Goal: Task Accomplishment & Management: Use online tool/utility

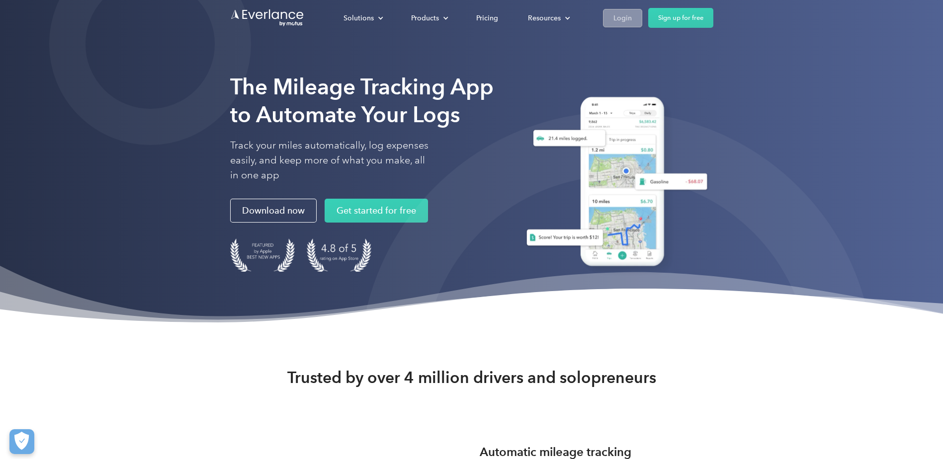
click at [626, 16] on div "Login" at bounding box center [622, 18] width 18 height 12
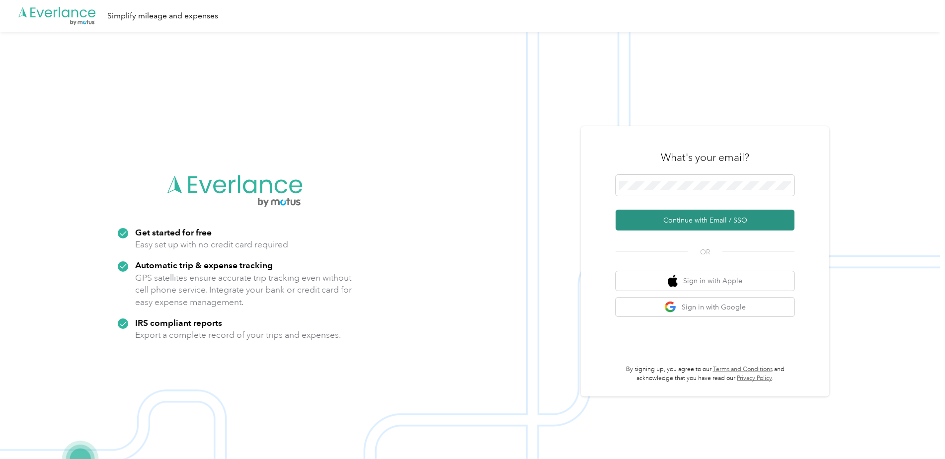
click at [677, 218] on button "Continue with Email / SSO" at bounding box center [705, 220] width 179 height 21
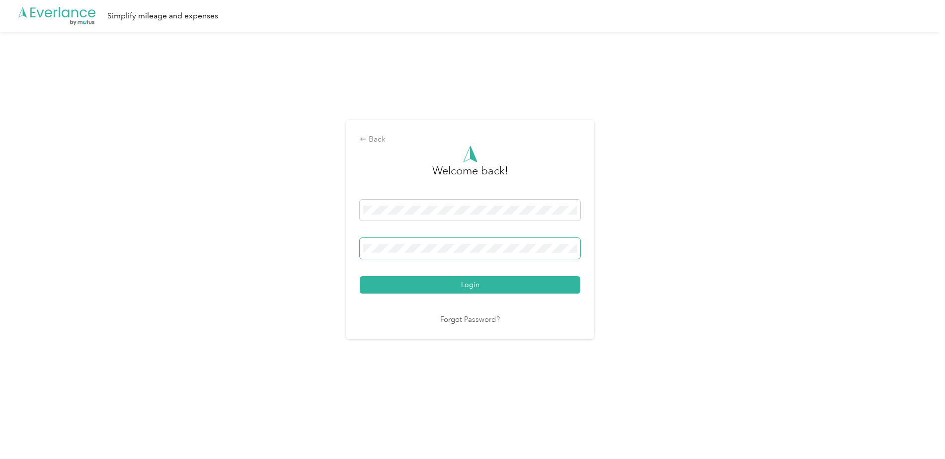
click at [389, 242] on span at bounding box center [470, 248] width 221 height 21
click at [360, 276] on button "Login" at bounding box center [470, 284] width 221 height 17
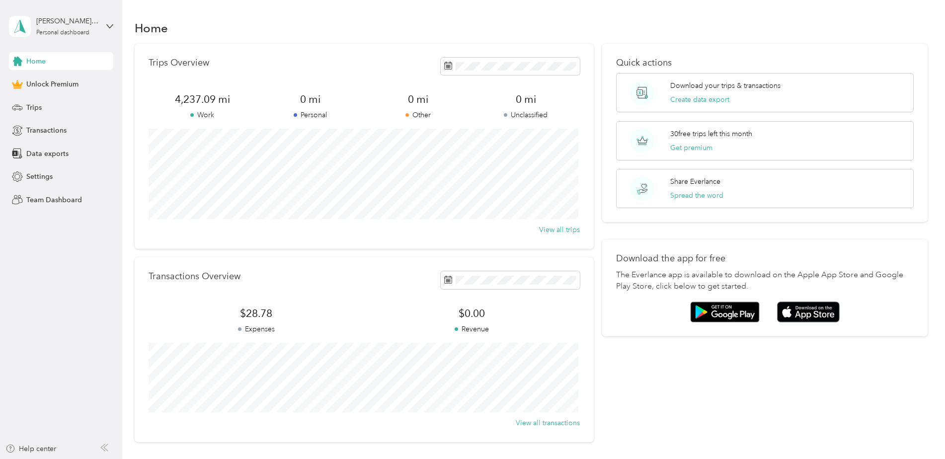
click at [138, 302] on div "Transactions Overview $28.78 Expenses $0.00 Revenue View all transactions" at bounding box center [364, 349] width 459 height 184
click at [38, 100] on div "Trips" at bounding box center [61, 107] width 104 height 18
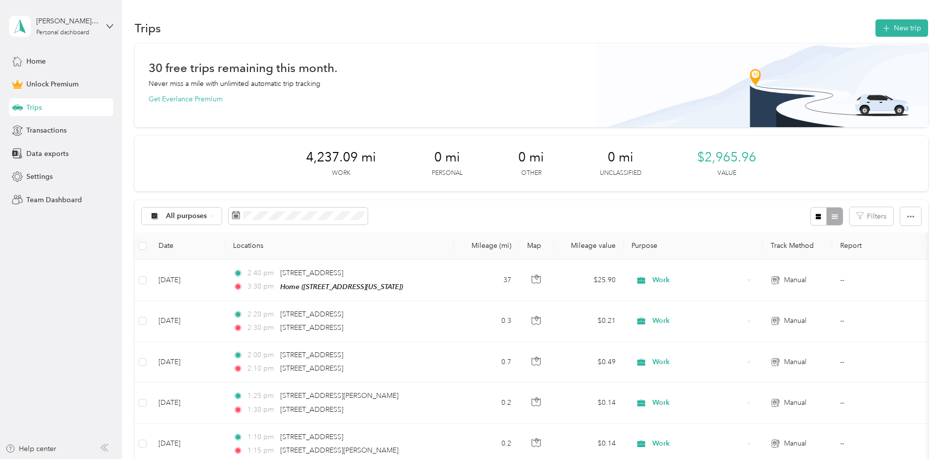
click at [665, 161] on div "4,237.09 mi Work 0 mi Personal 0 mi Other 0 mi Unclassified $2,965.96 Value" at bounding box center [532, 164] width 794 height 56
click at [895, 28] on button "New trip" at bounding box center [902, 27] width 53 height 17
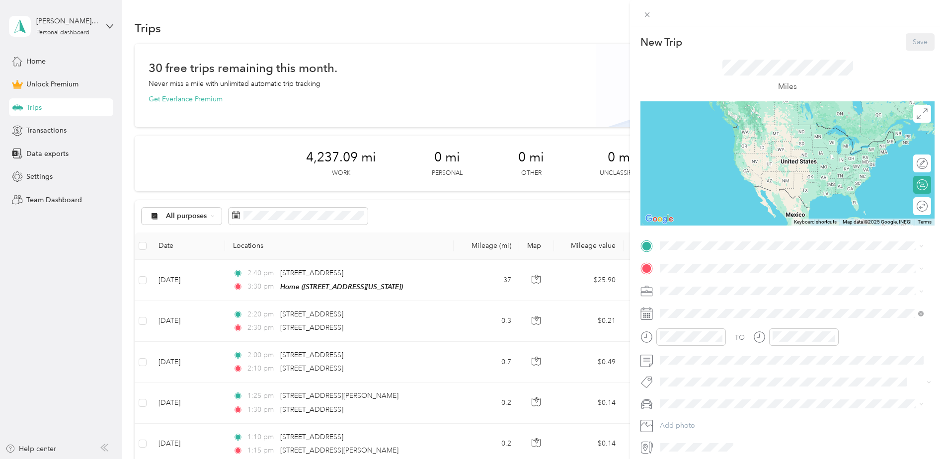
click at [709, 294] on span "[STREET_ADDRESS][US_STATE]" at bounding box center [728, 296] width 99 height 8
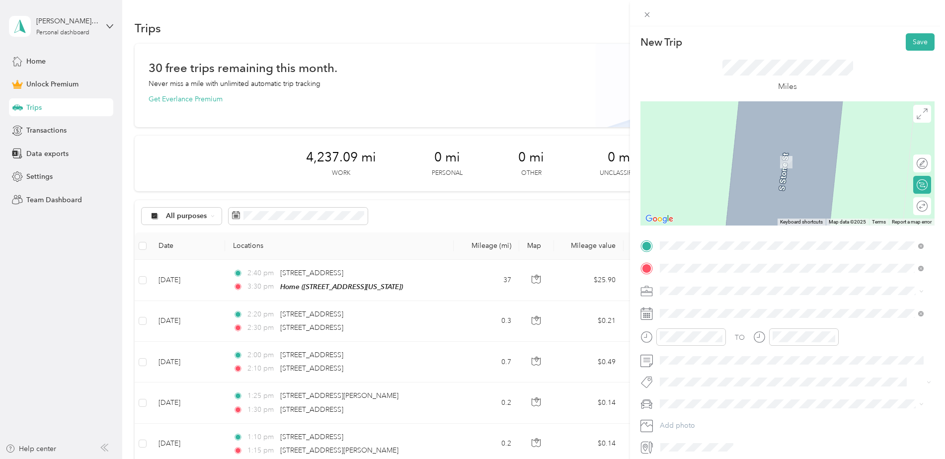
click at [700, 307] on span "[STREET_ADDRESS][US_STATE]" at bounding box center [728, 304] width 99 height 9
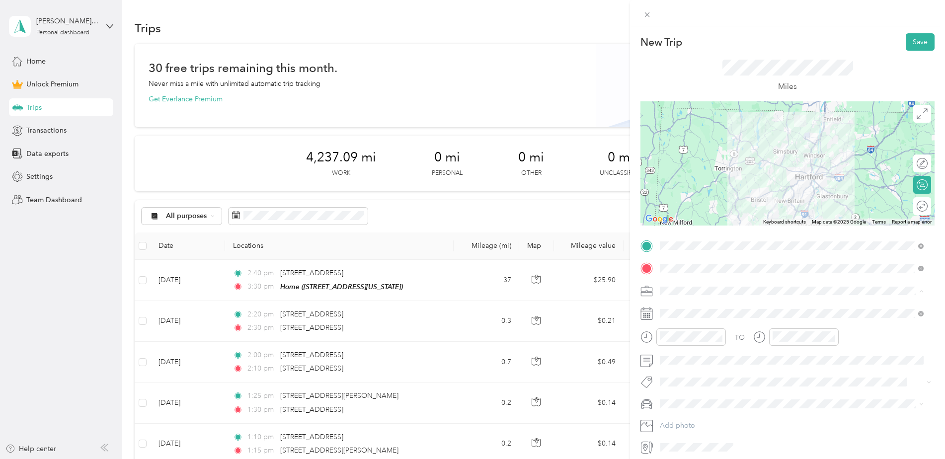
click at [685, 310] on div "Work" at bounding box center [791, 308] width 257 height 10
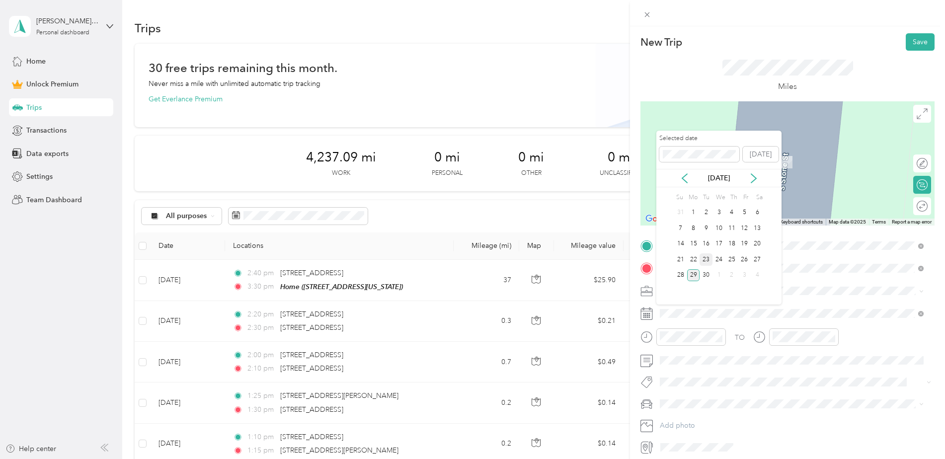
click at [708, 258] on div "23" at bounding box center [706, 259] width 13 height 12
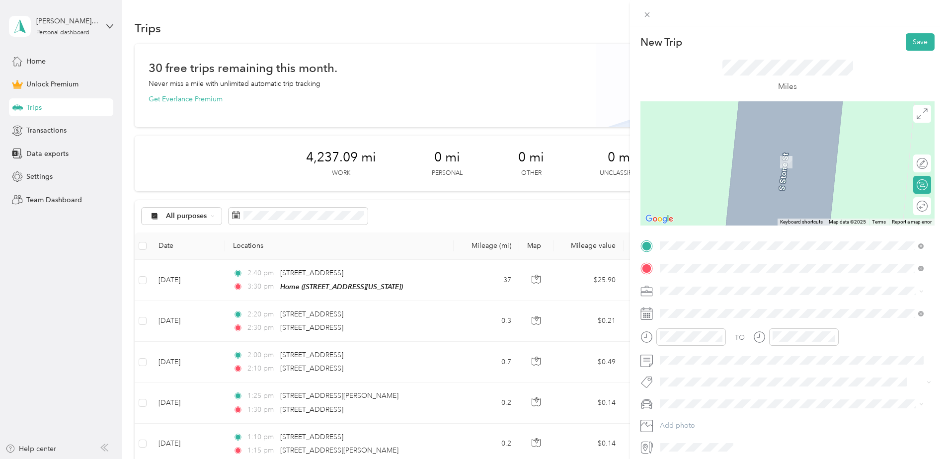
click at [706, 301] on span "[STREET_ADDRESS][US_STATE]" at bounding box center [728, 304] width 99 height 9
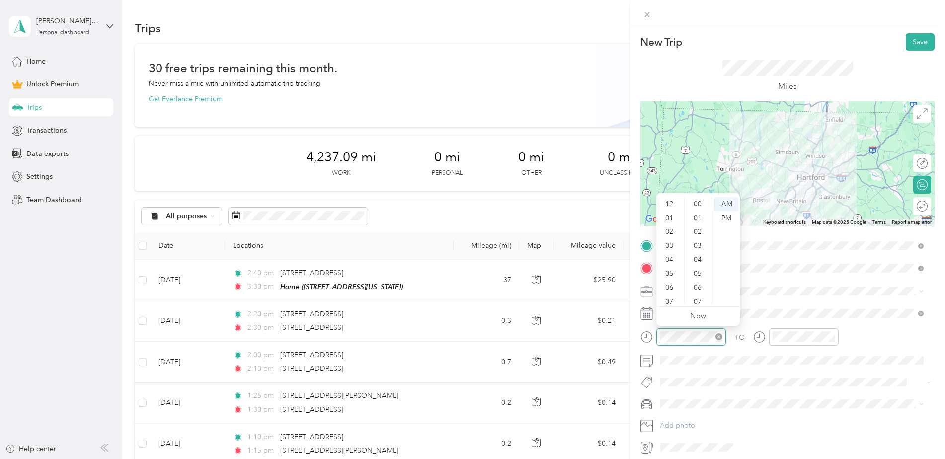
scroll to position [727, 0]
click at [672, 270] on div "09" at bounding box center [670, 270] width 24 height 14
click at [702, 280] on div "15" at bounding box center [699, 282] width 24 height 14
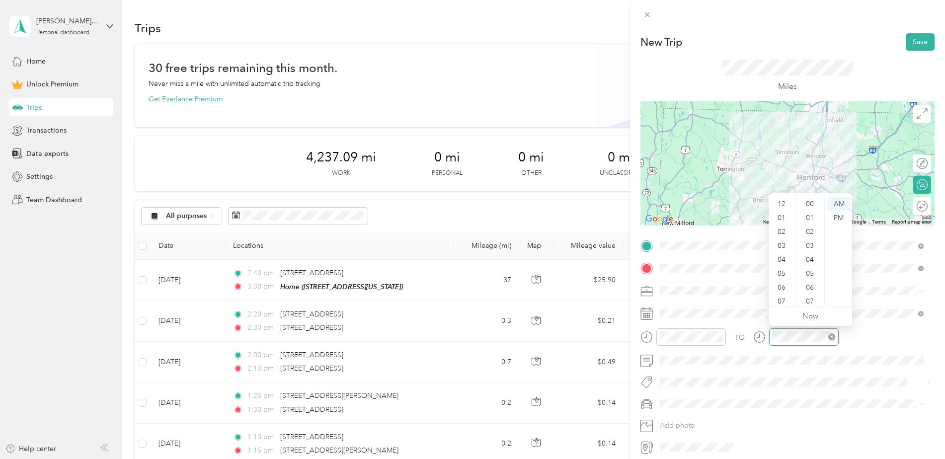
scroll to position [60, 0]
click at [787, 285] on div "10" at bounding box center [783, 284] width 24 height 14
click at [813, 204] on div "00" at bounding box center [811, 204] width 24 height 14
click at [867, 333] on div "TO" at bounding box center [788, 340] width 294 height 24
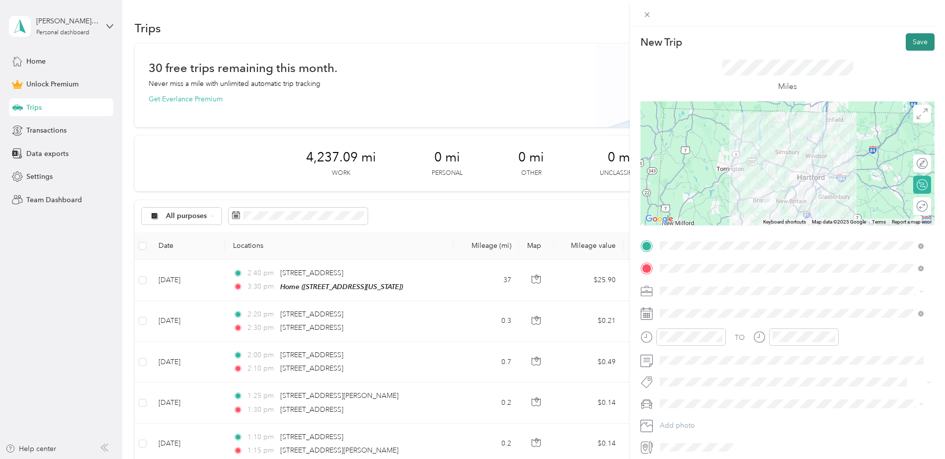
click at [909, 43] on button "Save" at bounding box center [920, 41] width 29 height 17
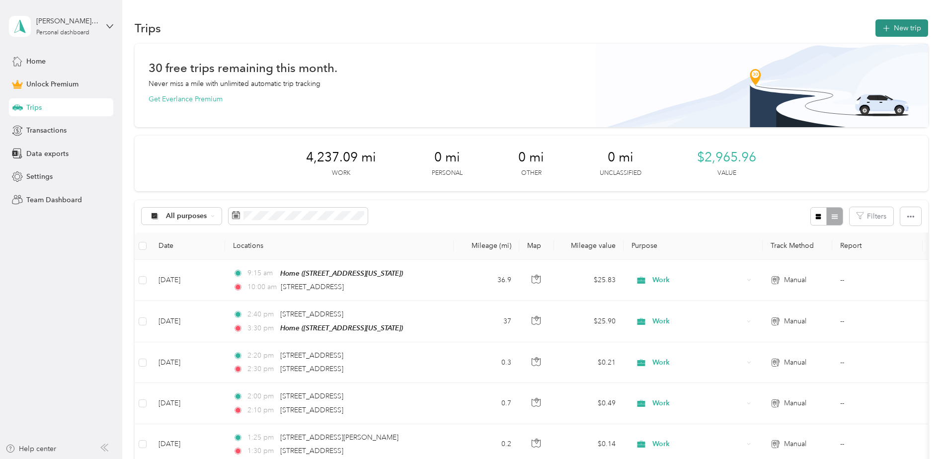
click at [905, 37] on div "Trips New trip" at bounding box center [532, 27] width 794 height 21
click at [905, 30] on button "New trip" at bounding box center [902, 27] width 53 height 17
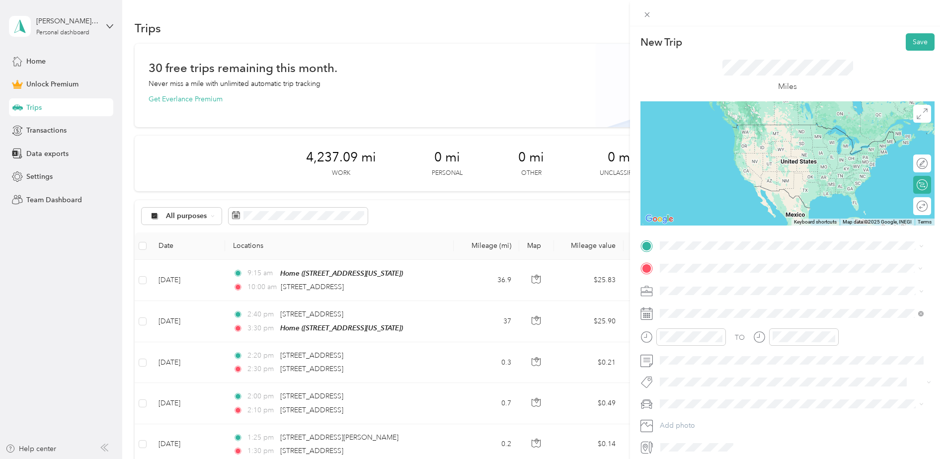
click at [700, 299] on div "[STREET_ADDRESS][PERSON_NAME][US_STATE]" at bounding box center [791, 304] width 257 height 13
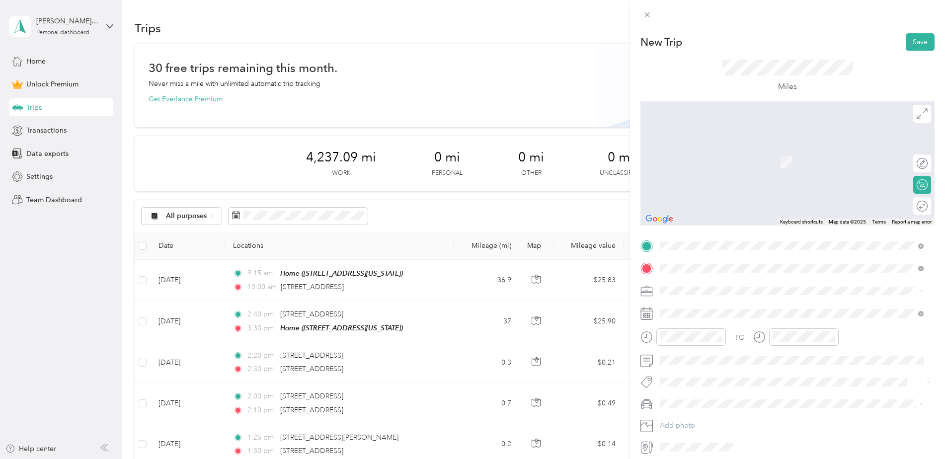
click at [715, 286] on span "[STREET_ADDRESS][US_STATE]" at bounding box center [728, 281] width 99 height 9
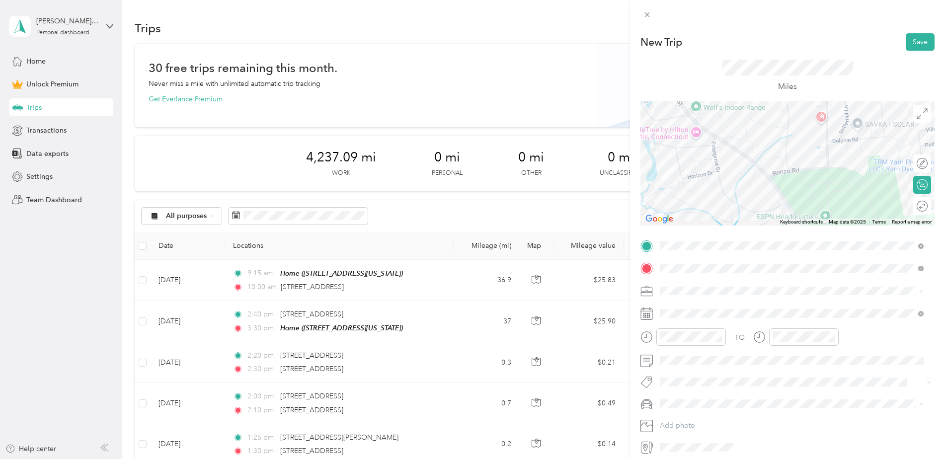
click at [688, 323] on span "Personal" at bounding box center [676, 326] width 26 height 8
click at [689, 308] on div "Work" at bounding box center [791, 308] width 257 height 10
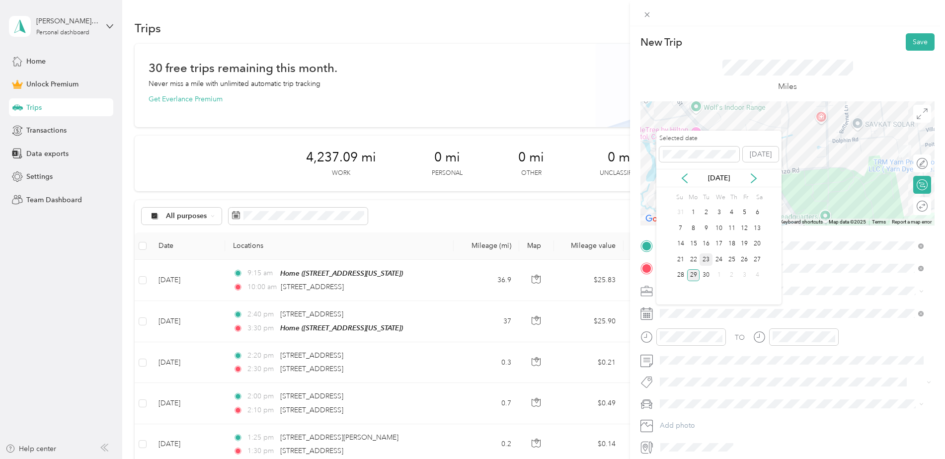
click at [705, 259] on div "23" at bounding box center [706, 259] width 13 height 12
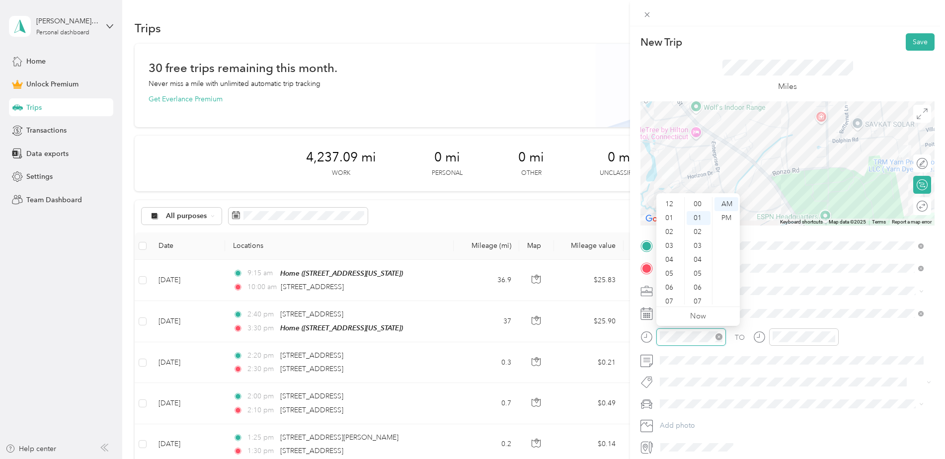
scroll to position [60, 0]
click at [674, 280] on div "10" at bounding box center [670, 284] width 24 height 14
click at [699, 212] on div "15" at bounding box center [699, 214] width 24 height 14
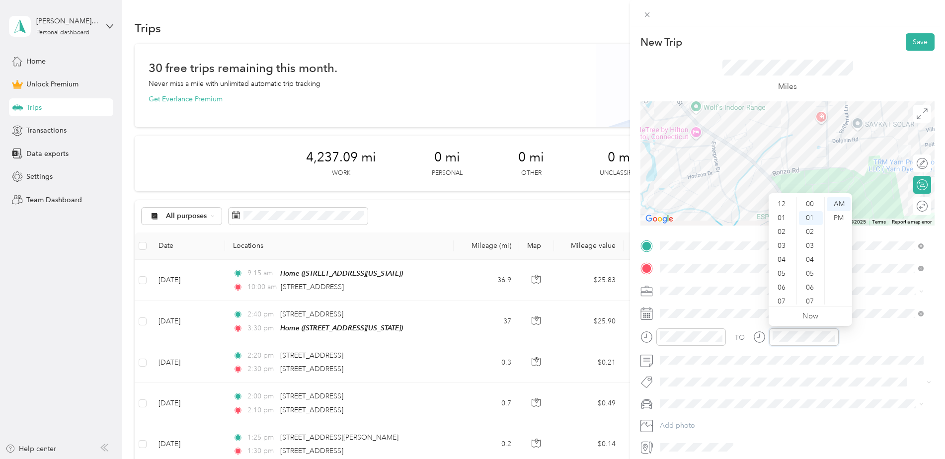
scroll to position [14, 0]
click at [783, 284] on div "10" at bounding box center [783, 284] width 24 height 14
click at [811, 269] on div "20" at bounding box center [811, 270] width 24 height 14
click at [835, 210] on div "AM" at bounding box center [839, 204] width 24 height 14
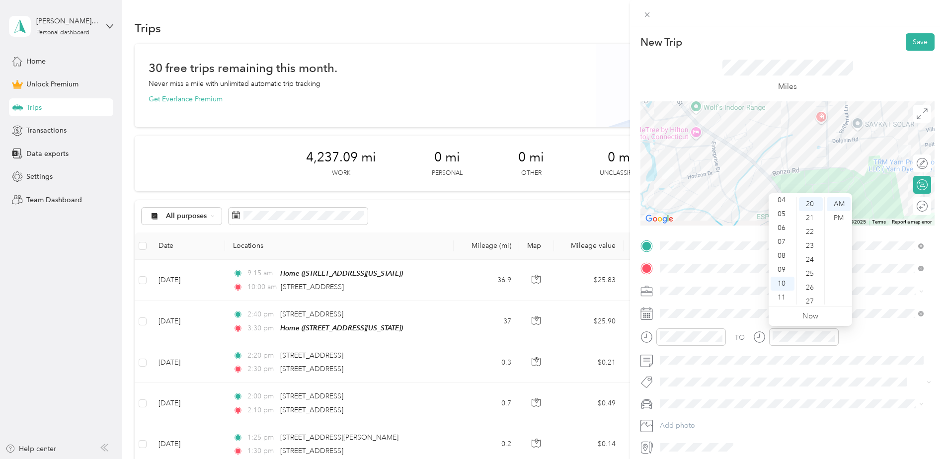
click at [873, 335] on div "TO" at bounding box center [788, 340] width 294 height 24
click at [915, 43] on button "Save" at bounding box center [920, 41] width 29 height 17
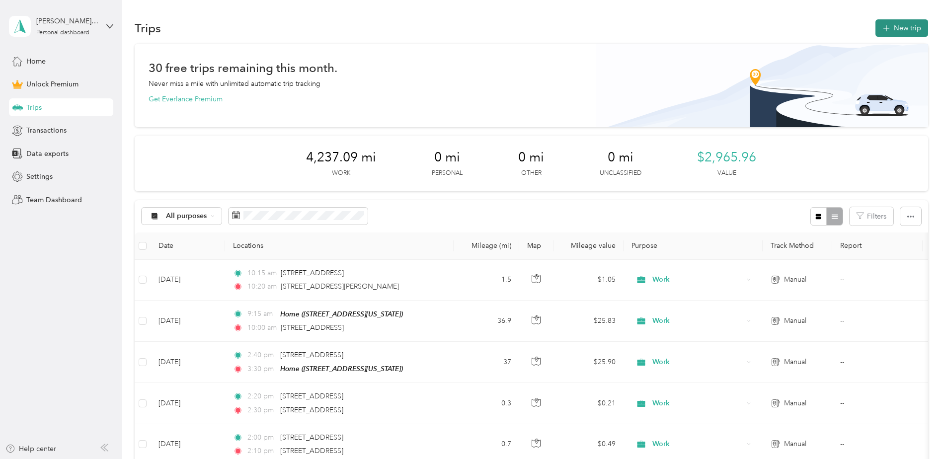
click at [885, 29] on icon "button" at bounding box center [886, 28] width 11 height 11
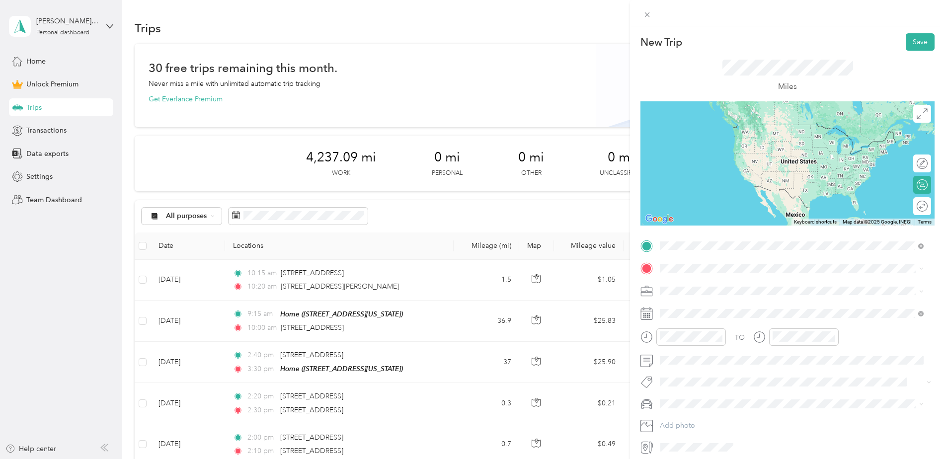
click at [710, 286] on span "[STREET_ADDRESS][PERSON_NAME][US_STATE]" at bounding box center [756, 281] width 155 height 9
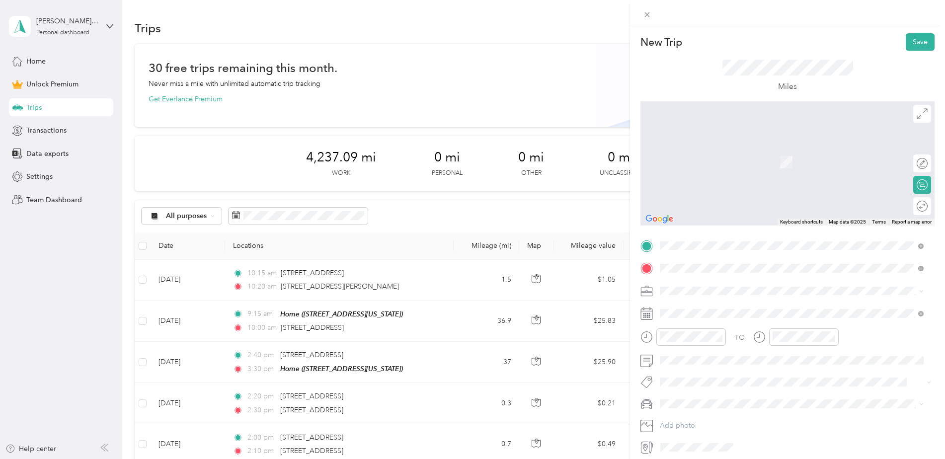
click at [704, 303] on span "[STREET_ADDRESS][US_STATE]" at bounding box center [728, 304] width 99 height 9
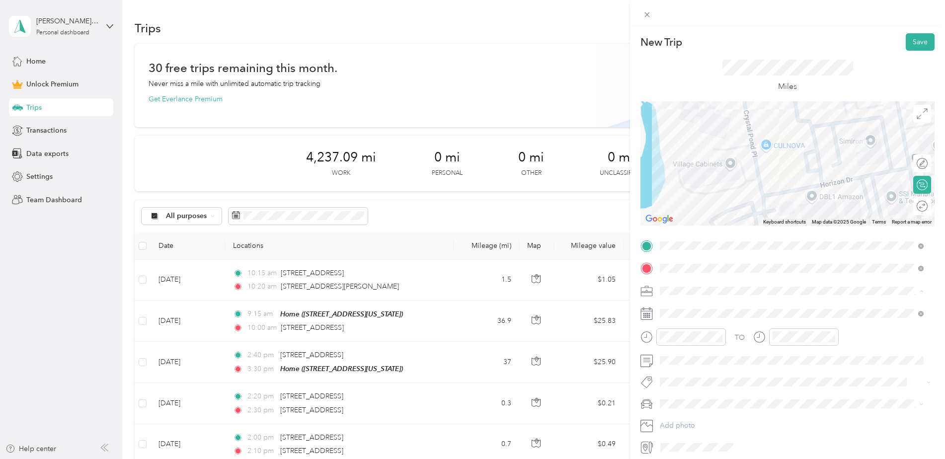
click at [689, 307] on div "Work" at bounding box center [791, 308] width 257 height 10
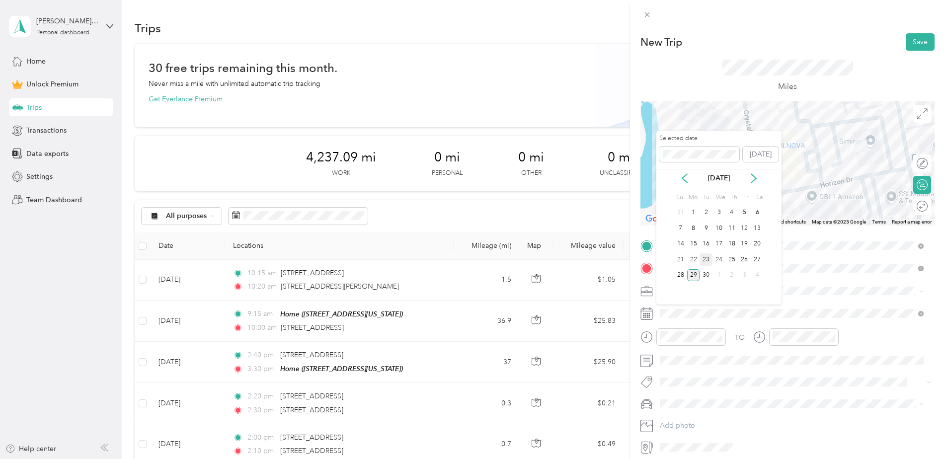
click at [704, 259] on div "23" at bounding box center [706, 259] width 13 height 12
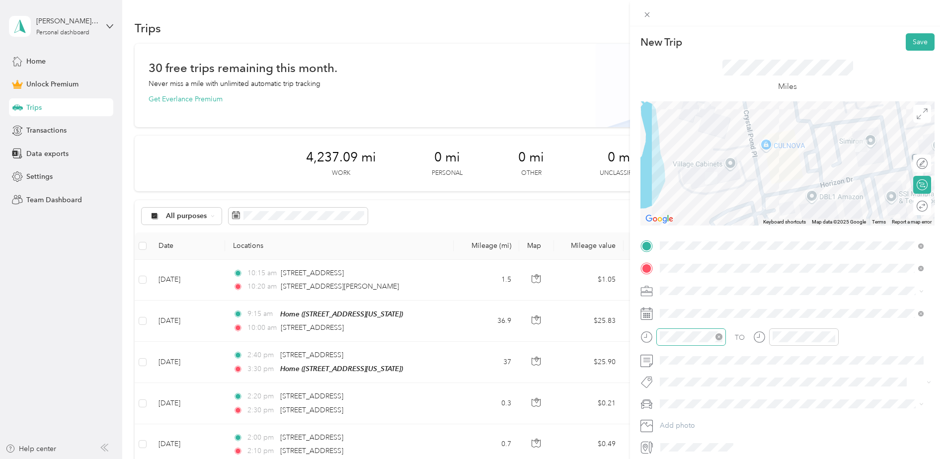
click at [686, 330] on div at bounding box center [691, 336] width 70 height 17
click at [669, 283] on div "10" at bounding box center [670, 284] width 24 height 14
click at [701, 278] on div "45" at bounding box center [699, 278] width 24 height 14
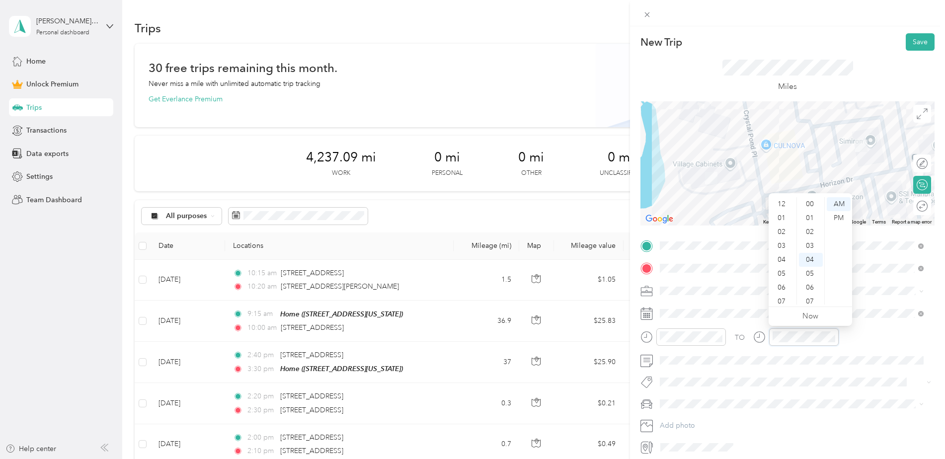
scroll to position [60, 0]
click at [781, 288] on div "10" at bounding box center [783, 284] width 24 height 14
click at [812, 252] on div "50" at bounding box center [811, 248] width 24 height 14
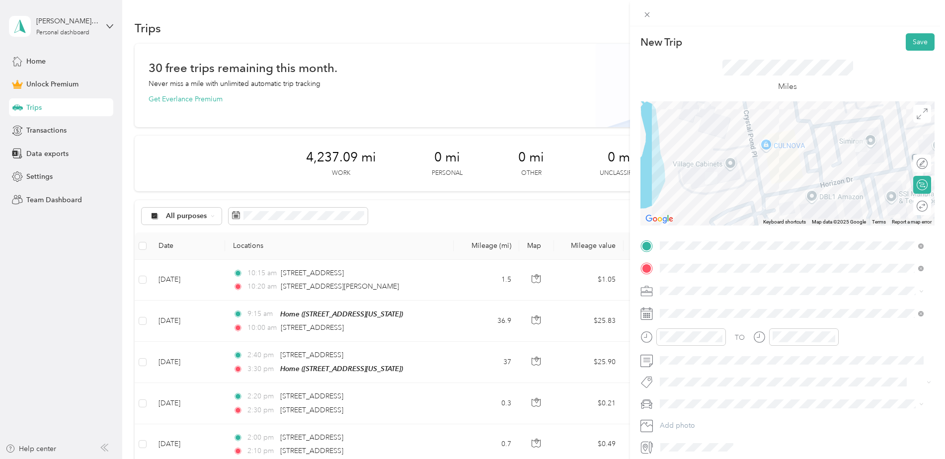
drag, startPoint x: 812, startPoint y: 252, endPoint x: 869, endPoint y: 339, distance: 104.1
click at [869, 339] on div "TO" at bounding box center [788, 340] width 294 height 24
click at [907, 43] on button "Save" at bounding box center [920, 41] width 29 height 17
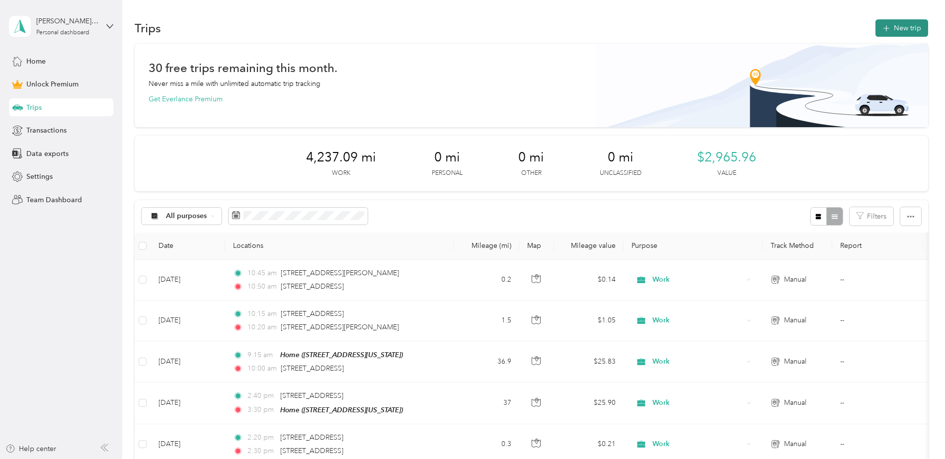
click at [911, 27] on button "New trip" at bounding box center [902, 27] width 53 height 17
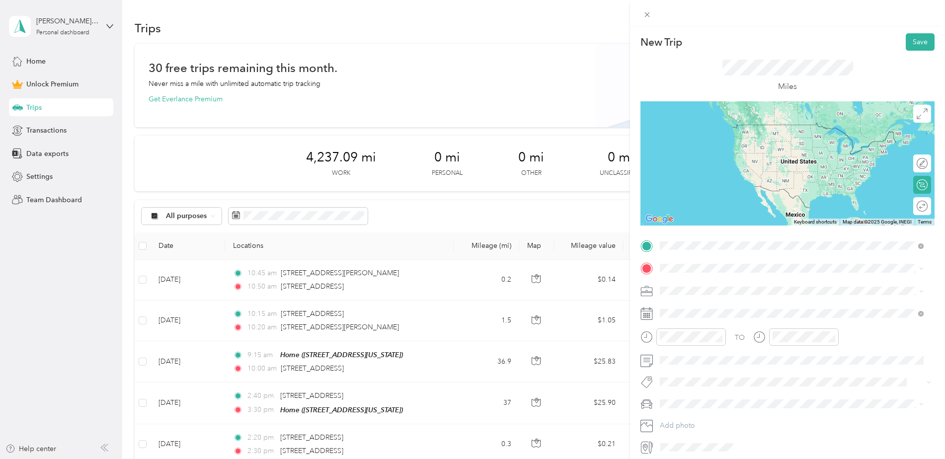
click at [723, 280] on span "[STREET_ADDRESS][US_STATE]" at bounding box center [728, 281] width 99 height 9
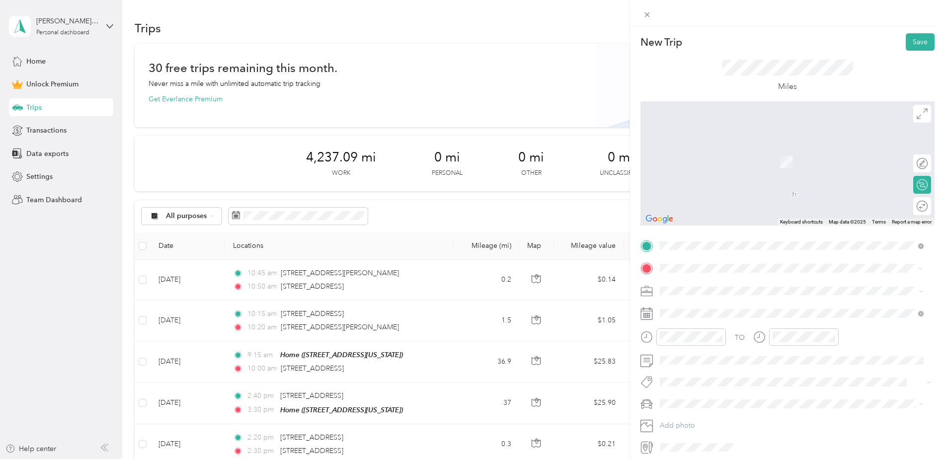
click at [718, 307] on span "[STREET_ADDRESS][US_STATE]" at bounding box center [728, 304] width 99 height 9
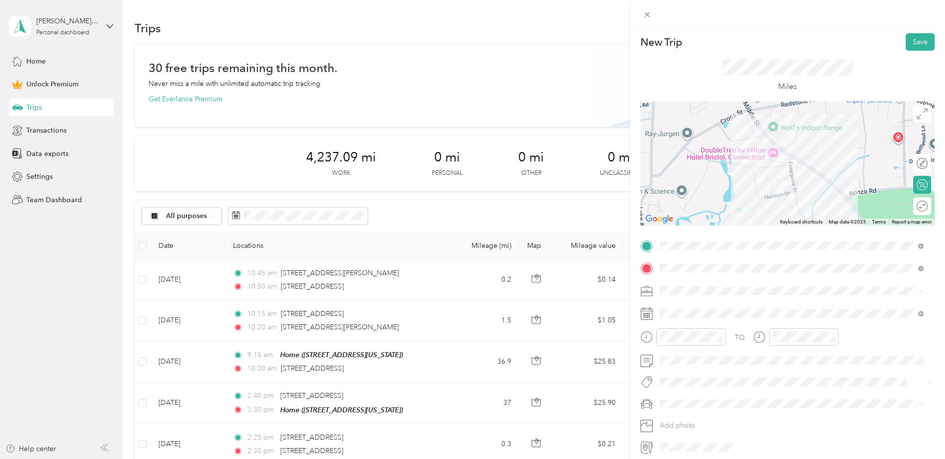
click at [682, 312] on li "Work" at bounding box center [791, 308] width 271 height 17
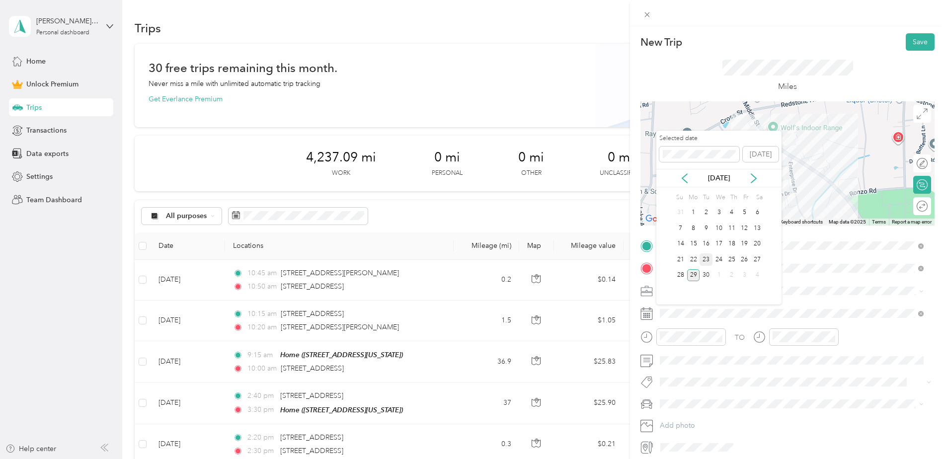
click at [707, 260] on div "23" at bounding box center [706, 259] width 13 height 12
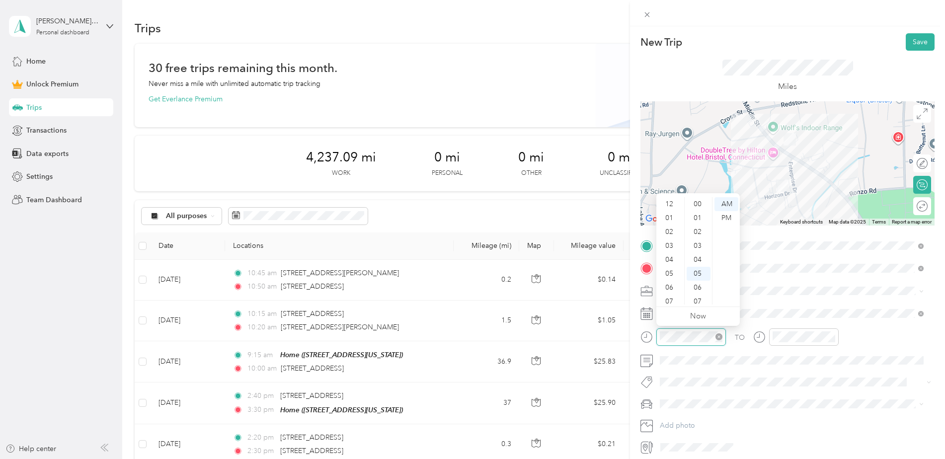
scroll to position [60, 0]
click at [672, 293] on div "11" at bounding box center [670, 298] width 24 height 14
click at [698, 290] on div "15" at bounding box center [699, 294] width 24 height 14
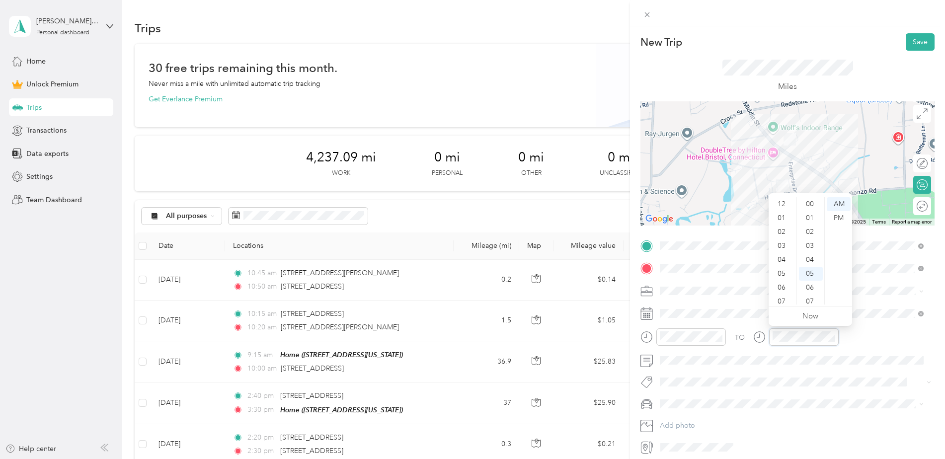
scroll to position [60, 0]
click at [782, 298] on div "11" at bounding box center [783, 298] width 24 height 14
click at [810, 214] on div "20" at bounding box center [811, 214] width 24 height 14
drag, startPoint x: 843, startPoint y: 206, endPoint x: 848, endPoint y: 257, distance: 51.5
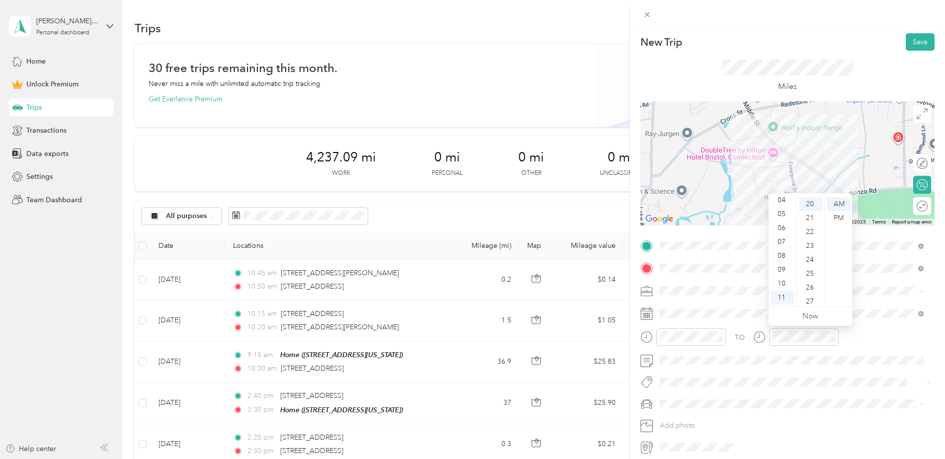
click at [843, 206] on div "AM" at bounding box center [839, 204] width 24 height 14
click at [854, 329] on div "TO" at bounding box center [788, 340] width 294 height 24
click at [917, 42] on button "Save" at bounding box center [920, 41] width 29 height 17
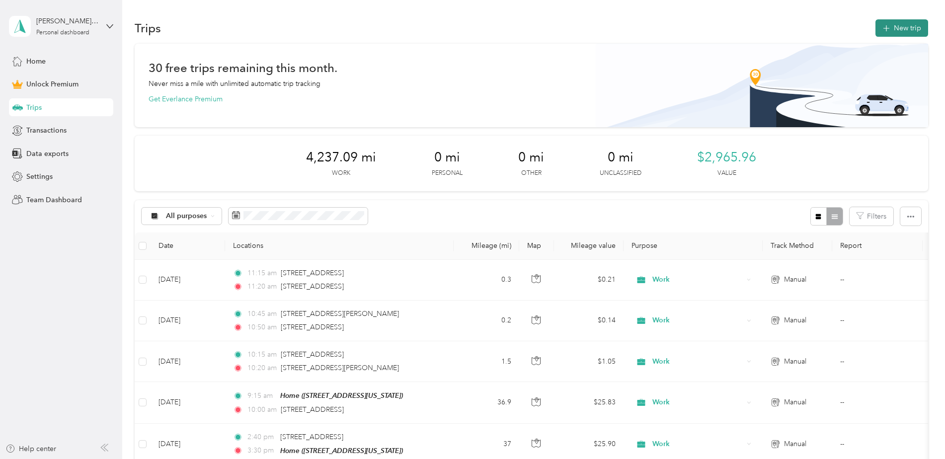
click at [892, 31] on button "New trip" at bounding box center [902, 27] width 53 height 17
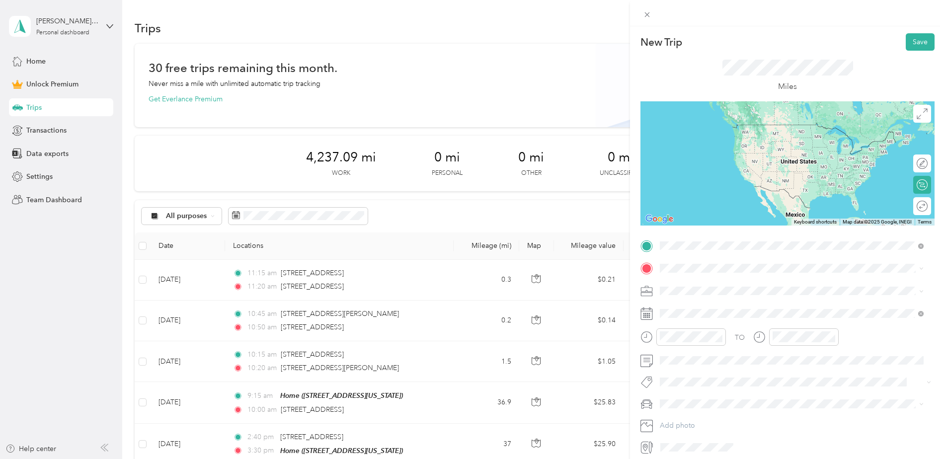
click at [714, 286] on span "[STREET_ADDRESS][US_STATE]" at bounding box center [728, 281] width 99 height 9
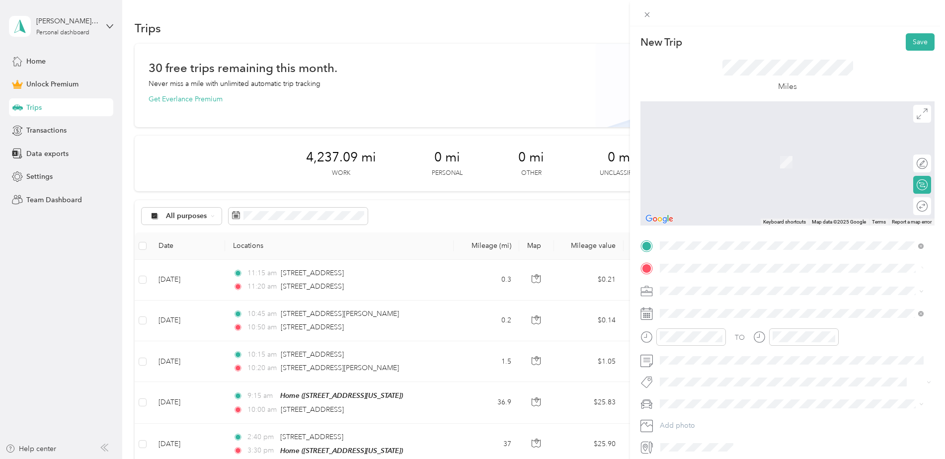
click at [715, 308] on span "[STREET_ADDRESS][US_STATE]" at bounding box center [728, 304] width 99 height 9
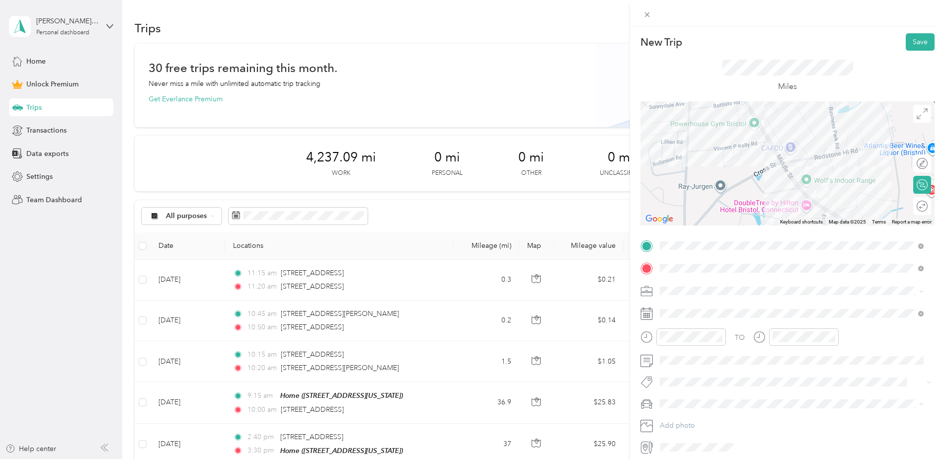
click at [693, 312] on li "Work" at bounding box center [791, 306] width 271 height 17
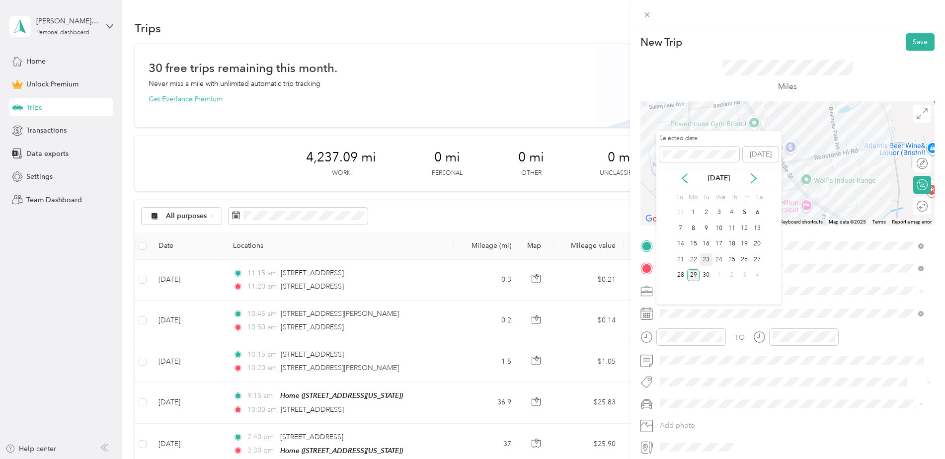
click at [707, 261] on div "23" at bounding box center [706, 259] width 13 height 12
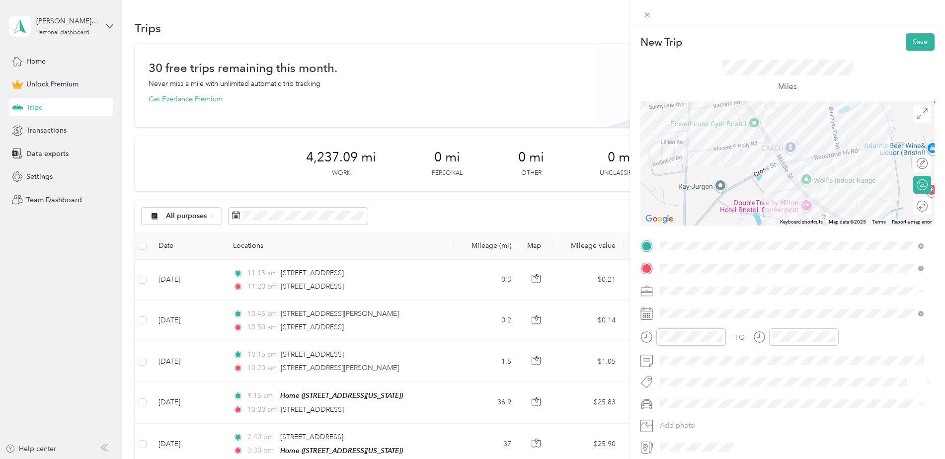
scroll to position [83, 0]
click at [671, 296] on div "11" at bounding box center [670, 298] width 24 height 14
click at [698, 221] on div "25" at bounding box center [699, 220] width 24 height 14
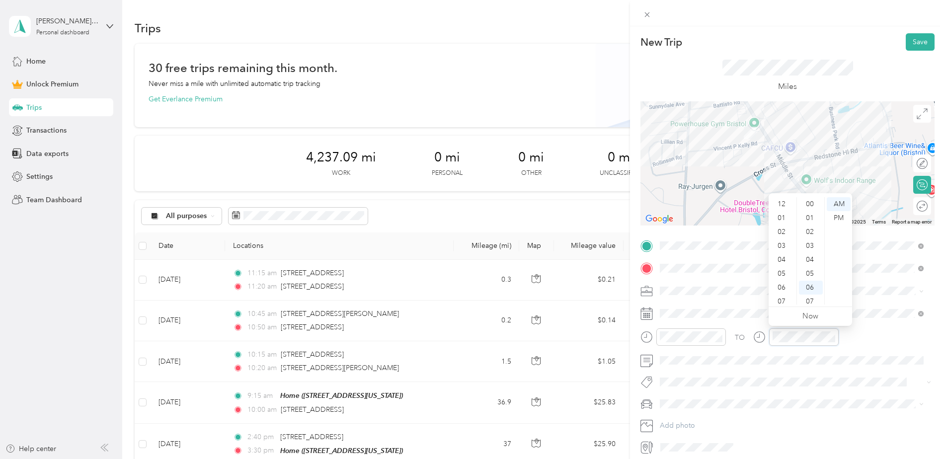
scroll to position [60, 0]
click at [782, 293] on div "11" at bounding box center [783, 298] width 24 height 14
click at [810, 240] on div "30" at bounding box center [811, 240] width 24 height 14
click at [841, 203] on div "AM" at bounding box center [839, 204] width 24 height 14
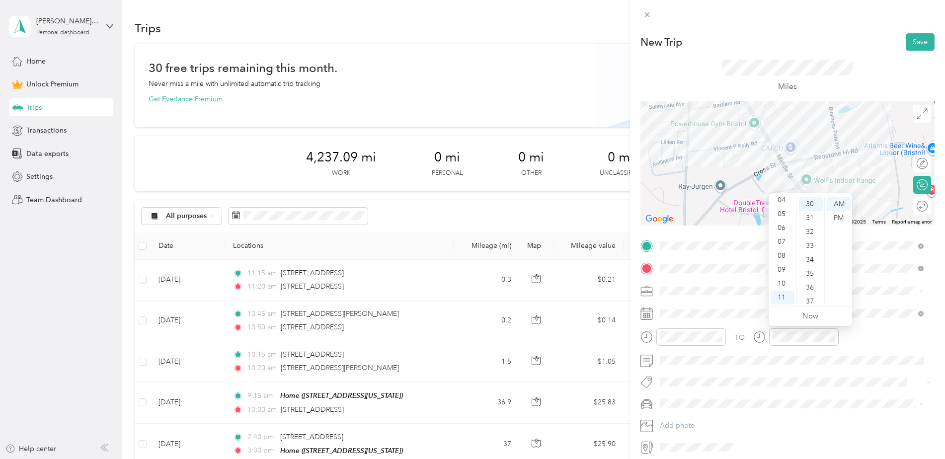
click at [861, 335] on div "TO" at bounding box center [788, 340] width 294 height 24
click at [914, 43] on button "Save" at bounding box center [920, 41] width 29 height 17
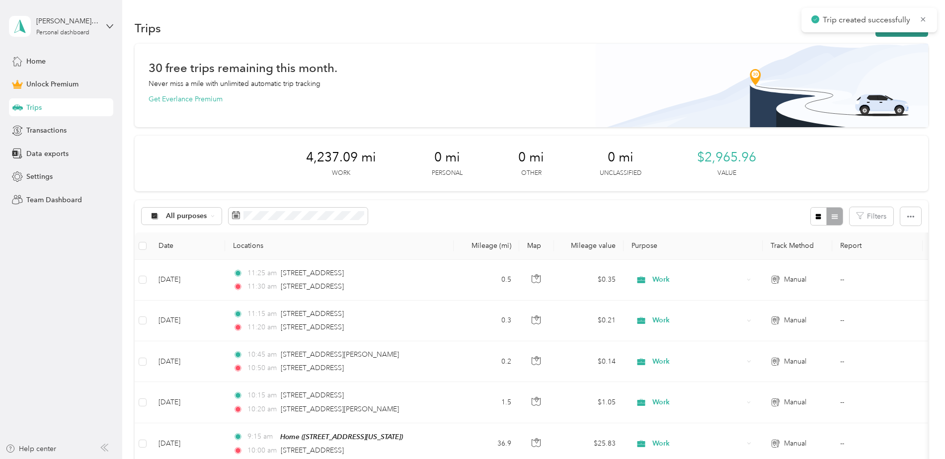
click at [892, 35] on button "New trip" at bounding box center [902, 27] width 53 height 17
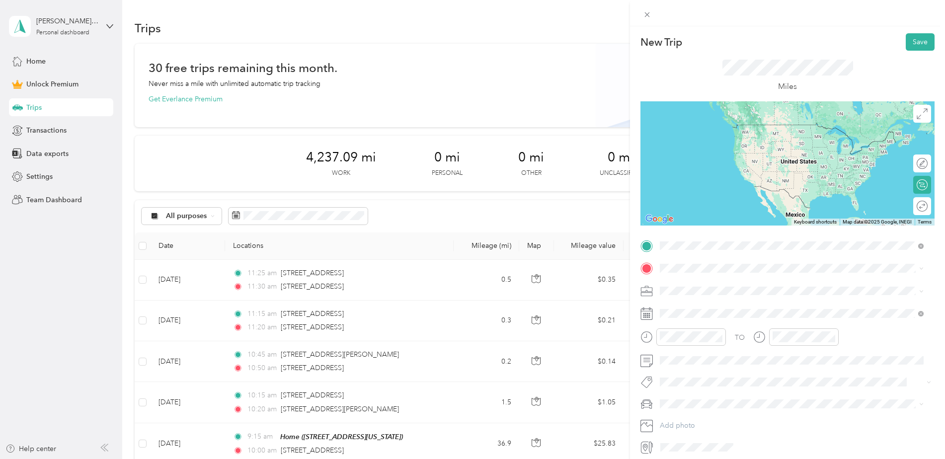
click at [725, 286] on span "[STREET_ADDRESS][US_STATE]" at bounding box center [728, 281] width 99 height 9
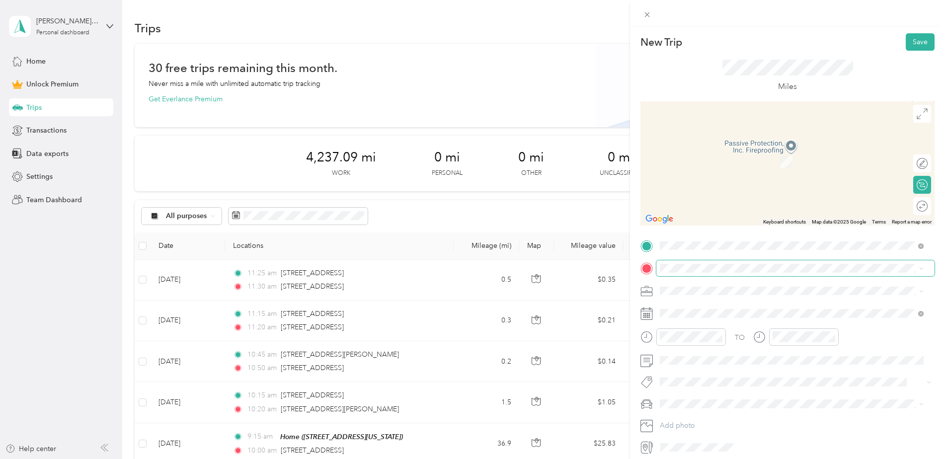
click at [696, 262] on span at bounding box center [795, 268] width 278 height 16
click at [713, 308] on span "[STREET_ADDRESS][US_STATE]" at bounding box center [728, 303] width 99 height 9
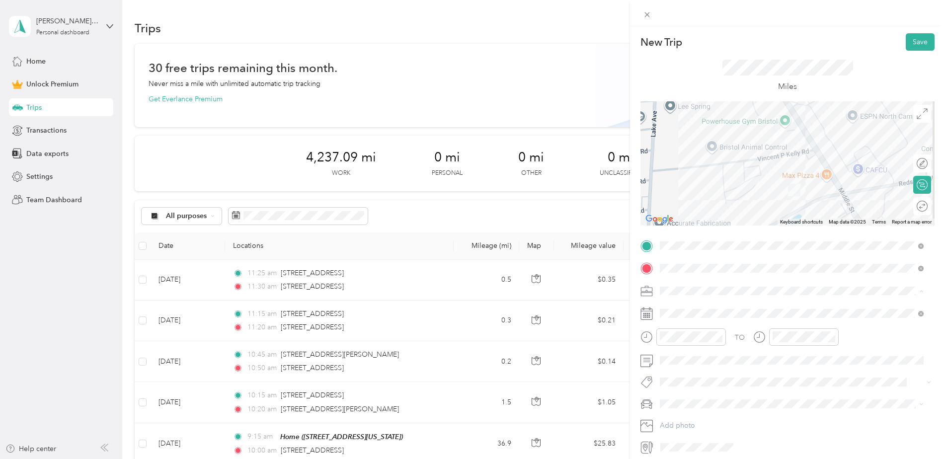
click at [687, 309] on div "Work" at bounding box center [791, 308] width 257 height 10
click at [706, 262] on div "23" at bounding box center [706, 259] width 13 height 12
click at [671, 206] on div "12" at bounding box center [670, 204] width 24 height 14
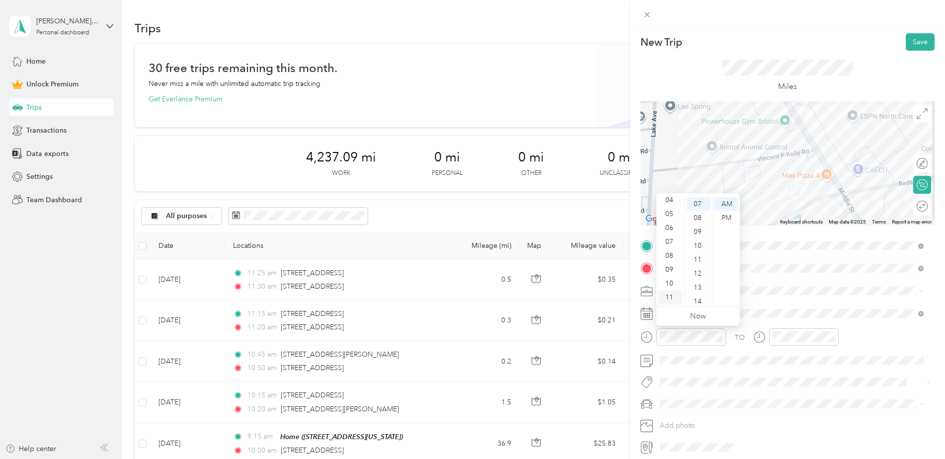
click at [671, 295] on div "11" at bounding box center [670, 298] width 24 height 14
click at [703, 275] on div "55" at bounding box center [699, 276] width 24 height 14
click at [784, 204] on div "12" at bounding box center [783, 204] width 24 height 14
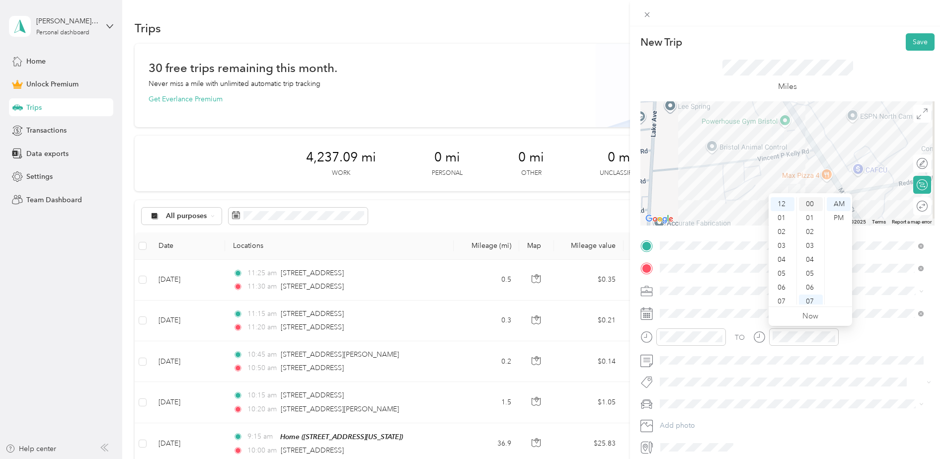
drag, startPoint x: 807, startPoint y: 203, endPoint x: 814, endPoint y: 206, distance: 7.8
click at [807, 203] on div "00" at bounding box center [811, 204] width 24 height 14
click at [832, 216] on div "PM" at bounding box center [839, 218] width 24 height 14
click at [876, 332] on div "TO" at bounding box center [788, 340] width 294 height 24
click at [907, 42] on button "Save" at bounding box center [920, 41] width 29 height 17
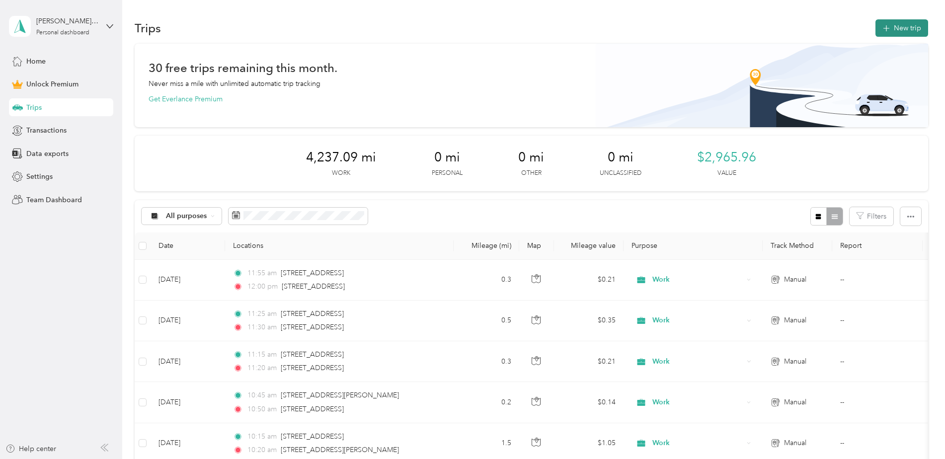
click at [902, 27] on button "New trip" at bounding box center [902, 27] width 53 height 17
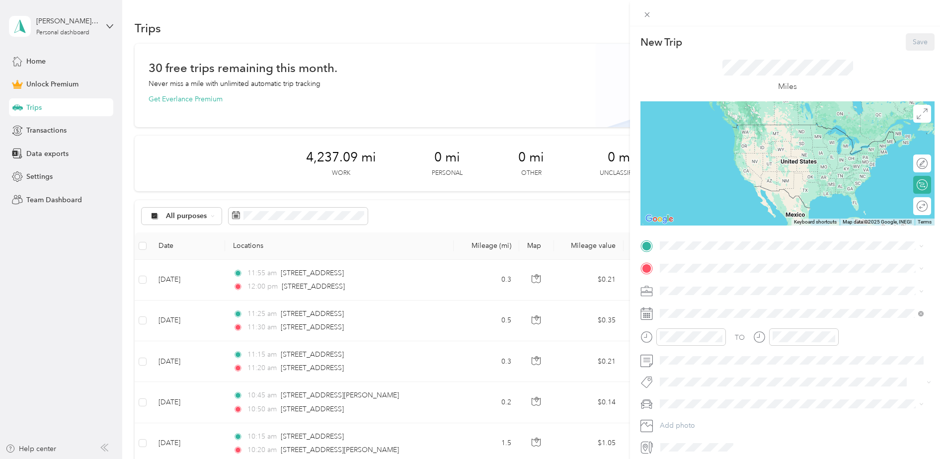
click at [708, 234] on div "New Trip Save This trip cannot be edited because it is either under review, app…" at bounding box center [788, 244] width 294 height 422
click at [719, 284] on span "[STREET_ADDRESS][US_STATE]" at bounding box center [728, 281] width 99 height 9
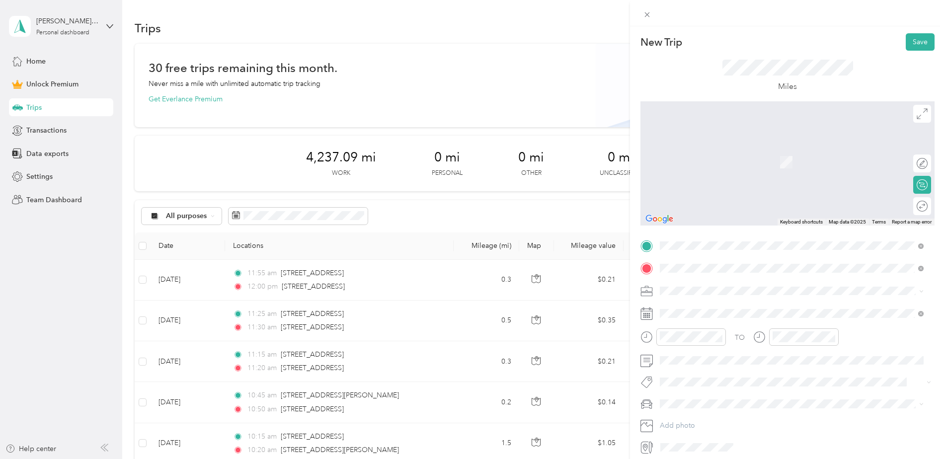
click at [707, 309] on span "[STREET_ADDRESS][US_STATE]" at bounding box center [728, 304] width 99 height 9
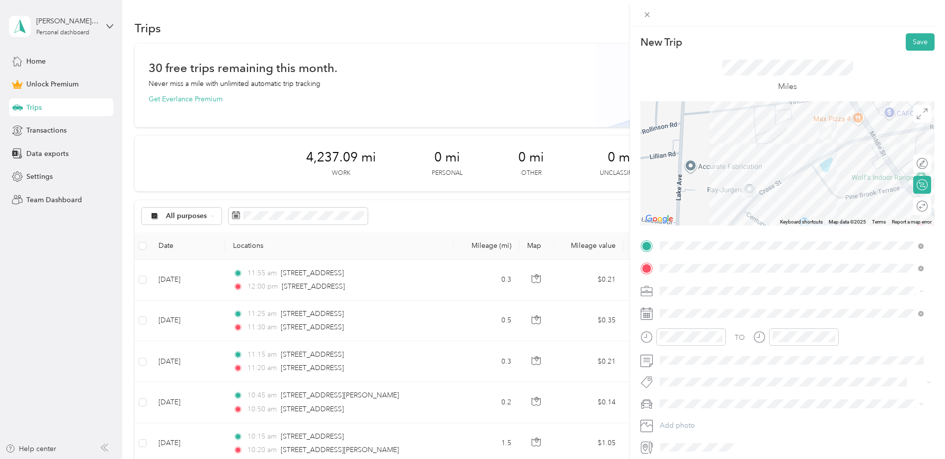
click at [681, 309] on div "Work" at bounding box center [791, 308] width 257 height 10
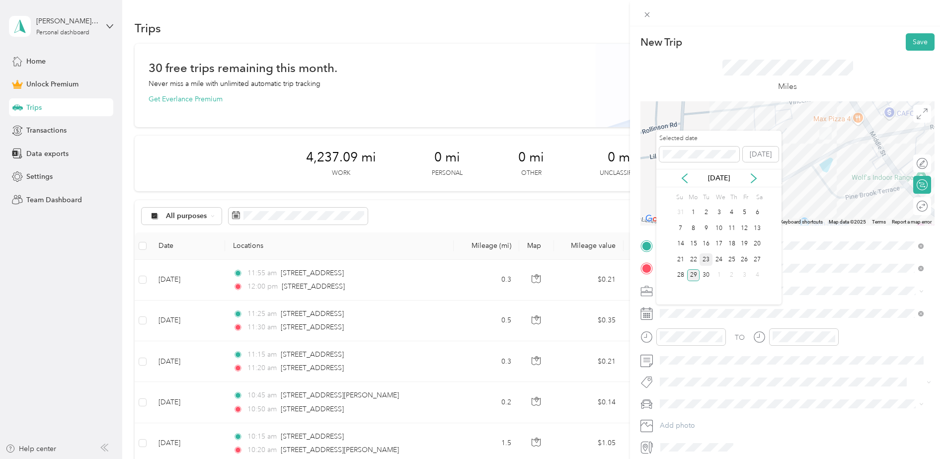
click at [704, 260] on div "23" at bounding box center [706, 259] width 13 height 12
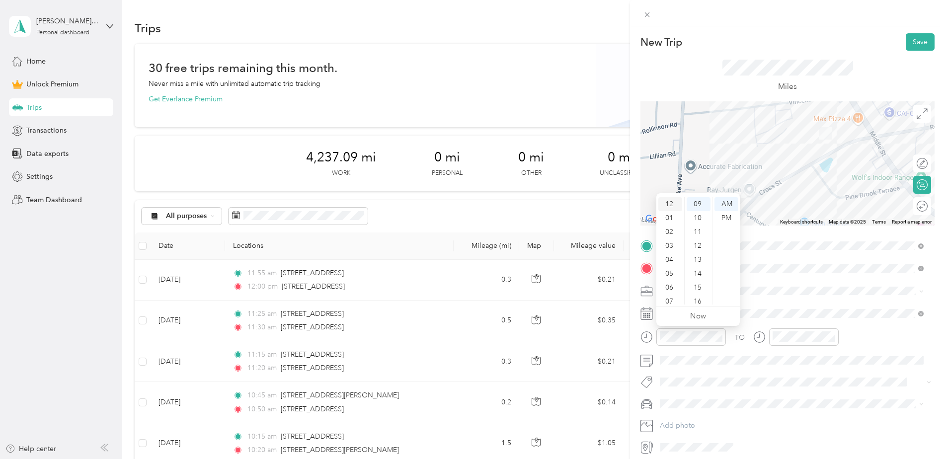
click at [673, 205] on div "12" at bounding box center [670, 204] width 24 height 14
drag, startPoint x: 696, startPoint y: 269, endPoint x: 720, endPoint y: 239, distance: 38.3
click at [696, 268] on div "35" at bounding box center [699, 268] width 24 height 14
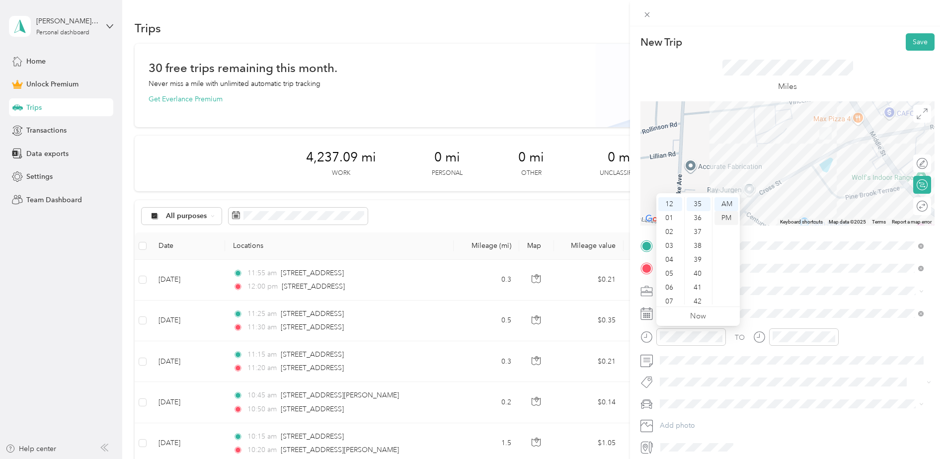
click at [723, 214] on div "PM" at bounding box center [727, 218] width 24 height 14
click at [778, 204] on div "12" at bounding box center [783, 204] width 24 height 14
click at [813, 239] on div "40" at bounding box center [811, 238] width 24 height 14
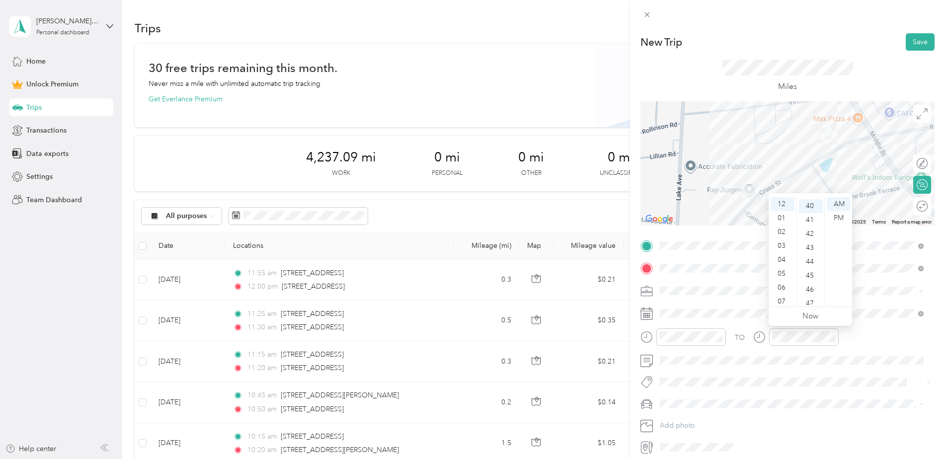
scroll to position [557, 0]
click at [839, 218] on div "PM" at bounding box center [839, 218] width 24 height 14
click at [864, 341] on div "TO" at bounding box center [788, 340] width 294 height 24
click at [906, 47] on button "Save" at bounding box center [920, 41] width 29 height 17
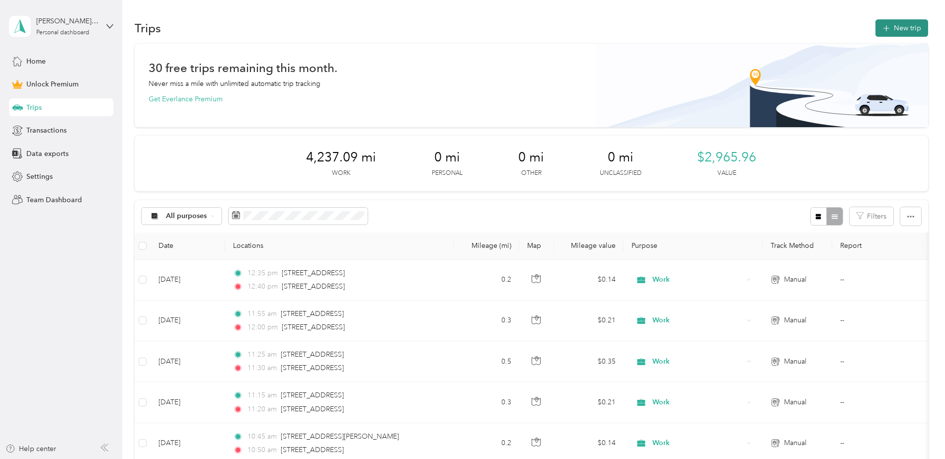
click at [895, 23] on button "New trip" at bounding box center [902, 27] width 53 height 17
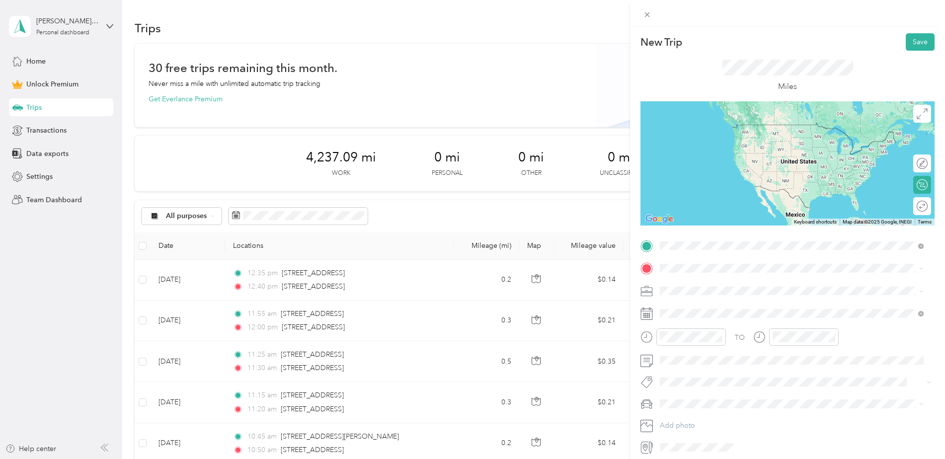
click at [722, 284] on span "[STREET_ADDRESS][US_STATE]" at bounding box center [728, 281] width 99 height 9
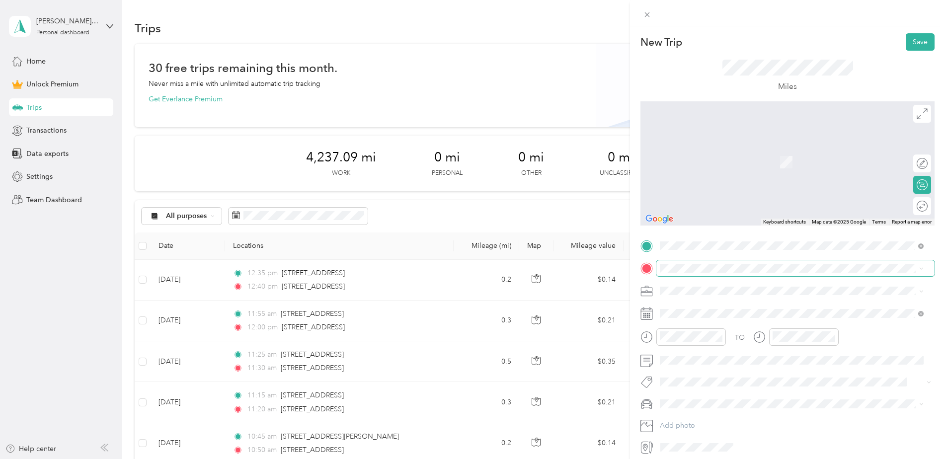
click at [690, 262] on span at bounding box center [795, 268] width 278 height 16
click at [699, 304] on span "[STREET_ADDRESS][US_STATE]" at bounding box center [728, 304] width 99 height 9
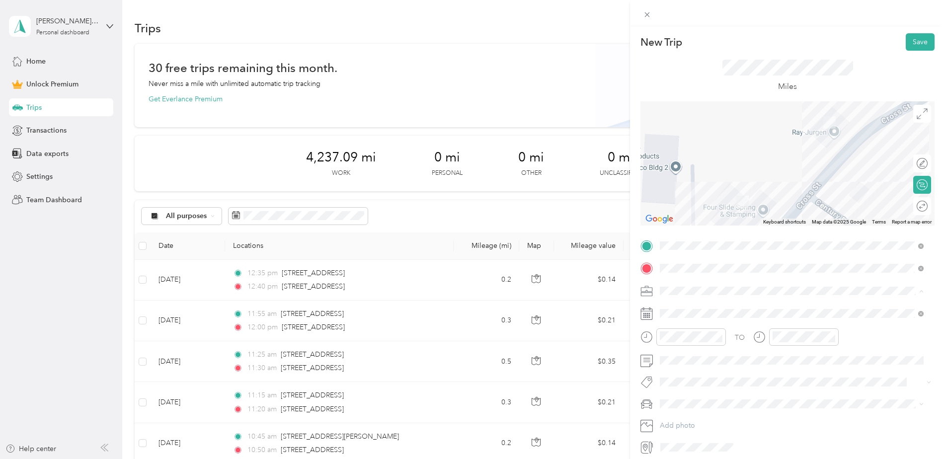
click at [680, 308] on div "Work" at bounding box center [791, 308] width 257 height 10
click at [708, 257] on div "23" at bounding box center [706, 259] width 13 height 12
click at [674, 204] on div "12" at bounding box center [670, 204] width 24 height 14
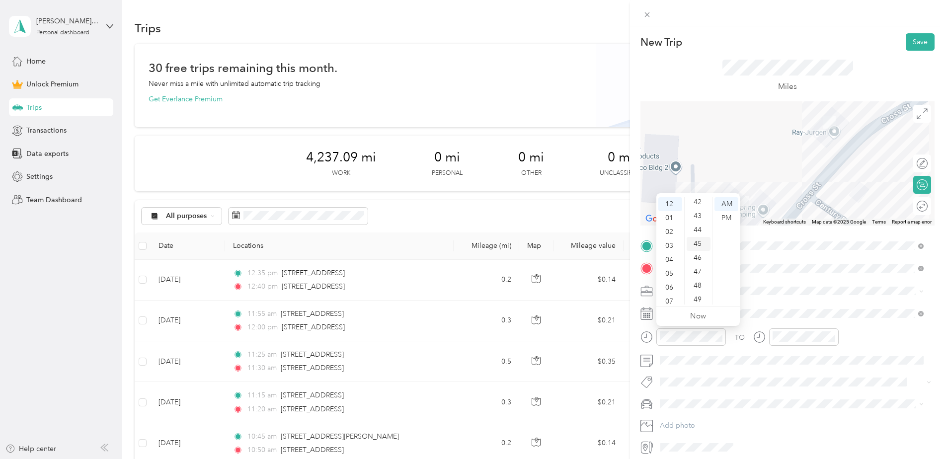
click at [699, 244] on div "45" at bounding box center [699, 244] width 24 height 14
click at [728, 218] on div "PM" at bounding box center [727, 218] width 24 height 14
click at [785, 200] on div "12" at bounding box center [783, 204] width 24 height 14
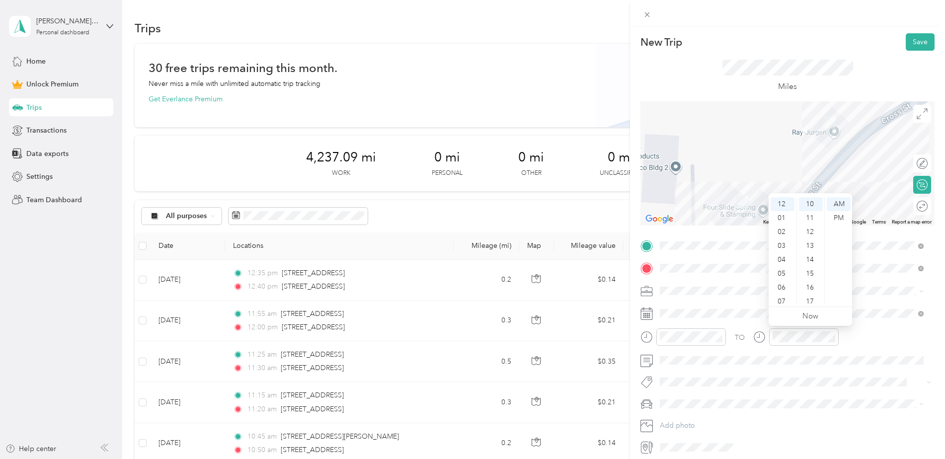
scroll to position [636, 0]
click at [811, 263] on div "50" at bounding box center [811, 264] width 24 height 14
click at [840, 220] on div "PM" at bounding box center [839, 218] width 24 height 14
click at [863, 329] on div "TO" at bounding box center [788, 340] width 294 height 24
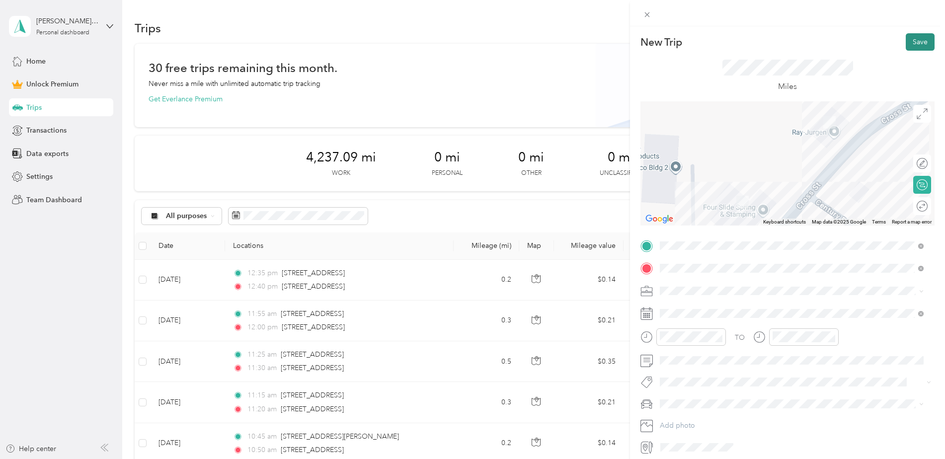
click at [913, 42] on button "Save" at bounding box center [920, 41] width 29 height 17
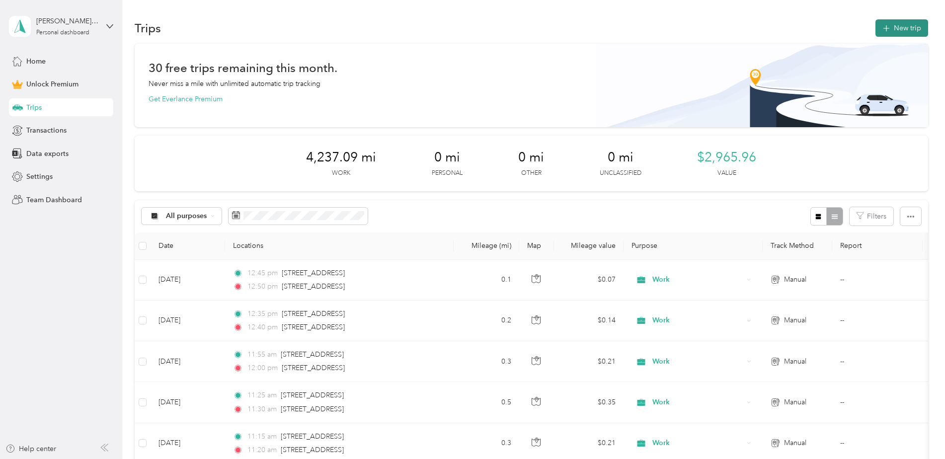
click at [901, 28] on button "New trip" at bounding box center [902, 27] width 53 height 17
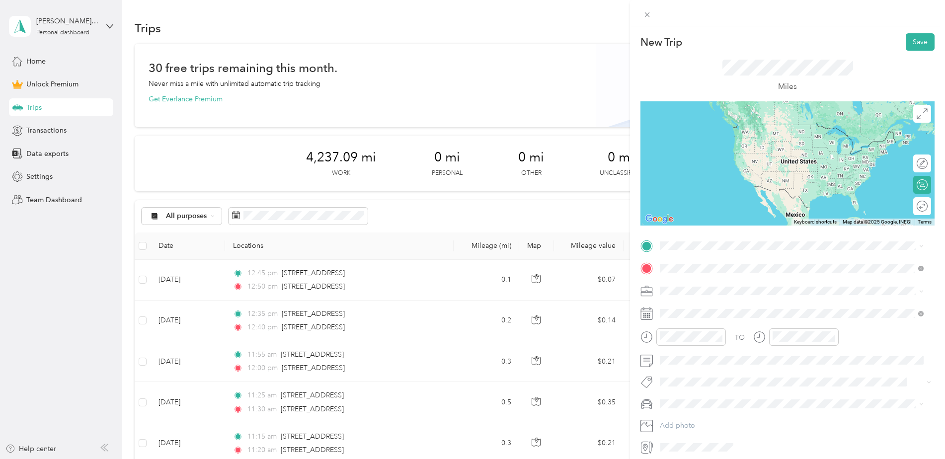
click at [697, 305] on span "[STREET_ADDRESS][US_STATE]" at bounding box center [728, 304] width 99 height 9
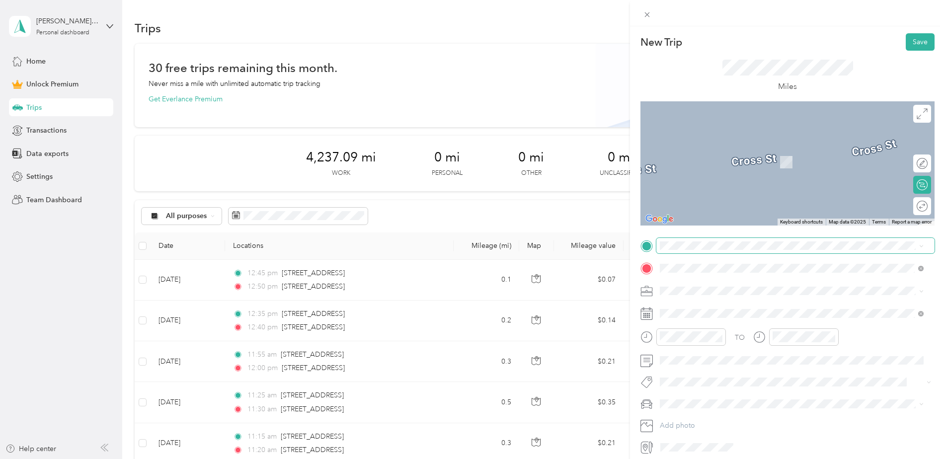
click at [705, 249] on span at bounding box center [795, 246] width 278 height 16
click at [702, 241] on span at bounding box center [795, 246] width 278 height 16
click at [723, 285] on span "[STREET_ADDRESS][US_STATE]" at bounding box center [728, 281] width 99 height 9
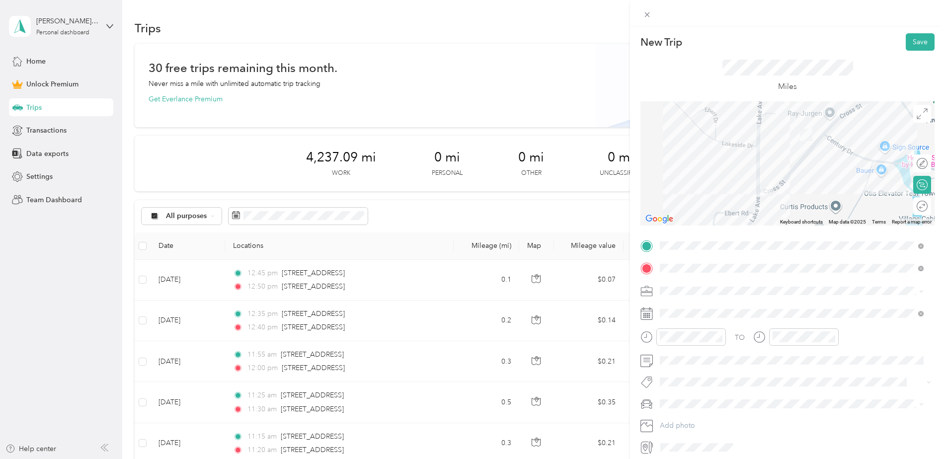
click at [679, 312] on li "Work" at bounding box center [791, 305] width 271 height 17
click at [704, 260] on div "23" at bounding box center [706, 259] width 13 height 12
click at [674, 219] on div "01" at bounding box center [670, 218] width 24 height 14
drag, startPoint x: 695, startPoint y: 203, endPoint x: 701, endPoint y: 207, distance: 6.9
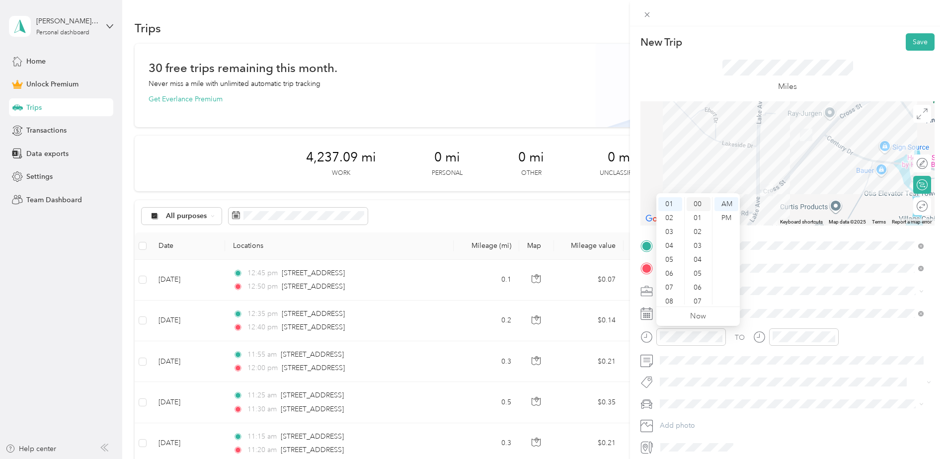
click at [695, 203] on div "00" at bounding box center [699, 204] width 24 height 14
click at [729, 219] on div "PM" at bounding box center [727, 218] width 24 height 14
click at [800, 329] on div at bounding box center [804, 336] width 70 height 17
click at [783, 220] on div "01" at bounding box center [783, 218] width 24 height 14
click at [812, 273] on div "05" at bounding box center [811, 274] width 24 height 14
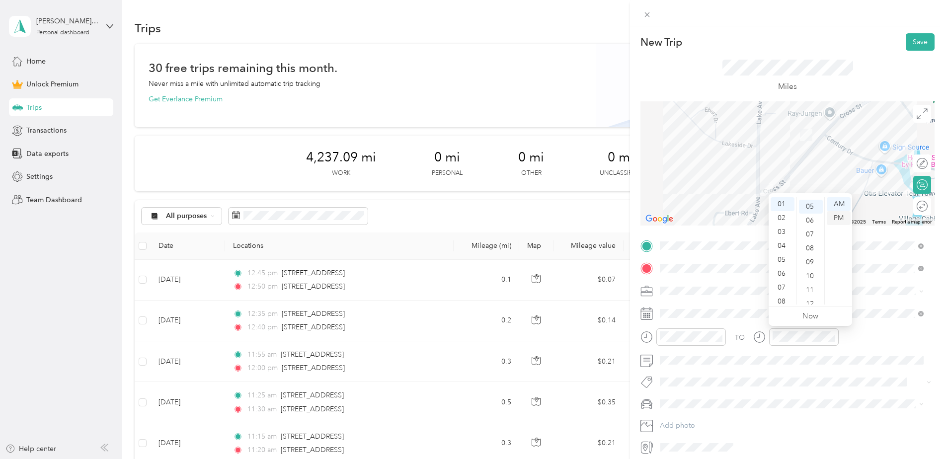
scroll to position [70, 0]
click at [840, 217] on div "PM" at bounding box center [839, 218] width 24 height 14
click at [855, 335] on div "TO" at bounding box center [788, 340] width 294 height 24
click at [910, 49] on button "Save" at bounding box center [920, 41] width 29 height 17
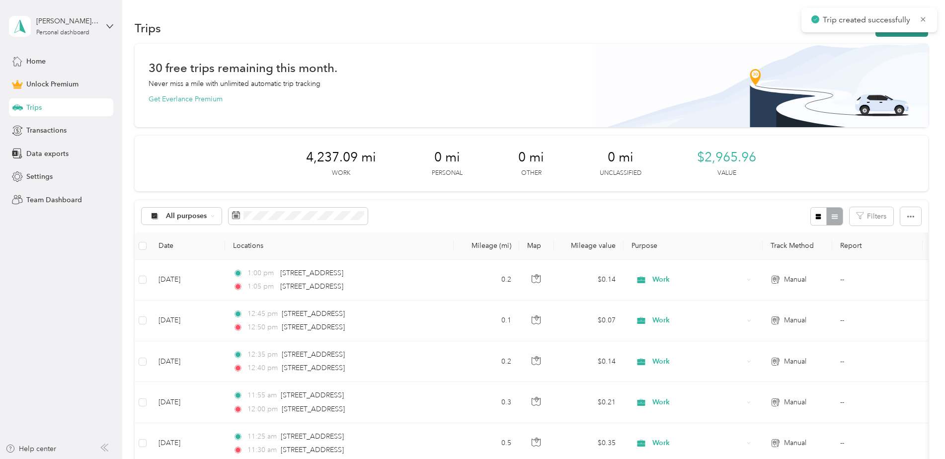
click at [890, 35] on button "New trip" at bounding box center [902, 27] width 53 height 17
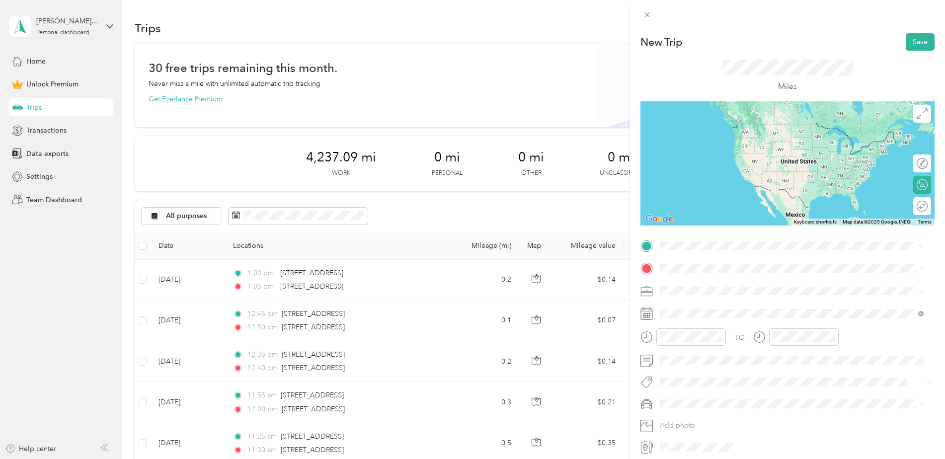
click at [690, 286] on span "[STREET_ADDRESS][US_STATE]" at bounding box center [728, 281] width 99 height 9
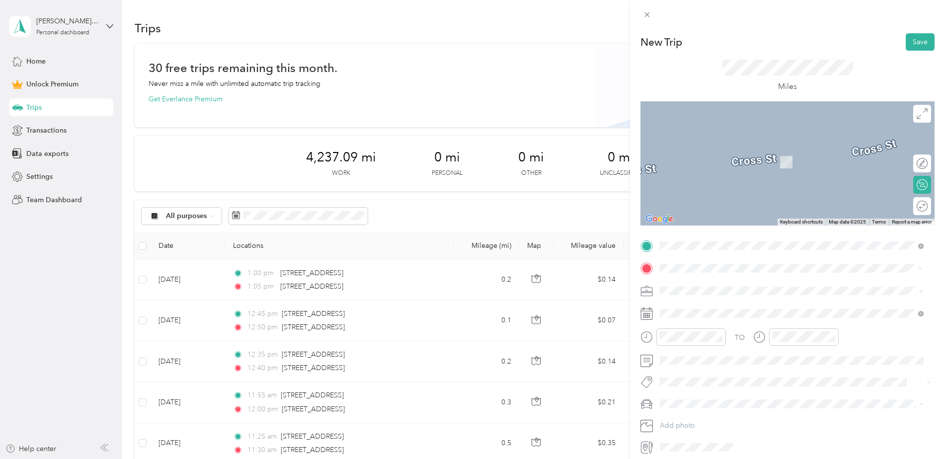
click at [698, 308] on span "[STREET_ADDRESS][US_STATE]" at bounding box center [728, 303] width 99 height 9
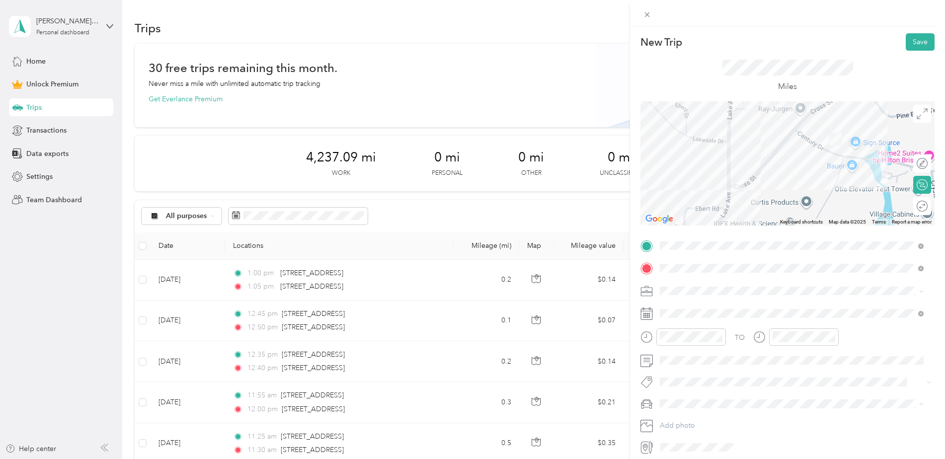
click at [677, 310] on div "Work" at bounding box center [791, 308] width 257 height 10
click at [707, 259] on div "23" at bounding box center [706, 259] width 13 height 12
click at [669, 214] on div "01" at bounding box center [670, 218] width 24 height 14
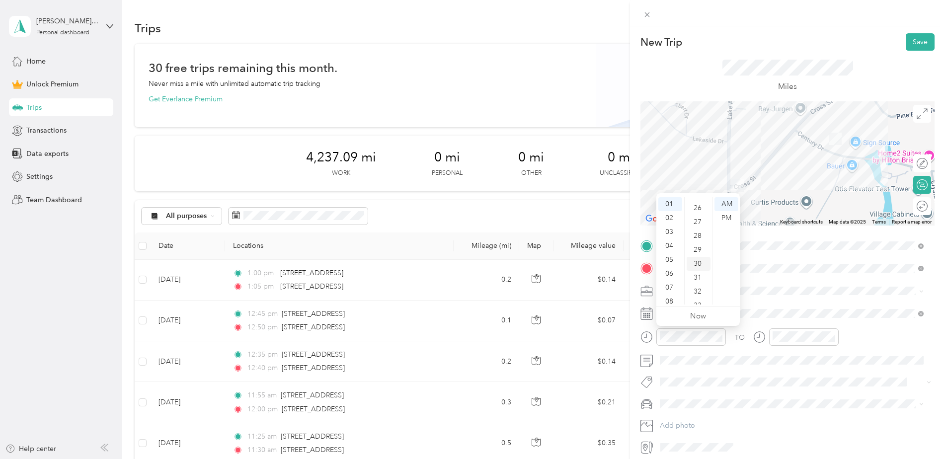
click at [700, 260] on div "30" at bounding box center [699, 264] width 24 height 14
click at [722, 218] on div "PM" at bounding box center [727, 218] width 24 height 14
click at [698, 243] on div "15" at bounding box center [699, 244] width 24 height 14
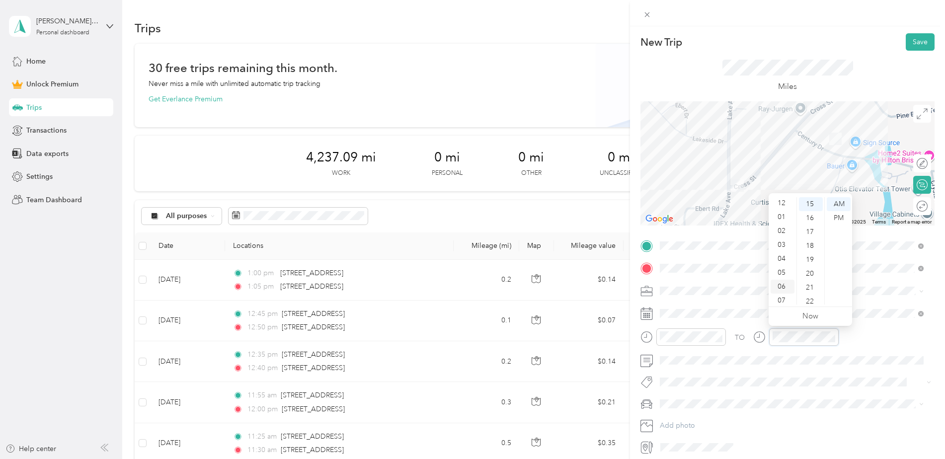
scroll to position [0, 0]
click at [783, 221] on div "01" at bounding box center [783, 218] width 24 height 14
click at [809, 271] on div "20" at bounding box center [811, 274] width 24 height 14
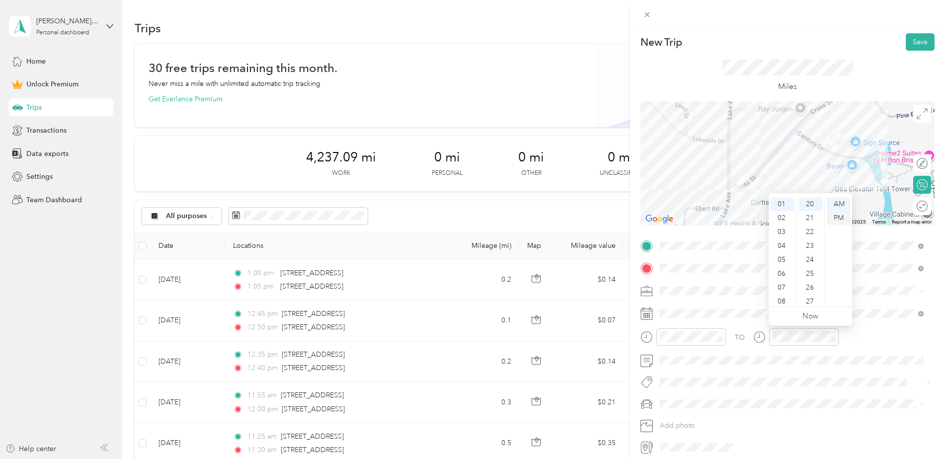
click at [837, 219] on div "PM" at bounding box center [839, 218] width 24 height 14
click at [874, 329] on div "TO" at bounding box center [788, 340] width 294 height 24
click at [910, 45] on button "Save" at bounding box center [920, 41] width 29 height 17
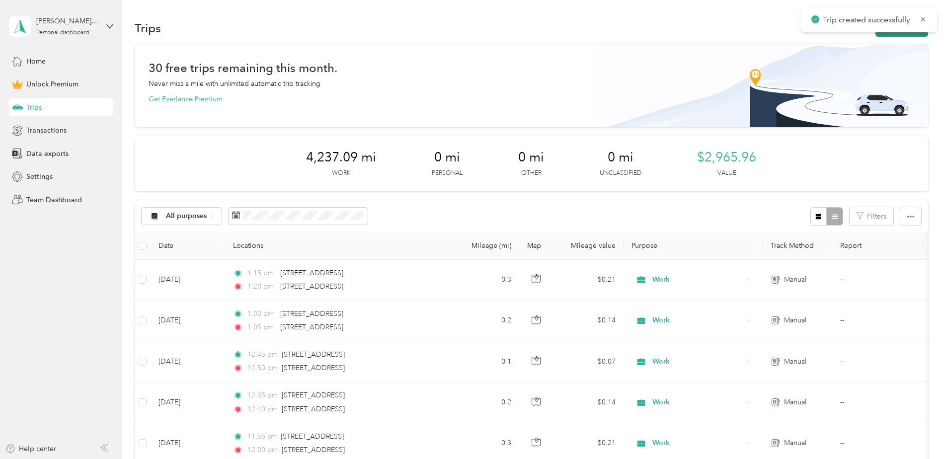
click at [894, 34] on button "New trip" at bounding box center [902, 27] width 53 height 17
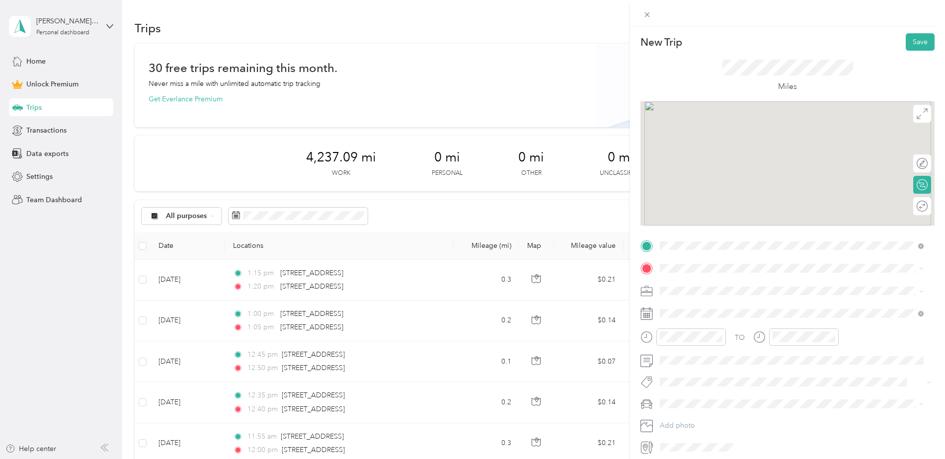
click at [713, 282] on span "[STREET_ADDRESS][US_STATE]" at bounding box center [728, 281] width 99 height 9
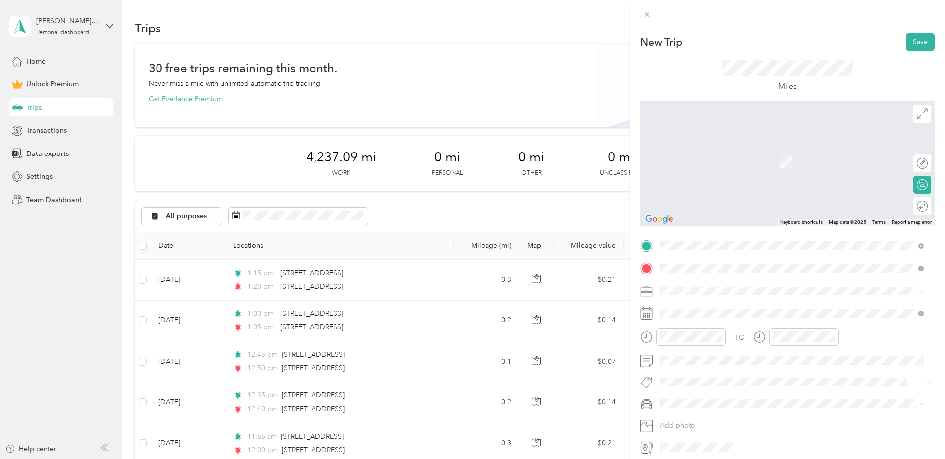
click at [700, 301] on span "[STREET_ADDRESS][US_STATE]" at bounding box center [728, 304] width 99 height 9
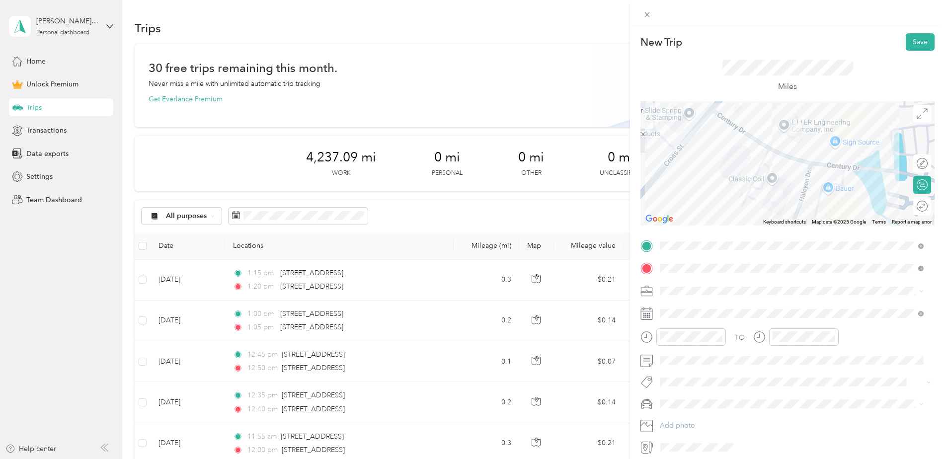
click at [690, 308] on div "Work" at bounding box center [791, 308] width 257 height 10
click at [704, 260] on div "23" at bounding box center [706, 259] width 13 height 12
click at [670, 214] on div "01" at bounding box center [670, 218] width 24 height 14
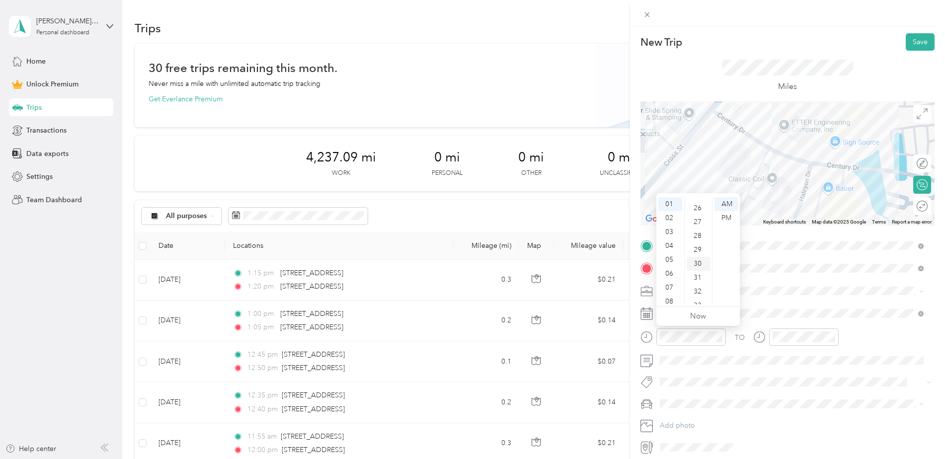
click at [695, 261] on div "30" at bounding box center [699, 264] width 24 height 14
click at [728, 222] on div "PM" at bounding box center [727, 218] width 24 height 14
click at [784, 218] on div "01" at bounding box center [783, 218] width 24 height 14
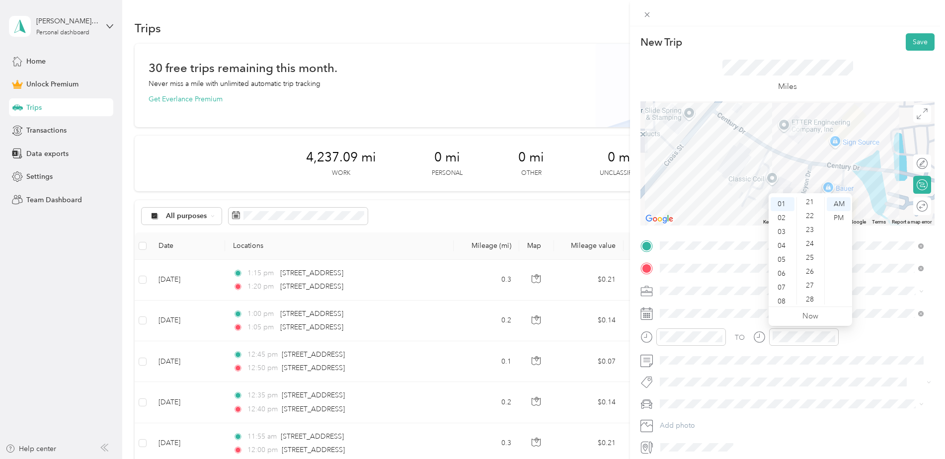
scroll to position [507, 0]
click at [813, 232] on div "35" at bounding box center [811, 234] width 24 height 14
click at [830, 217] on div "PM" at bounding box center [839, 218] width 24 height 14
click at [869, 335] on div "TO" at bounding box center [788, 340] width 294 height 24
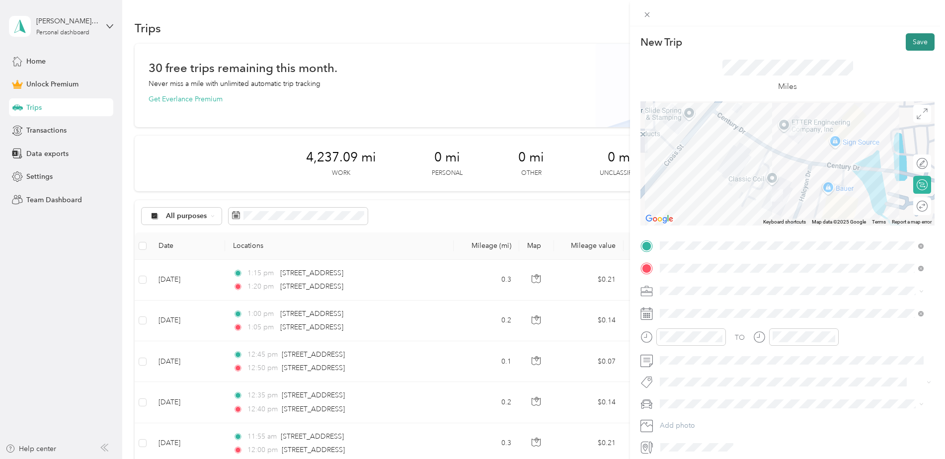
click at [918, 39] on button "Save" at bounding box center [920, 41] width 29 height 17
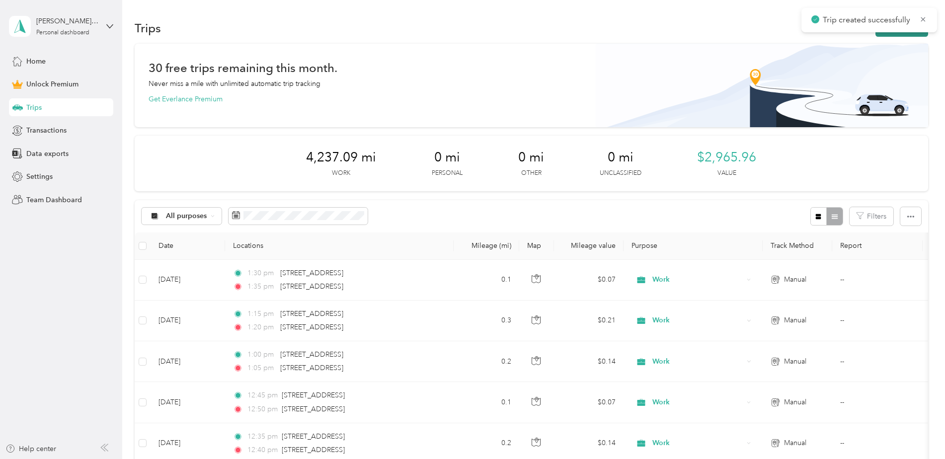
click at [901, 36] on button "New trip" at bounding box center [902, 27] width 53 height 17
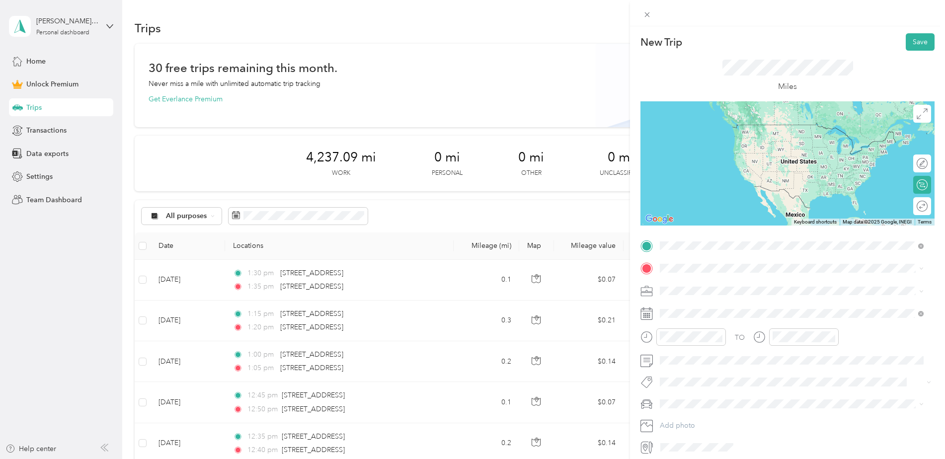
click at [716, 276] on div "[STREET_ADDRESS][US_STATE]" at bounding box center [791, 281] width 257 height 13
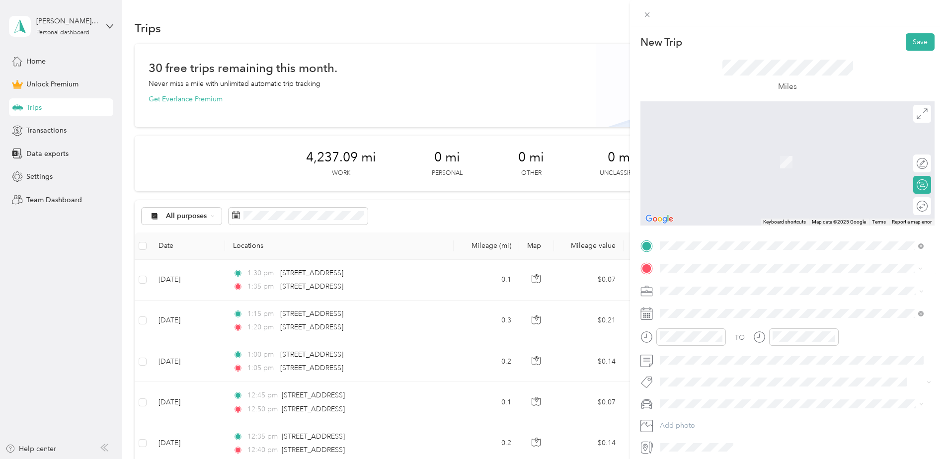
click at [708, 308] on span "[STREET_ADDRESS][US_STATE]" at bounding box center [728, 304] width 99 height 9
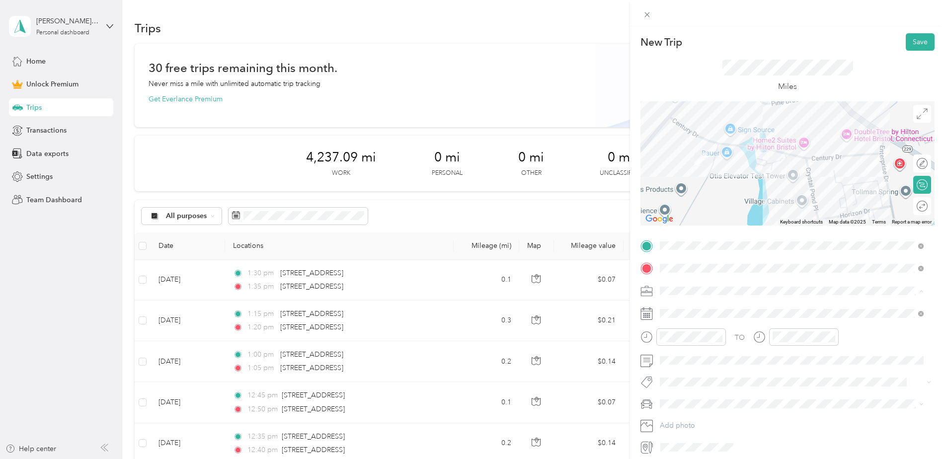
click at [681, 313] on li "Work" at bounding box center [791, 308] width 271 height 17
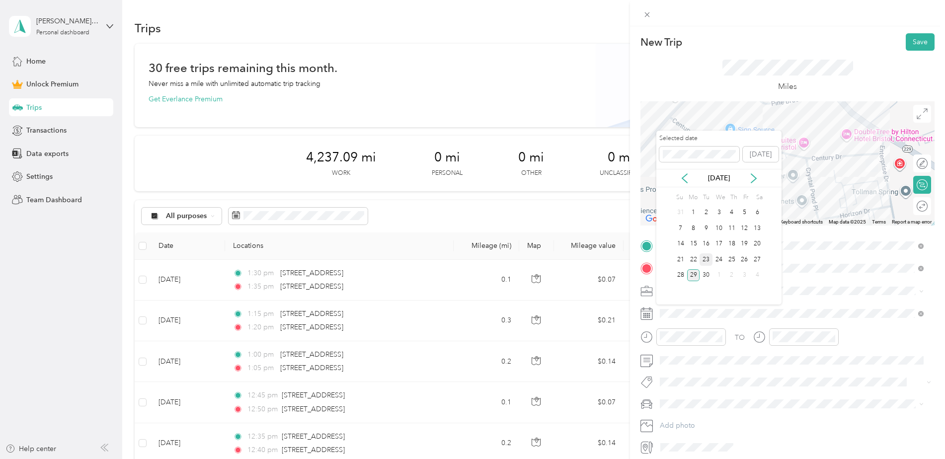
click at [707, 261] on div "23" at bounding box center [706, 259] width 13 height 12
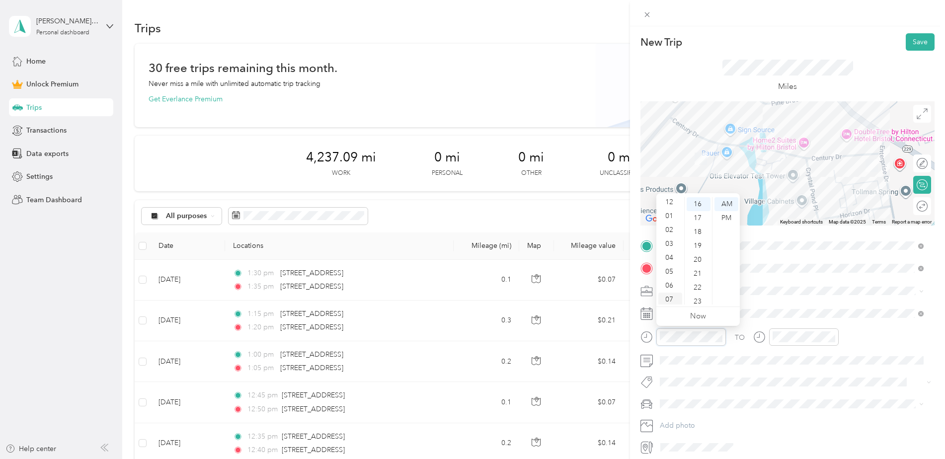
scroll to position [0, 0]
click at [672, 217] on div "01" at bounding box center [670, 218] width 24 height 14
click at [675, 216] on div "02" at bounding box center [670, 218] width 24 height 14
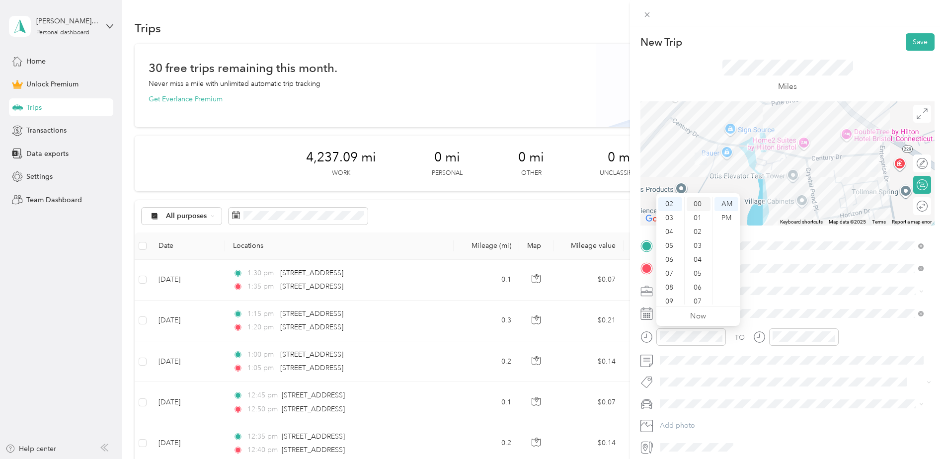
click at [693, 204] on div "00" at bounding box center [699, 204] width 24 height 14
click at [725, 219] on div "PM" at bounding box center [727, 218] width 24 height 14
click at [785, 230] on div "02" at bounding box center [783, 232] width 24 height 14
click at [811, 247] on div "05" at bounding box center [811, 250] width 24 height 14
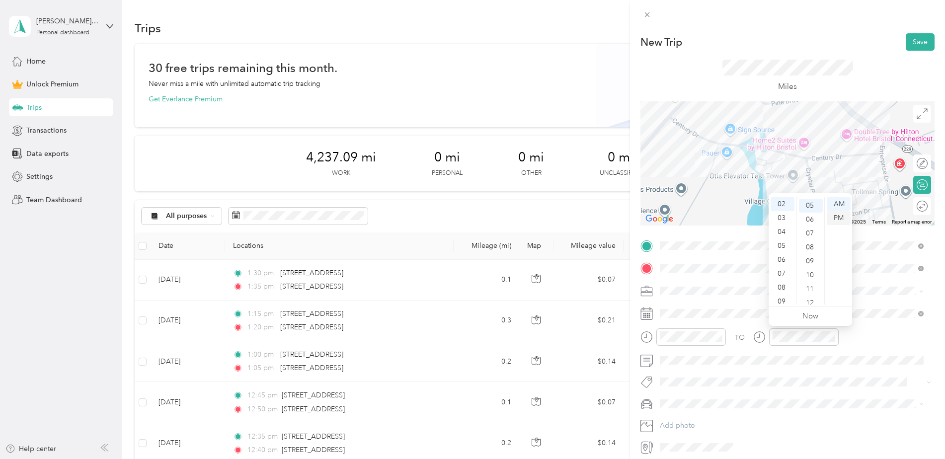
scroll to position [70, 0]
click at [839, 218] on div "PM" at bounding box center [839, 218] width 24 height 14
click at [874, 331] on div "TO" at bounding box center [788, 340] width 294 height 24
click at [917, 38] on button "Save" at bounding box center [920, 41] width 29 height 17
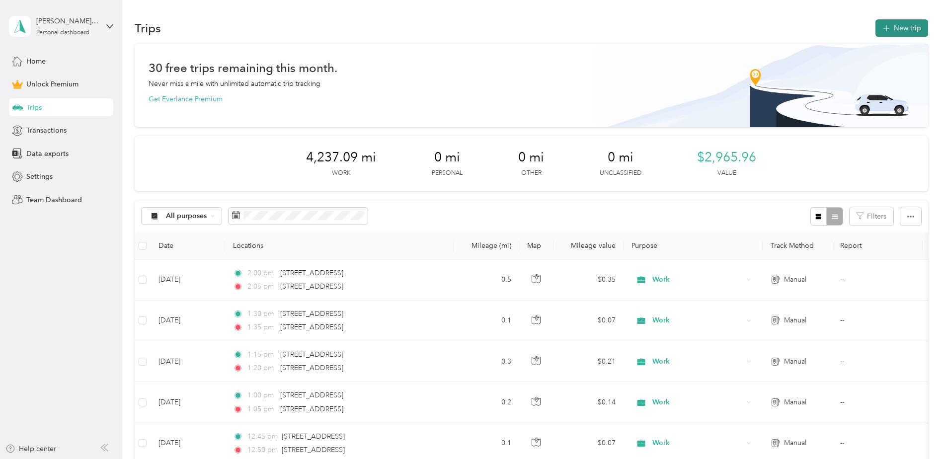
click at [900, 28] on button "New trip" at bounding box center [902, 27] width 53 height 17
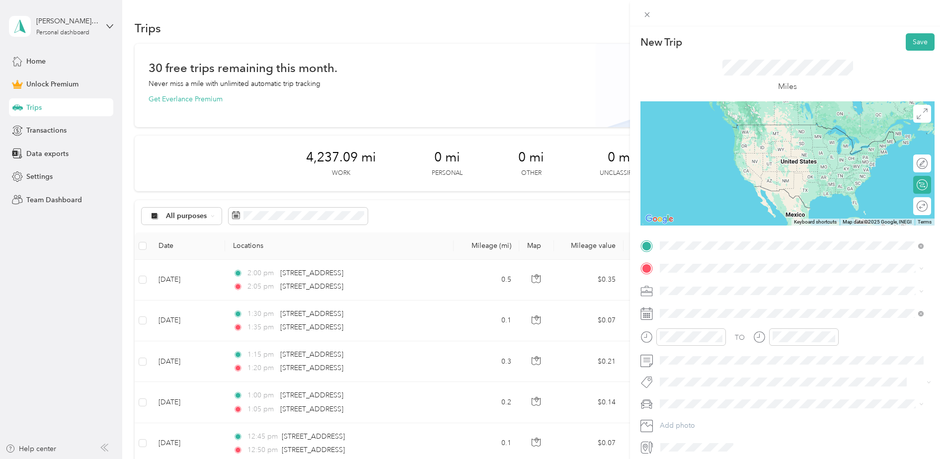
click at [722, 283] on span "[STREET_ADDRESS][US_STATE]" at bounding box center [728, 281] width 99 height 9
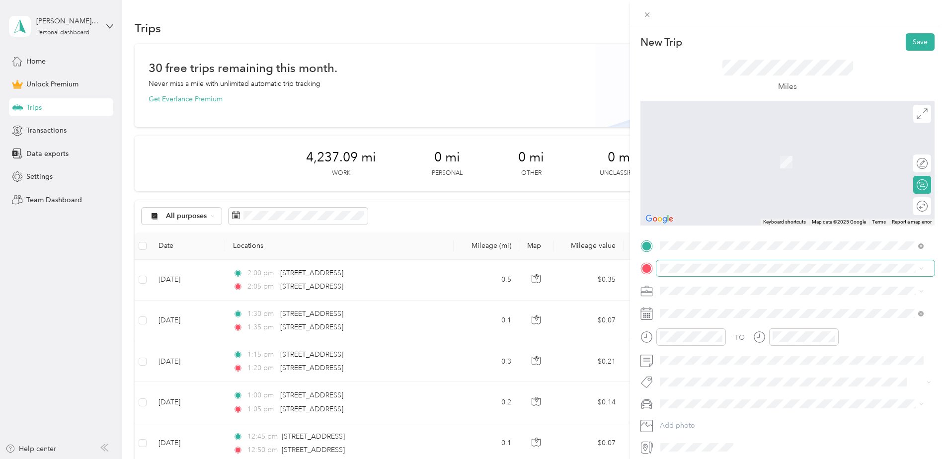
click at [695, 262] on span at bounding box center [795, 268] width 278 height 16
click at [701, 306] on span "[STREET_ADDRESS][US_STATE]" at bounding box center [728, 304] width 99 height 9
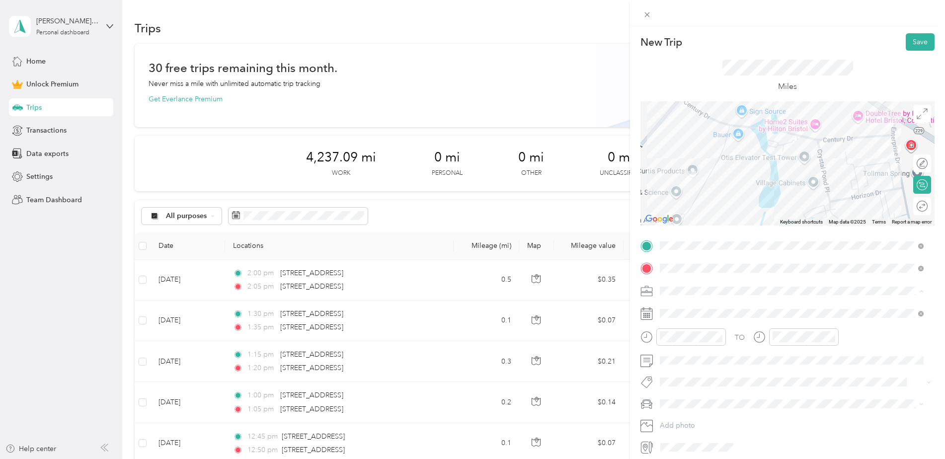
click at [685, 311] on li "Work" at bounding box center [791, 308] width 271 height 17
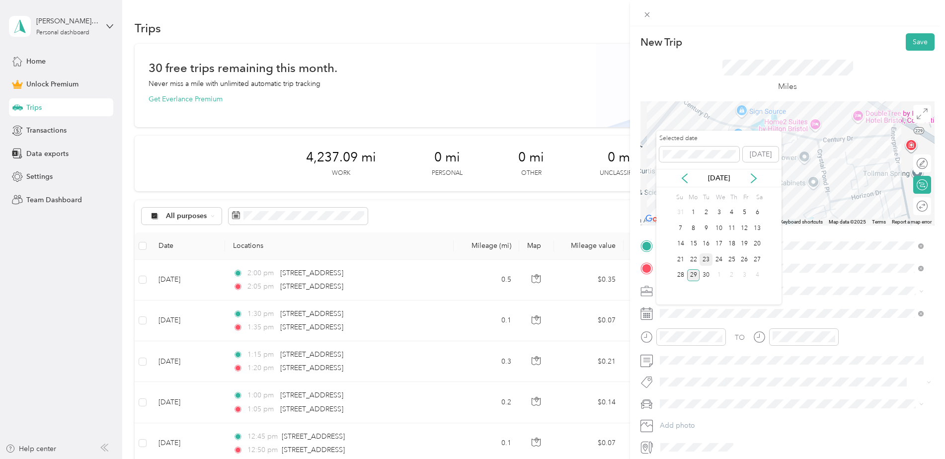
click at [709, 256] on div "23" at bounding box center [706, 259] width 13 height 12
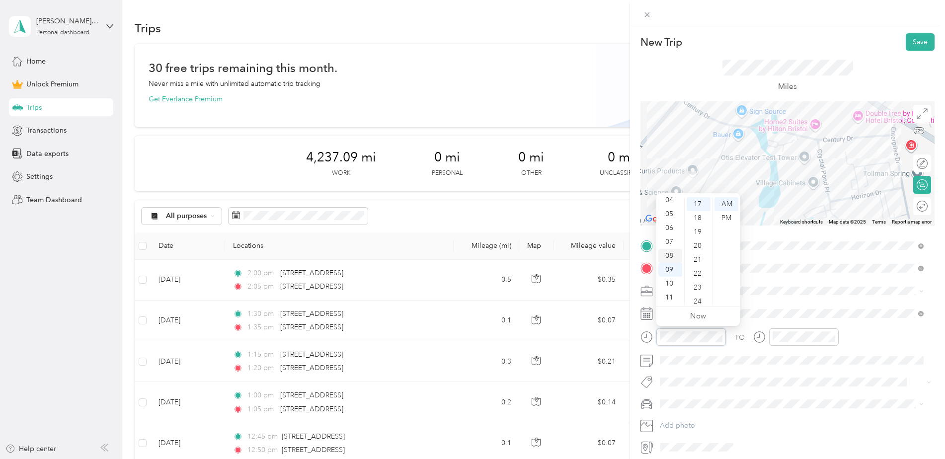
scroll to position [0, 0]
click at [676, 237] on div "02" at bounding box center [670, 232] width 24 height 14
click at [699, 289] on div "10" at bounding box center [699, 294] width 24 height 14
click at [728, 214] on div "PM" at bounding box center [727, 218] width 24 height 14
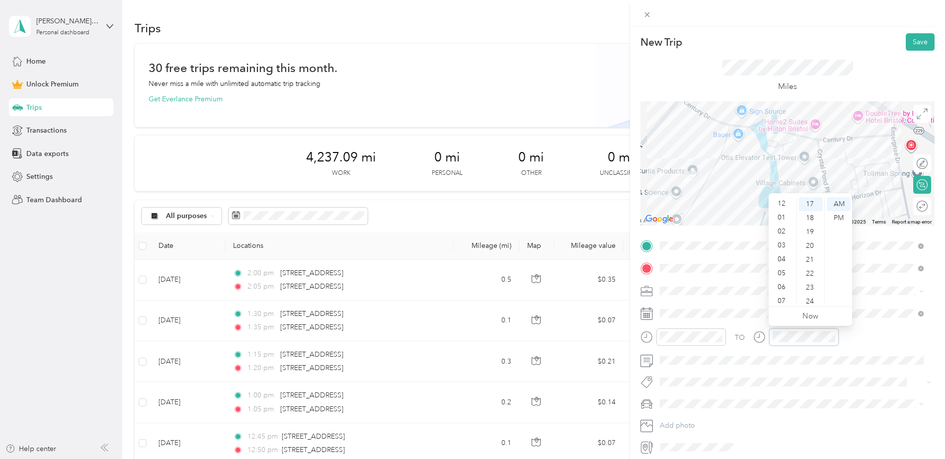
scroll to position [0, 0]
click at [784, 230] on div "02" at bounding box center [783, 232] width 24 height 14
click at [808, 228] on div "15" at bounding box center [811, 226] width 24 height 14
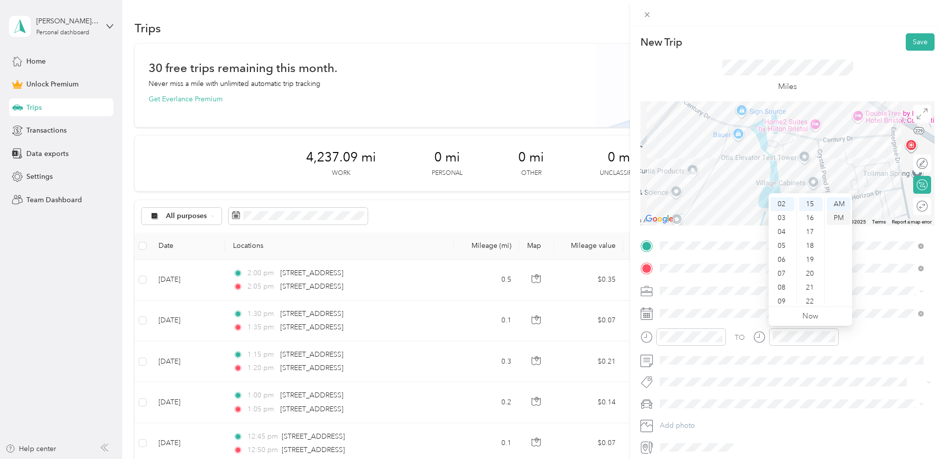
click at [834, 216] on div "PM" at bounding box center [839, 218] width 24 height 14
click at [868, 339] on div "TO" at bounding box center [788, 340] width 294 height 24
click at [917, 44] on button "Save" at bounding box center [920, 41] width 29 height 17
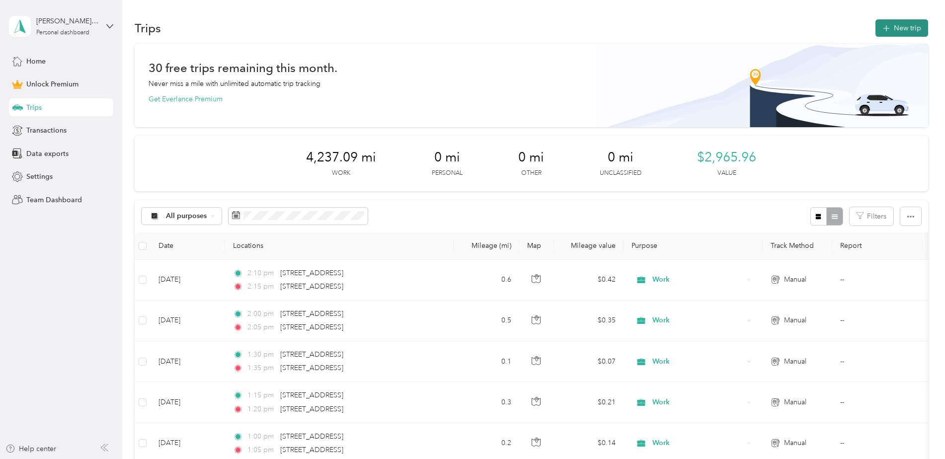
click at [905, 30] on button "New trip" at bounding box center [902, 27] width 53 height 17
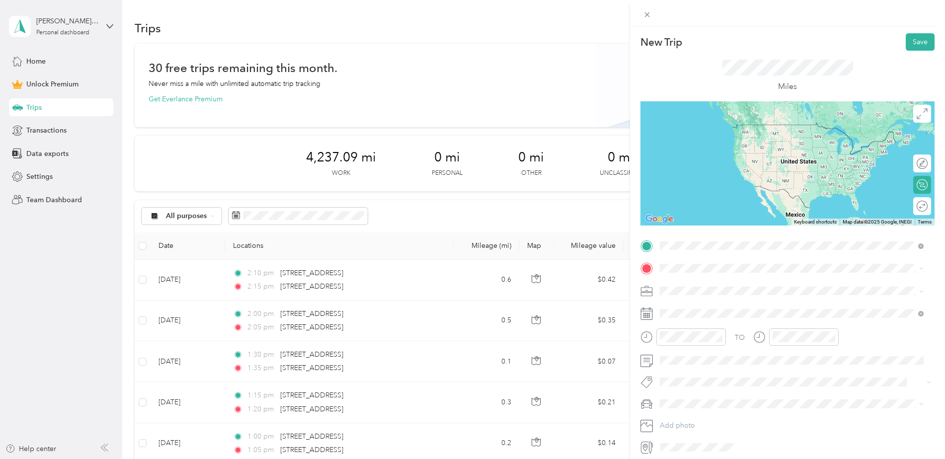
click at [718, 281] on span "[STREET_ADDRESS][US_STATE]" at bounding box center [728, 281] width 99 height 9
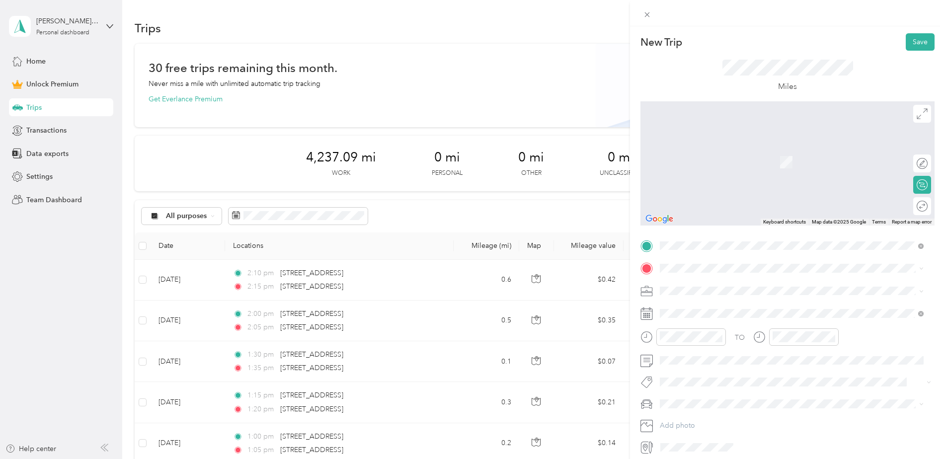
click at [696, 308] on span "[STREET_ADDRESS][US_STATE]" at bounding box center [728, 303] width 99 height 9
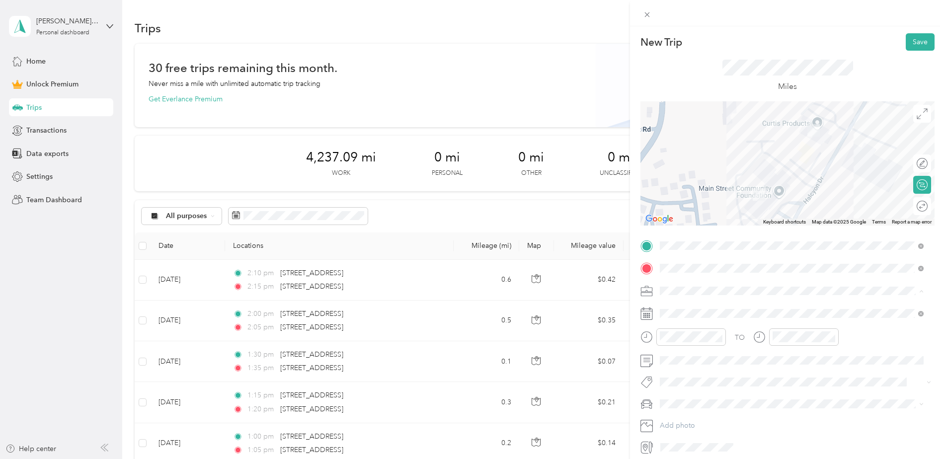
click at [685, 312] on div "Work" at bounding box center [791, 308] width 257 height 10
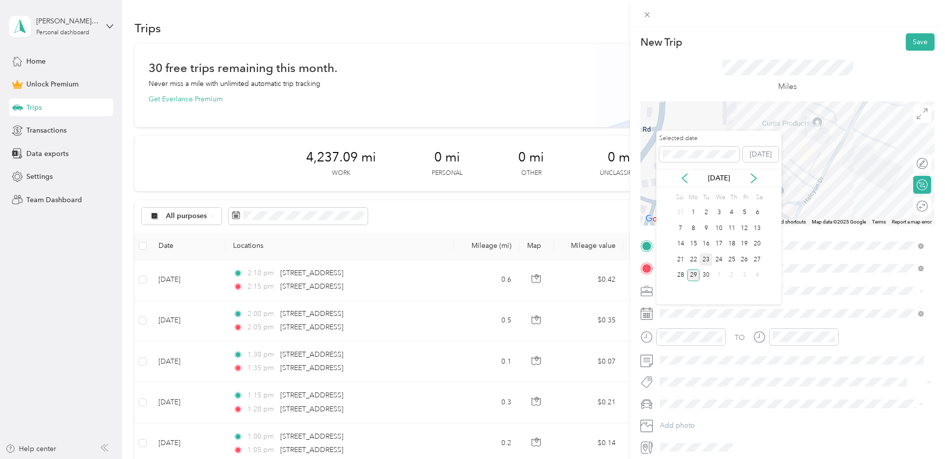
click at [703, 264] on div "23" at bounding box center [706, 259] width 13 height 12
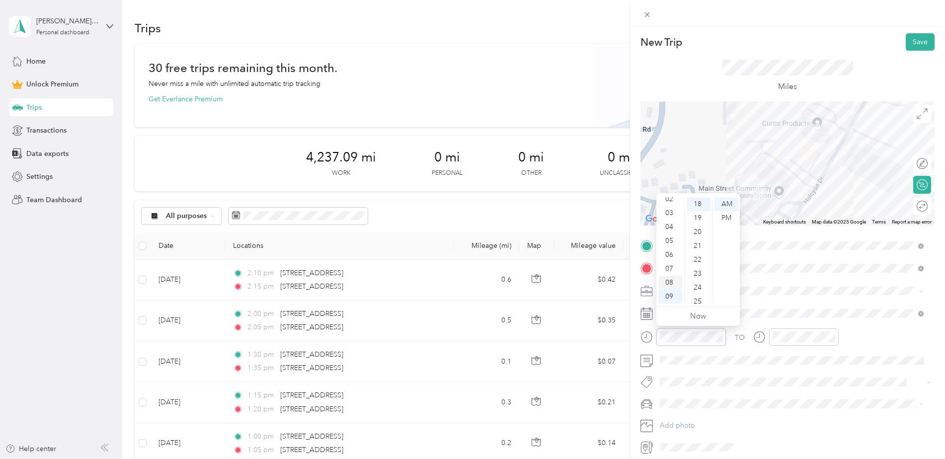
scroll to position [10, 0]
click at [671, 222] on div "02" at bounding box center [670, 222] width 24 height 14
click at [698, 280] on div "45" at bounding box center [699, 282] width 24 height 14
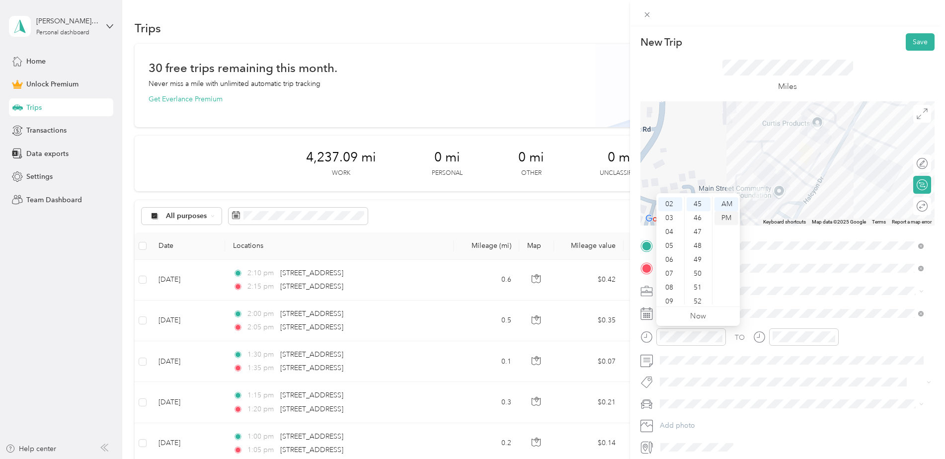
click at [726, 219] on div "PM" at bounding box center [727, 218] width 24 height 14
click at [785, 229] on div "02" at bounding box center [783, 232] width 24 height 14
click at [809, 249] on div "50" at bounding box center [811, 252] width 24 height 14
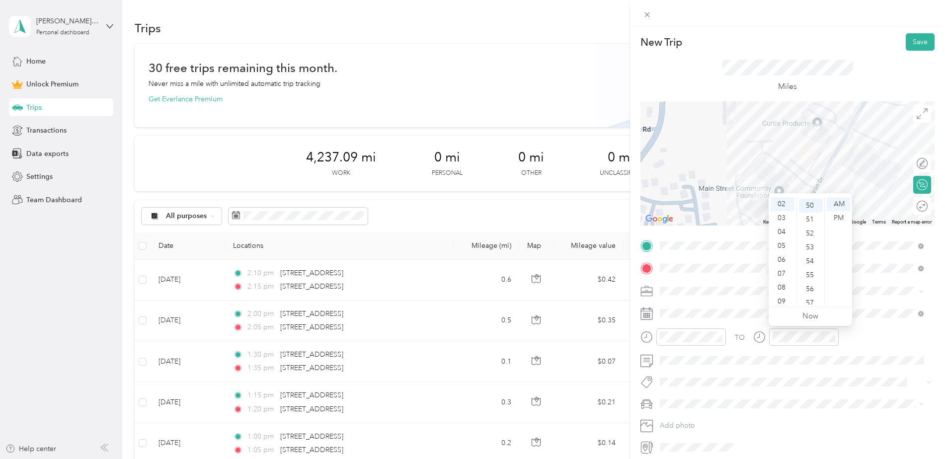
scroll to position [696, 0]
click at [832, 220] on div "PM" at bounding box center [839, 218] width 24 height 14
click at [871, 336] on div "TO" at bounding box center [788, 340] width 294 height 24
click at [906, 42] on button "Save" at bounding box center [920, 41] width 29 height 17
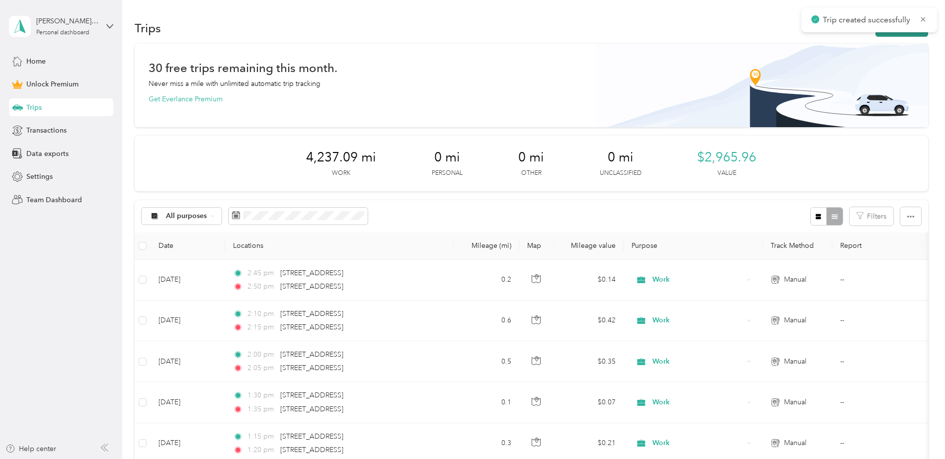
click at [894, 34] on button "New trip" at bounding box center [902, 27] width 53 height 17
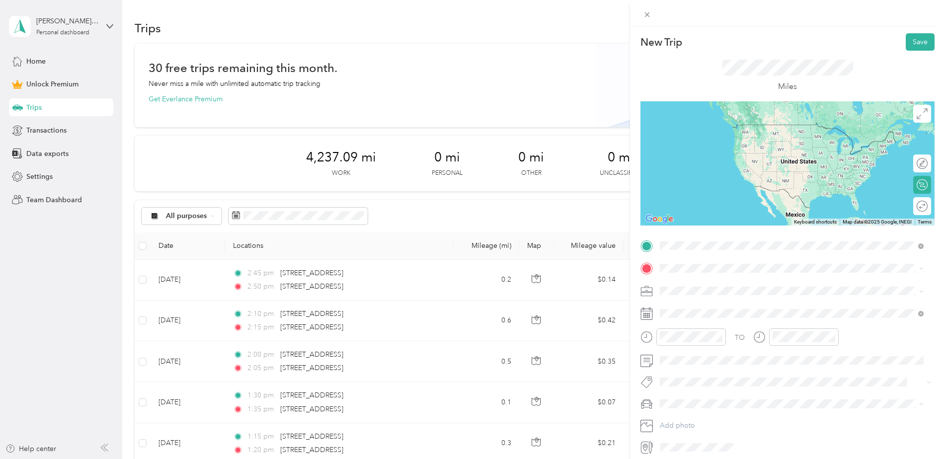
click at [720, 281] on span "[STREET_ADDRESS][US_STATE]" at bounding box center [728, 281] width 99 height 9
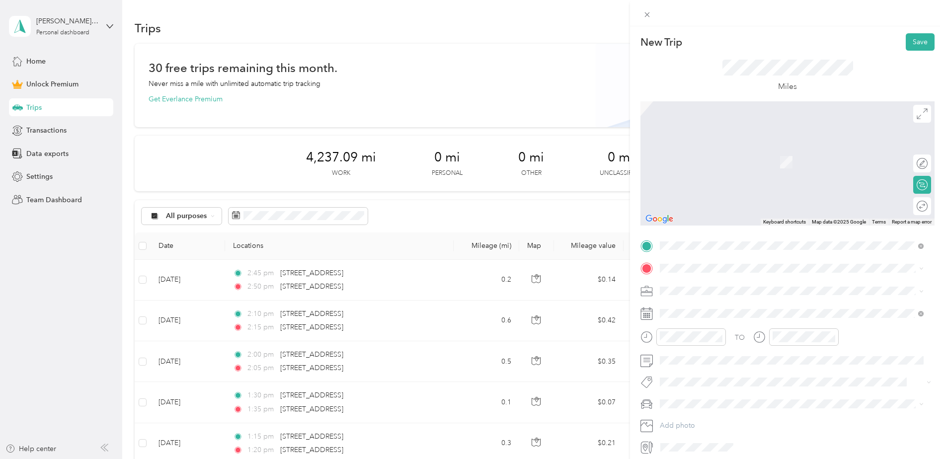
click at [719, 316] on span "[STREET_ADDRESS][US_STATE]" at bounding box center [728, 318] width 99 height 8
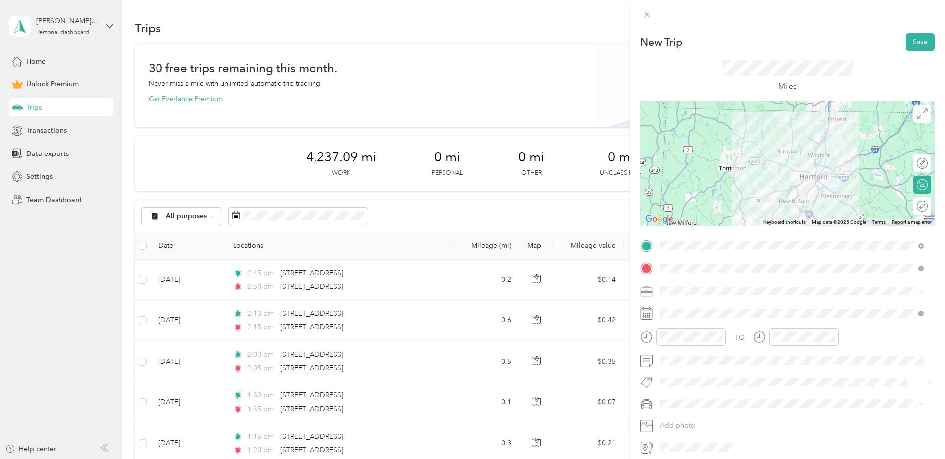
click at [687, 312] on li "Work" at bounding box center [791, 308] width 271 height 17
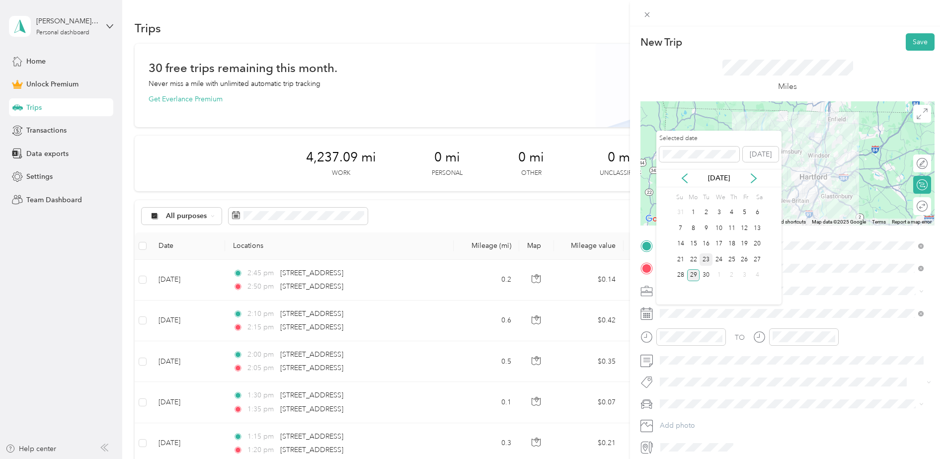
click at [705, 259] on div "23" at bounding box center [706, 259] width 13 height 12
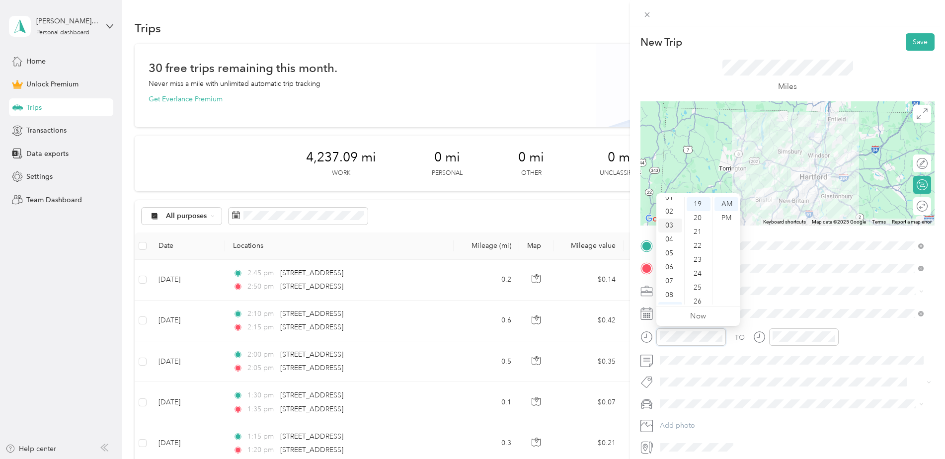
scroll to position [0, 0]
click at [674, 242] on div "03" at bounding box center [670, 246] width 24 height 14
click at [698, 209] on div "00" at bounding box center [699, 204] width 24 height 14
click at [723, 219] on div "PM" at bounding box center [727, 218] width 24 height 14
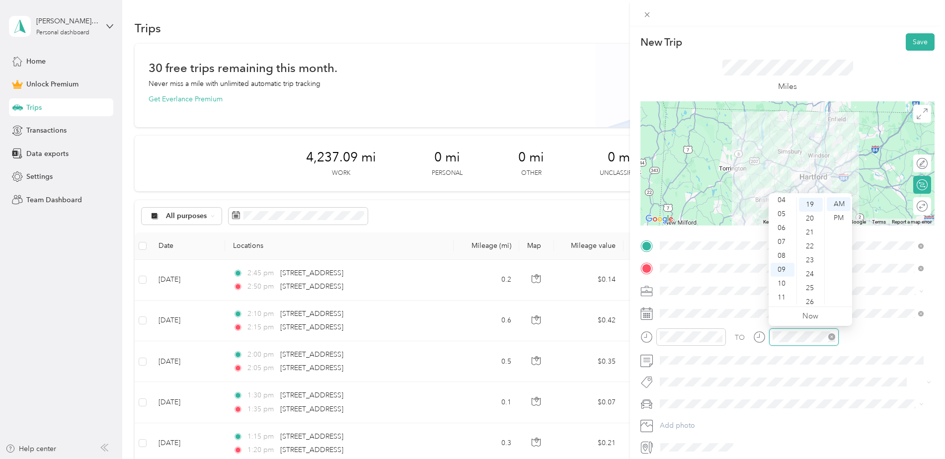
scroll to position [264, 0]
click at [783, 233] on div "03" at bounding box center [783, 236] width 24 height 14
click at [812, 220] on div "50" at bounding box center [811, 222] width 24 height 14
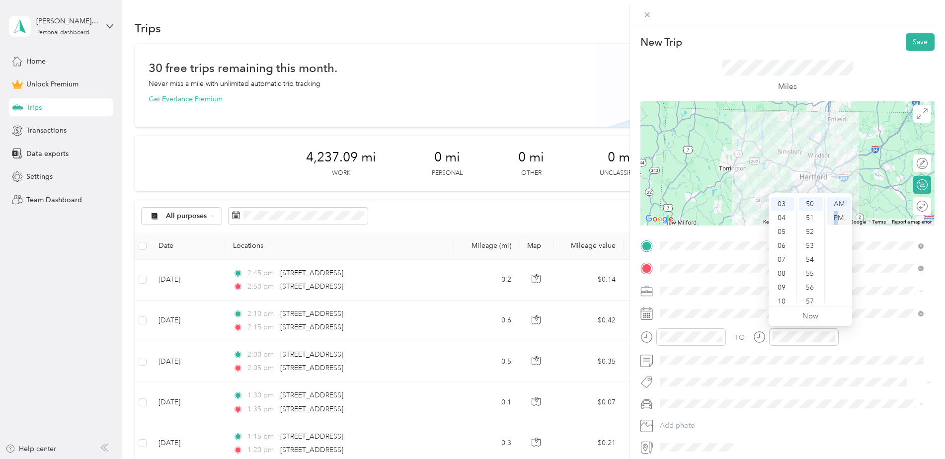
click at [836, 219] on div "PM" at bounding box center [839, 218] width 24 height 14
click at [874, 338] on div "TO" at bounding box center [788, 340] width 294 height 24
click at [786, 217] on div "04" at bounding box center [783, 218] width 24 height 14
click at [814, 201] on div "00" at bounding box center [811, 204] width 24 height 14
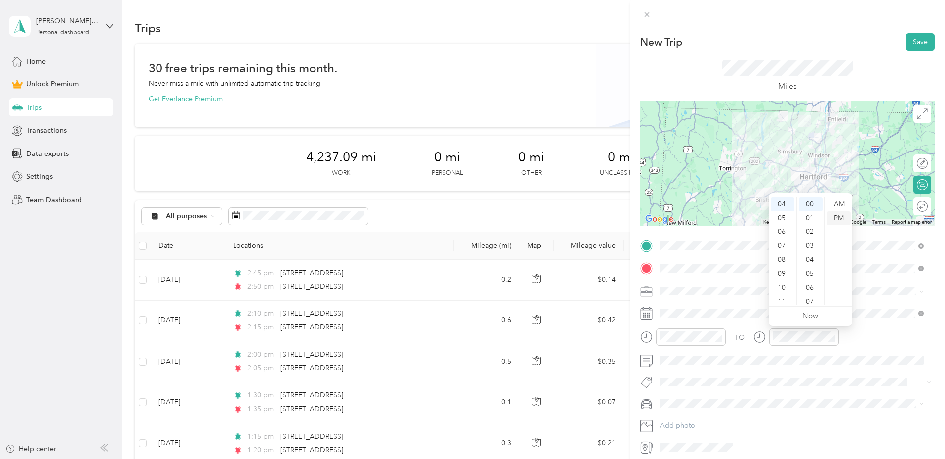
click at [832, 218] on div "PM" at bounding box center [839, 218] width 24 height 14
click at [871, 332] on div "TO" at bounding box center [788, 340] width 294 height 24
click at [914, 42] on button "Save" at bounding box center [920, 41] width 29 height 17
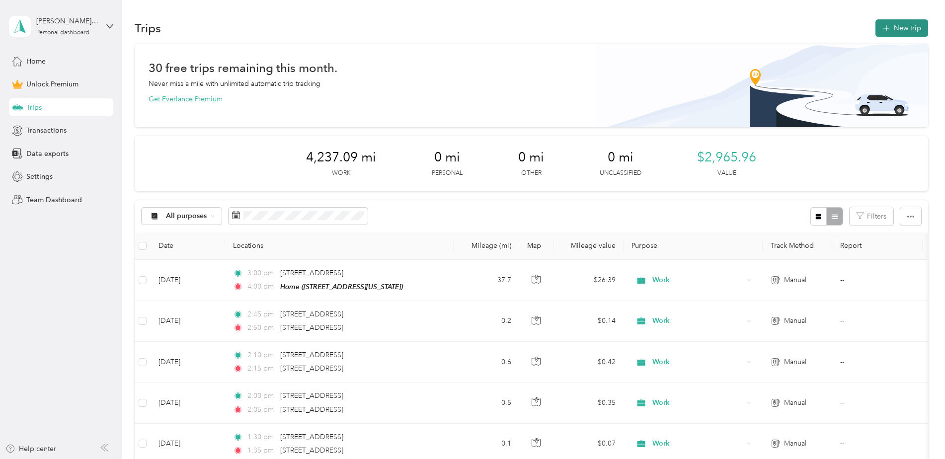
click at [883, 34] on button "New trip" at bounding box center [902, 27] width 53 height 17
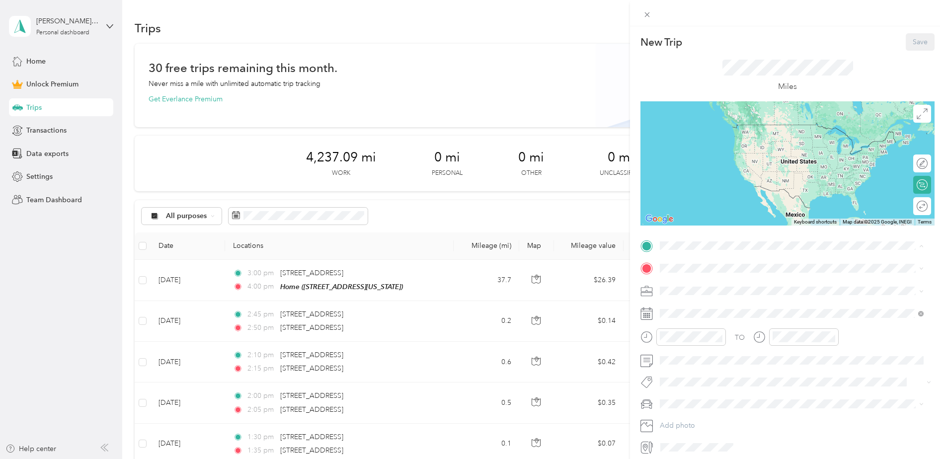
click at [710, 301] on span "[STREET_ADDRESS][US_STATE]" at bounding box center [728, 296] width 99 height 8
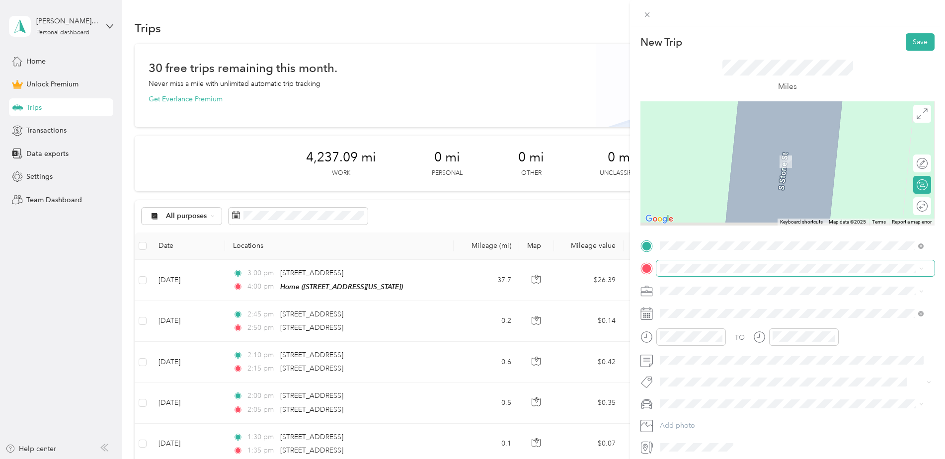
click at [691, 263] on span at bounding box center [795, 268] width 278 height 16
click at [701, 306] on span "[STREET_ADDRESS][PERSON_NAME][US_STATE]" at bounding box center [756, 303] width 155 height 9
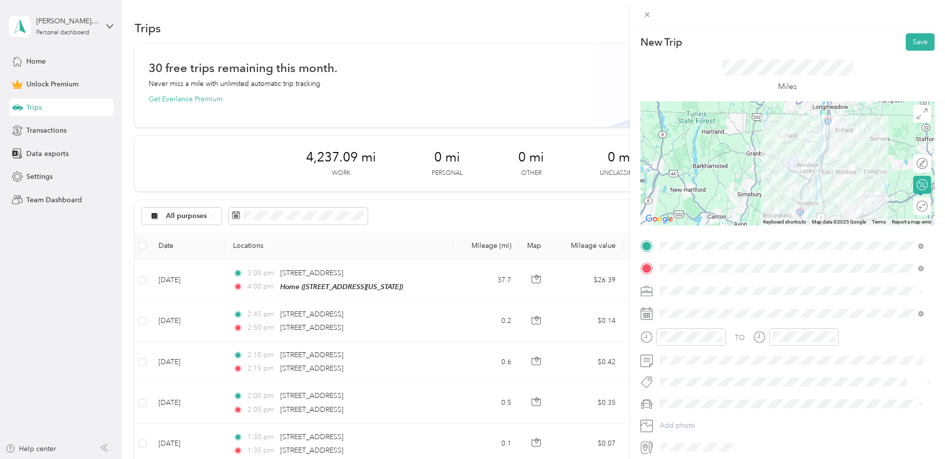
click at [684, 313] on li "Work" at bounding box center [791, 308] width 271 height 17
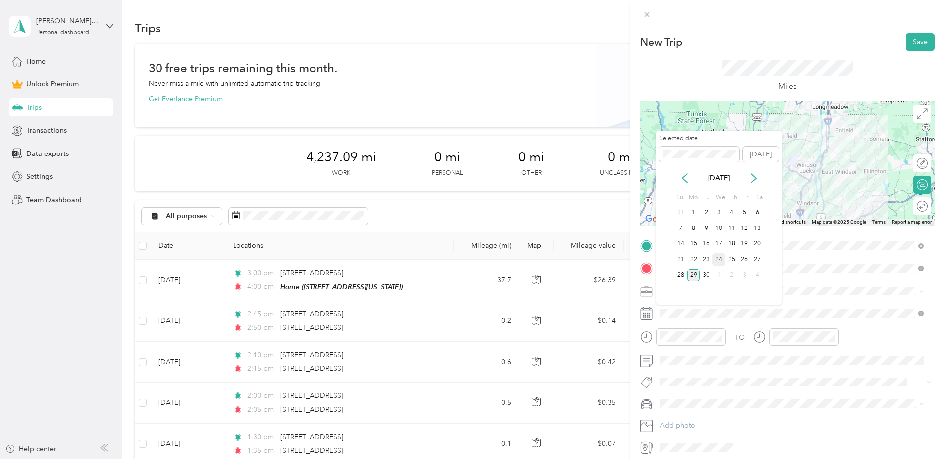
click at [719, 259] on div "24" at bounding box center [719, 259] width 13 height 12
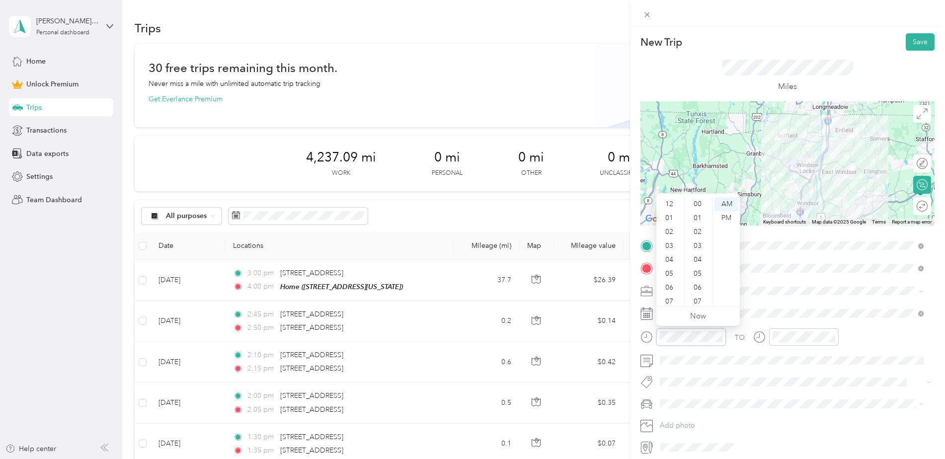
scroll to position [60, 0]
click at [670, 257] on div "08" at bounding box center [670, 256] width 24 height 14
click at [701, 290] on div "10" at bounding box center [699, 294] width 24 height 14
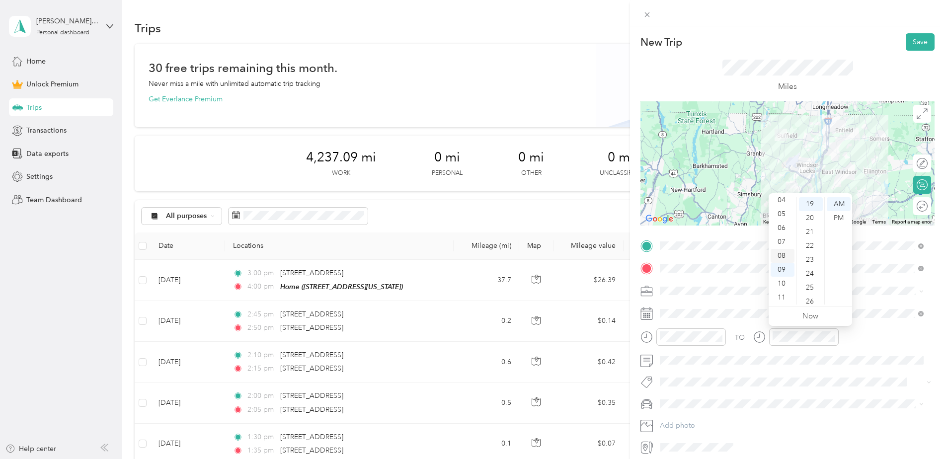
click at [782, 257] on div "08" at bounding box center [783, 256] width 24 height 14
click at [809, 255] on div "30" at bounding box center [811, 258] width 24 height 14
click at [843, 201] on div "AM" at bounding box center [839, 204] width 24 height 14
click at [868, 335] on div "TO" at bounding box center [788, 340] width 294 height 24
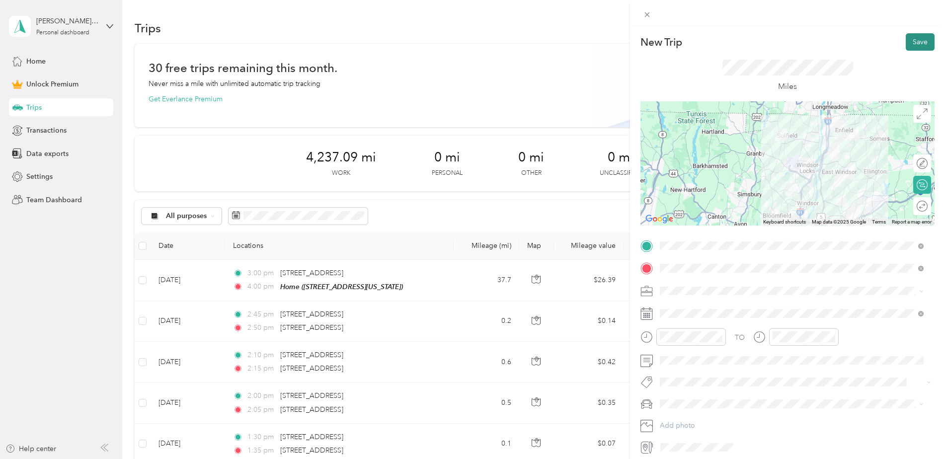
click at [920, 48] on button "Save" at bounding box center [920, 41] width 29 height 17
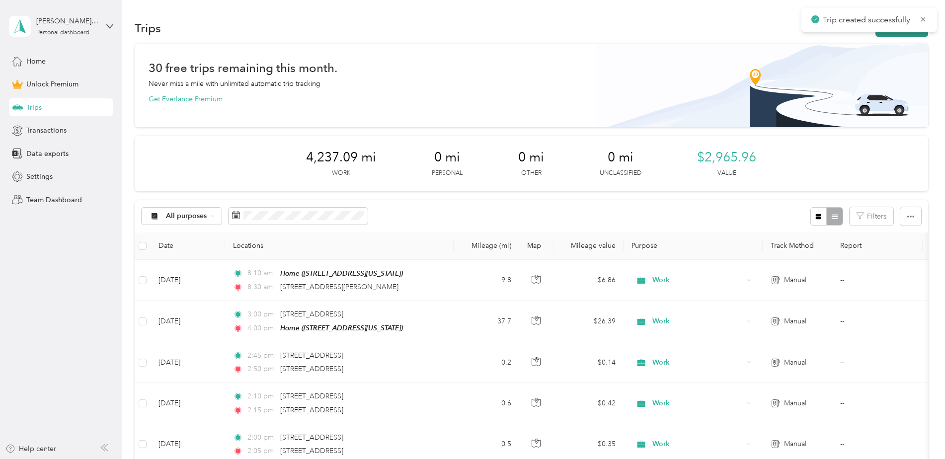
click at [897, 35] on button "New trip" at bounding box center [902, 27] width 53 height 17
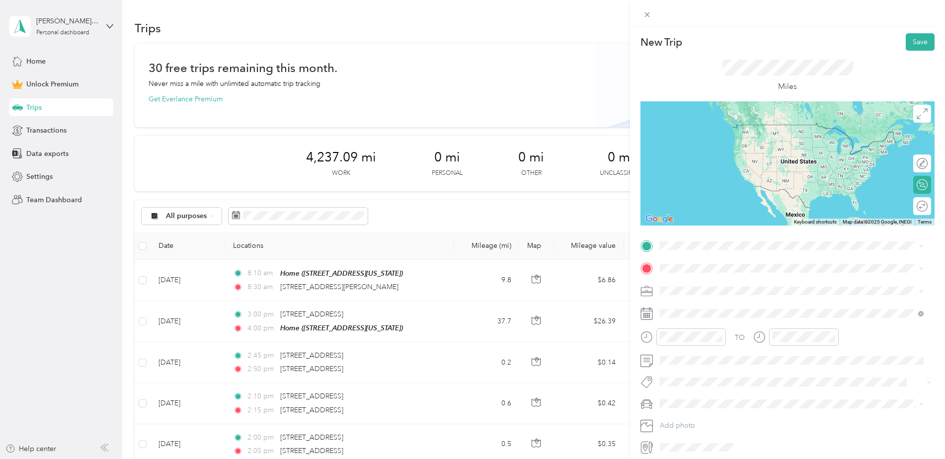
click at [689, 284] on span "[STREET_ADDRESS][PERSON_NAME][US_STATE]" at bounding box center [756, 279] width 155 height 9
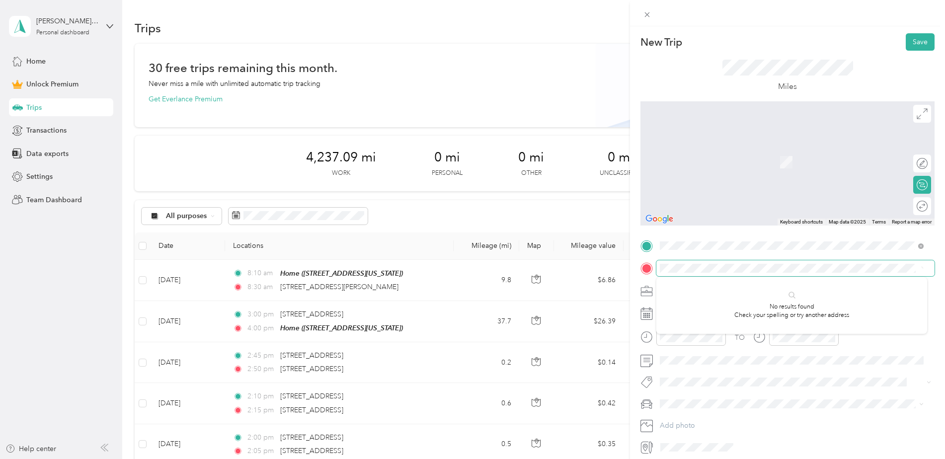
scroll to position [0, 16]
click at [725, 307] on span "[STREET_ADDRESS][US_STATE]" at bounding box center [728, 304] width 99 height 9
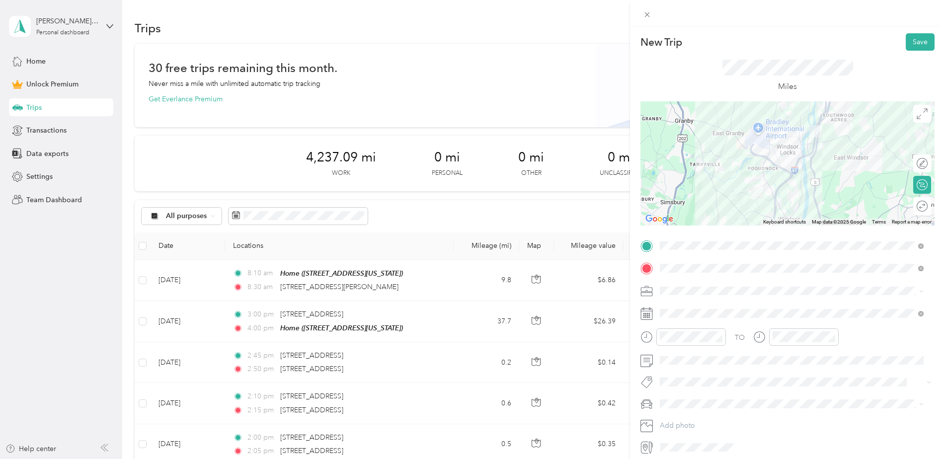
click at [716, 302] on span "[STREET_ADDRESS][US_STATE]" at bounding box center [728, 304] width 99 height 9
click at [692, 306] on div "Work" at bounding box center [791, 308] width 257 height 10
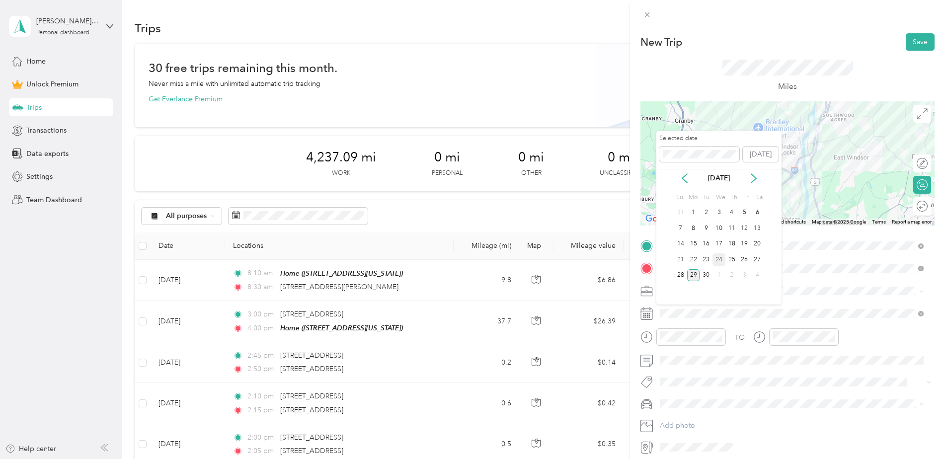
click at [717, 257] on div "24" at bounding box center [719, 259] width 13 height 12
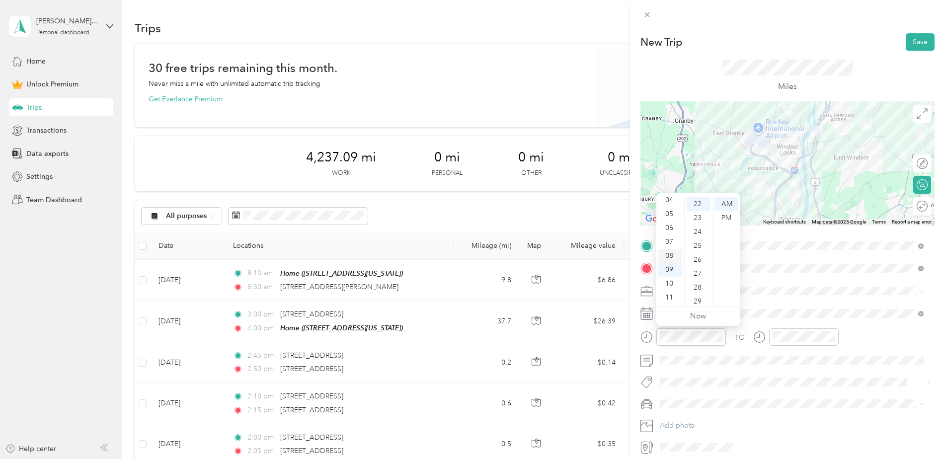
scroll to position [10, 0]
click at [673, 222] on div "02" at bounding box center [670, 222] width 24 height 14
click at [699, 271] on div "45" at bounding box center [699, 276] width 24 height 14
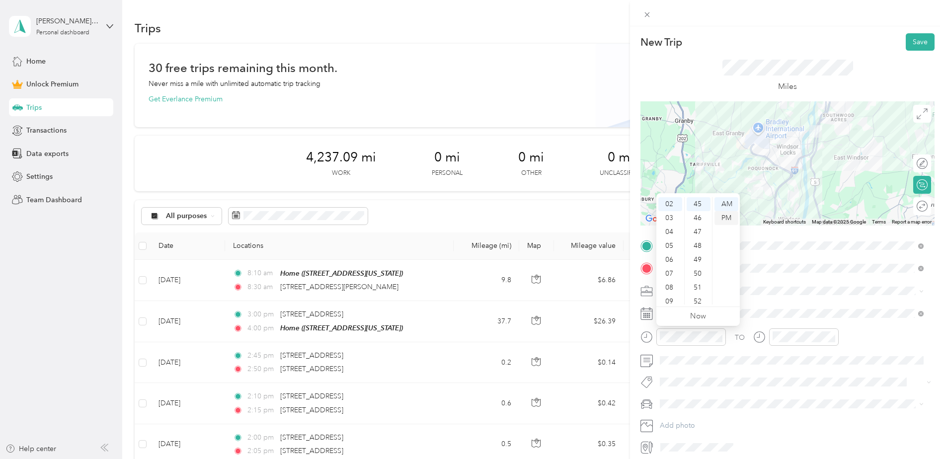
click at [723, 216] on div "PM" at bounding box center [727, 218] width 24 height 14
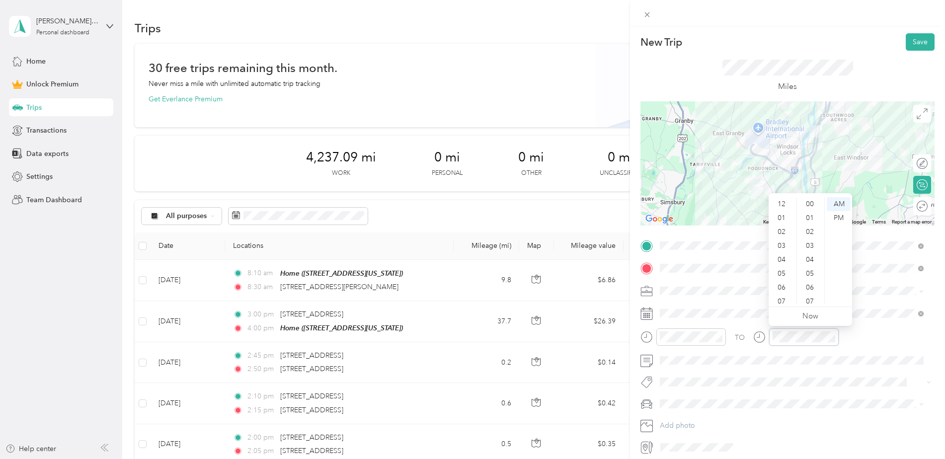
scroll to position [60, 0]
click at [784, 236] on div "03" at bounding box center [783, 236] width 24 height 14
click at [809, 203] on div "00" at bounding box center [811, 204] width 24 height 14
click at [832, 218] on div "PM" at bounding box center [839, 218] width 24 height 14
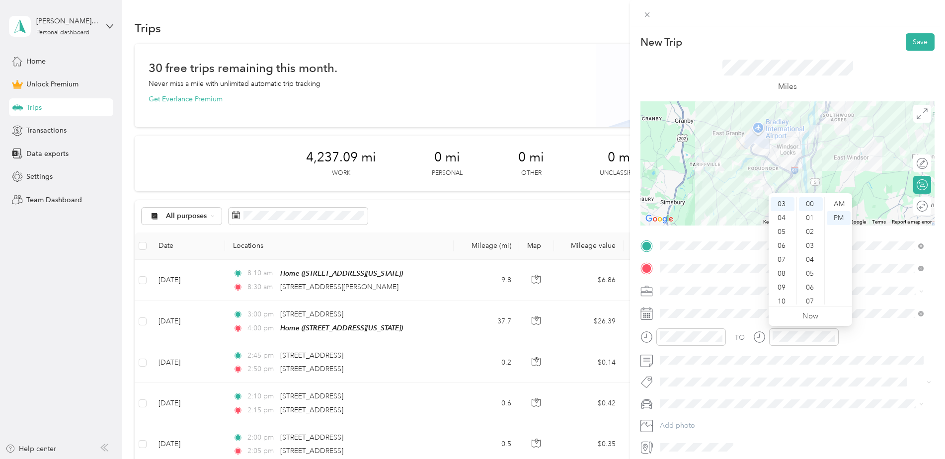
click at [865, 324] on div "TO Add photo" at bounding box center [788, 347] width 294 height 218
click at [910, 42] on button "Save" at bounding box center [920, 41] width 29 height 17
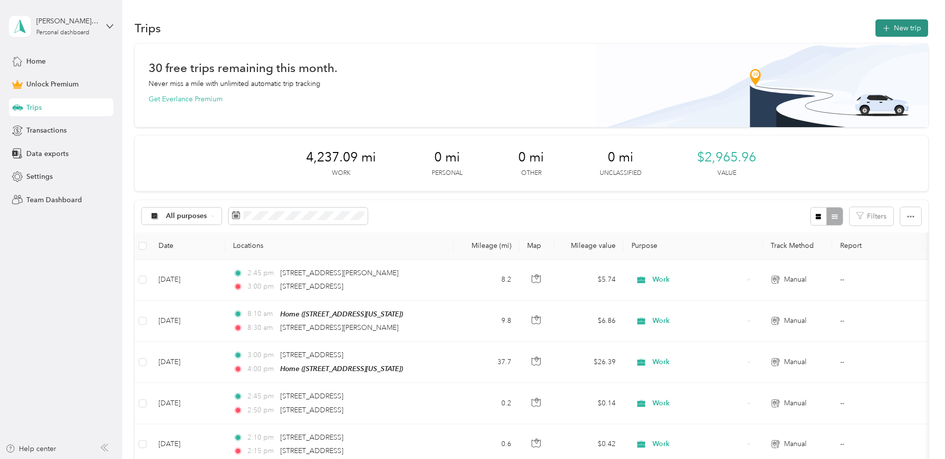
click at [903, 32] on button "New trip" at bounding box center [902, 27] width 53 height 17
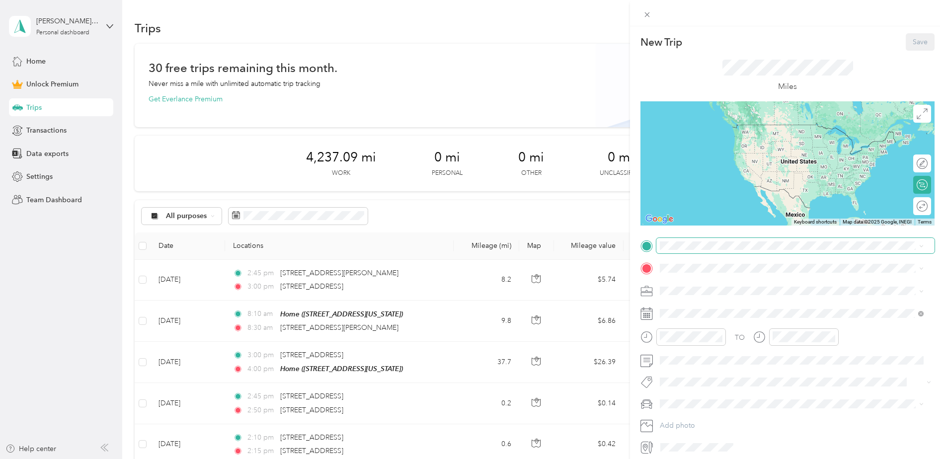
click at [710, 241] on span at bounding box center [795, 246] width 278 height 16
click at [715, 286] on span "[STREET_ADDRESS][US_STATE]" at bounding box center [728, 281] width 99 height 9
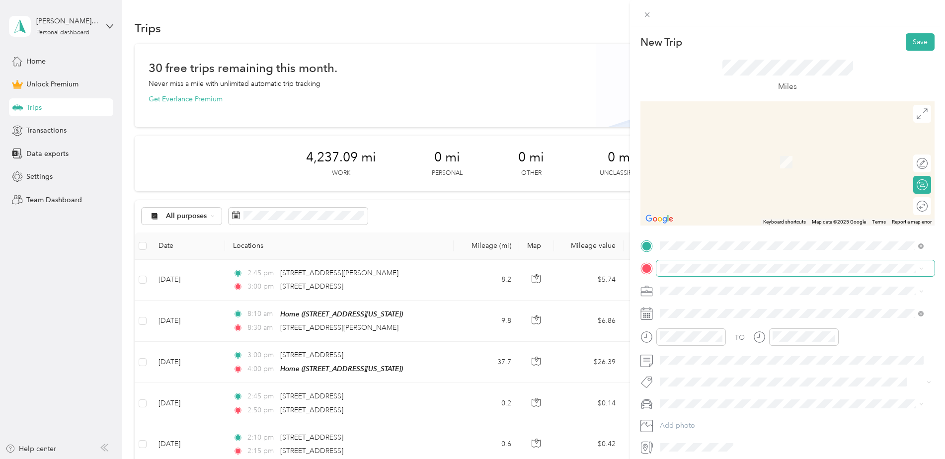
click at [694, 274] on span at bounding box center [795, 268] width 278 height 16
click at [719, 301] on span "[STREET_ADDRESS][US_STATE]" at bounding box center [728, 303] width 99 height 9
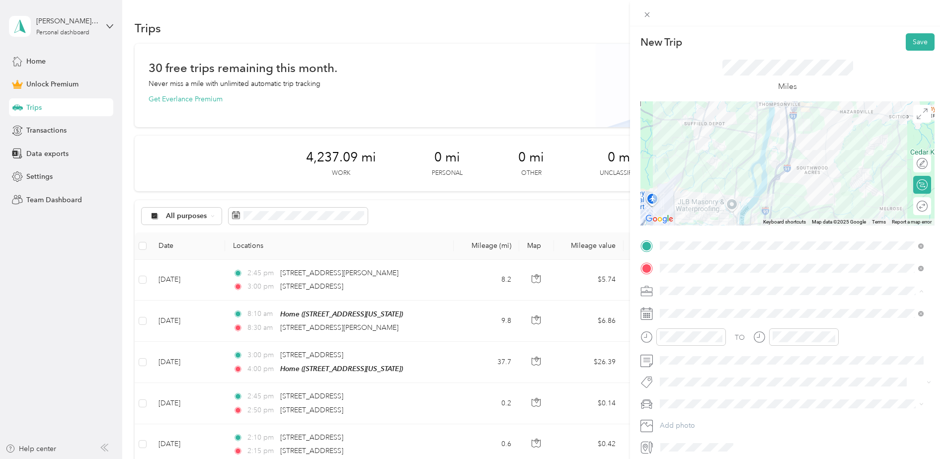
click at [684, 307] on div "Work" at bounding box center [791, 308] width 257 height 10
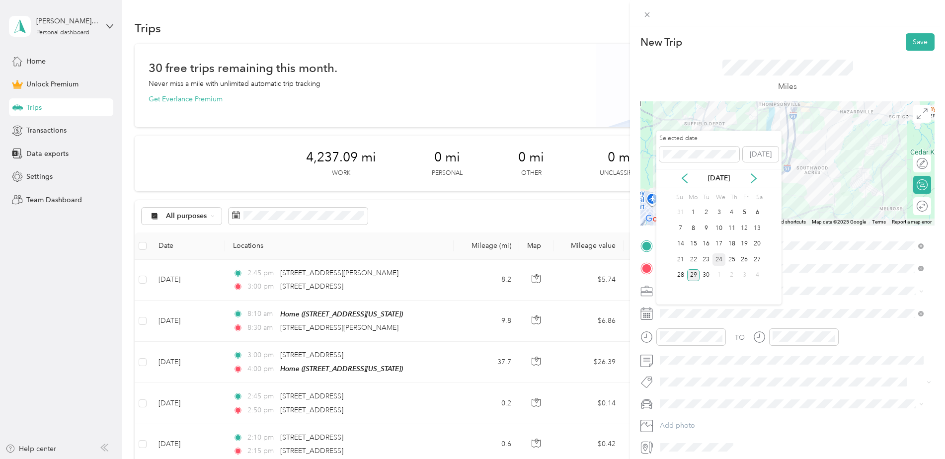
click at [719, 258] on div "24" at bounding box center [719, 259] width 13 height 12
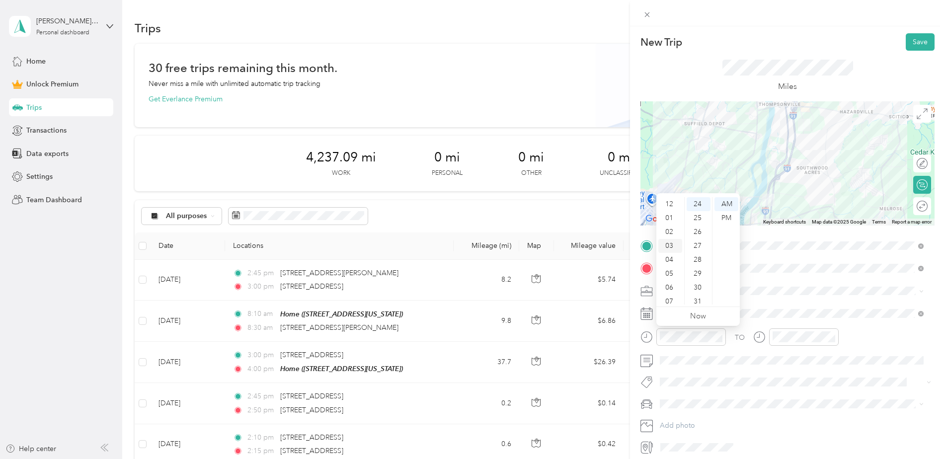
click at [671, 244] on div "03" at bounding box center [670, 246] width 24 height 14
click at [696, 281] on div "15" at bounding box center [699, 278] width 24 height 14
click at [728, 205] on div "AM" at bounding box center [727, 204] width 24 height 14
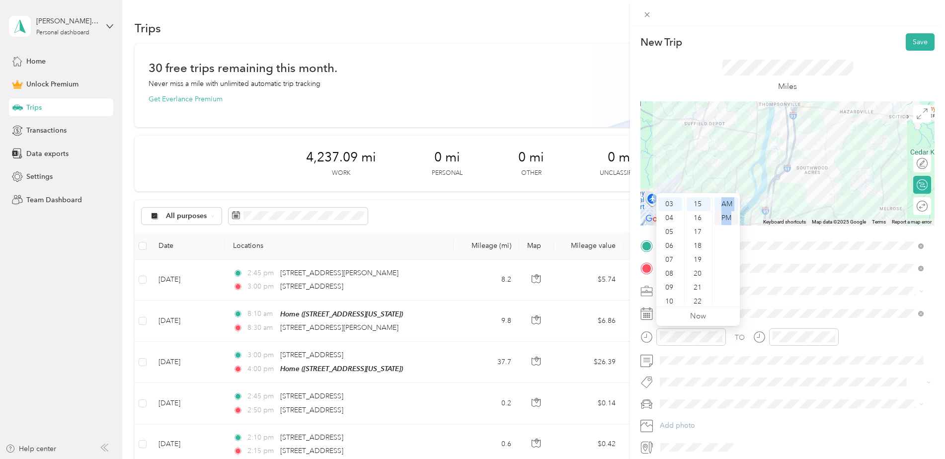
drag, startPoint x: 728, startPoint y: 205, endPoint x: 727, endPoint y: 219, distance: 14.4
click at [727, 219] on ul "AM PM" at bounding box center [726, 250] width 28 height 107
click at [727, 219] on div "PM" at bounding box center [727, 218] width 24 height 14
click at [785, 236] on div "03" at bounding box center [783, 236] width 24 height 14
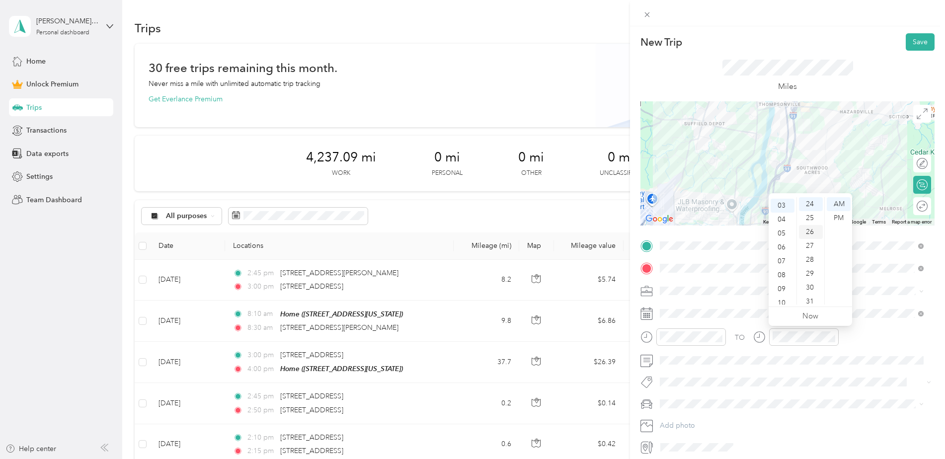
scroll to position [42, 0]
click at [809, 221] on div "25" at bounding box center [811, 218] width 24 height 14
click at [836, 218] on div "PM" at bounding box center [839, 218] width 24 height 14
click at [866, 336] on div "TO" at bounding box center [788, 340] width 294 height 24
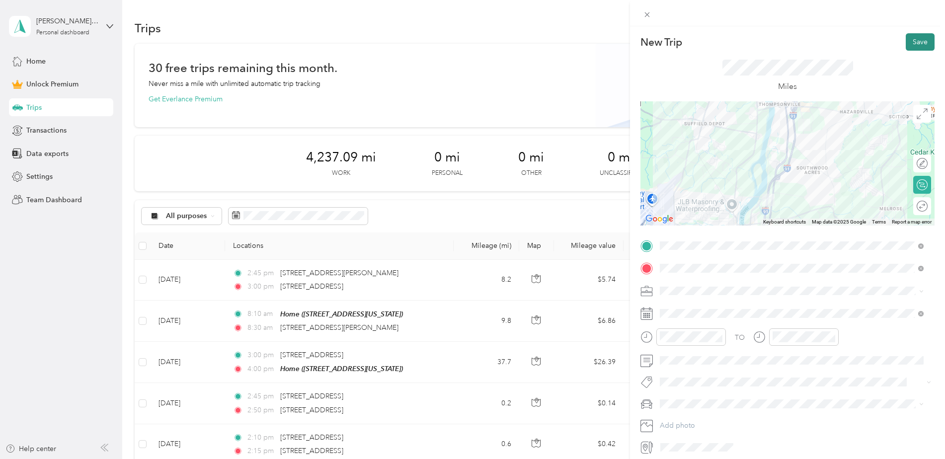
click at [911, 43] on button "Save" at bounding box center [920, 41] width 29 height 17
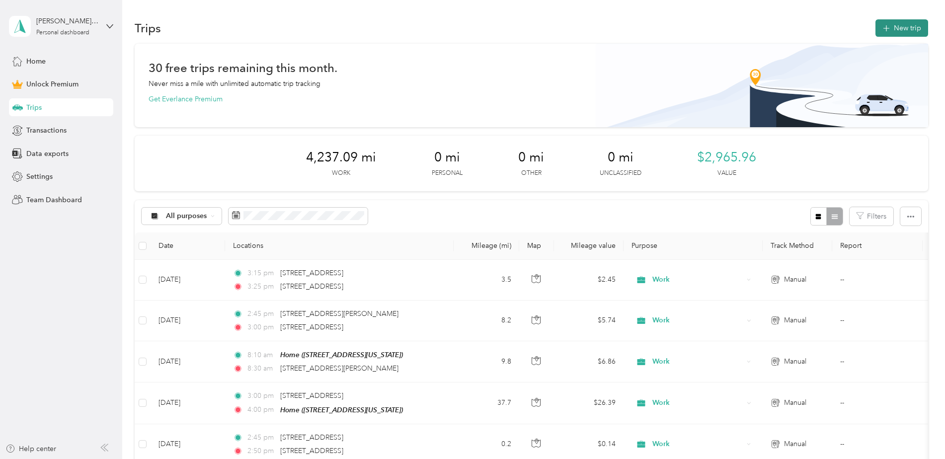
click at [904, 32] on button "New trip" at bounding box center [902, 27] width 53 height 17
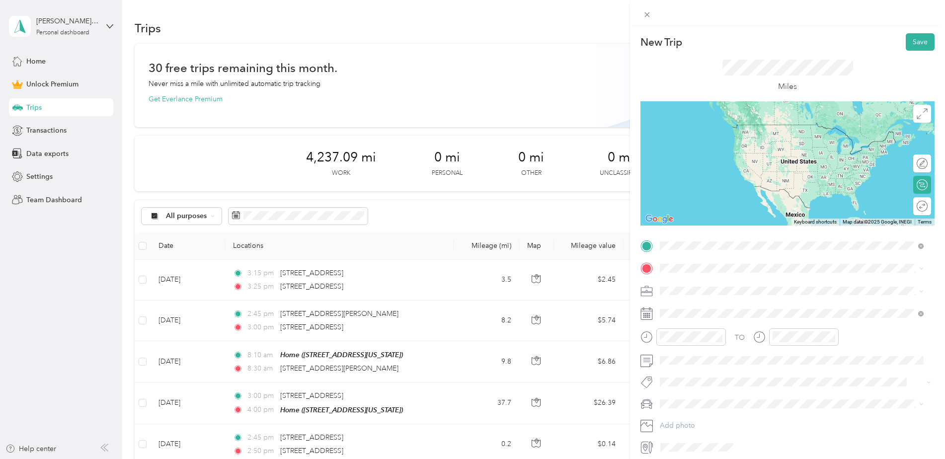
click at [702, 281] on span "[STREET_ADDRESS][US_STATE]" at bounding box center [728, 281] width 99 height 9
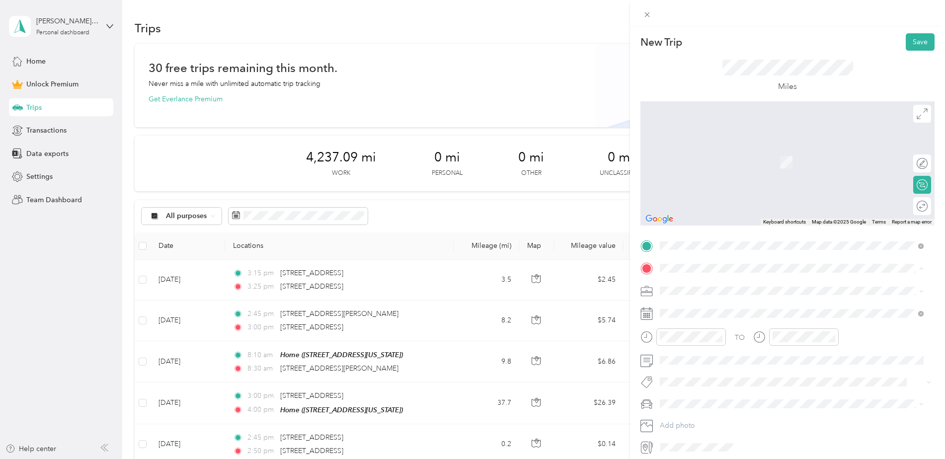
click at [695, 310] on strong "Home" at bounding box center [688, 307] width 19 height 9
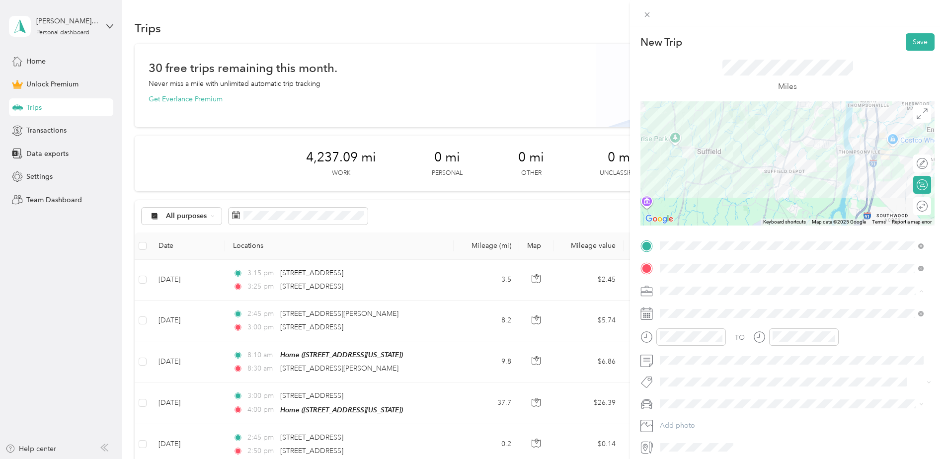
click at [695, 313] on li "Work" at bounding box center [791, 308] width 271 height 17
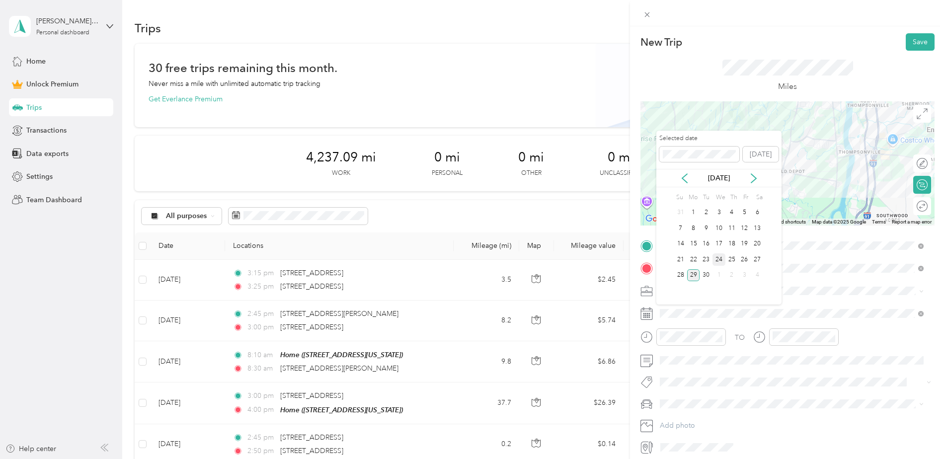
click at [722, 261] on div "24" at bounding box center [719, 259] width 13 height 12
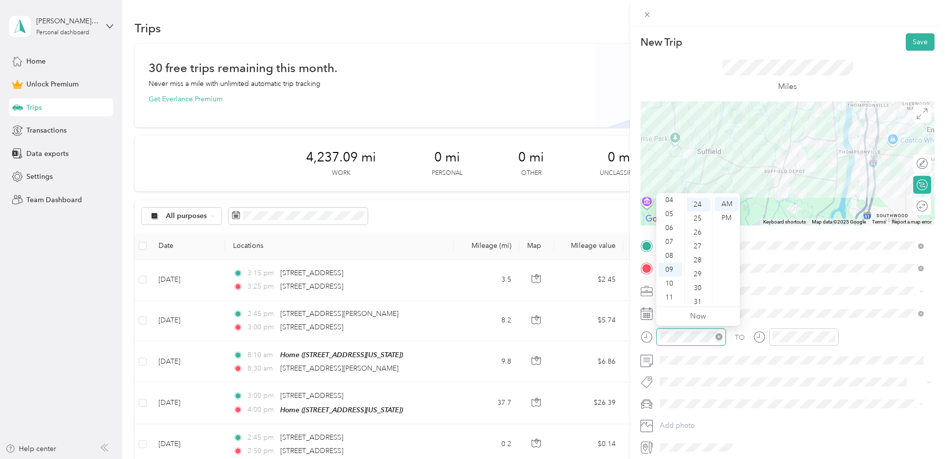
scroll to position [334, 0]
click at [672, 237] on div "03" at bounding box center [670, 236] width 24 height 14
click at [700, 294] on div "45" at bounding box center [699, 298] width 24 height 14
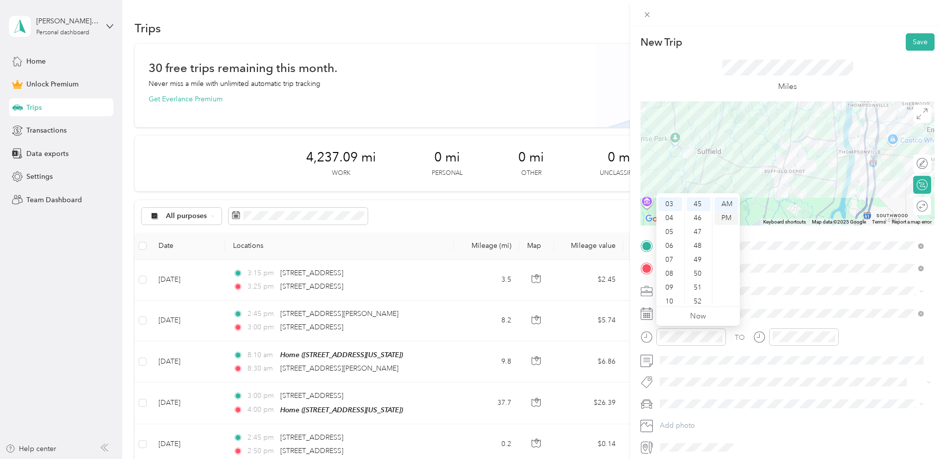
click at [728, 215] on div "PM" at bounding box center [727, 218] width 24 height 14
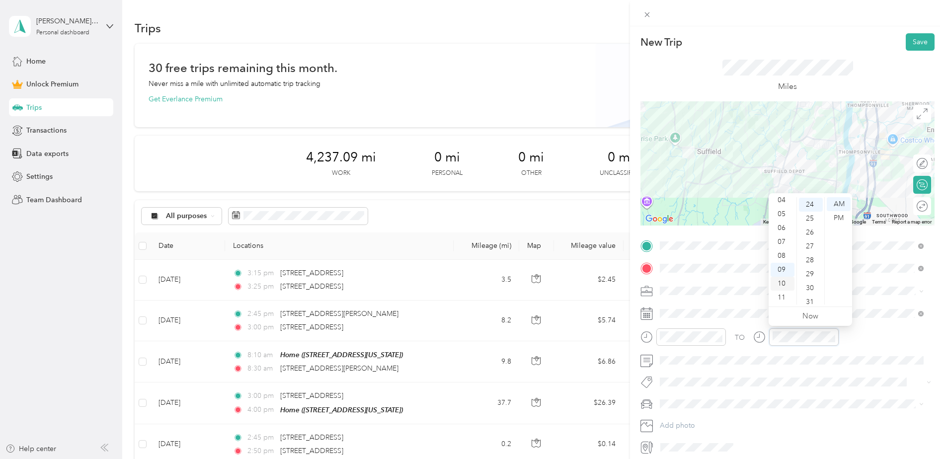
scroll to position [334, 0]
click at [783, 205] on div "04" at bounding box center [783, 200] width 24 height 14
click at [812, 203] on div "00" at bounding box center [811, 204] width 24 height 14
click at [836, 216] on div "PM" at bounding box center [839, 218] width 24 height 14
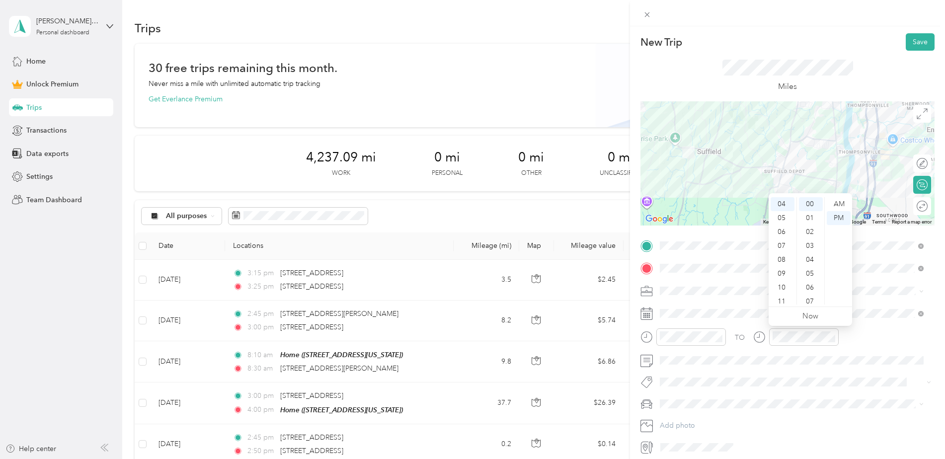
click at [864, 345] on div "TO" at bounding box center [788, 340] width 294 height 24
click at [906, 43] on button "Save" at bounding box center [920, 41] width 29 height 17
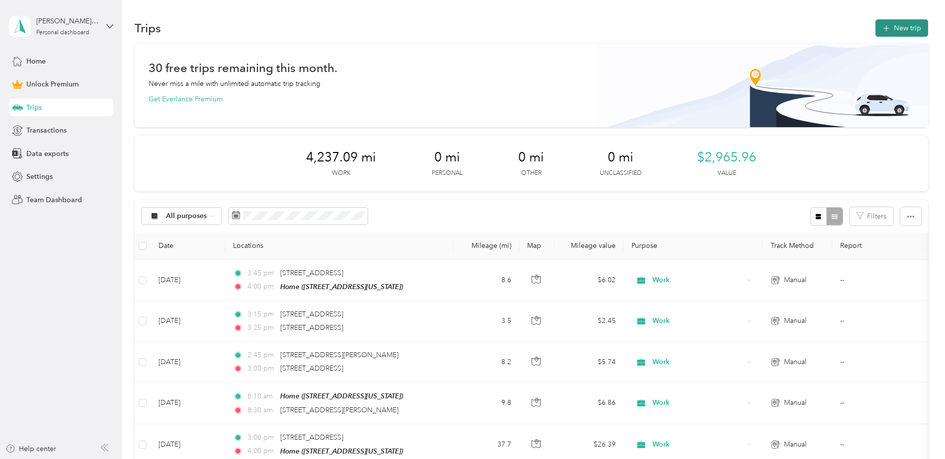
click at [895, 26] on button "New trip" at bounding box center [902, 27] width 53 height 17
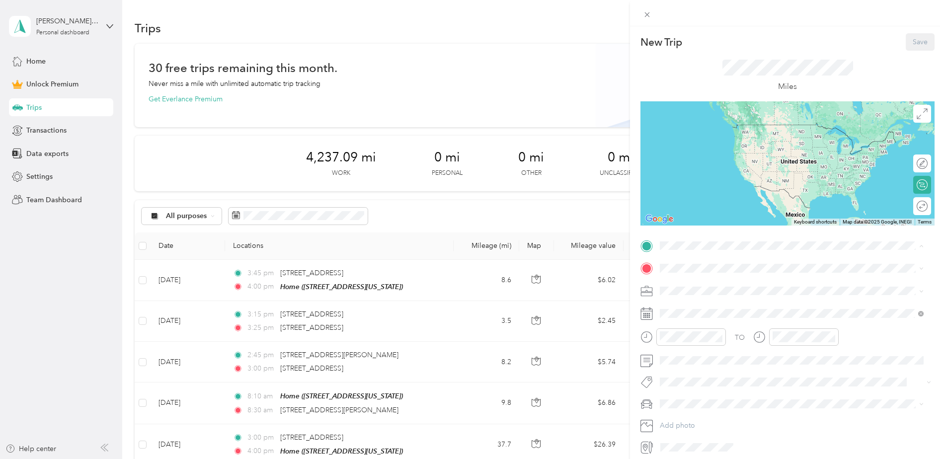
click at [705, 292] on span "[STREET_ADDRESS][US_STATE]" at bounding box center [728, 296] width 99 height 8
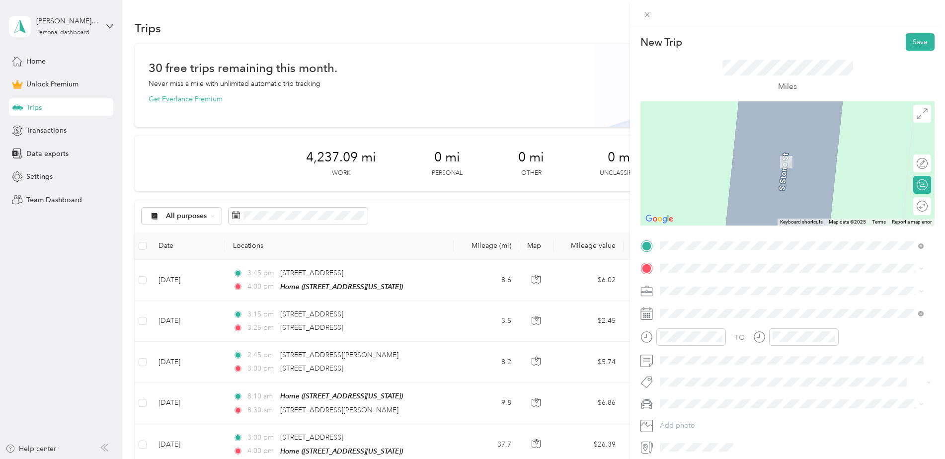
click at [730, 230] on div "New Trip Save This trip cannot be edited because it is either under review, app…" at bounding box center [788, 244] width 294 height 422
click at [704, 306] on span "[STREET_ADDRESS][US_STATE]" at bounding box center [728, 304] width 99 height 9
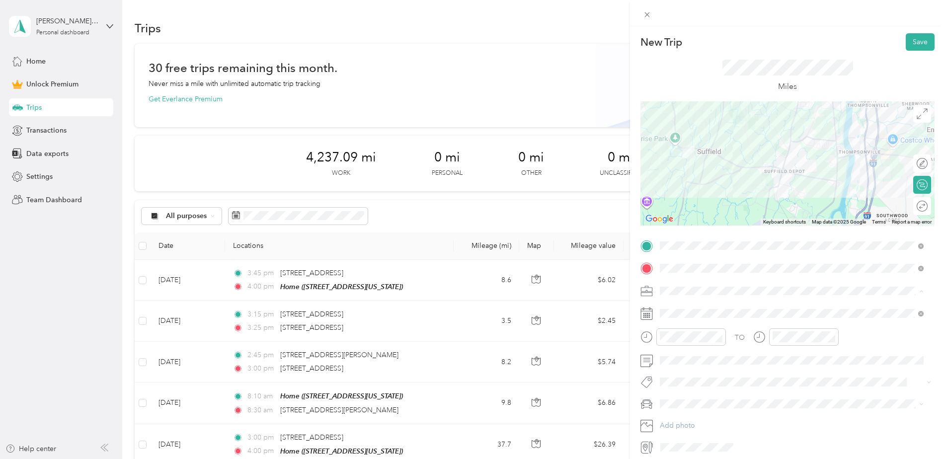
click at [686, 306] on div "Work" at bounding box center [791, 308] width 257 height 10
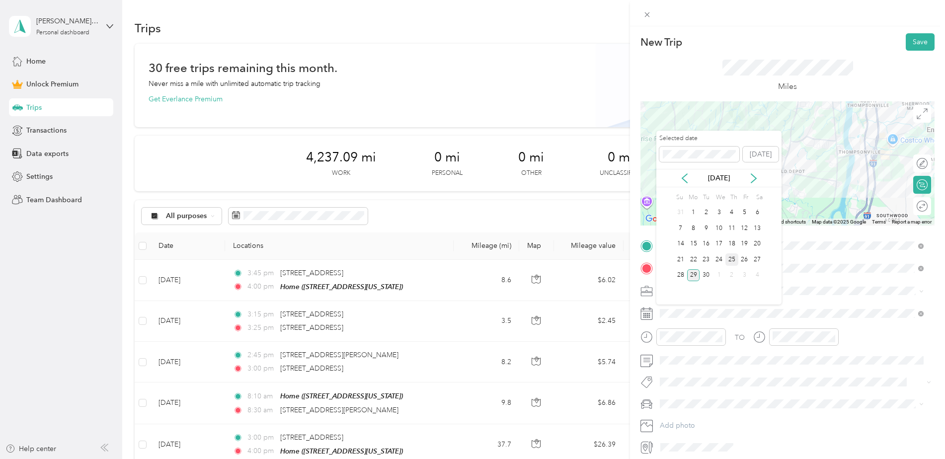
click at [734, 261] on div "25" at bounding box center [731, 259] width 13 height 12
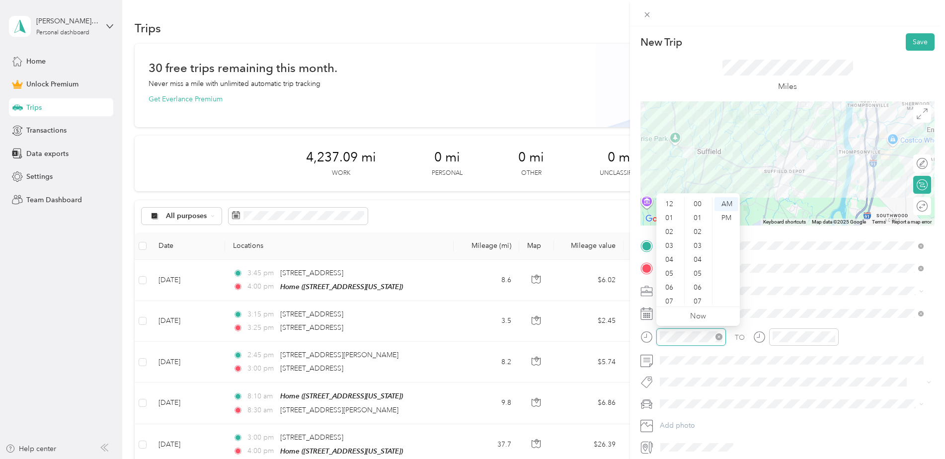
scroll to position [60, 0]
click at [673, 279] on div "10" at bounding box center [670, 284] width 24 height 14
click at [697, 207] on div "00" at bounding box center [699, 204] width 24 height 14
click at [729, 206] on div "AM" at bounding box center [727, 204] width 24 height 14
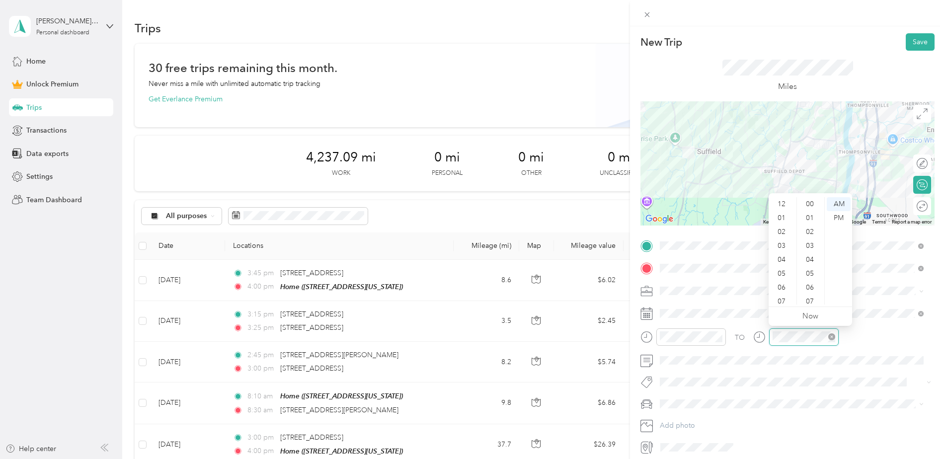
scroll to position [60, 0]
click at [782, 278] on div "10" at bounding box center [783, 284] width 24 height 14
click at [811, 203] on div "15" at bounding box center [811, 200] width 24 height 14
click at [841, 210] on div "AM" at bounding box center [839, 204] width 24 height 14
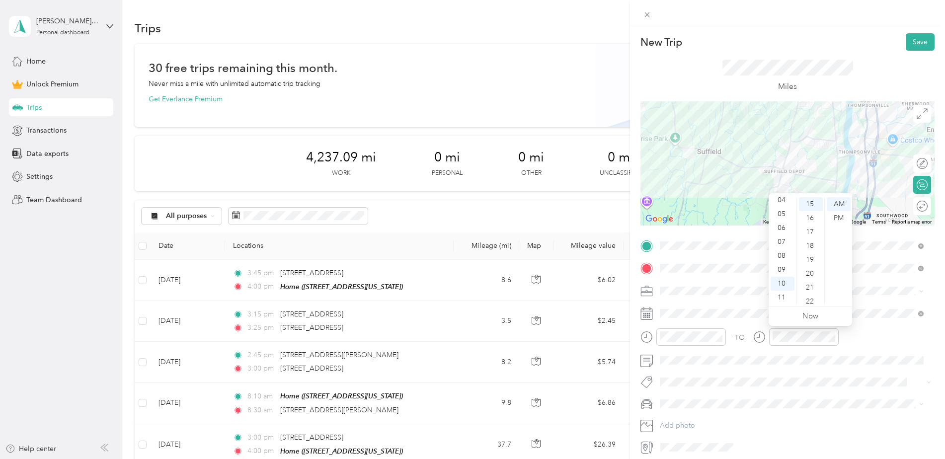
click at [863, 335] on div "TO" at bounding box center [788, 340] width 294 height 24
click at [914, 41] on button "Save" at bounding box center [920, 41] width 29 height 17
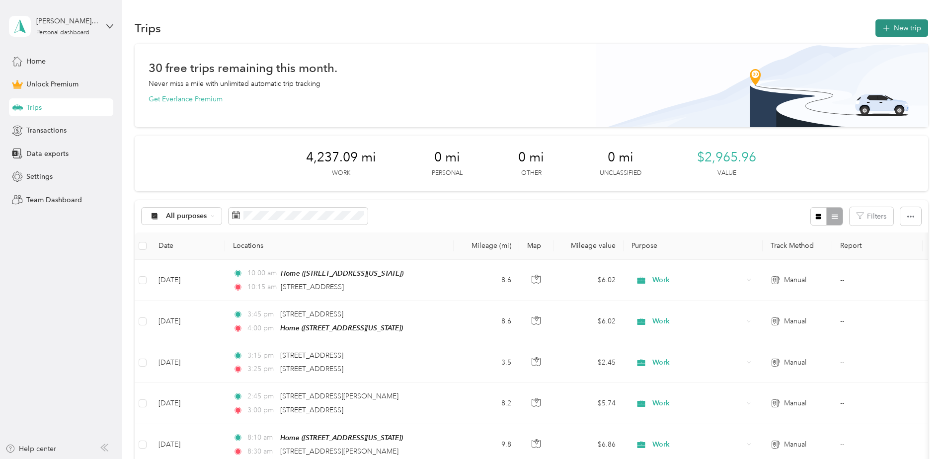
click at [893, 26] on button "New trip" at bounding box center [902, 27] width 53 height 17
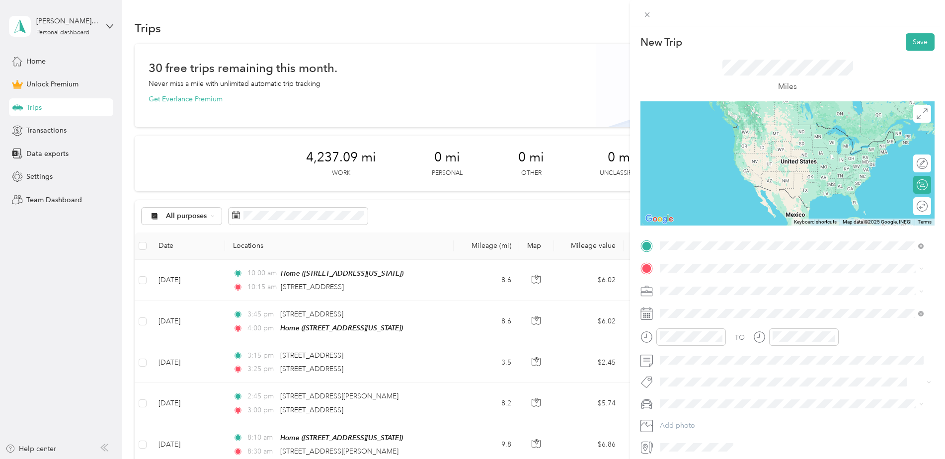
click at [708, 280] on span "[STREET_ADDRESS][US_STATE]" at bounding box center [728, 281] width 99 height 9
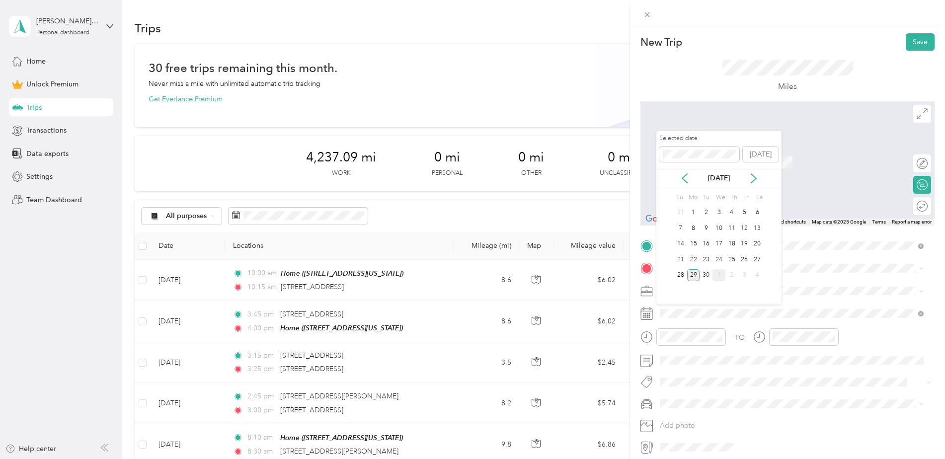
click at [727, 262] on div "25" at bounding box center [731, 259] width 13 height 12
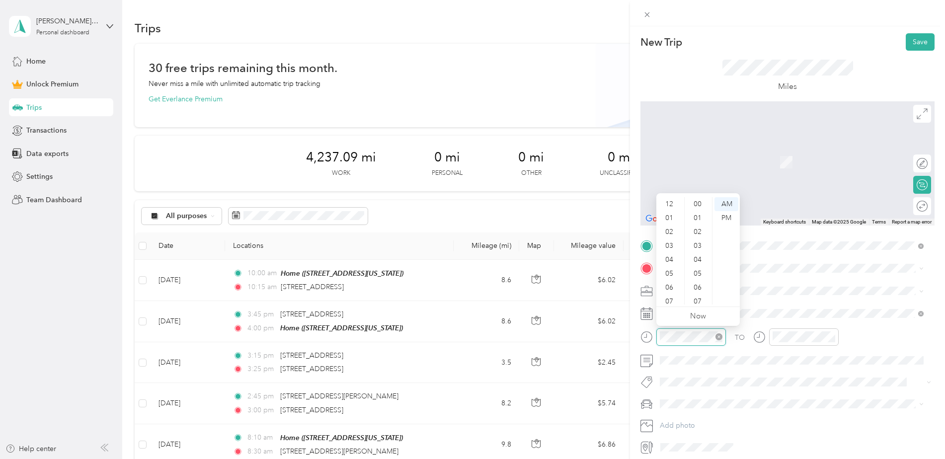
scroll to position [60, 0]
click at [672, 287] on div "10" at bounding box center [670, 284] width 24 height 14
click at [702, 248] on div "50" at bounding box center [699, 248] width 24 height 14
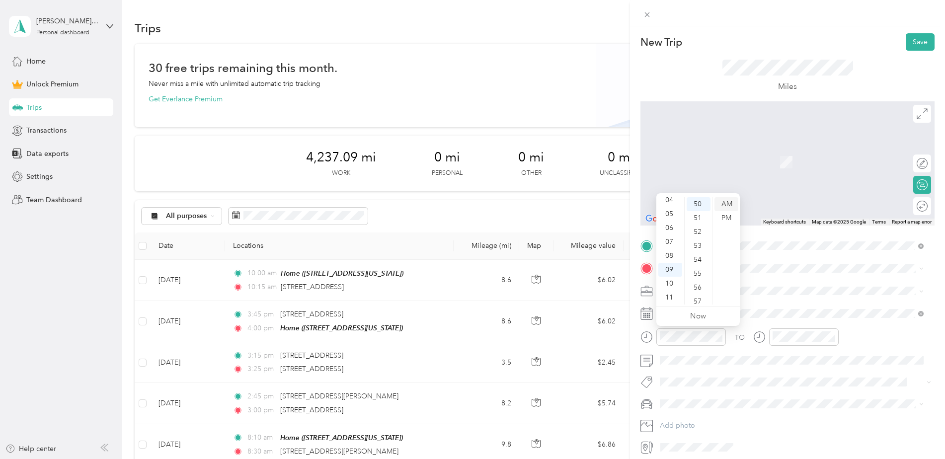
click at [725, 201] on div "AM" at bounding box center [727, 204] width 24 height 14
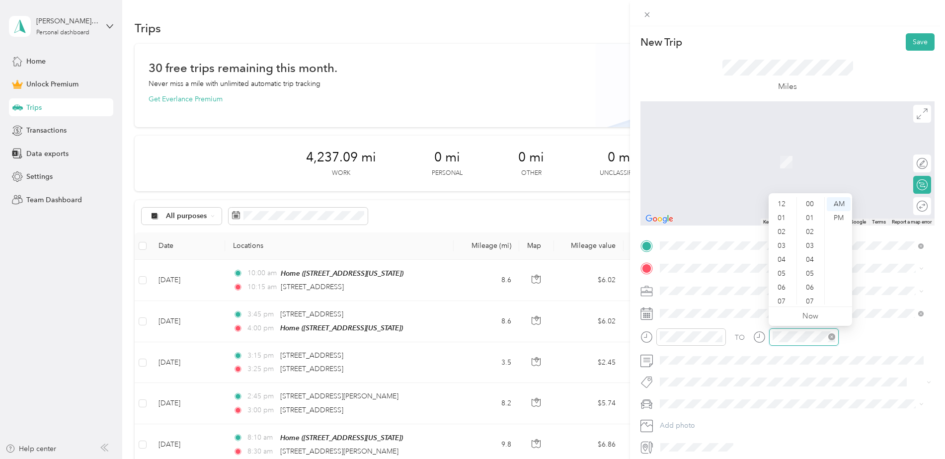
scroll to position [60, 0]
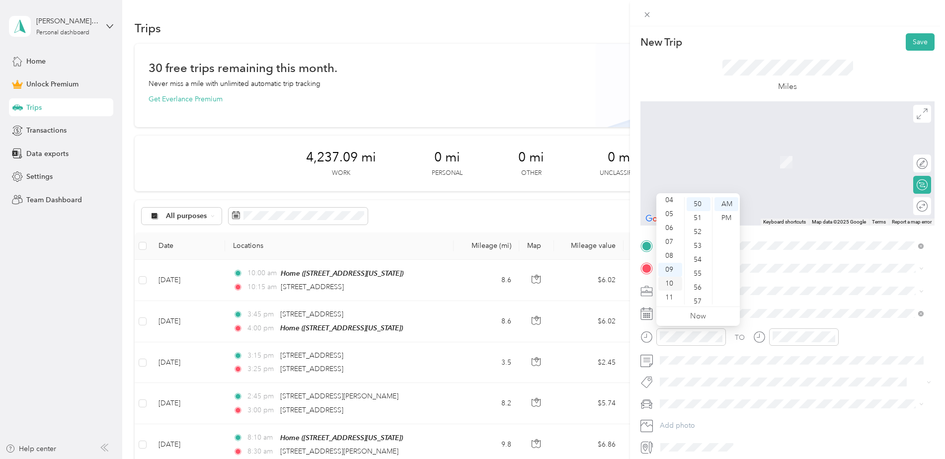
click at [670, 281] on div "10" at bounding box center [670, 284] width 24 height 14
click at [699, 304] on span "[STREET_ADDRESS][US_STATE]" at bounding box center [728, 304] width 99 height 9
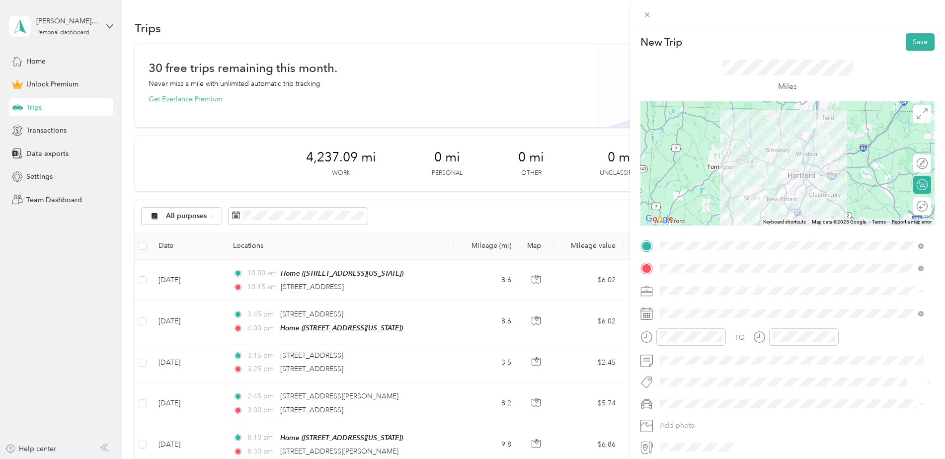
click at [681, 308] on div "Work" at bounding box center [791, 308] width 257 height 10
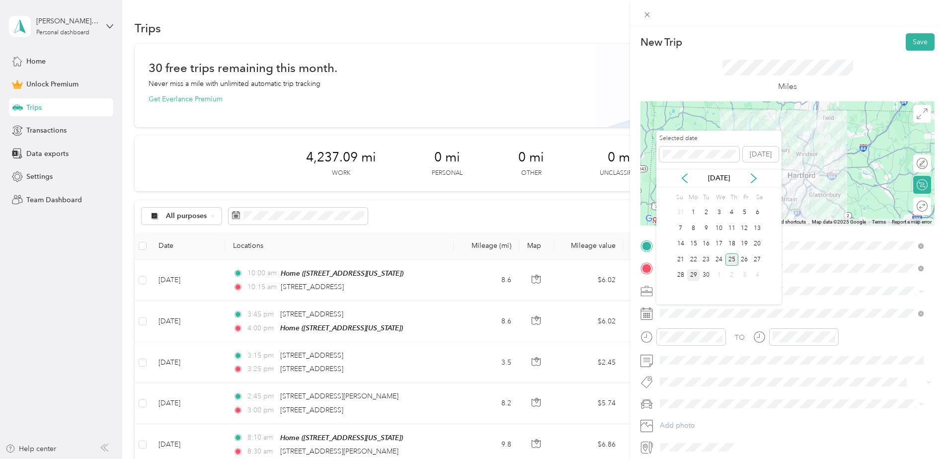
click at [731, 258] on div "25" at bounding box center [731, 259] width 13 height 12
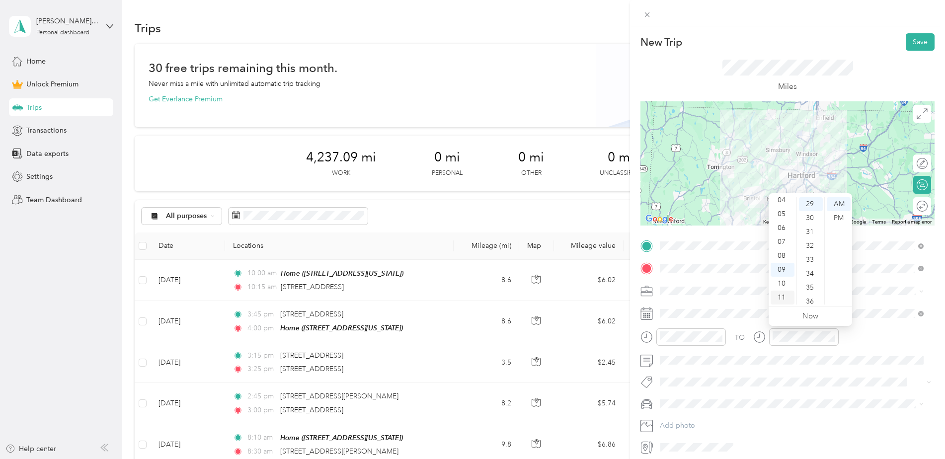
click at [785, 293] on div "11" at bounding box center [783, 298] width 24 height 14
click at [811, 287] on div "35" at bounding box center [811, 288] width 24 height 14
click at [840, 203] on div "AM" at bounding box center [839, 204] width 24 height 14
click at [883, 332] on div "TO" at bounding box center [788, 340] width 294 height 24
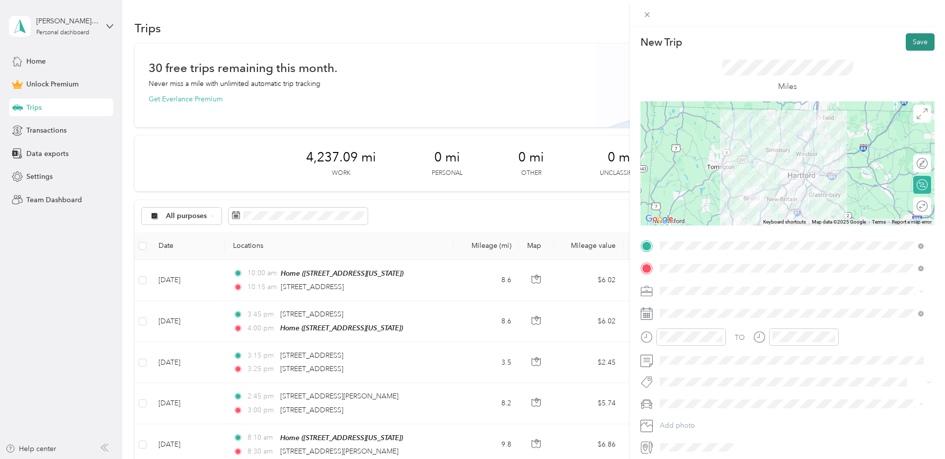
click at [918, 43] on button "Save" at bounding box center [920, 41] width 29 height 17
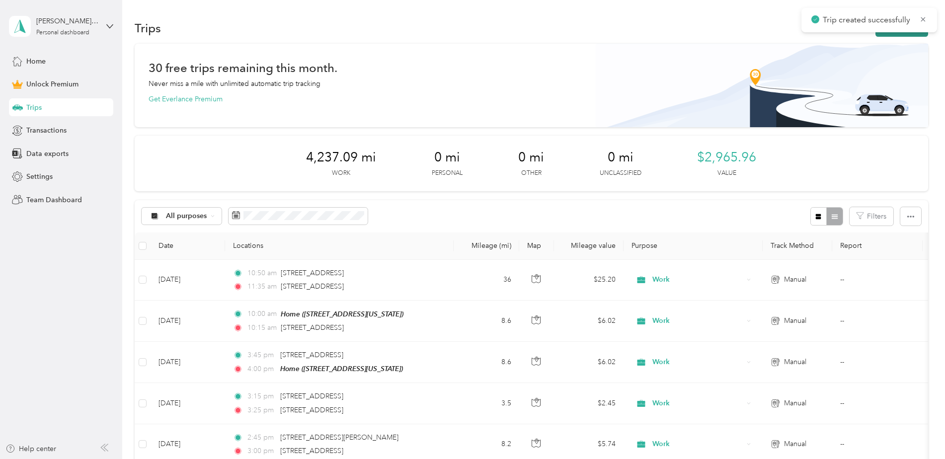
click at [908, 35] on button "New trip" at bounding box center [902, 27] width 53 height 17
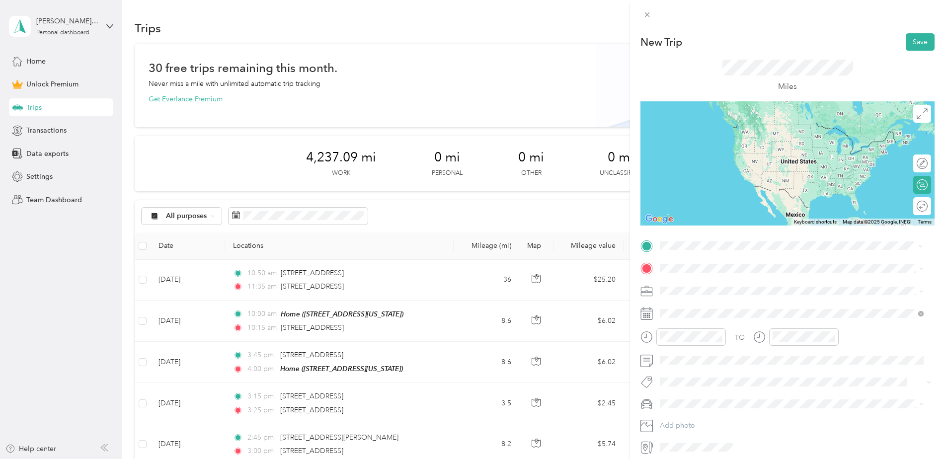
click at [738, 283] on span "[STREET_ADDRESS][US_STATE]" at bounding box center [728, 281] width 99 height 9
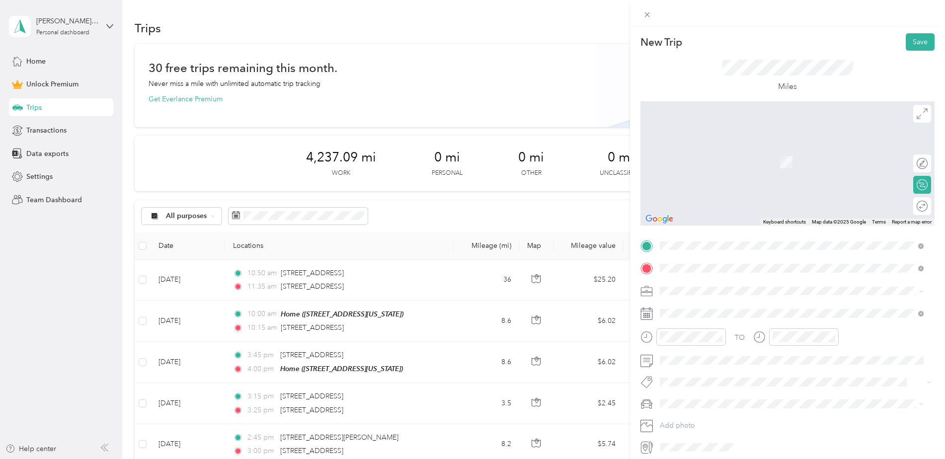
click at [696, 308] on span "[STREET_ADDRESS][US_STATE]" at bounding box center [728, 304] width 99 height 9
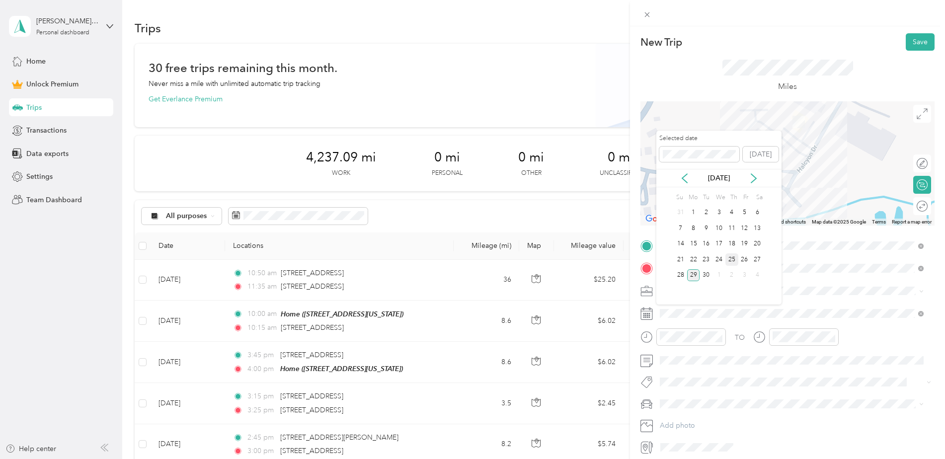
click at [730, 260] on div "25" at bounding box center [731, 259] width 13 height 12
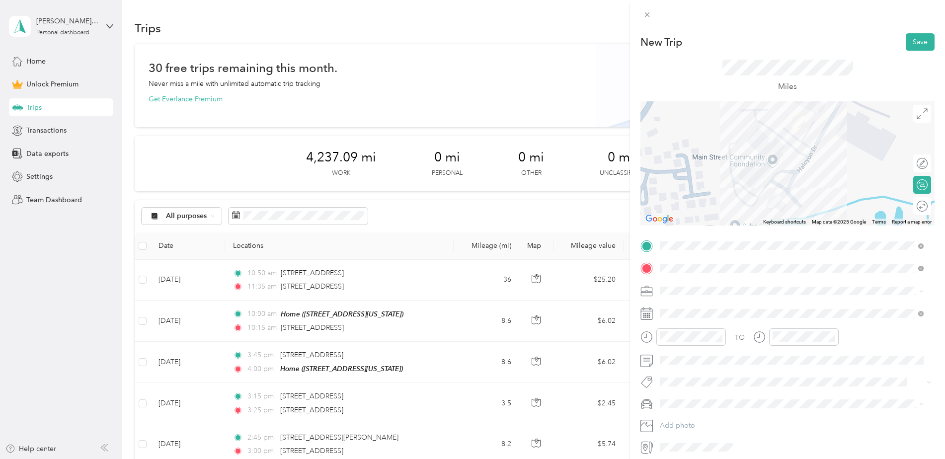
click at [753, 297] on span at bounding box center [795, 291] width 278 height 16
click at [701, 308] on div "Work" at bounding box center [791, 307] width 257 height 10
click at [671, 296] on div "11" at bounding box center [670, 298] width 24 height 14
drag, startPoint x: 697, startPoint y: 265, endPoint x: 711, endPoint y: 247, distance: 22.4
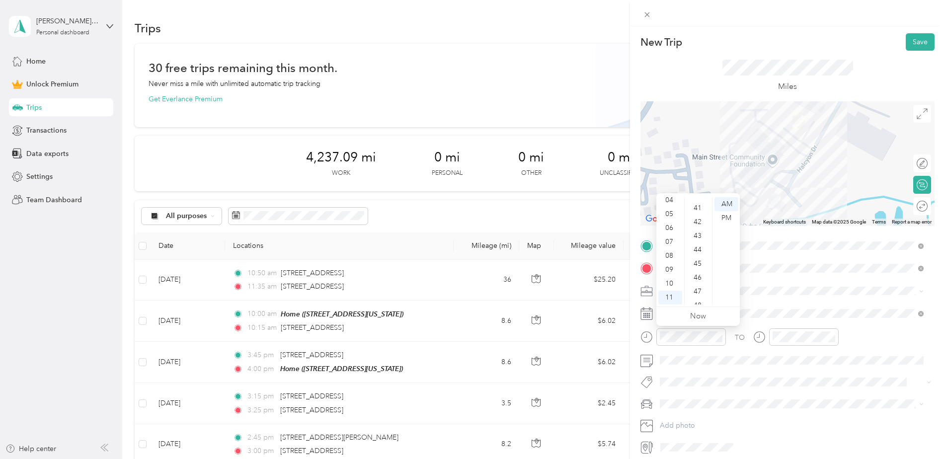
click at [697, 264] on div "45" at bounding box center [699, 264] width 24 height 14
click at [724, 203] on div "AM" at bounding box center [727, 204] width 24 height 14
click at [784, 293] on div "11" at bounding box center [783, 298] width 24 height 14
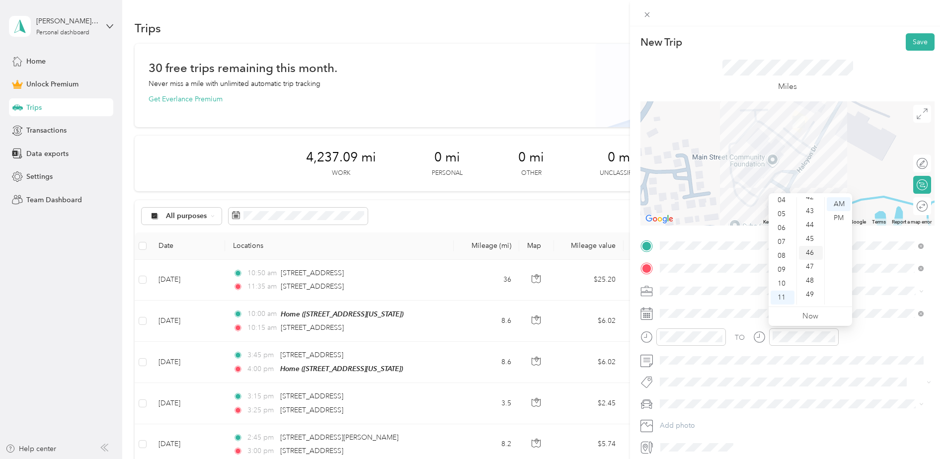
scroll to position [616, 0]
click at [813, 282] on div "50" at bounding box center [811, 284] width 24 height 14
click at [880, 339] on div "TO" at bounding box center [788, 340] width 294 height 24
click at [917, 43] on button "Save" at bounding box center [920, 41] width 29 height 17
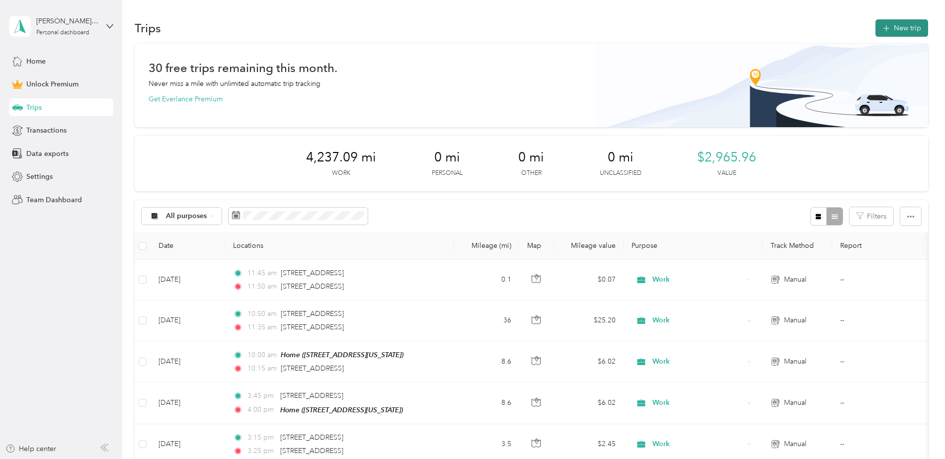
click at [902, 31] on button "New trip" at bounding box center [902, 27] width 53 height 17
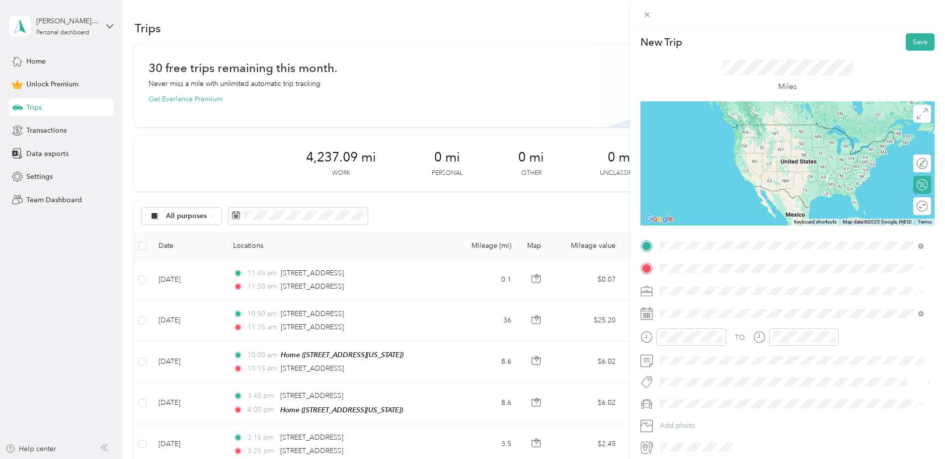
click at [698, 285] on span "[STREET_ADDRESS][US_STATE]" at bounding box center [728, 281] width 99 height 9
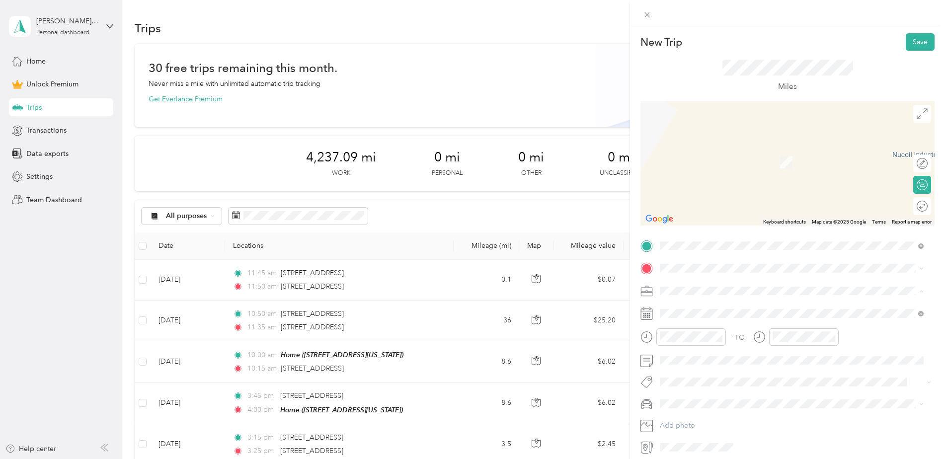
click at [679, 308] on span "Work" at bounding box center [671, 308] width 17 height 8
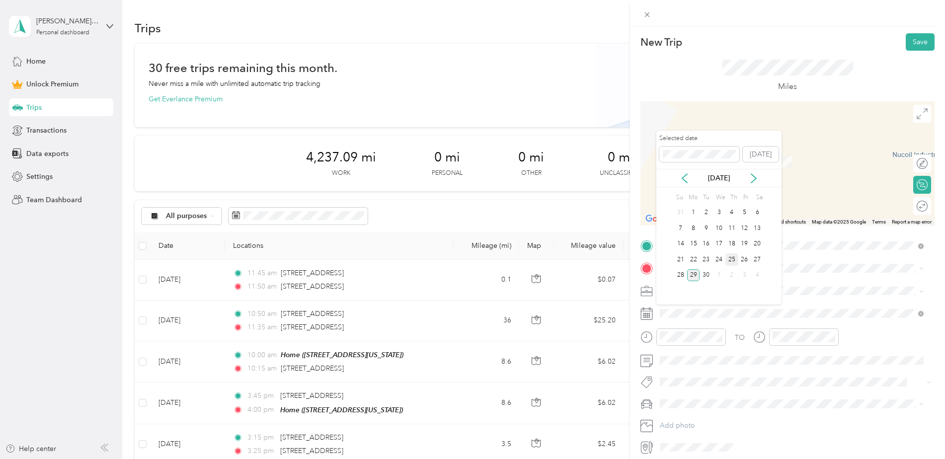
click at [729, 259] on div "25" at bounding box center [731, 259] width 13 height 12
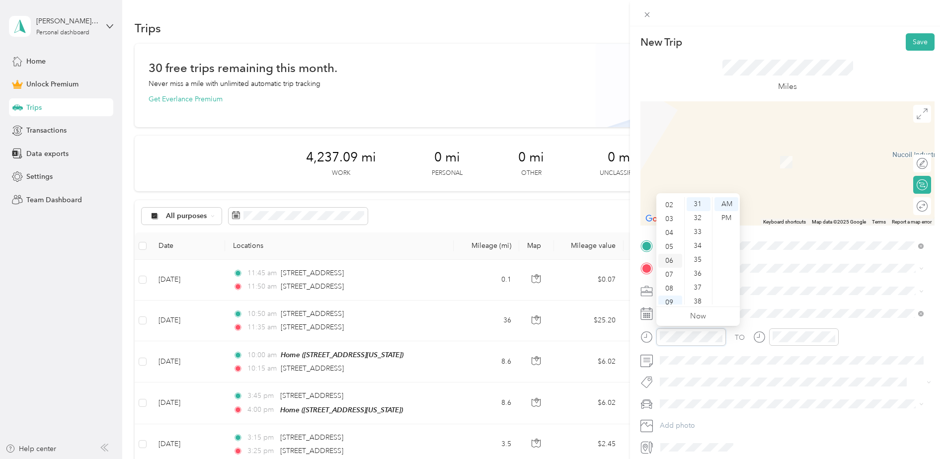
scroll to position [0, 0]
click at [671, 206] on div "12" at bounding box center [670, 204] width 24 height 14
click at [694, 203] on div "00" at bounding box center [699, 204] width 24 height 14
click at [723, 205] on div "AM" at bounding box center [727, 204] width 24 height 14
click at [727, 222] on div "PM" at bounding box center [727, 218] width 24 height 14
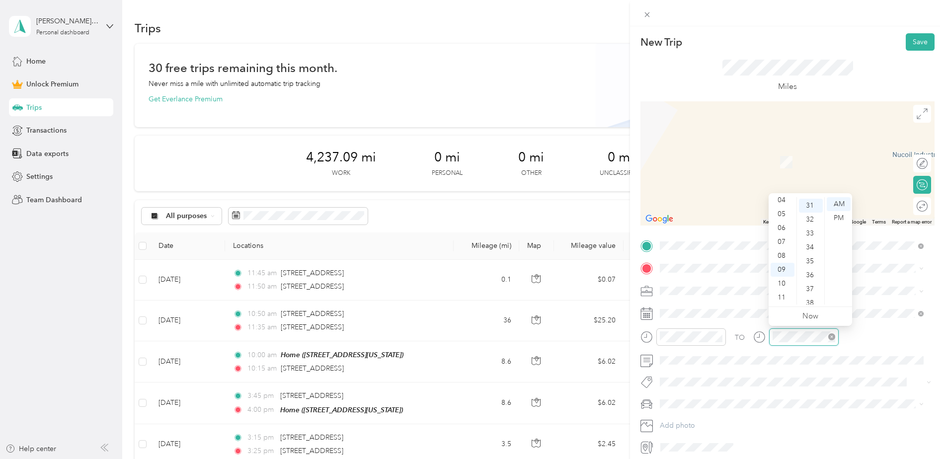
scroll to position [431, 0]
click at [712, 305] on span "[STREET_ADDRESS][US_STATE]" at bounding box center [728, 300] width 99 height 9
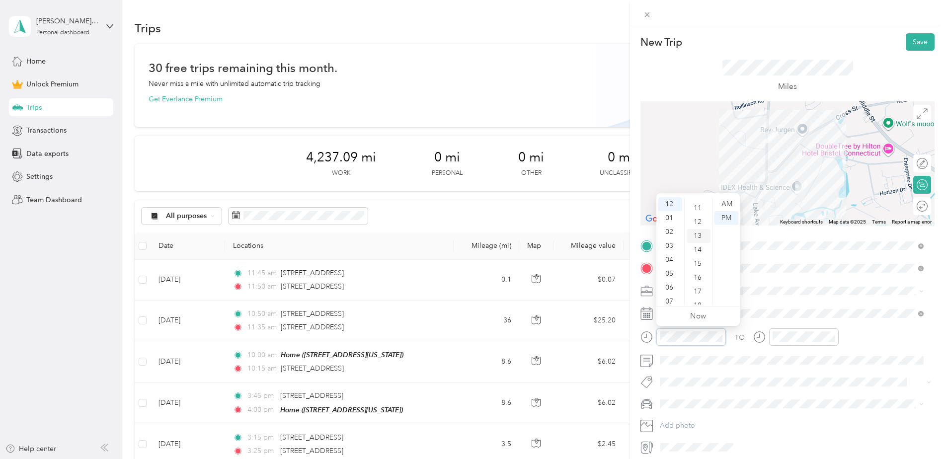
scroll to position [99, 0]
drag, startPoint x: 697, startPoint y: 265, endPoint x: 707, endPoint y: 258, distance: 11.9
click at [697, 264] on div "15" at bounding box center [699, 264] width 24 height 14
click at [785, 200] on div "12" at bounding box center [783, 204] width 24 height 14
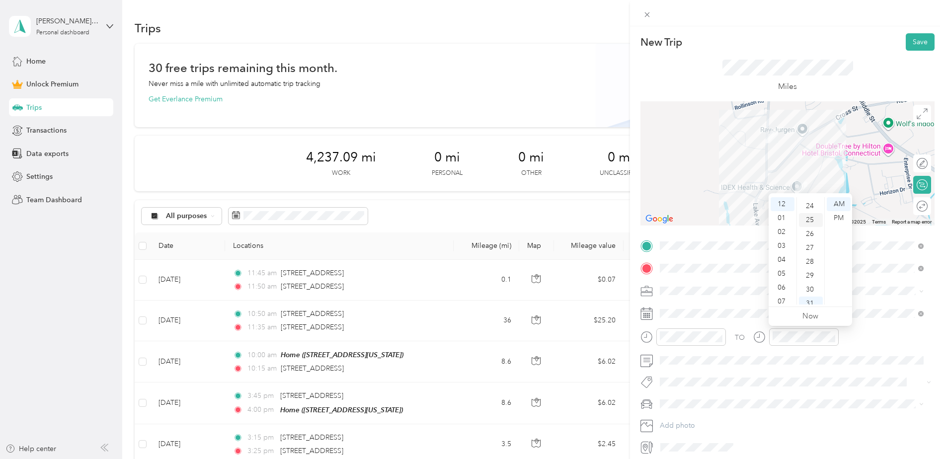
click at [814, 223] on div "25" at bounding box center [811, 220] width 24 height 14
click at [833, 218] on div "PM" at bounding box center [839, 218] width 24 height 14
click at [882, 343] on div "TO" at bounding box center [788, 340] width 294 height 24
click at [915, 45] on button "Save" at bounding box center [920, 41] width 29 height 17
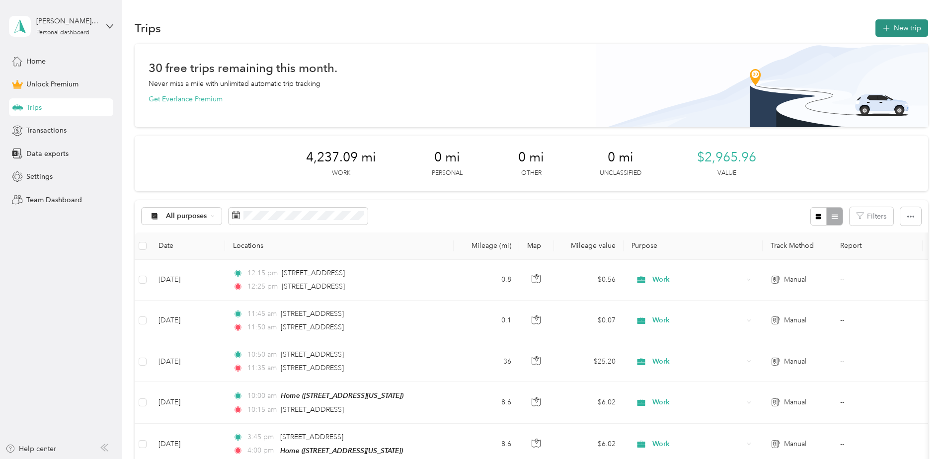
click at [884, 35] on button "New trip" at bounding box center [902, 27] width 53 height 17
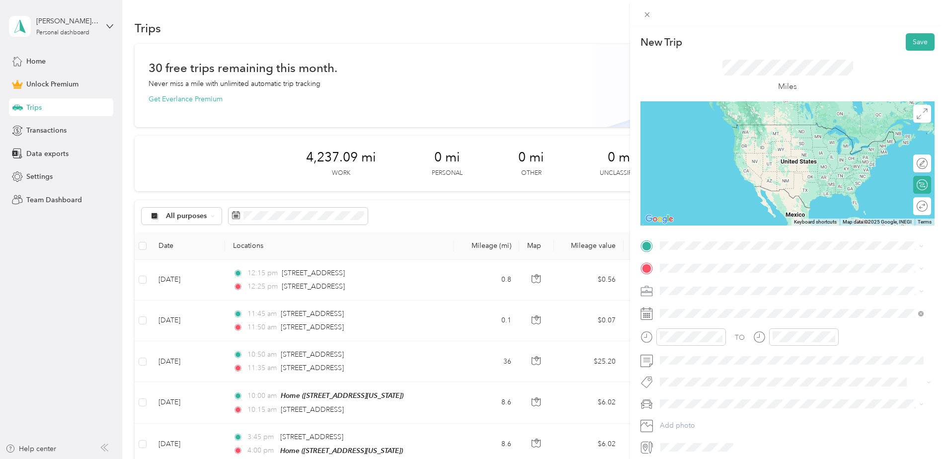
click at [719, 285] on span "[STREET_ADDRESS][US_STATE]" at bounding box center [728, 281] width 99 height 9
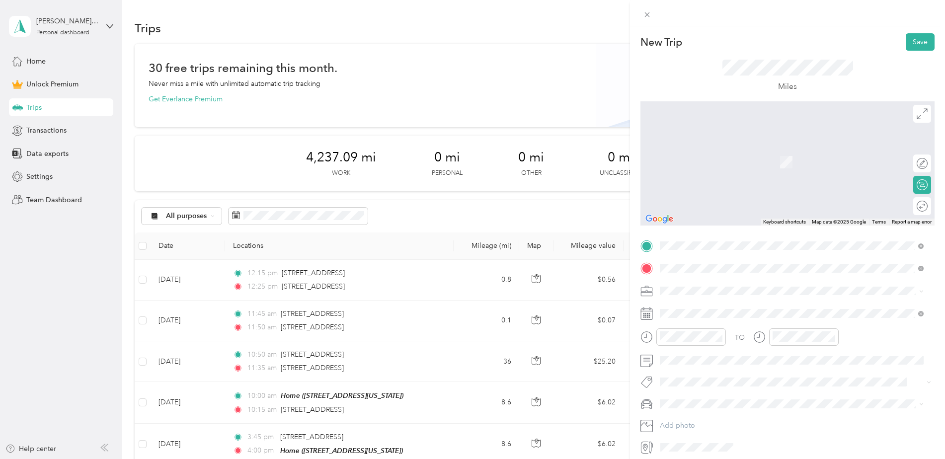
click at [727, 307] on span "[STREET_ADDRESS][US_STATE]" at bounding box center [728, 304] width 99 height 9
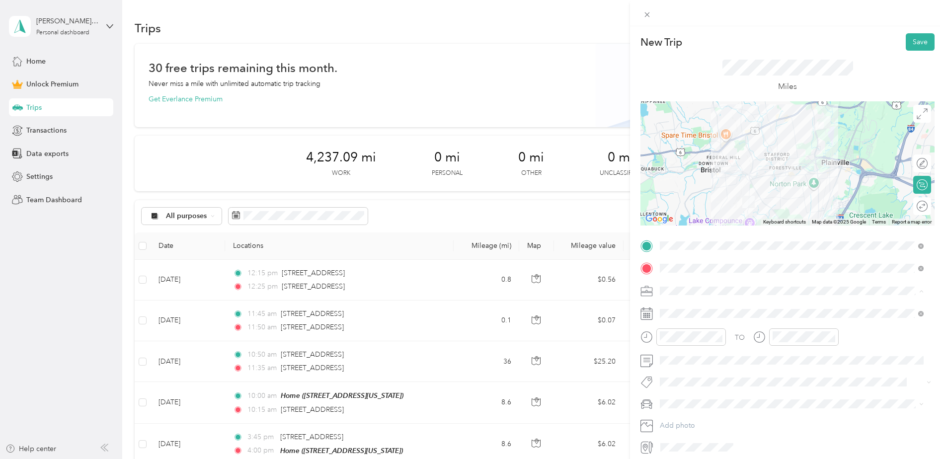
click at [677, 305] on span "Work" at bounding box center [671, 308] width 17 height 8
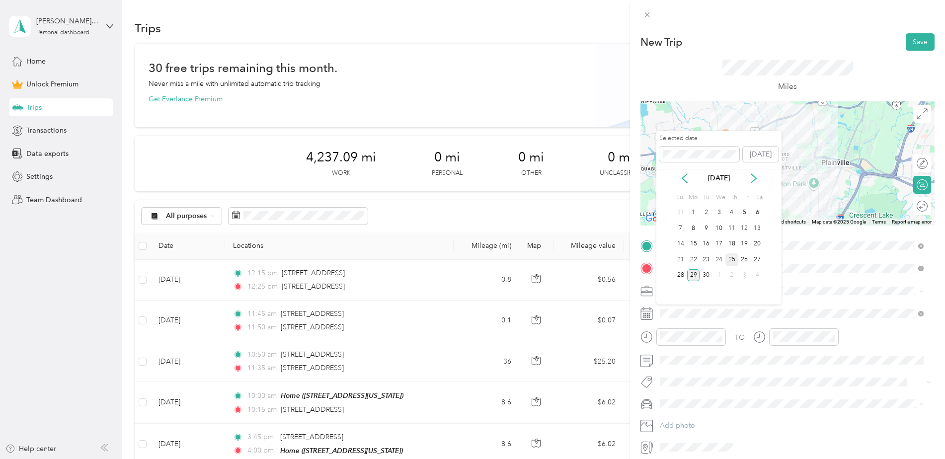
click at [728, 258] on div "25" at bounding box center [731, 259] width 13 height 12
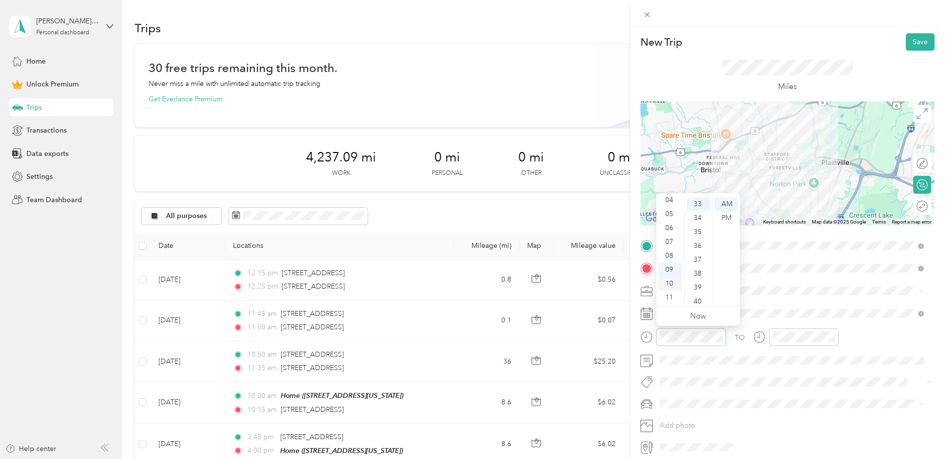
scroll to position [0, 0]
click at [672, 206] on div "12" at bounding box center [670, 204] width 24 height 14
click at [700, 280] on div "35" at bounding box center [699, 282] width 24 height 14
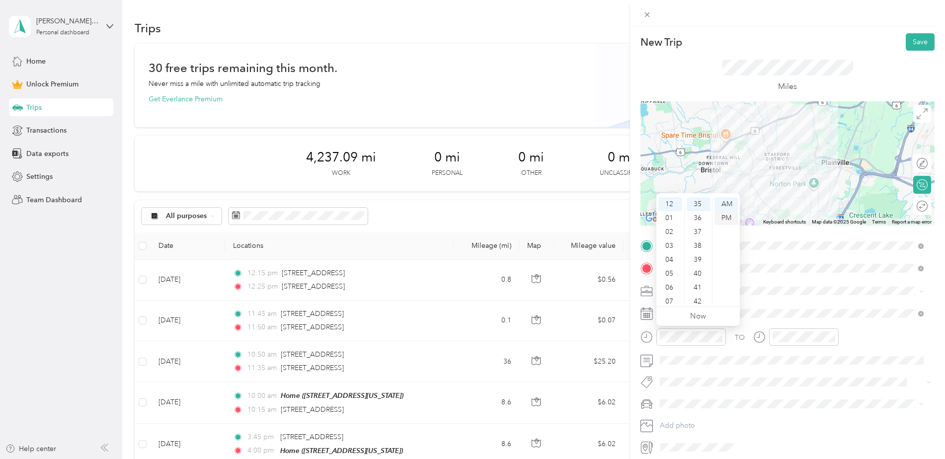
click at [726, 216] on div "PM" at bounding box center [727, 218] width 24 height 14
click at [783, 205] on div "12" at bounding box center [783, 204] width 24 height 14
click at [812, 221] on div "50" at bounding box center [811, 222] width 24 height 14
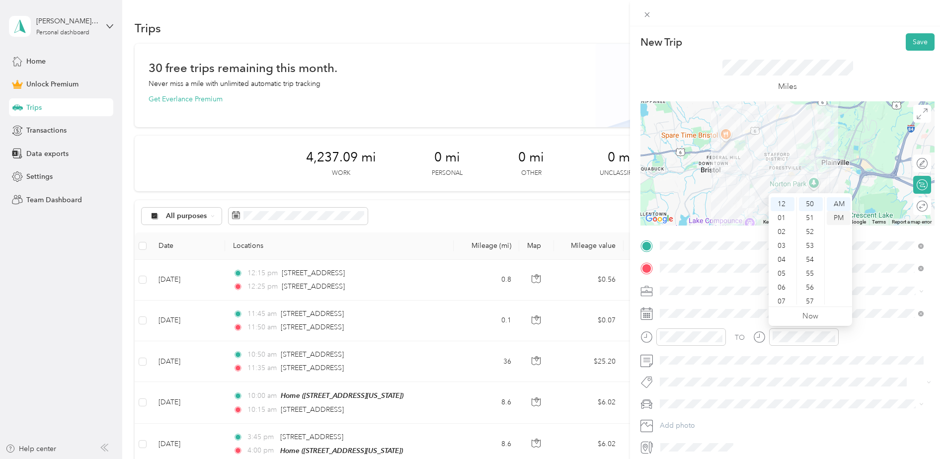
click at [832, 219] on div "PM" at bounding box center [839, 218] width 24 height 14
click at [875, 336] on div "TO" at bounding box center [788, 340] width 294 height 24
click at [907, 44] on button "Save" at bounding box center [920, 41] width 29 height 17
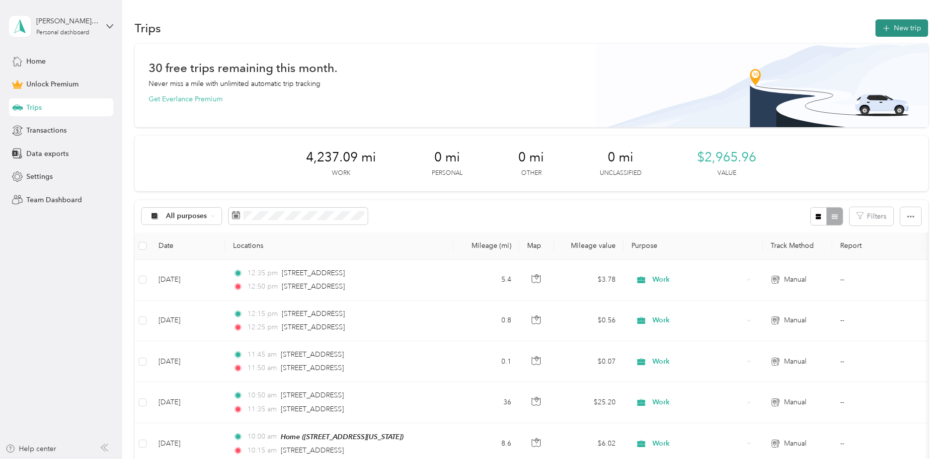
click at [898, 24] on button "New trip" at bounding box center [902, 27] width 53 height 17
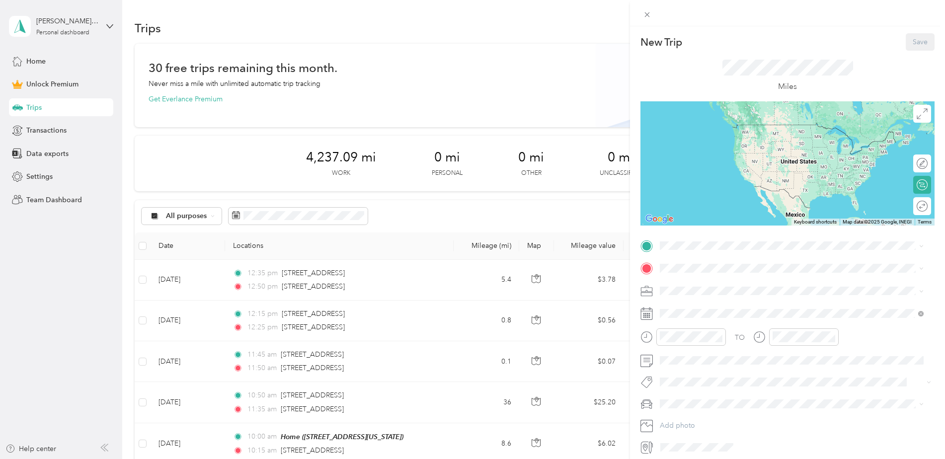
click at [718, 231] on div "New Trip Save This trip cannot be edited because it is either under review, app…" at bounding box center [788, 244] width 294 height 422
click at [746, 286] on span "[STREET_ADDRESS][US_STATE]" at bounding box center [728, 281] width 99 height 9
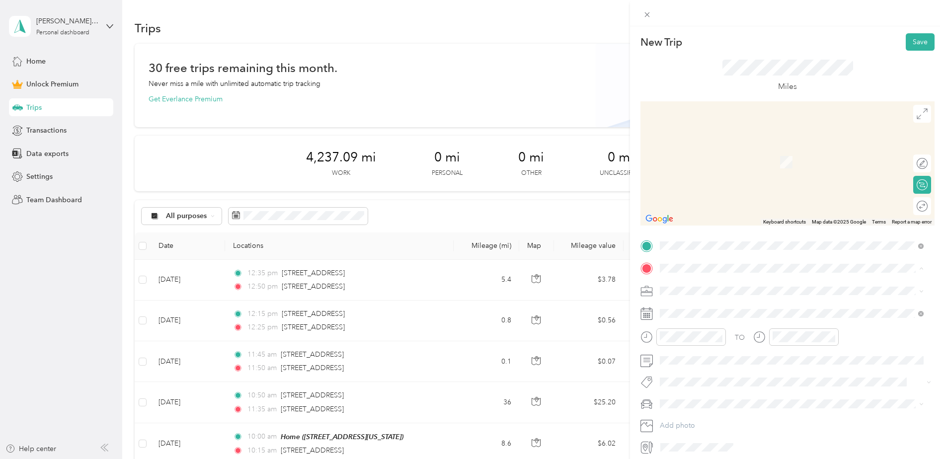
click at [708, 307] on div "Home" at bounding box center [728, 307] width 99 height 9
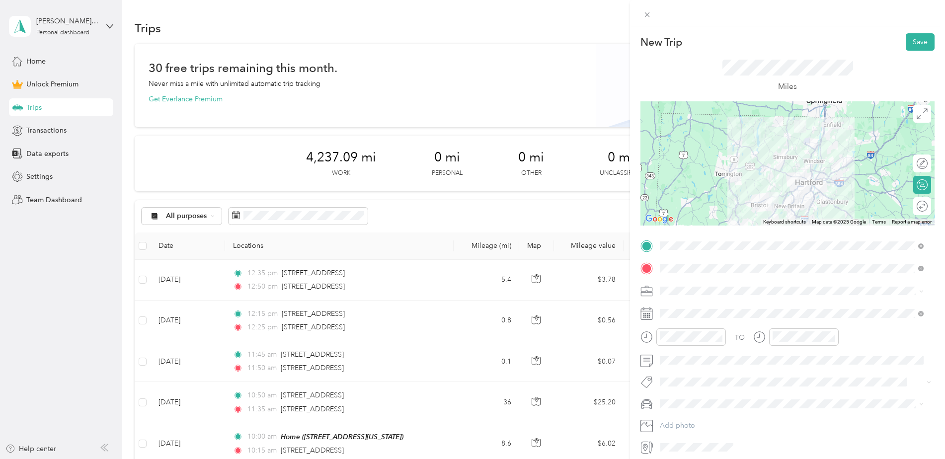
click at [685, 307] on div "Work" at bounding box center [791, 306] width 257 height 10
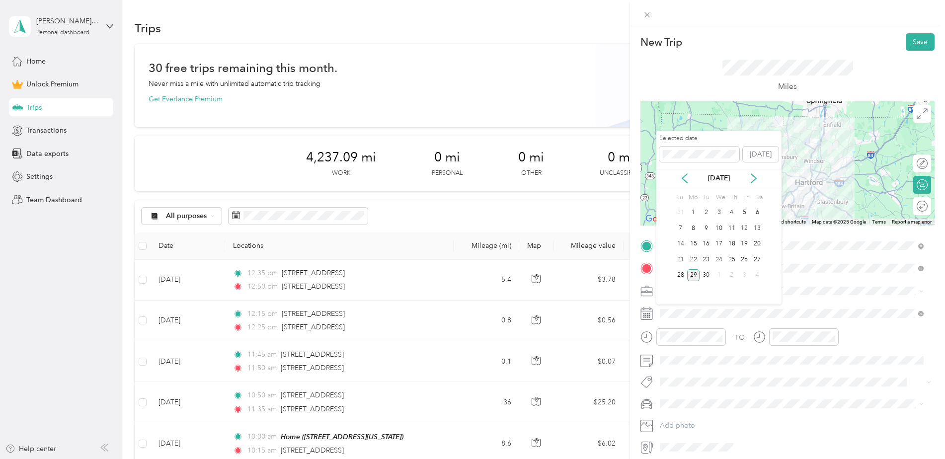
drag, startPoint x: 731, startPoint y: 260, endPoint x: 724, endPoint y: 290, distance: 30.4
click at [732, 260] on div "25" at bounding box center [731, 259] width 13 height 12
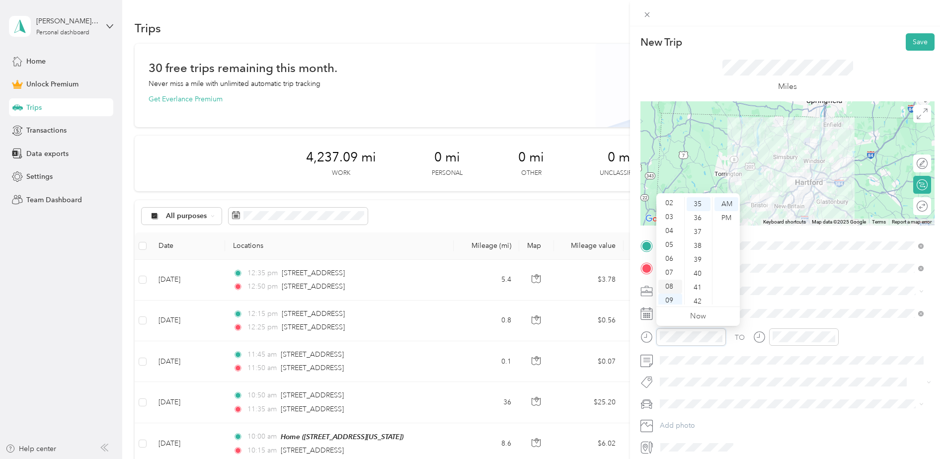
scroll to position [0, 0]
click at [674, 217] on div "01" at bounding box center [670, 218] width 24 height 14
click at [701, 234] on div "30" at bounding box center [699, 234] width 24 height 14
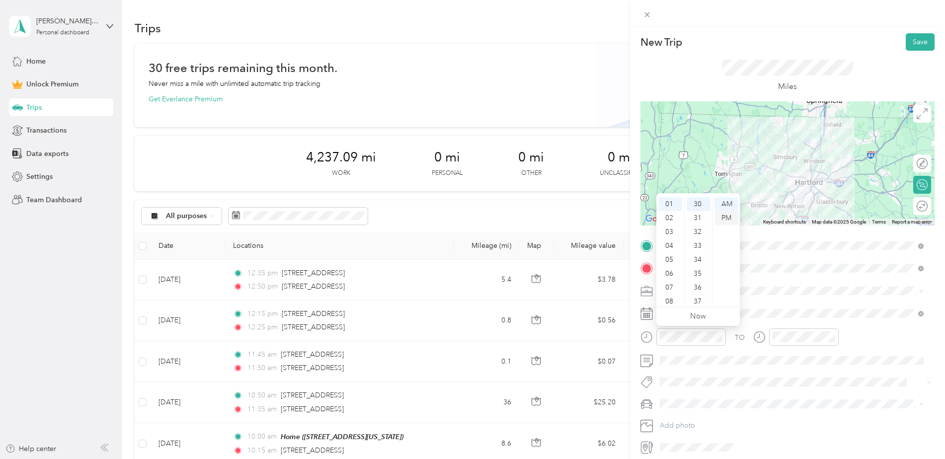
click at [722, 220] on div "PM" at bounding box center [727, 218] width 24 height 14
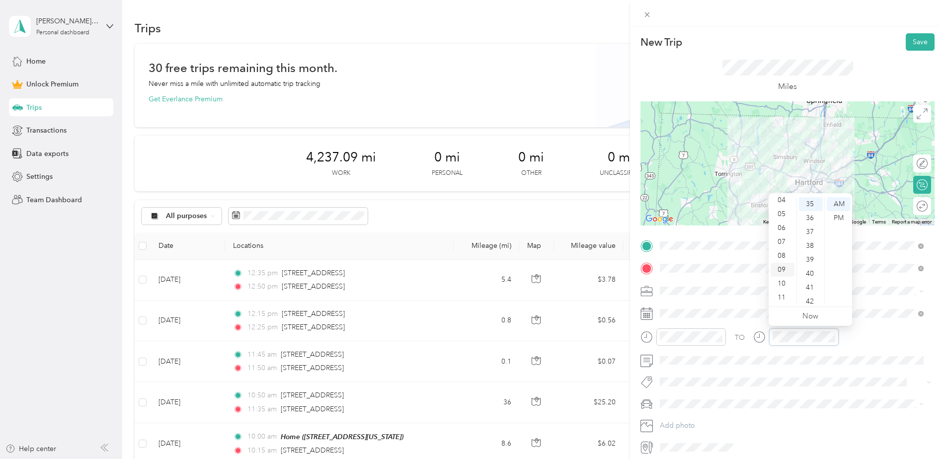
scroll to position [0, 0]
click at [786, 228] on div "02" at bounding box center [783, 232] width 24 height 14
click at [813, 271] on div "15" at bounding box center [811, 274] width 24 height 14
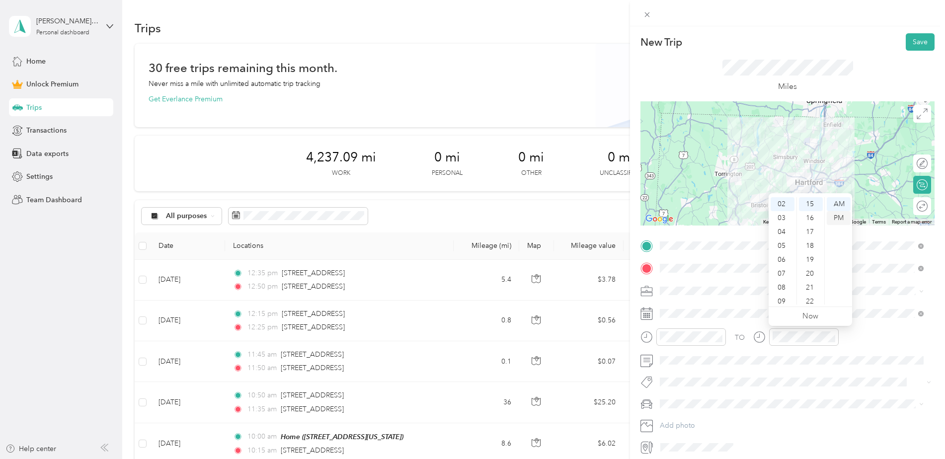
click at [839, 217] on div "PM" at bounding box center [839, 218] width 24 height 14
click at [879, 337] on div "TO" at bounding box center [788, 340] width 294 height 24
click at [917, 43] on button "Save" at bounding box center [920, 41] width 29 height 17
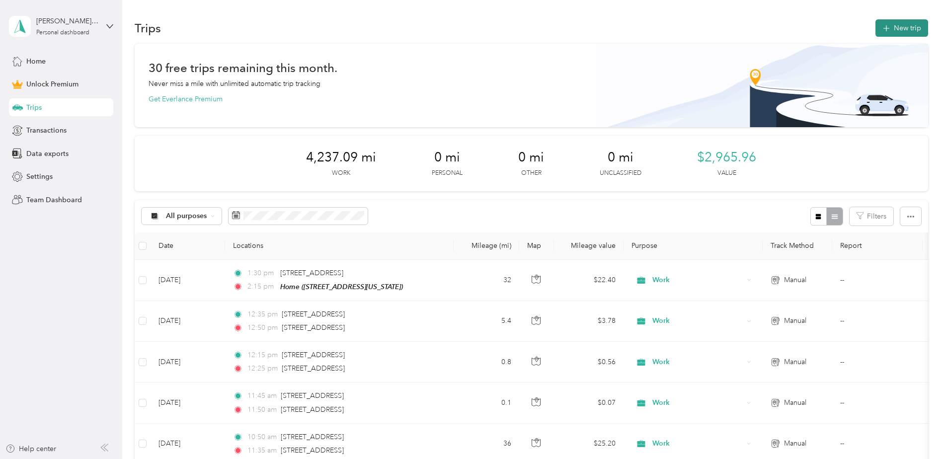
click at [906, 28] on button "New trip" at bounding box center [902, 27] width 53 height 17
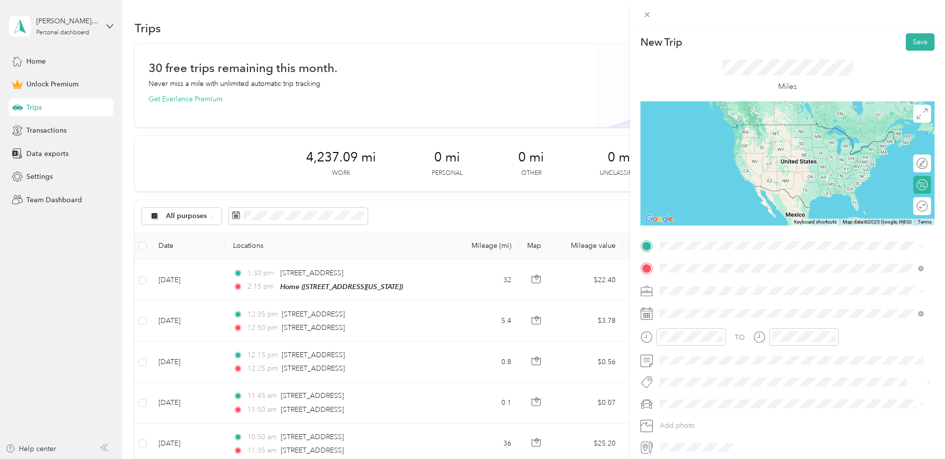
click at [694, 299] on div "[STREET_ADDRESS][US_STATE]" at bounding box center [791, 304] width 257 height 13
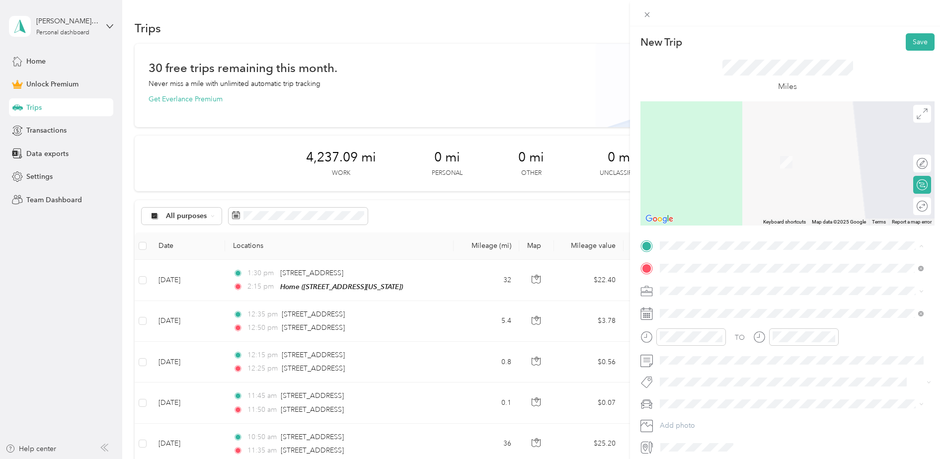
click at [691, 294] on span "[STREET_ADDRESS][US_STATE]" at bounding box center [728, 296] width 99 height 8
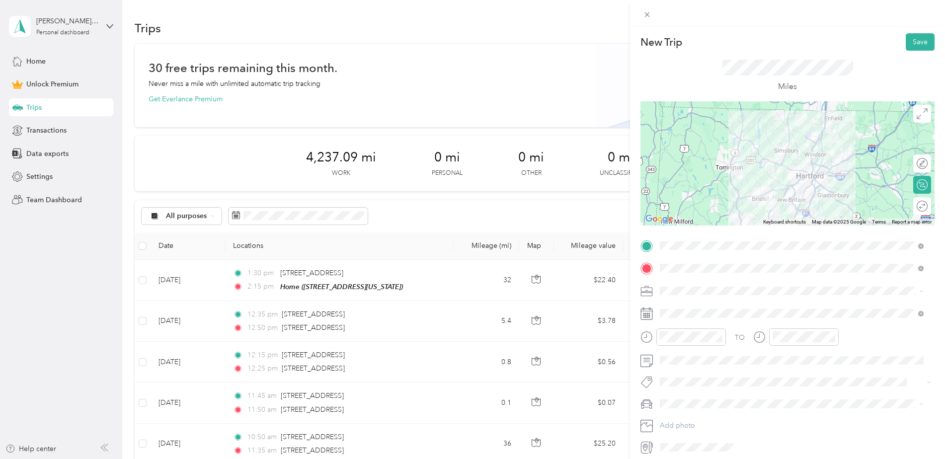
click at [683, 311] on li "Work" at bounding box center [791, 308] width 271 height 17
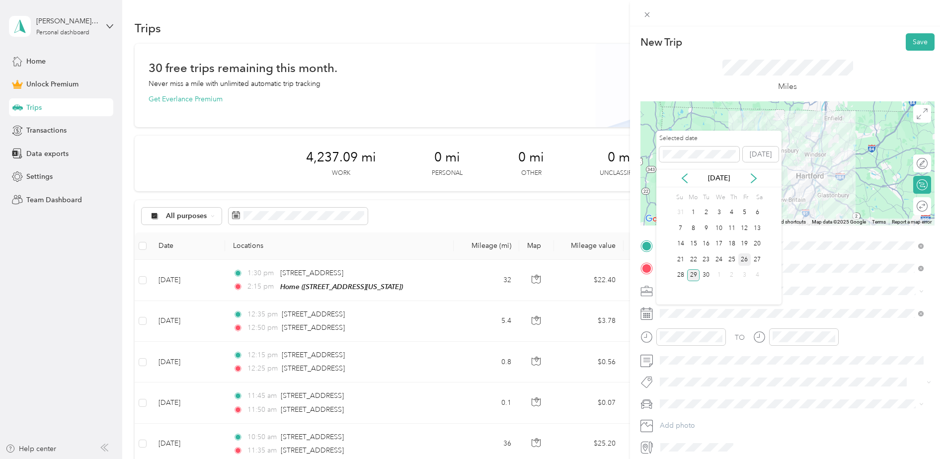
click at [747, 260] on div "26" at bounding box center [744, 259] width 13 height 12
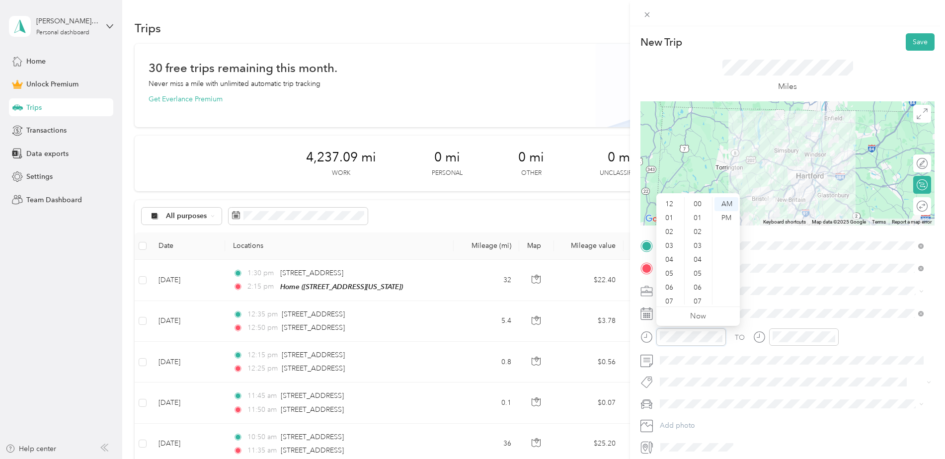
scroll to position [60, 0]
click at [672, 269] on div "09" at bounding box center [670, 270] width 24 height 14
click at [699, 203] on div "00" at bounding box center [699, 204] width 24 height 14
click at [728, 205] on div "AM" at bounding box center [727, 204] width 24 height 14
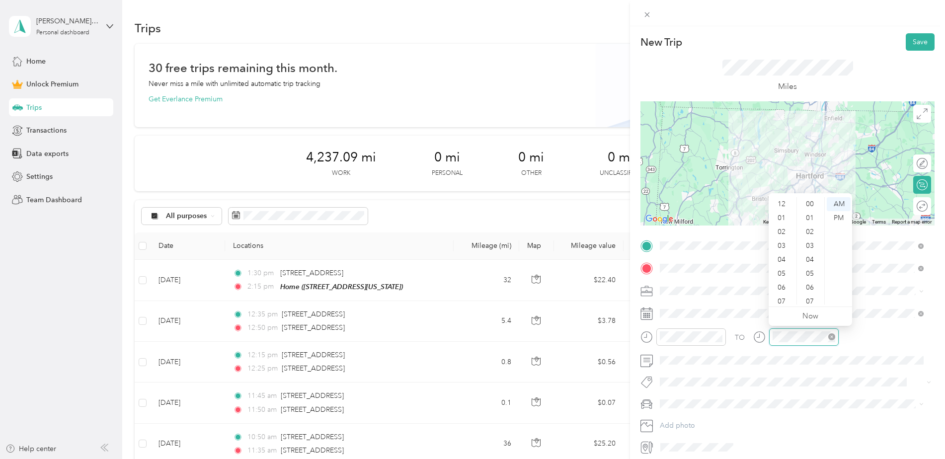
scroll to position [60, 0]
click at [784, 267] on div "09" at bounding box center [783, 270] width 24 height 14
click at [807, 277] on div "45" at bounding box center [811, 280] width 24 height 14
click at [835, 203] on div "AM" at bounding box center [839, 204] width 24 height 14
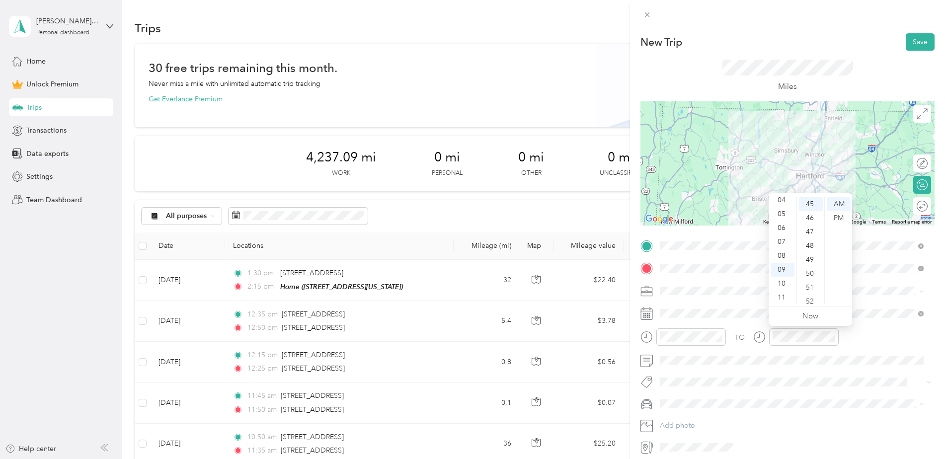
click at [869, 334] on div "TO" at bounding box center [788, 340] width 294 height 24
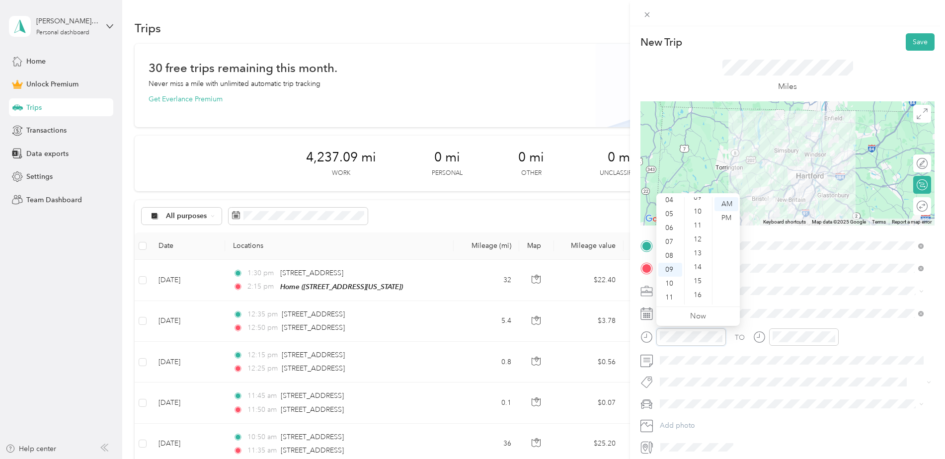
scroll to position [149, 0]
click at [873, 338] on div "TO" at bounding box center [788, 340] width 294 height 24
click at [911, 47] on button "Save" at bounding box center [920, 41] width 29 height 17
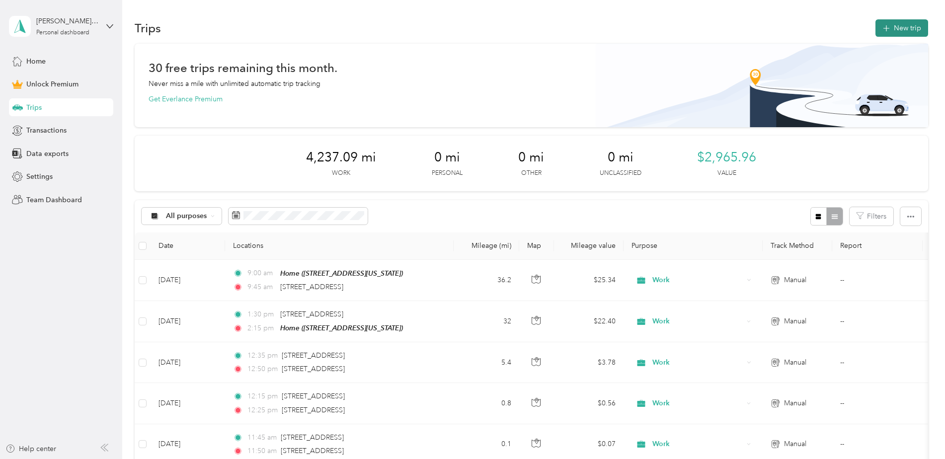
click at [906, 28] on button "New trip" at bounding box center [902, 27] width 53 height 17
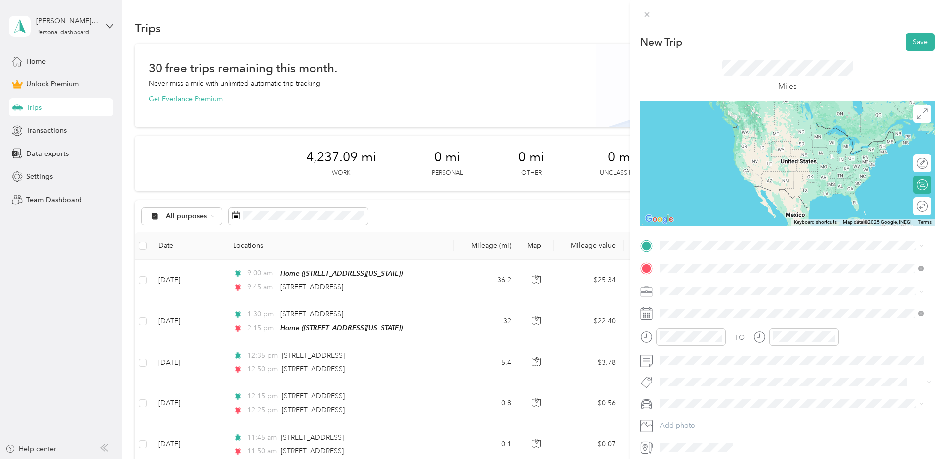
click at [707, 309] on span "[STREET_ADDRESS][PERSON_NAME][US_STATE]" at bounding box center [756, 304] width 155 height 9
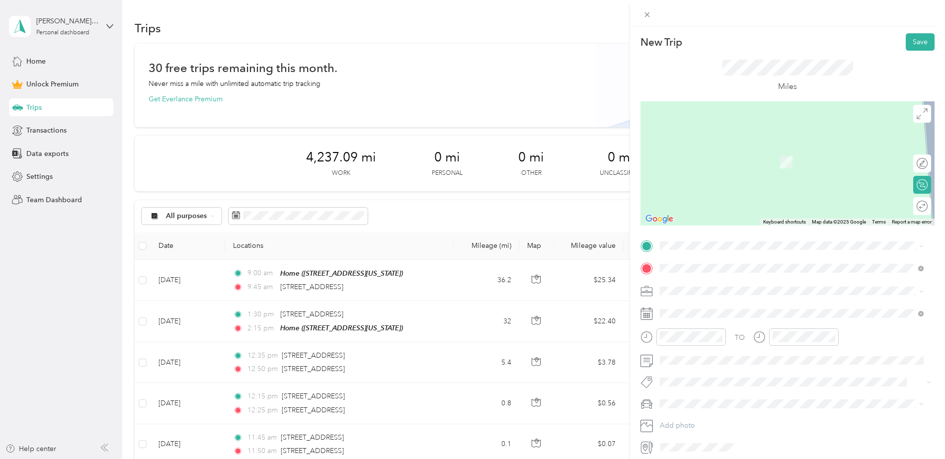
click at [717, 285] on span "[STREET_ADDRESS][US_STATE]" at bounding box center [728, 281] width 99 height 9
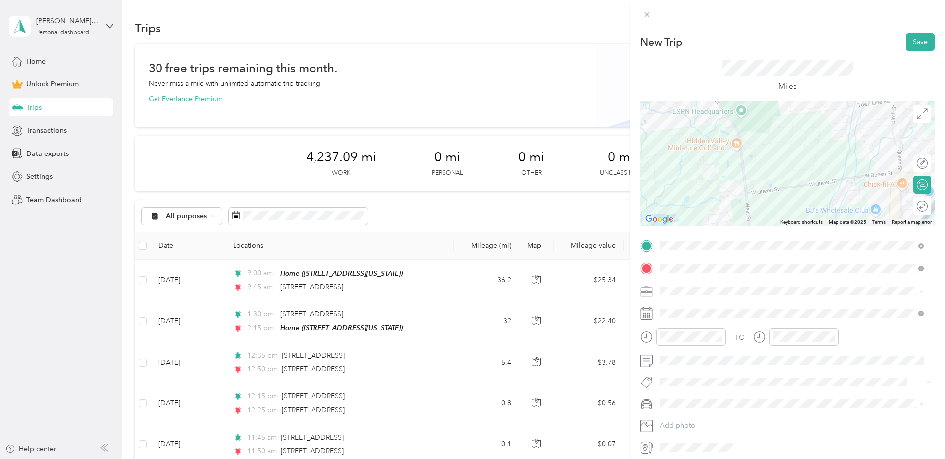
click at [718, 306] on span "[STREET_ADDRESS][PERSON_NAME][US_STATE]" at bounding box center [756, 304] width 155 height 9
click at [688, 310] on div "Work" at bounding box center [791, 308] width 257 height 10
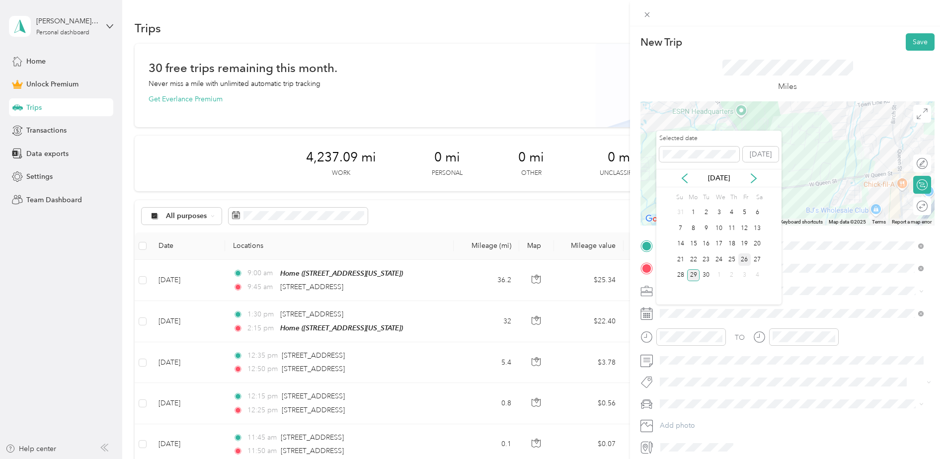
click at [743, 262] on div "26" at bounding box center [744, 259] width 13 height 12
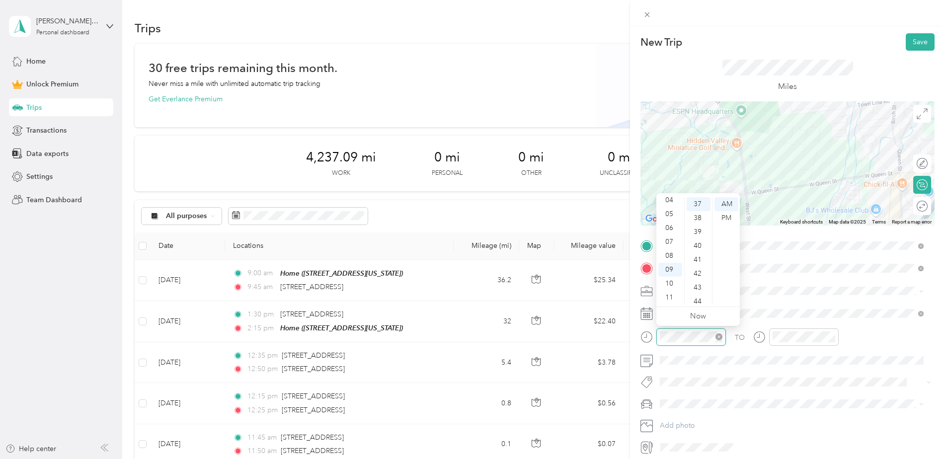
scroll to position [515, 0]
click at [675, 277] on div "10" at bounding box center [670, 284] width 24 height 14
click at [699, 205] on div "00" at bounding box center [699, 204] width 24 height 14
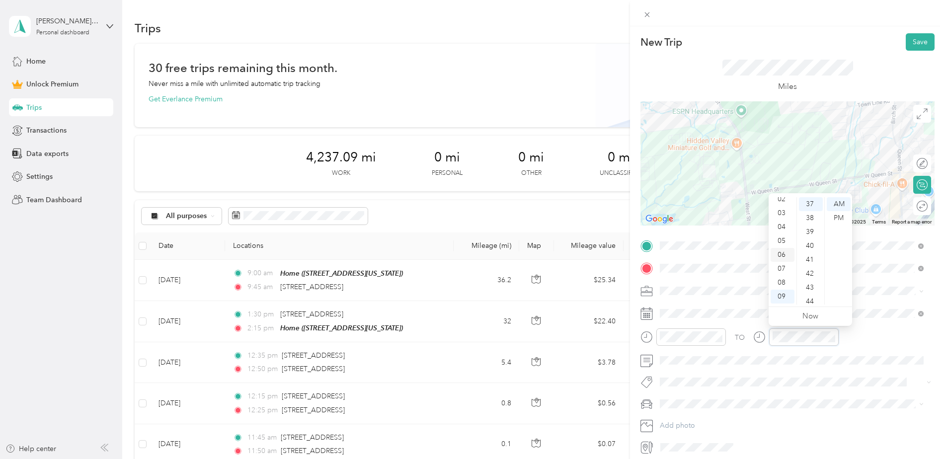
scroll to position [60, 0]
click at [785, 284] on div "10" at bounding box center [783, 284] width 24 height 14
click at [814, 273] on div "05" at bounding box center [811, 274] width 24 height 14
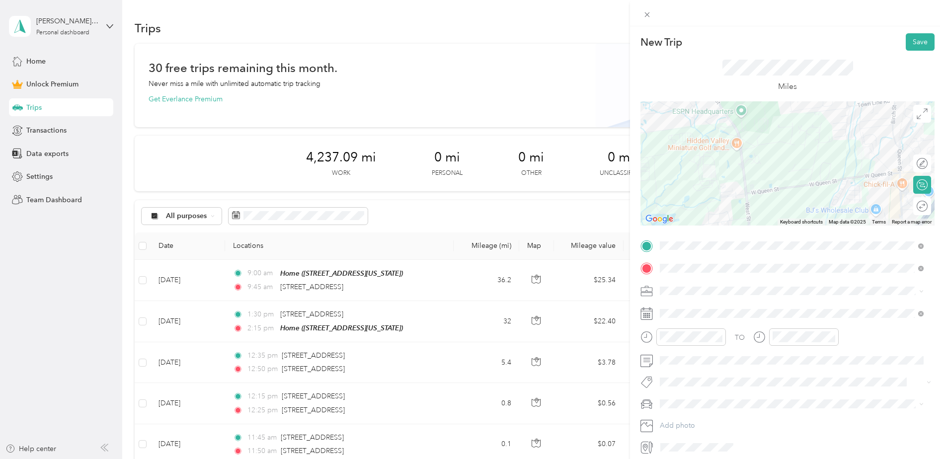
click at [863, 337] on div "TO" at bounding box center [788, 340] width 294 height 24
click at [916, 48] on button "Save" at bounding box center [920, 41] width 29 height 17
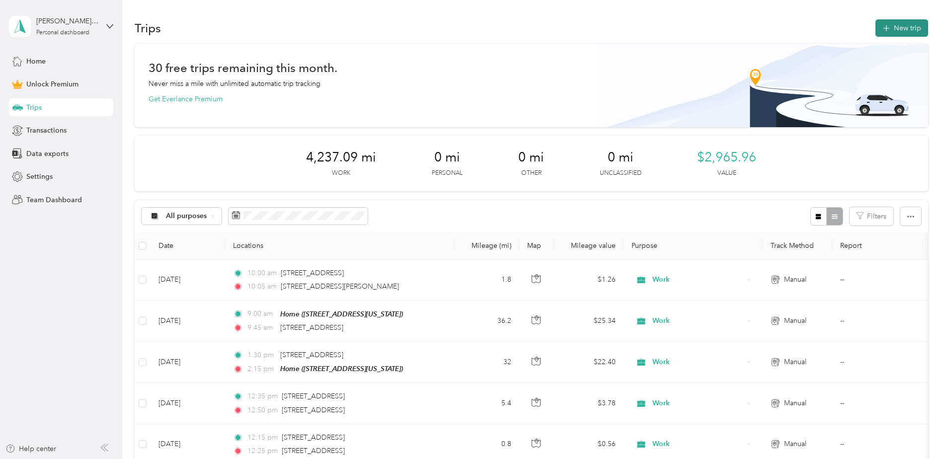
click at [884, 32] on icon "button" at bounding box center [886, 28] width 11 height 11
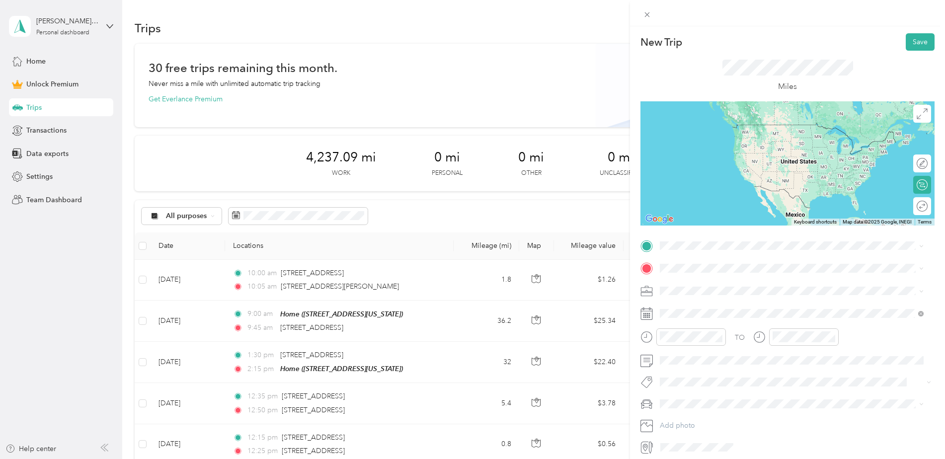
click at [705, 282] on span "[STREET_ADDRESS][PERSON_NAME][US_STATE]" at bounding box center [756, 278] width 155 height 9
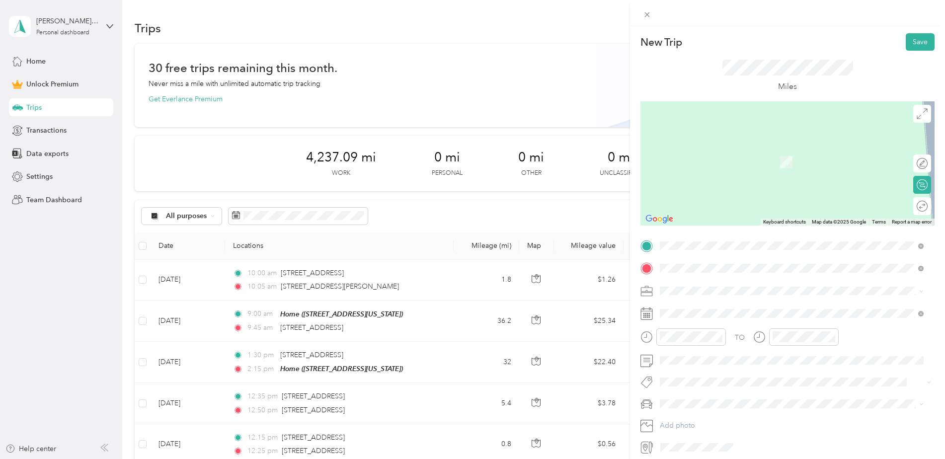
click at [703, 309] on span "[STREET_ADDRESS][PERSON_NAME][US_STATE]" at bounding box center [756, 304] width 155 height 9
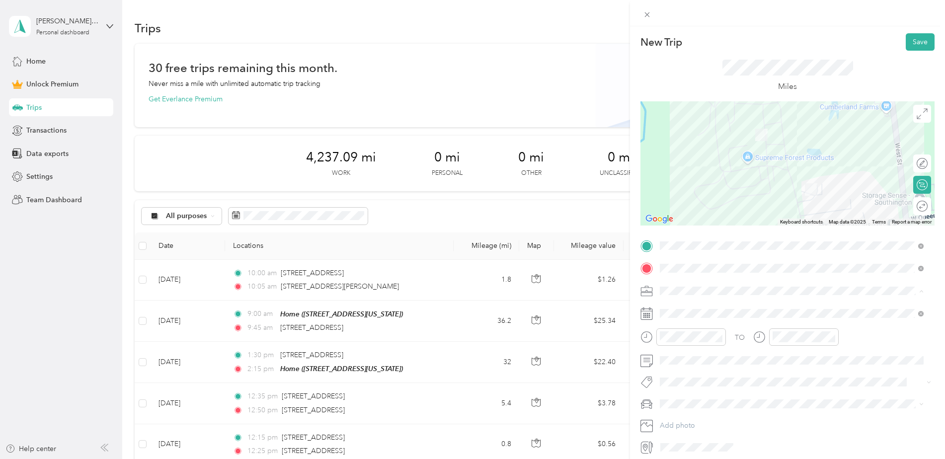
click at [685, 315] on ol "Work Personal Trucking Other Charity Medical Moving Commute" at bounding box center [791, 369] width 271 height 139
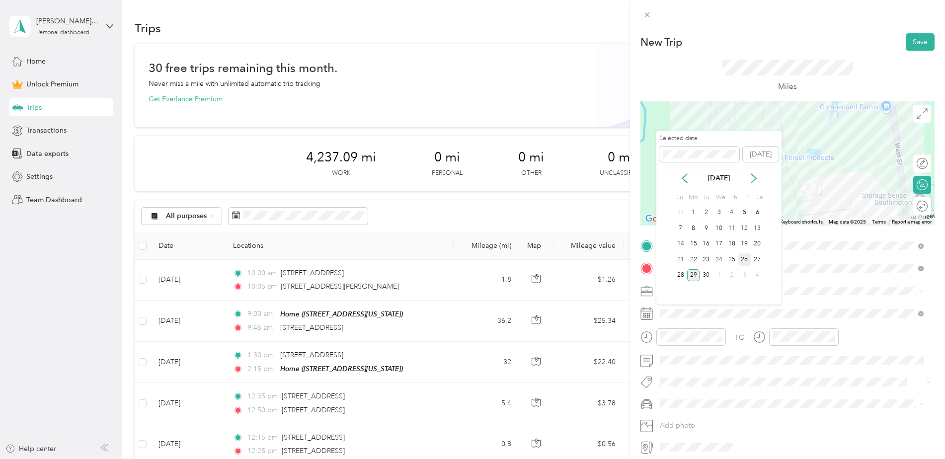
click at [746, 260] on div "26" at bounding box center [744, 259] width 13 height 12
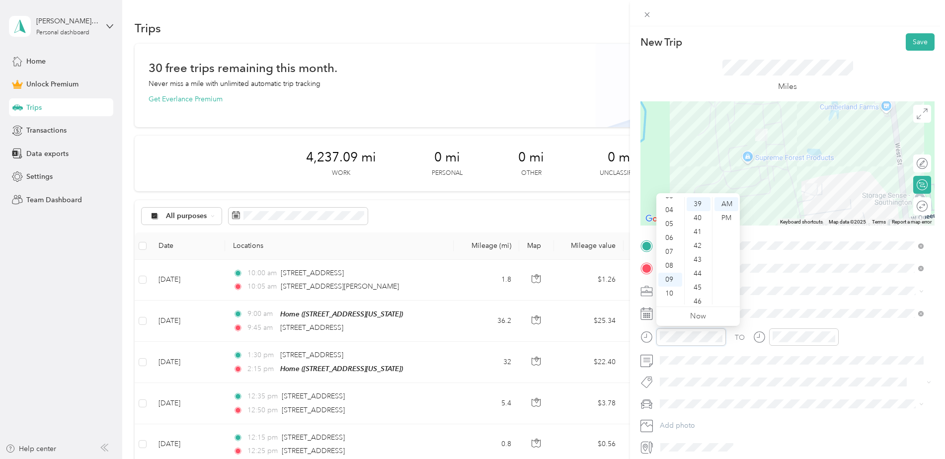
scroll to position [60, 0]
click at [673, 282] on div "10" at bounding box center [670, 284] width 24 height 14
click at [701, 208] on div "25" at bounding box center [699, 208] width 24 height 14
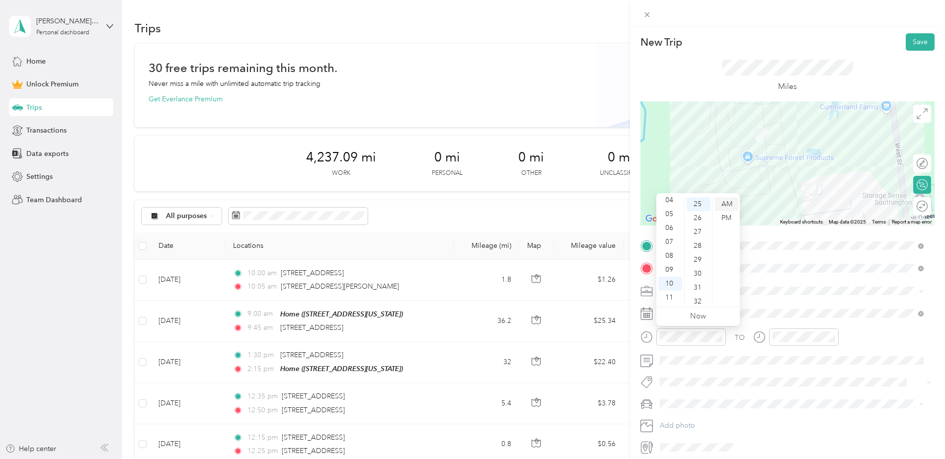
click at [726, 202] on div "AM" at bounding box center [727, 204] width 24 height 14
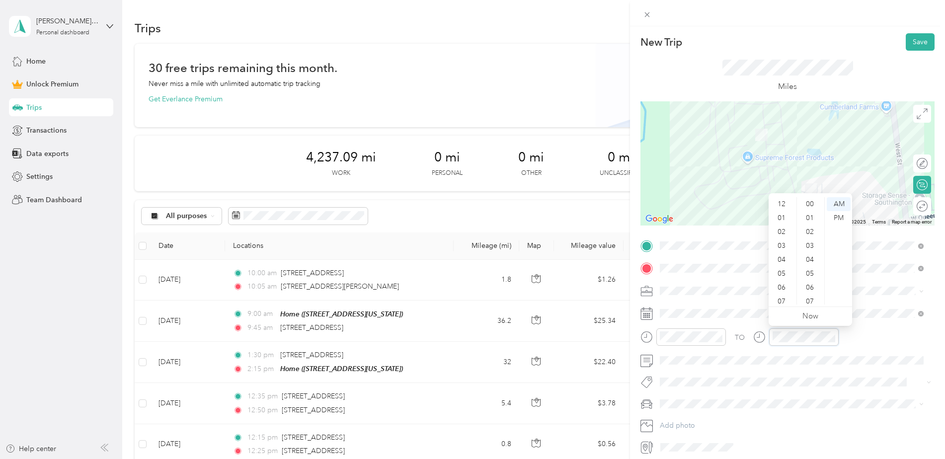
scroll to position [60, 0]
click at [783, 283] on div "10" at bounding box center [783, 284] width 24 height 14
click at [813, 227] on div "30" at bounding box center [811, 228] width 24 height 14
click at [880, 333] on div "TO" at bounding box center [788, 340] width 294 height 24
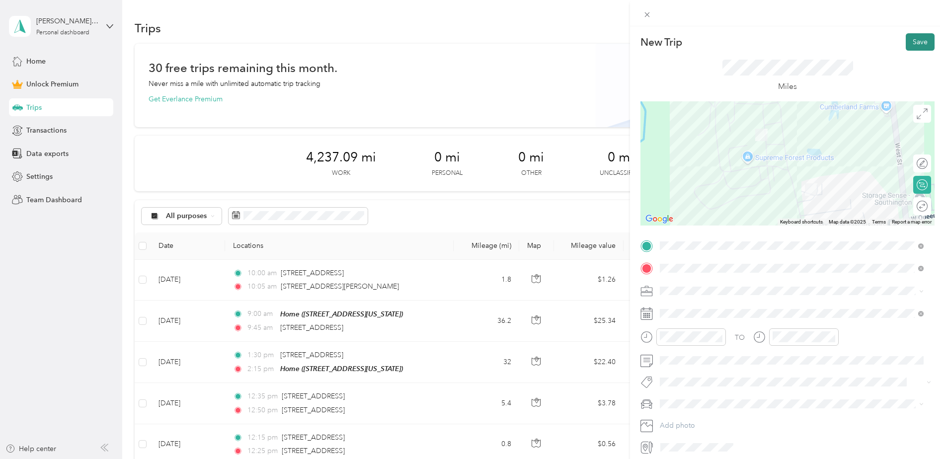
click at [919, 40] on button "Save" at bounding box center [920, 41] width 29 height 17
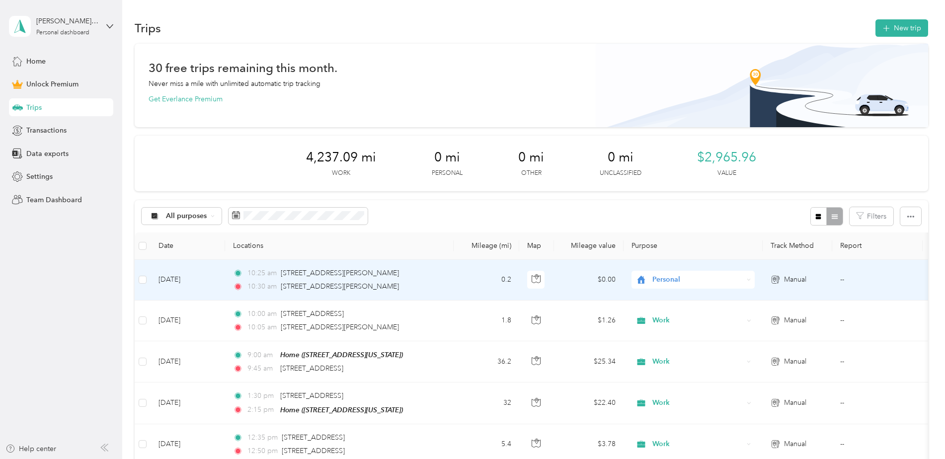
click at [652, 282] on span "Personal" at bounding box center [697, 279] width 91 height 11
click at [669, 302] on span "Work" at bounding box center [702, 298] width 92 height 10
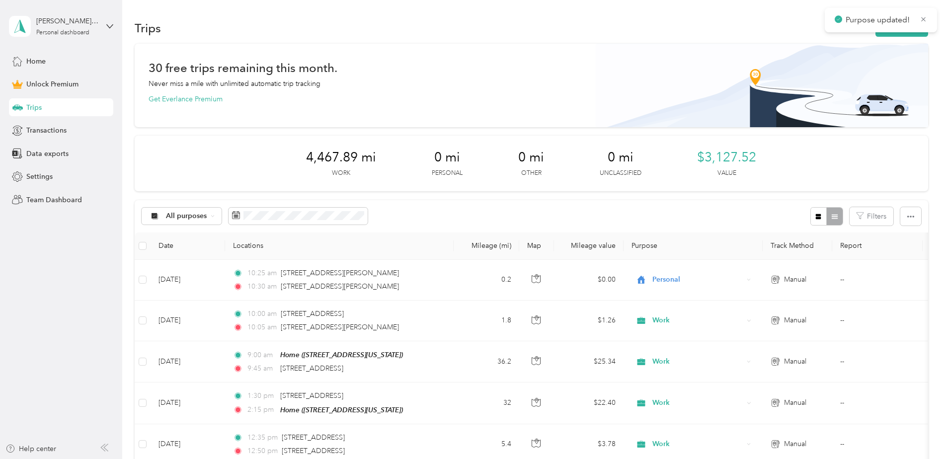
click at [691, 216] on div "All purposes Filters" at bounding box center [532, 216] width 794 height 32
click at [888, 33] on button "New trip" at bounding box center [902, 27] width 53 height 17
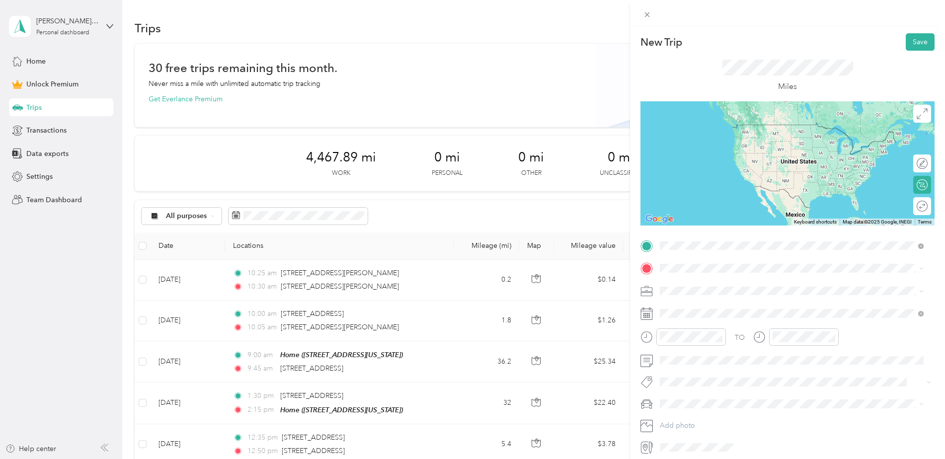
click at [709, 286] on span "[STREET_ADDRESS][PERSON_NAME][US_STATE]" at bounding box center [756, 281] width 155 height 9
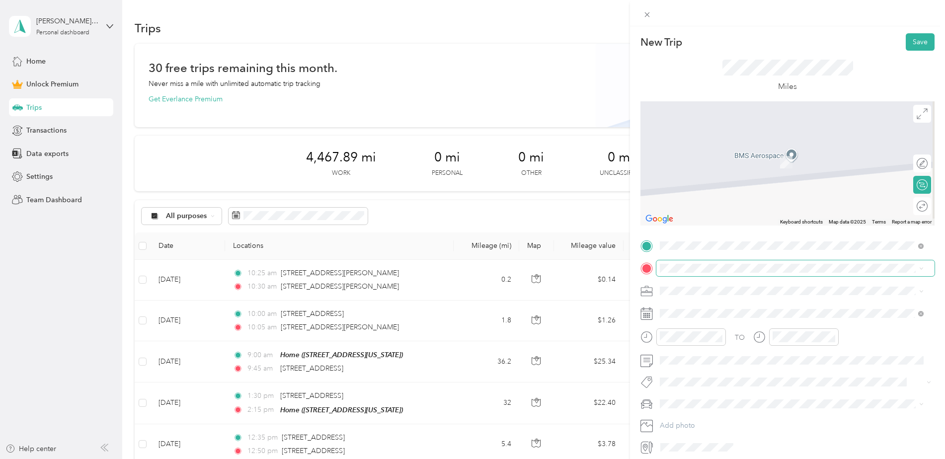
click at [703, 263] on span at bounding box center [795, 268] width 278 height 16
click at [706, 301] on span "[STREET_ADDRESS][PERSON_NAME][US_STATE]" at bounding box center [756, 304] width 155 height 9
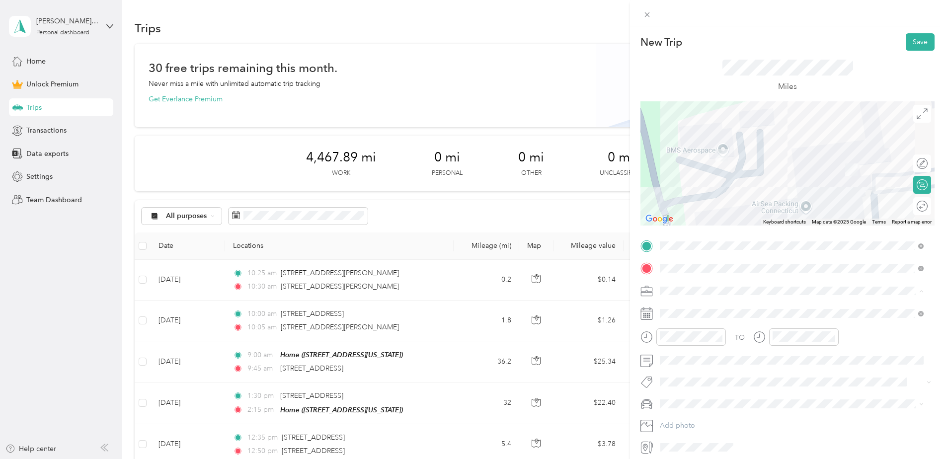
click at [684, 306] on div "Work" at bounding box center [791, 308] width 257 height 10
click at [672, 283] on div "10" at bounding box center [670, 284] width 24 height 14
click at [701, 247] on div "35" at bounding box center [699, 248] width 24 height 14
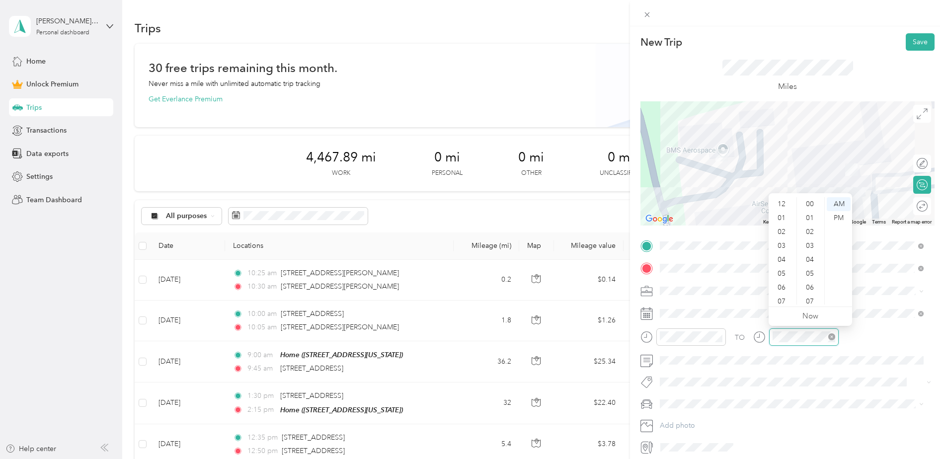
scroll to position [60, 0]
click at [784, 288] on div "10" at bounding box center [783, 284] width 24 height 14
click at [814, 215] on div "40" at bounding box center [811, 218] width 24 height 14
click at [837, 205] on div "AM" at bounding box center [839, 204] width 24 height 14
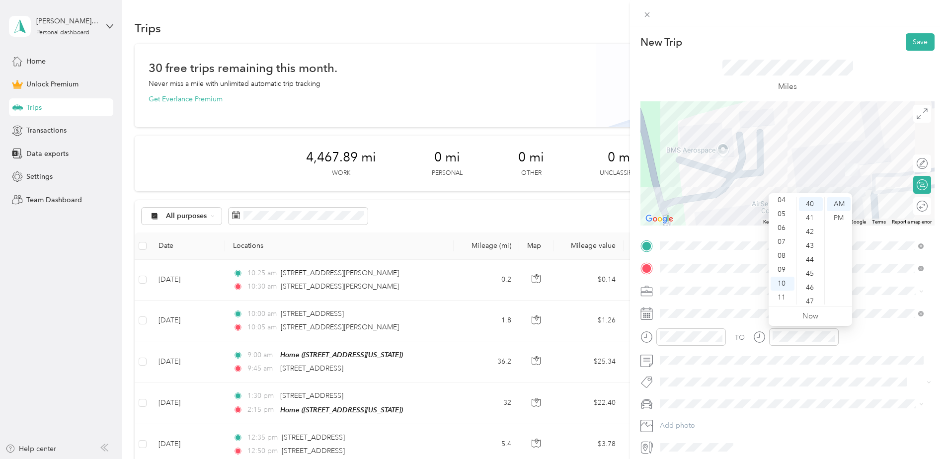
click at [854, 338] on div "TO" at bounding box center [788, 340] width 294 height 24
click at [911, 44] on button "Save" at bounding box center [920, 41] width 29 height 17
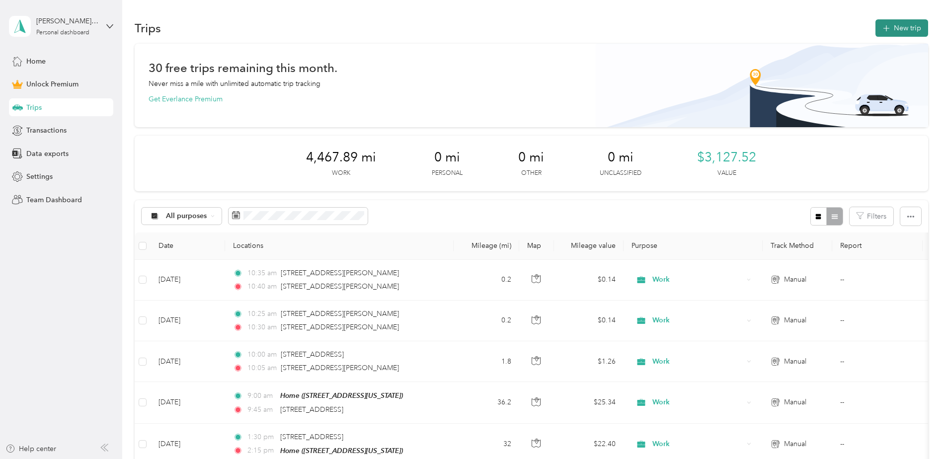
click at [903, 28] on button "New trip" at bounding box center [902, 27] width 53 height 17
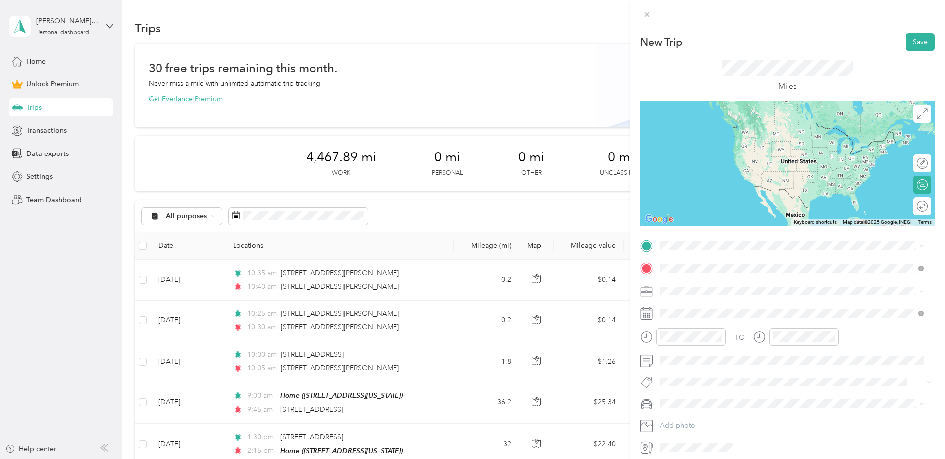
click at [700, 308] on span "[STREET_ADDRESS][PERSON_NAME][US_STATE]" at bounding box center [756, 304] width 155 height 9
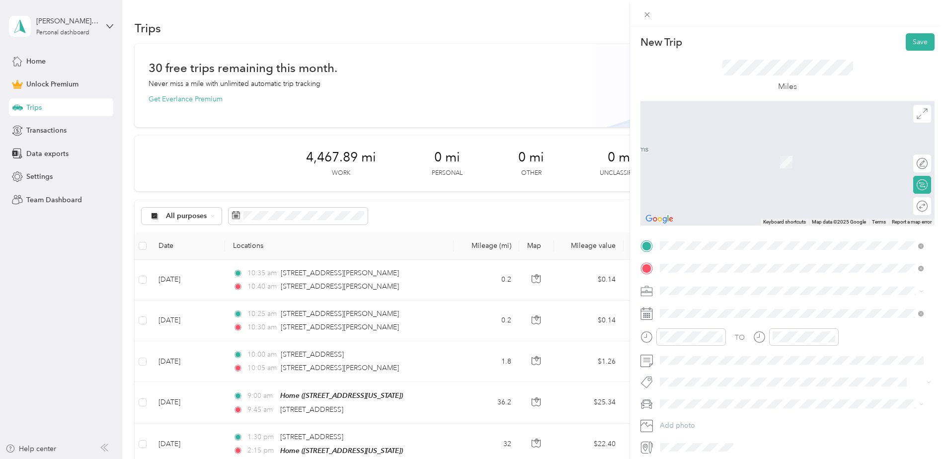
click at [691, 285] on span "[STREET_ADDRESS][PERSON_NAME][US_STATE]" at bounding box center [756, 281] width 155 height 9
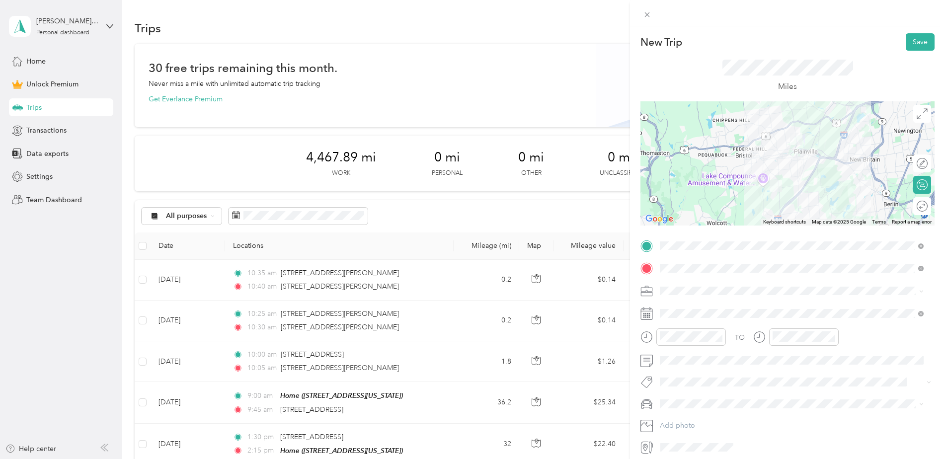
click at [679, 308] on span "Work" at bounding box center [671, 306] width 17 height 8
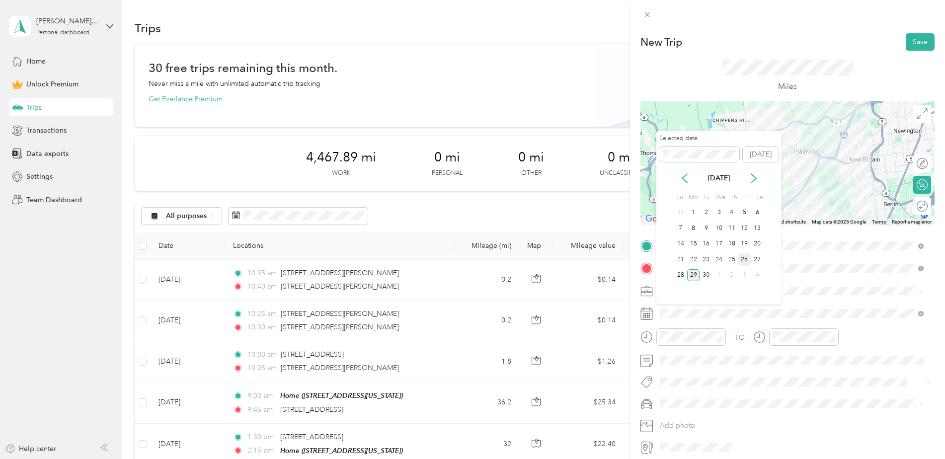
click at [742, 258] on div "26" at bounding box center [744, 259] width 13 height 12
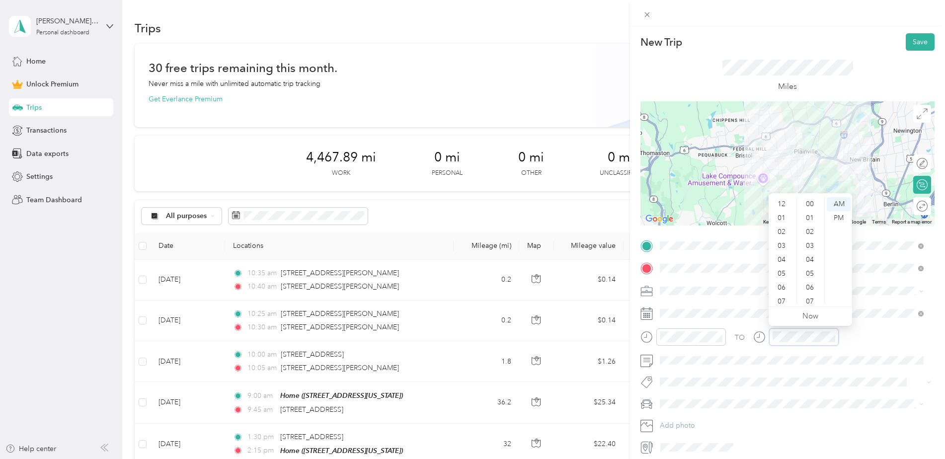
scroll to position [60, 0]
click at [784, 282] on div "10" at bounding box center [783, 284] width 24 height 14
click at [811, 277] on div "50" at bounding box center [811, 280] width 24 height 14
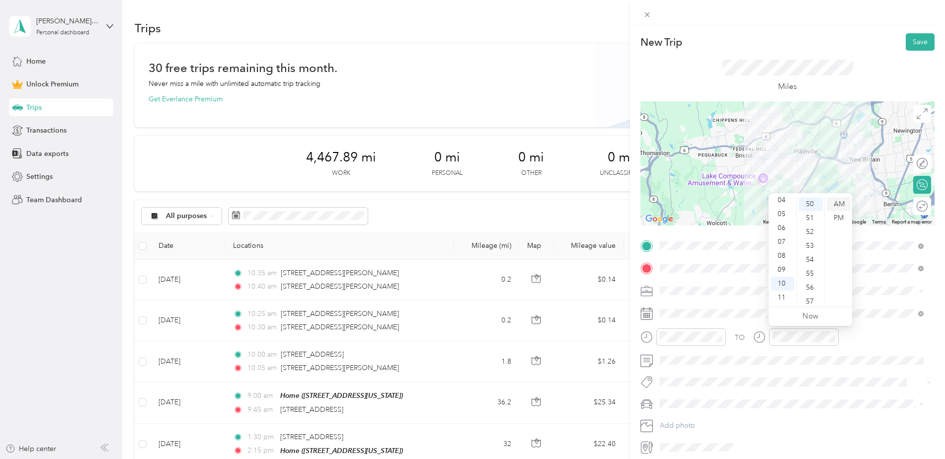
click at [838, 206] on div "AM" at bounding box center [839, 204] width 24 height 14
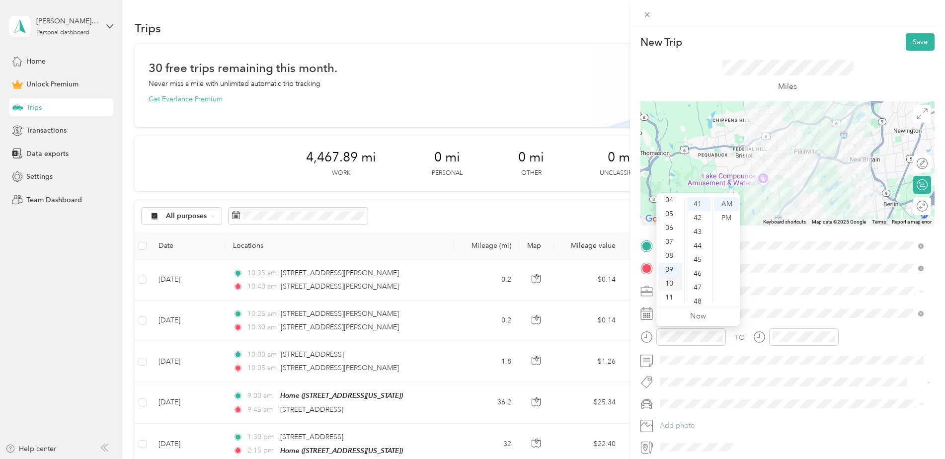
click at [673, 281] on div "10" at bounding box center [670, 284] width 24 height 14
click at [702, 220] on div "35" at bounding box center [699, 220] width 24 height 14
click at [865, 332] on div "TO" at bounding box center [788, 340] width 294 height 24
click at [906, 40] on button "Save" at bounding box center [920, 41] width 29 height 17
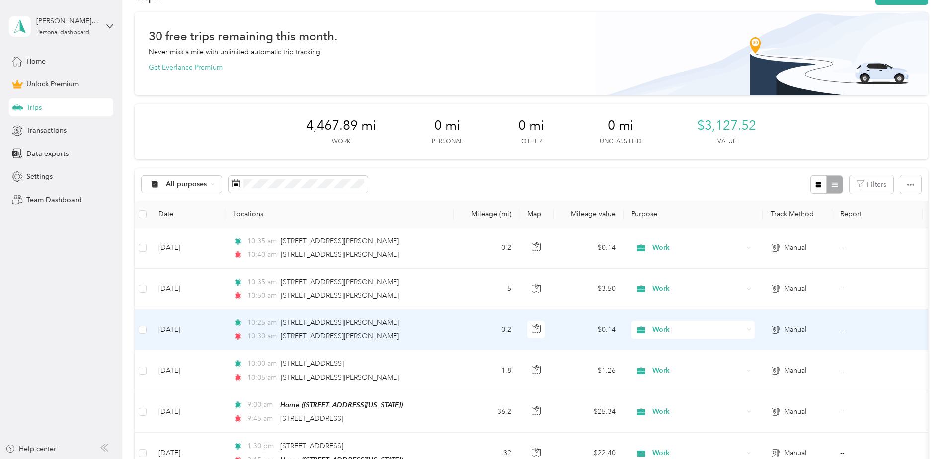
scroll to position [50, 0]
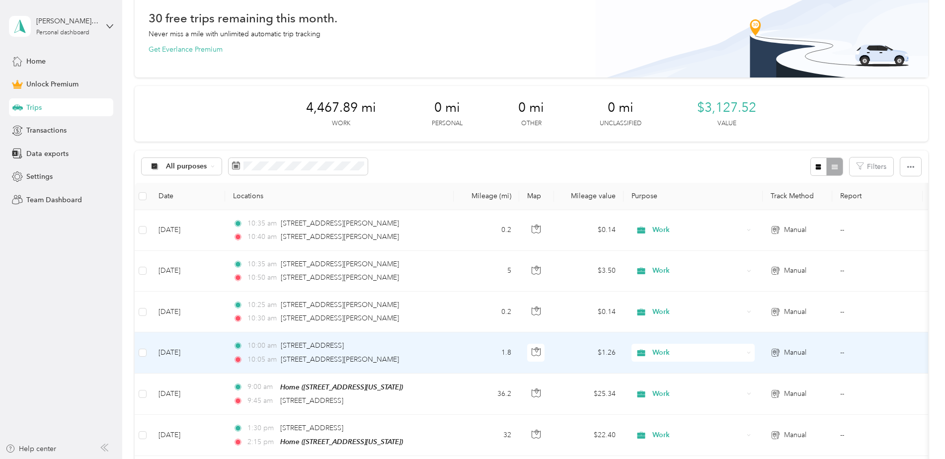
click at [420, 354] on div "10:05 am [STREET_ADDRESS][PERSON_NAME]" at bounding box center [337, 359] width 209 height 11
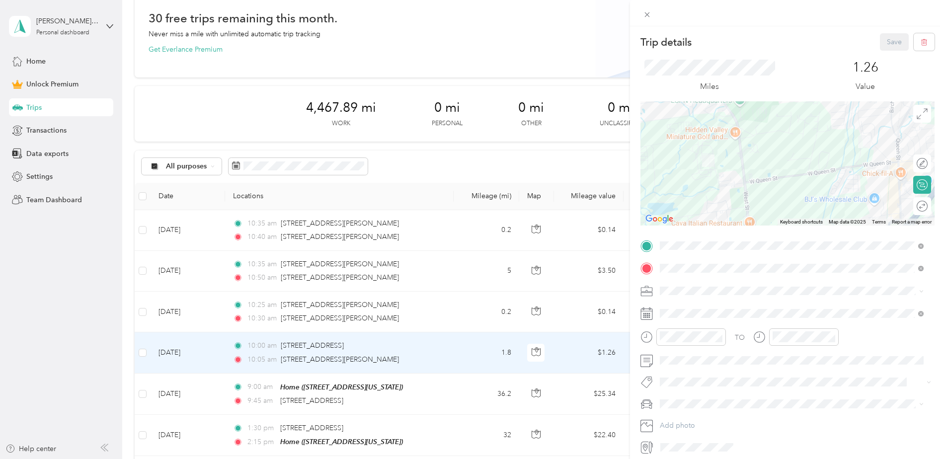
click at [405, 304] on div "Trip details Save This trip cannot be edited because it is either under review,…" at bounding box center [472, 229] width 945 height 459
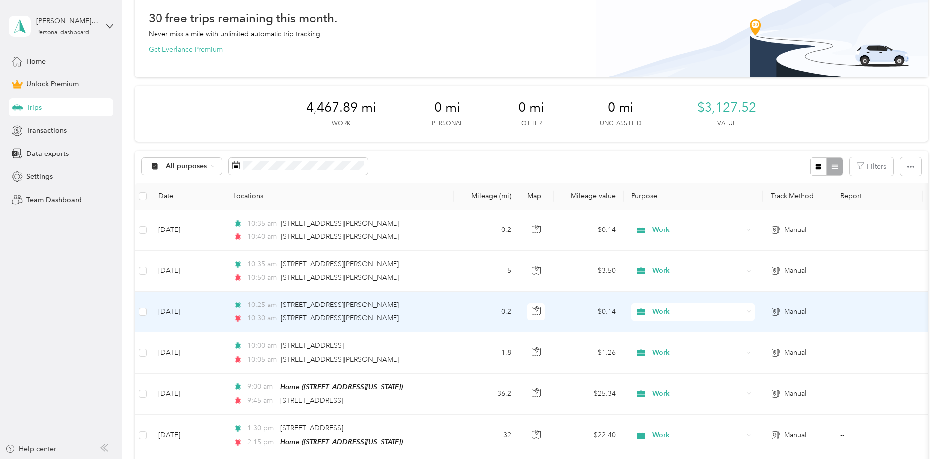
click at [398, 309] on div "10:25 am [STREET_ADDRESS][PERSON_NAME]" at bounding box center [337, 305] width 209 height 11
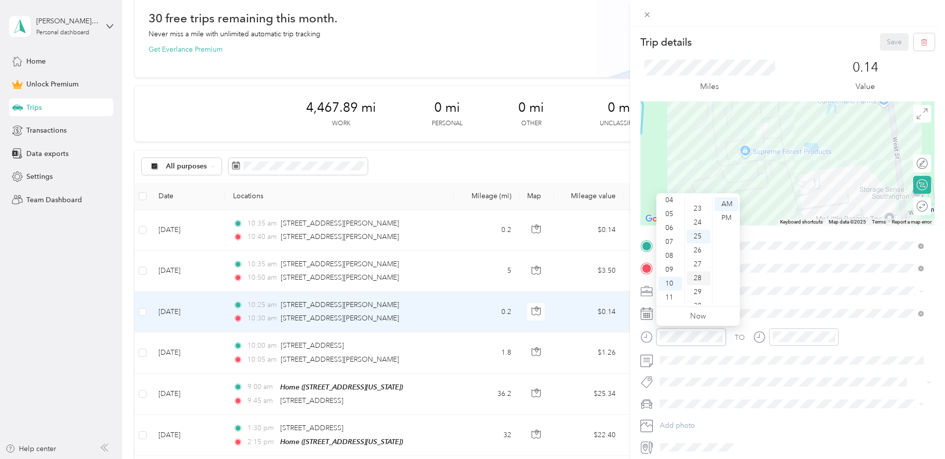
scroll to position [298, 0]
click at [418, 235] on div "Trip details Save This trip cannot be edited because it is either under review,…" at bounding box center [472, 229] width 945 height 459
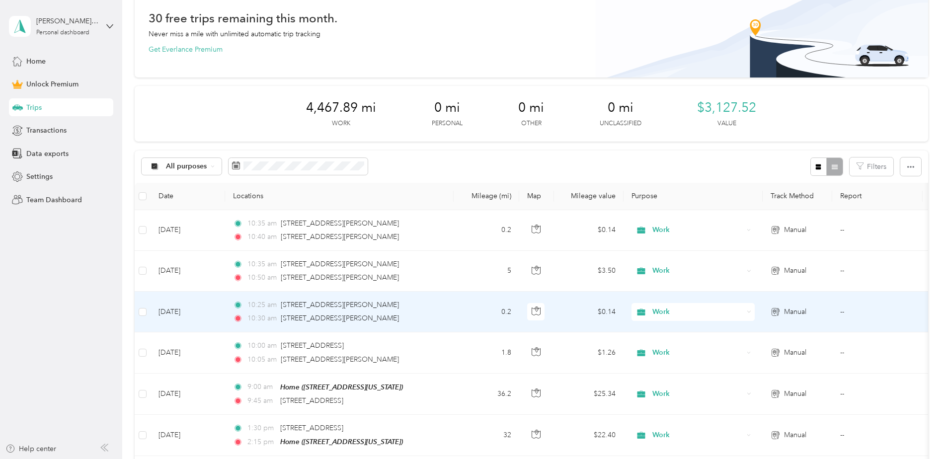
click at [415, 315] on div "10:30 am [STREET_ADDRESS][PERSON_NAME]" at bounding box center [337, 318] width 209 height 11
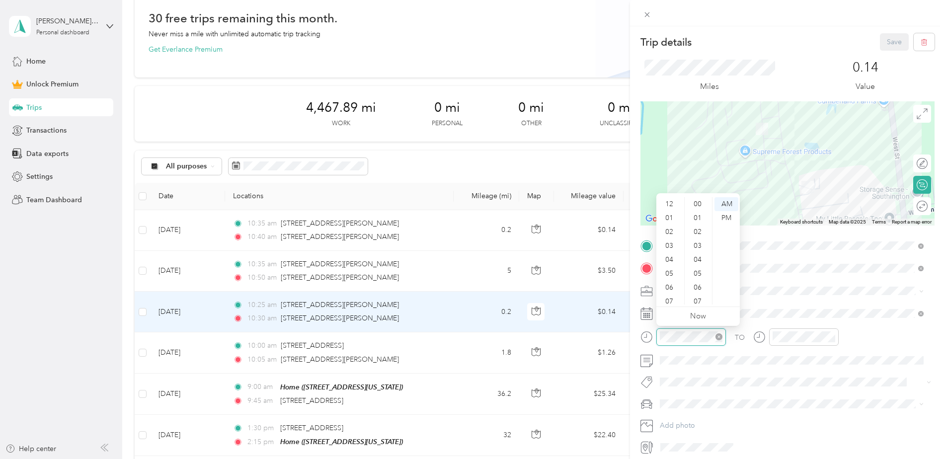
scroll to position [60, 0]
click at [700, 213] on div "15" at bounding box center [699, 214] width 24 height 14
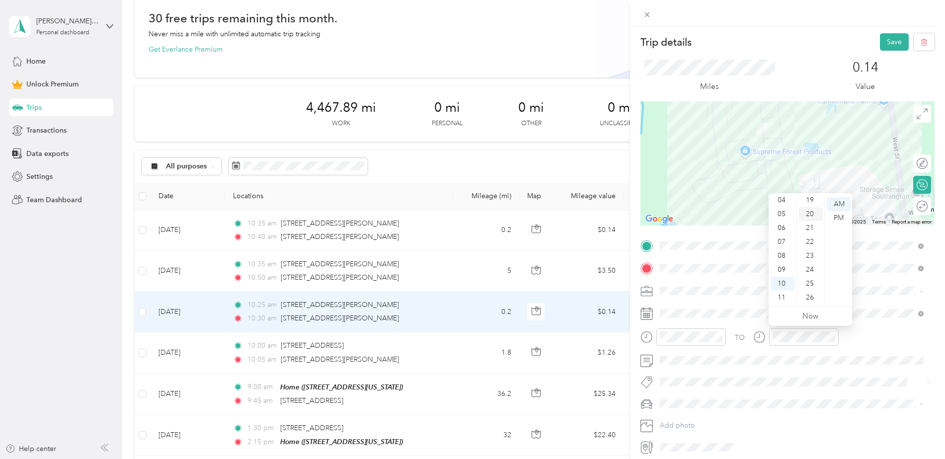
click at [813, 218] on div "20" at bounding box center [811, 214] width 24 height 14
click at [885, 340] on div "TO" at bounding box center [788, 340] width 294 height 24
click at [880, 39] on button "Save" at bounding box center [894, 41] width 29 height 17
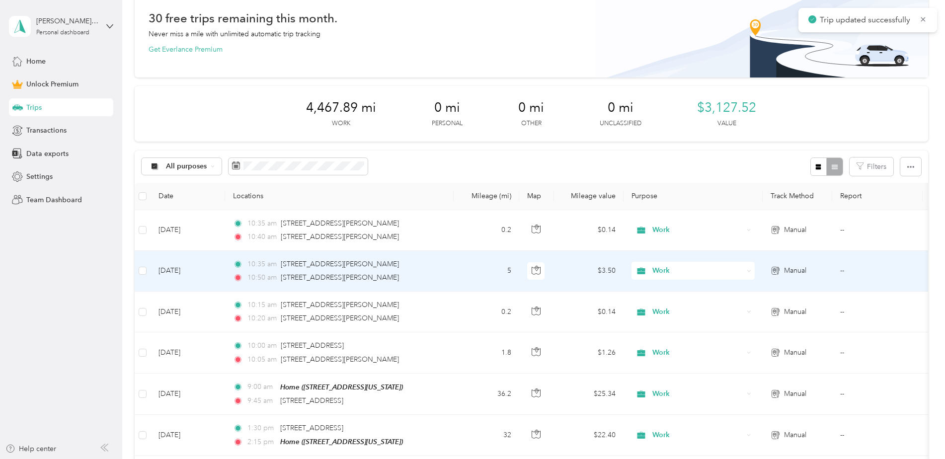
click at [437, 275] on div "10:50 am [STREET_ADDRESS][PERSON_NAME]" at bounding box center [337, 277] width 209 height 11
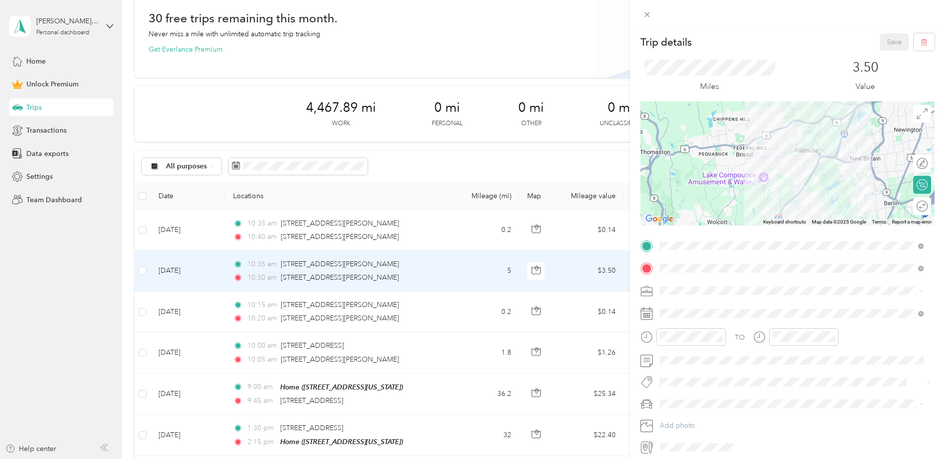
click at [423, 232] on div "Trip details Save This trip cannot be edited because it is either under review,…" at bounding box center [472, 229] width 945 height 459
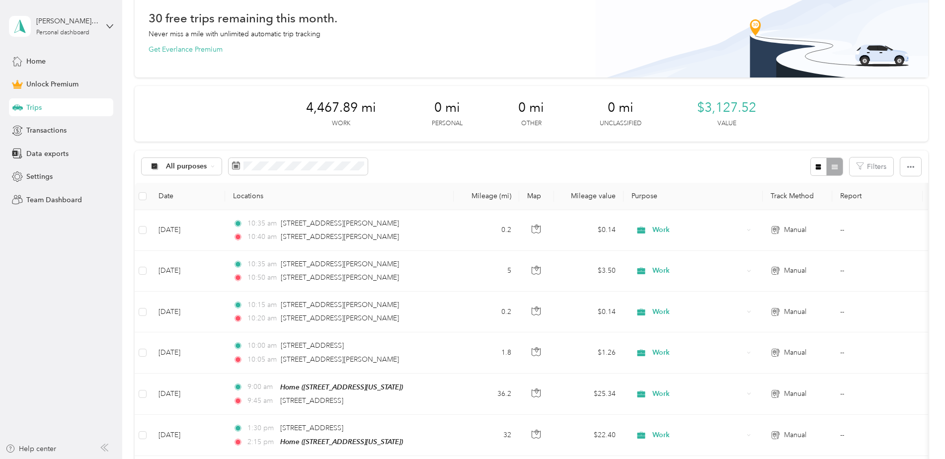
click at [399, 225] on div "10:35 am [STREET_ADDRESS][PERSON_NAME]" at bounding box center [337, 223] width 209 height 11
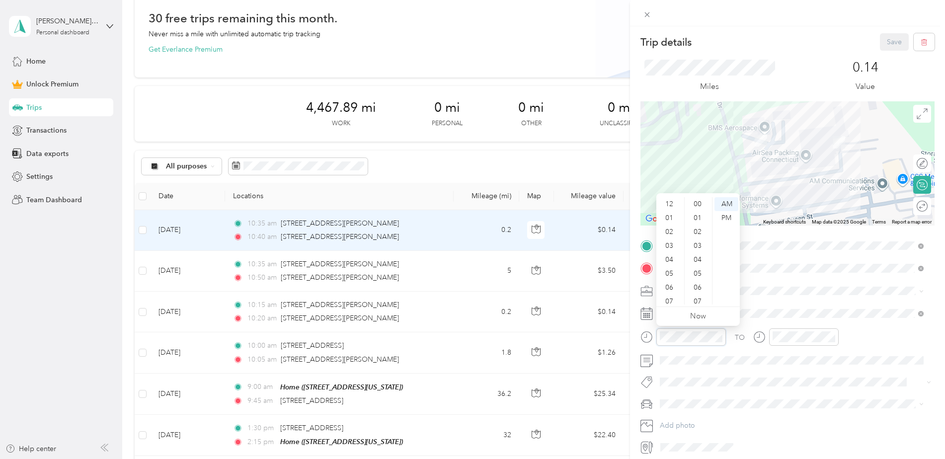
scroll to position [60, 0]
click at [700, 214] on div "25" at bounding box center [699, 214] width 24 height 14
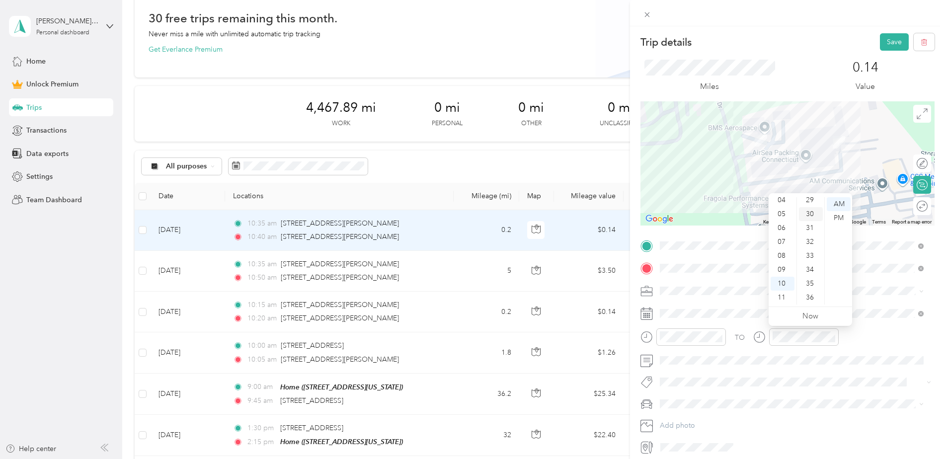
click at [812, 215] on div "30" at bounding box center [811, 214] width 24 height 14
click at [884, 334] on div "TO" at bounding box center [788, 340] width 294 height 24
click at [887, 44] on button "Save" at bounding box center [894, 41] width 29 height 17
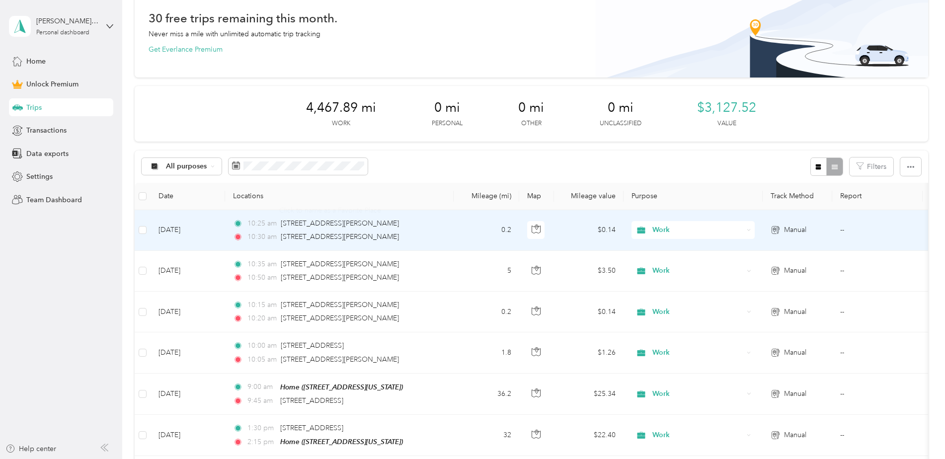
click at [412, 232] on div "10:30 am [STREET_ADDRESS][PERSON_NAME]" at bounding box center [337, 237] width 209 height 11
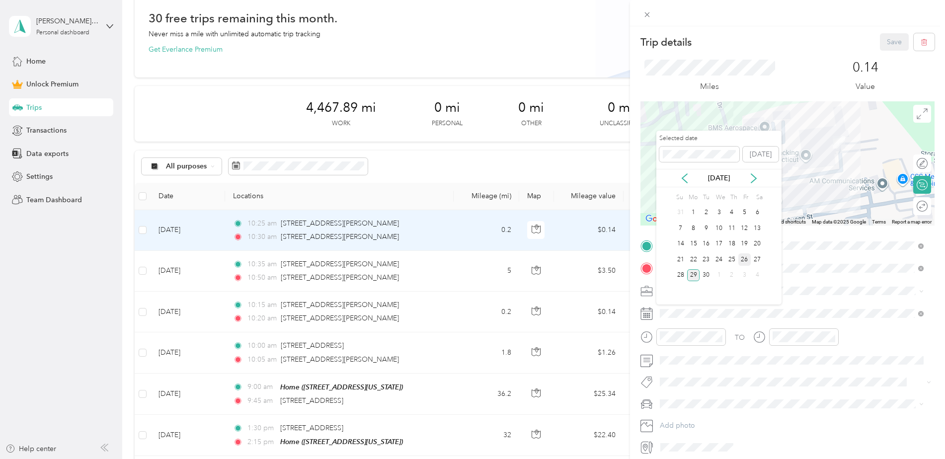
click at [742, 258] on div "26" at bounding box center [744, 259] width 13 height 12
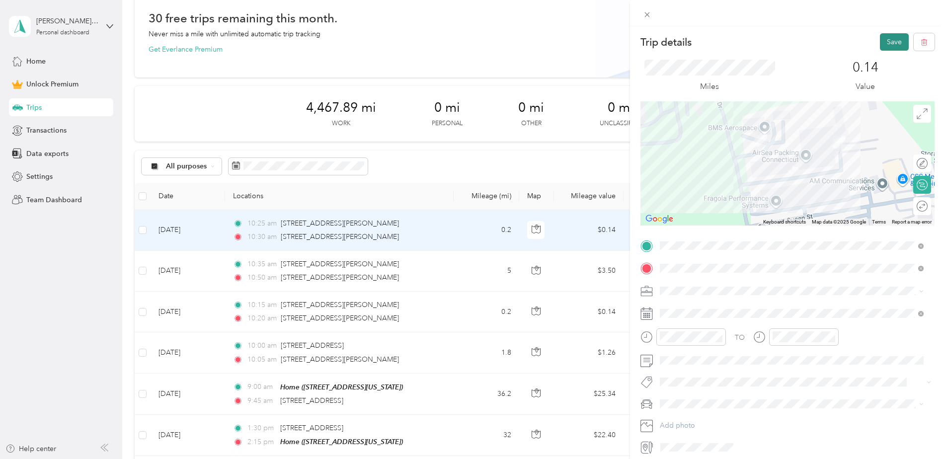
click at [890, 43] on button "Save" at bounding box center [894, 41] width 29 height 17
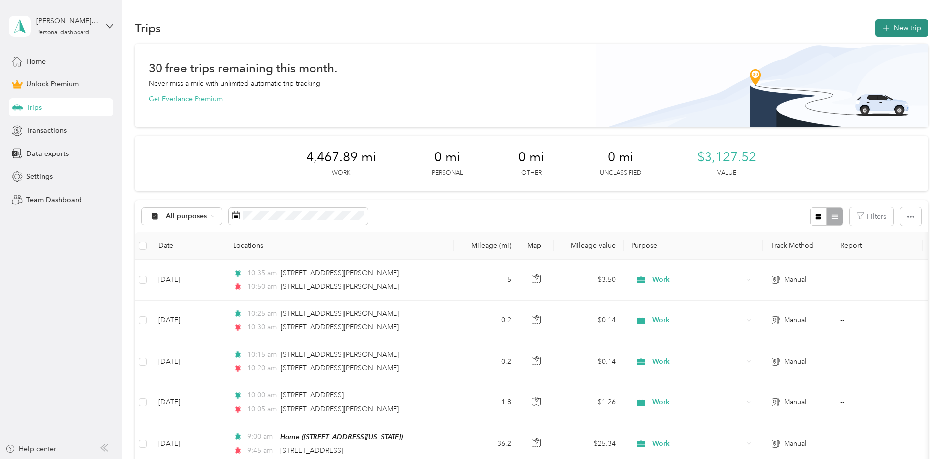
click at [905, 31] on button "New trip" at bounding box center [902, 27] width 53 height 17
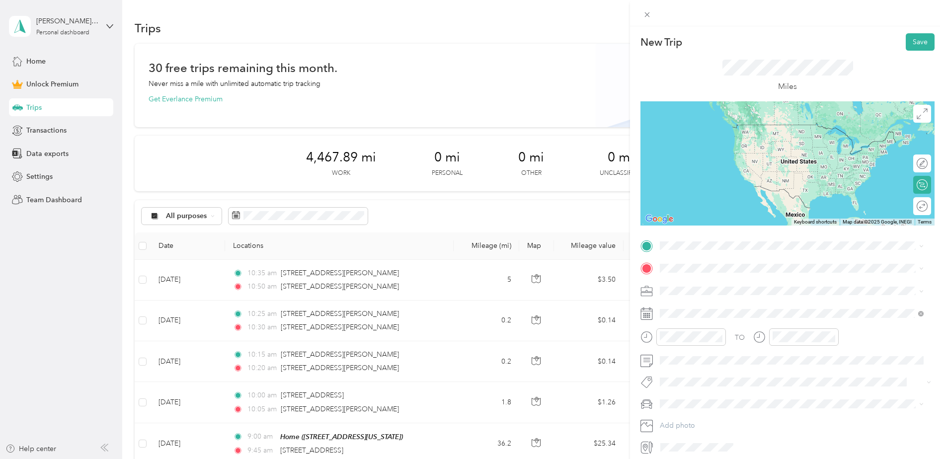
click at [711, 307] on span "[STREET_ADDRESS][US_STATE]" at bounding box center [728, 302] width 99 height 9
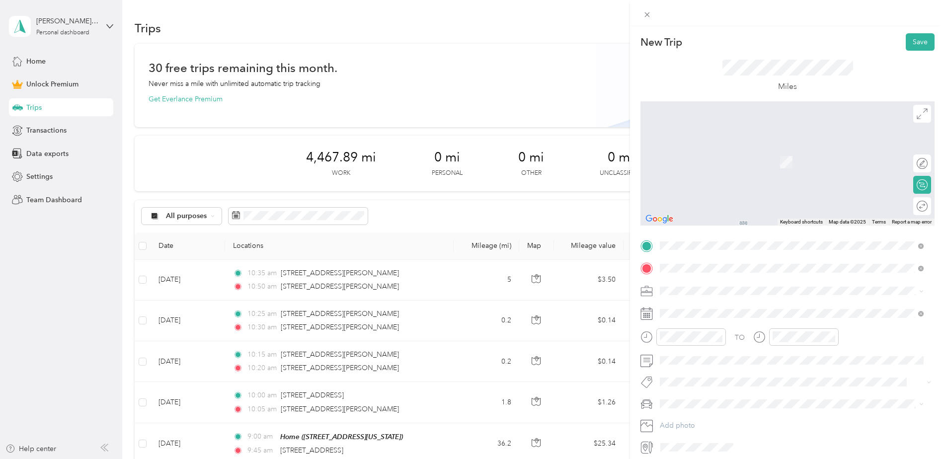
click at [694, 282] on span "[STREET_ADDRESS][PERSON_NAME][US_STATE]" at bounding box center [756, 281] width 155 height 9
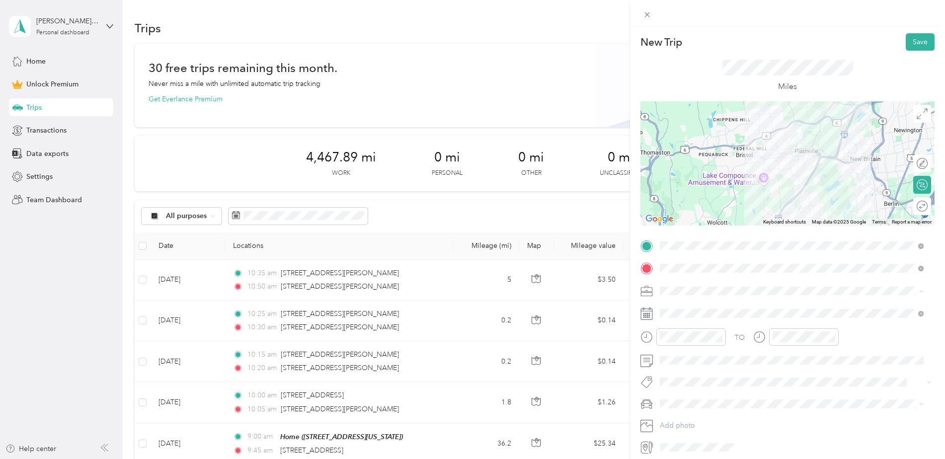
click at [684, 306] on div "Work" at bounding box center [791, 308] width 257 height 10
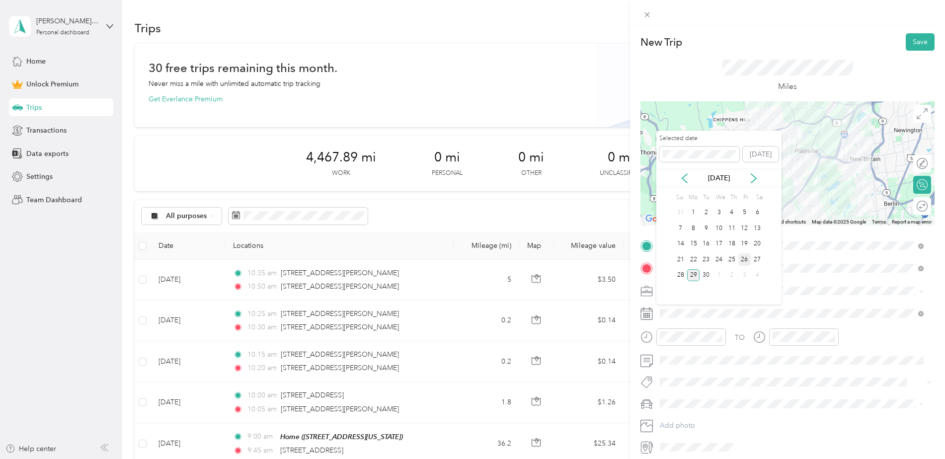
click at [743, 258] on div "26" at bounding box center [744, 259] width 13 height 12
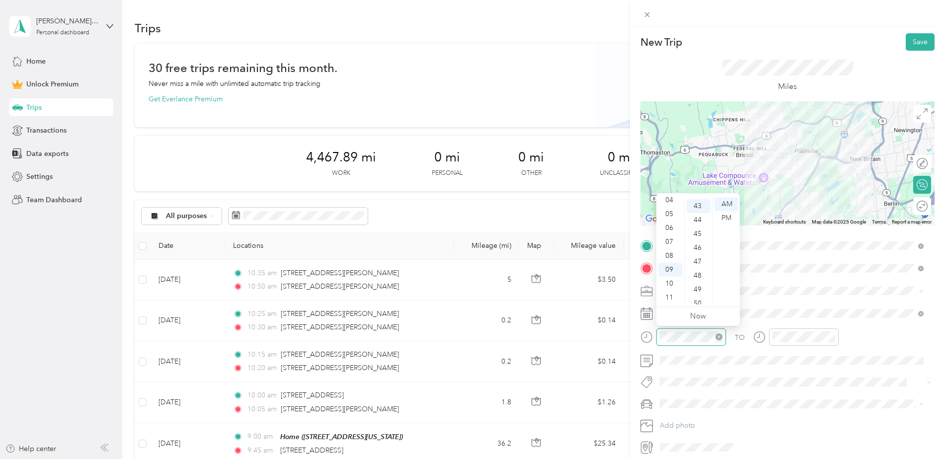
scroll to position [598, 0]
click at [674, 296] on div "11" at bounding box center [670, 298] width 24 height 14
click at [673, 295] on div "11" at bounding box center [670, 298] width 24 height 14
click at [671, 208] on div "12" at bounding box center [670, 204] width 24 height 14
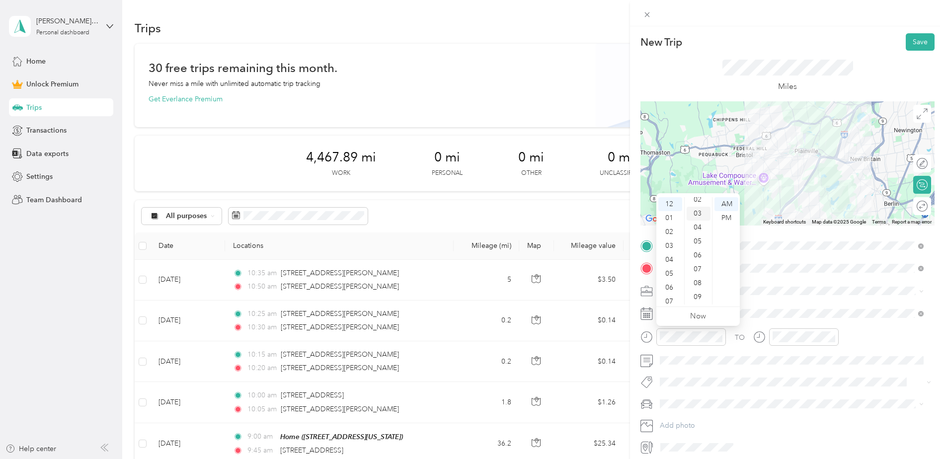
scroll to position [50, 0]
click at [698, 243] on div "10" at bounding box center [699, 244] width 24 height 14
click at [727, 221] on div "PM" at bounding box center [727, 218] width 24 height 14
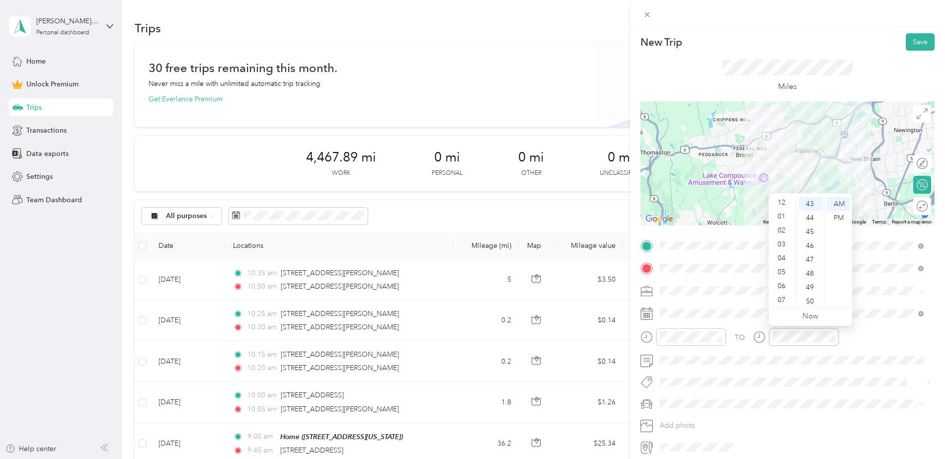
scroll to position [0, 0]
click at [783, 205] on div "12" at bounding box center [783, 204] width 24 height 14
click at [811, 247] on div "25" at bounding box center [811, 252] width 24 height 14
click at [838, 202] on div "AM" at bounding box center [839, 204] width 24 height 14
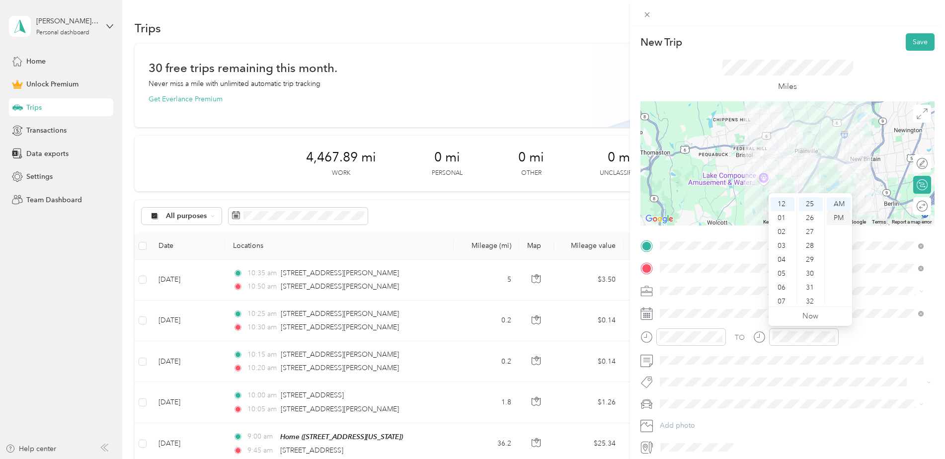
click at [839, 218] on div "PM" at bounding box center [839, 218] width 24 height 14
click at [866, 329] on div "TO" at bounding box center [788, 340] width 294 height 24
click at [910, 31] on div "New Trip Save This trip cannot be edited because it is either under review, app…" at bounding box center [787, 255] width 315 height 459
click at [909, 40] on button "Save" at bounding box center [920, 41] width 29 height 17
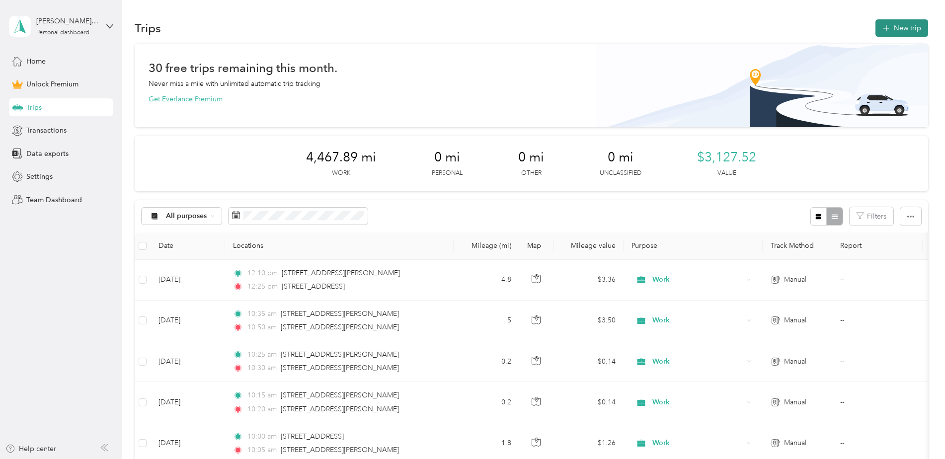
click at [911, 25] on button "New trip" at bounding box center [902, 27] width 53 height 17
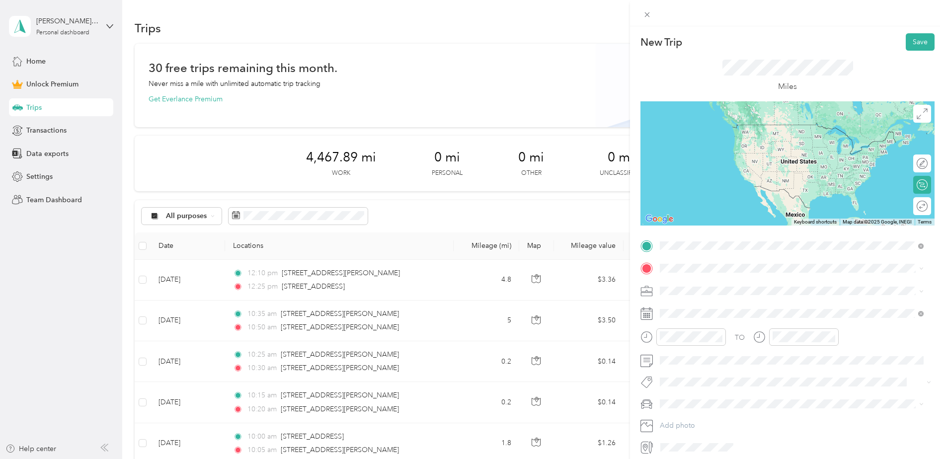
click at [741, 286] on span "[STREET_ADDRESS][US_STATE]" at bounding box center [728, 281] width 99 height 9
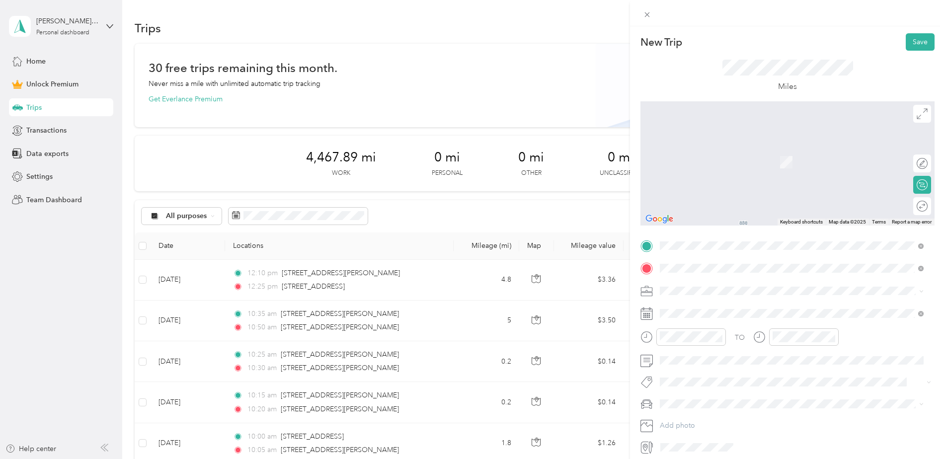
click at [707, 304] on span "[STREET_ADDRESS][US_STATE]" at bounding box center [728, 304] width 99 height 9
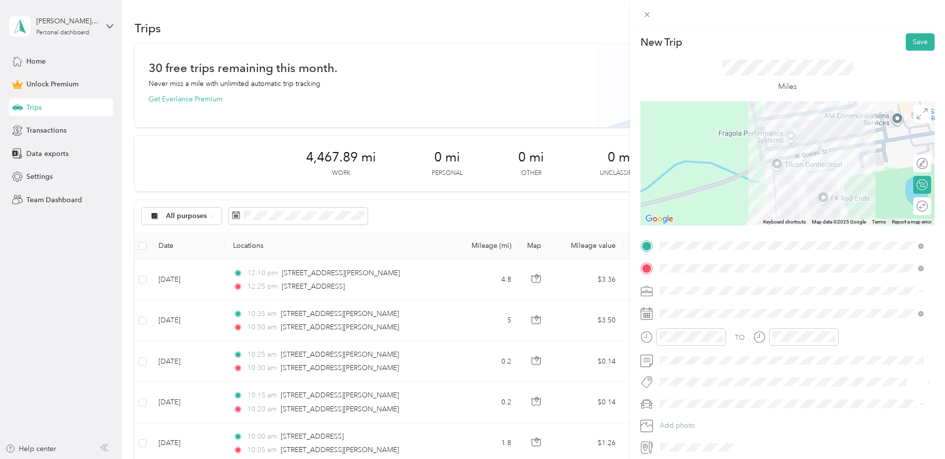
click at [687, 308] on div "Work" at bounding box center [791, 308] width 257 height 10
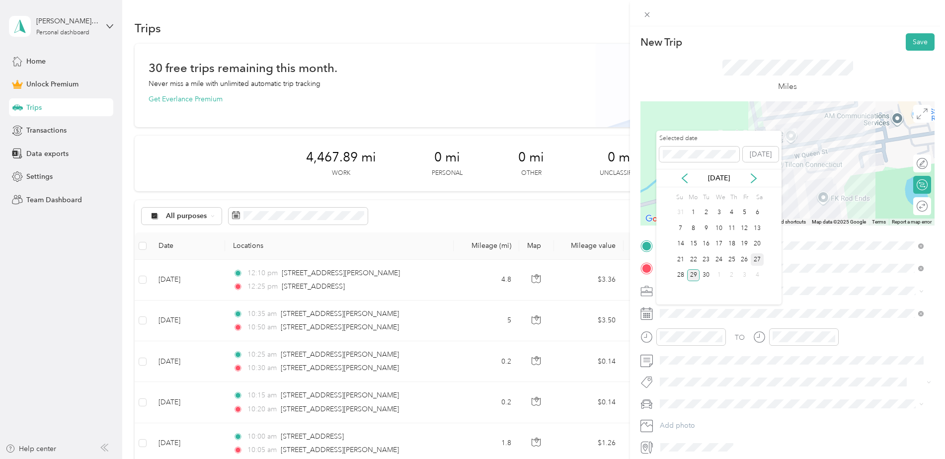
click at [751, 256] on div "27" at bounding box center [757, 259] width 13 height 12
click at [744, 260] on div "26" at bounding box center [744, 259] width 13 height 12
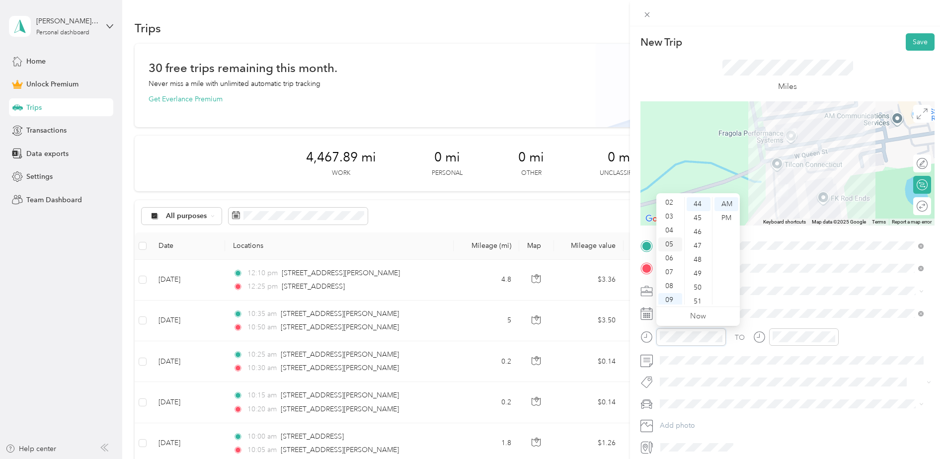
scroll to position [0, 0]
click at [670, 218] on div "01" at bounding box center [670, 218] width 24 height 14
click at [697, 206] on div "00" at bounding box center [699, 204] width 24 height 14
click at [722, 217] on div "PM" at bounding box center [727, 218] width 24 height 14
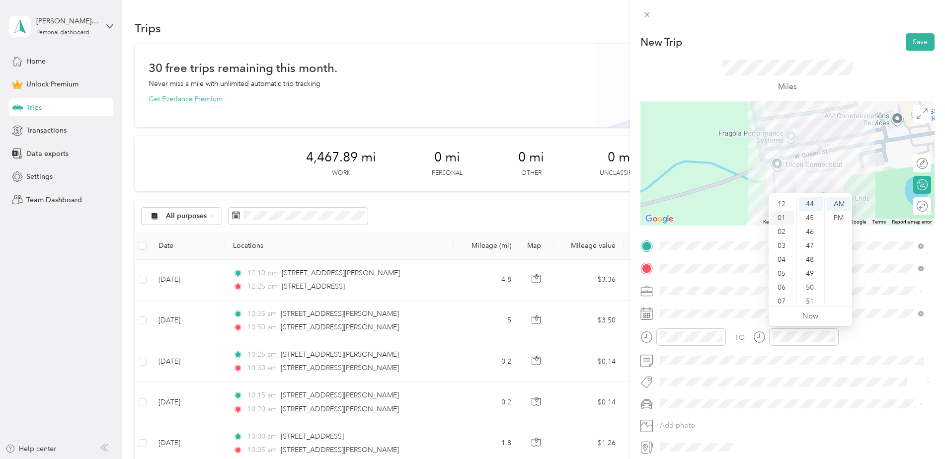
click at [784, 220] on div "01" at bounding box center [783, 218] width 24 height 14
click at [812, 208] on div "05" at bounding box center [811, 208] width 24 height 14
click at [831, 219] on div "PM" at bounding box center [839, 218] width 24 height 14
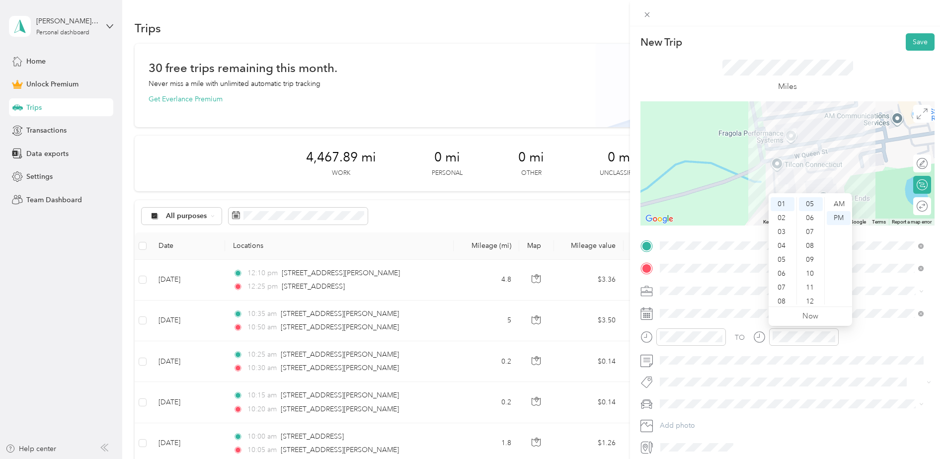
click at [869, 333] on div "TO" at bounding box center [788, 340] width 294 height 24
click at [914, 42] on button "Save" at bounding box center [920, 41] width 29 height 17
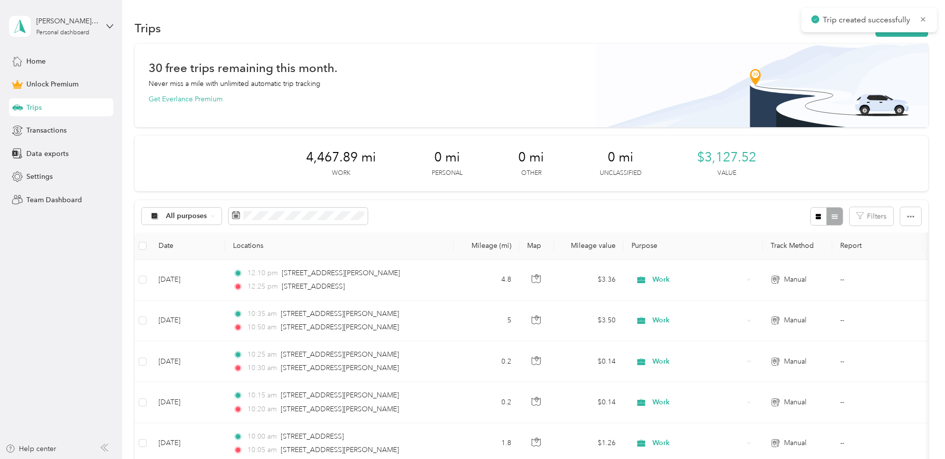
click at [769, 43] on div at bounding box center [472, 229] width 945 height 459
click at [905, 26] on button "New trip" at bounding box center [902, 27] width 53 height 17
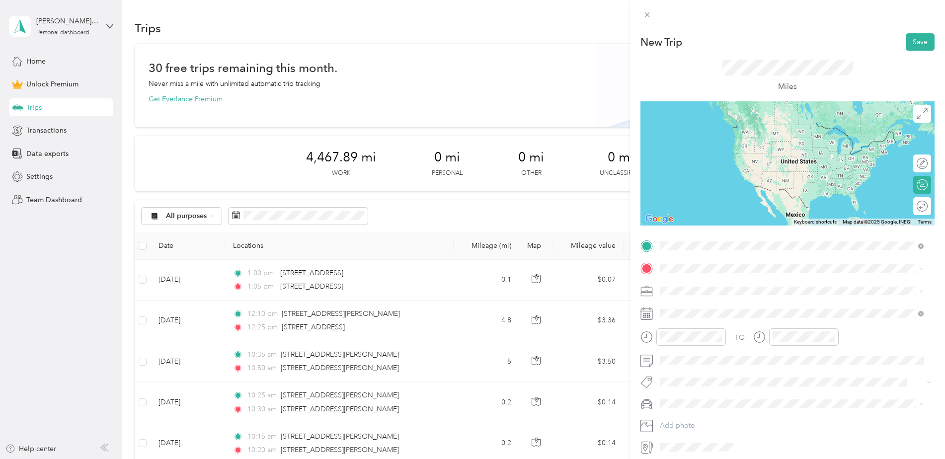
click at [717, 286] on span "[STREET_ADDRESS][US_STATE]" at bounding box center [728, 281] width 99 height 9
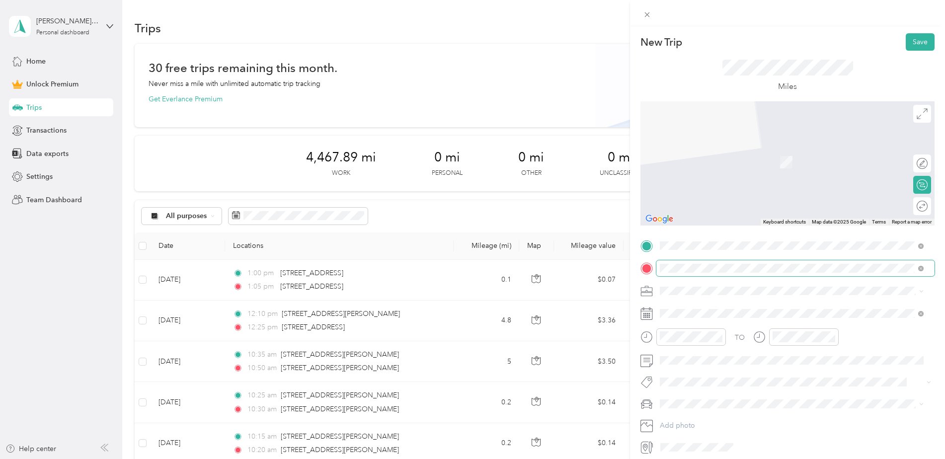
click at [694, 306] on span "[STREET_ADDRESS][US_STATE]" at bounding box center [728, 304] width 99 height 9
click at [687, 285] on span at bounding box center [795, 291] width 278 height 16
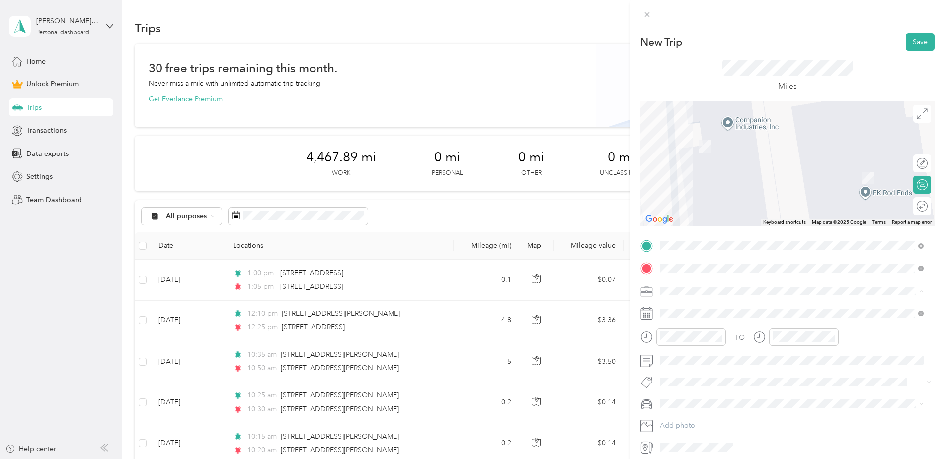
click at [683, 306] on div "Work" at bounding box center [791, 308] width 257 height 10
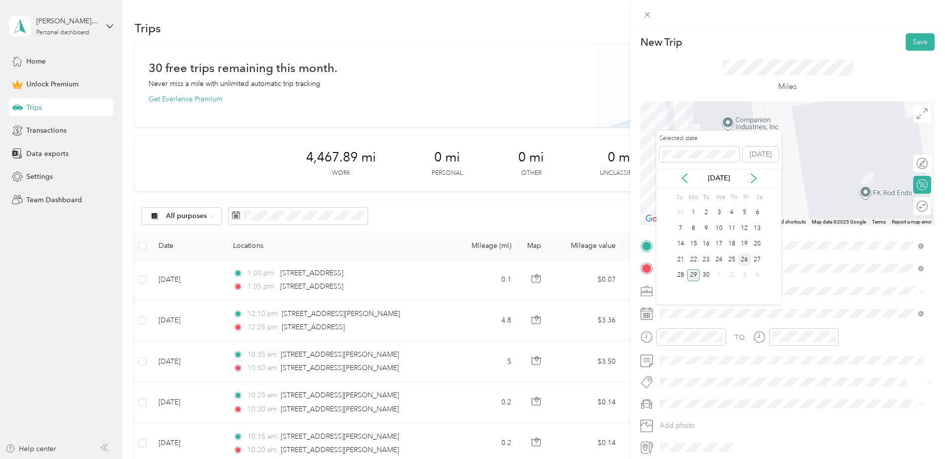
click at [744, 261] on div "26" at bounding box center [744, 259] width 13 height 12
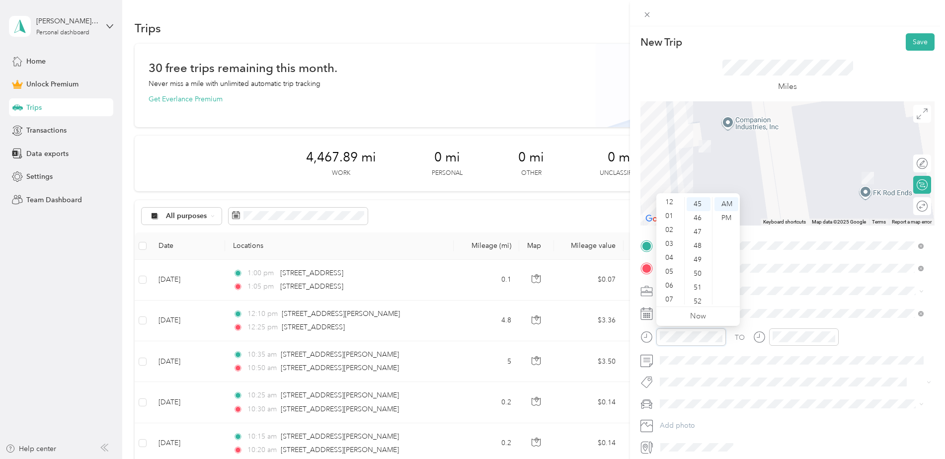
scroll to position [0, 0]
click at [669, 215] on div "01" at bounding box center [670, 218] width 24 height 14
click at [699, 233] on div "15" at bounding box center [699, 234] width 24 height 14
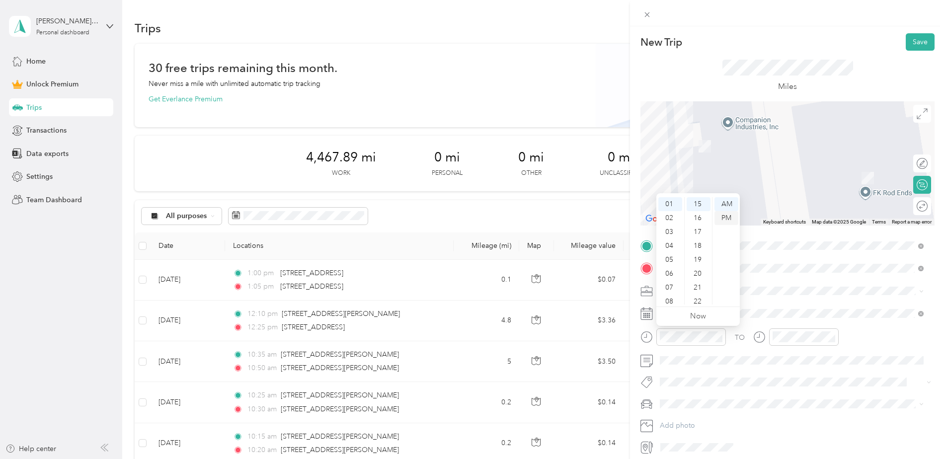
click at [725, 215] on div "PM" at bounding box center [727, 218] width 24 height 14
click at [781, 219] on div "01" at bounding box center [783, 218] width 24 height 14
click at [809, 256] on div "20" at bounding box center [811, 254] width 24 height 14
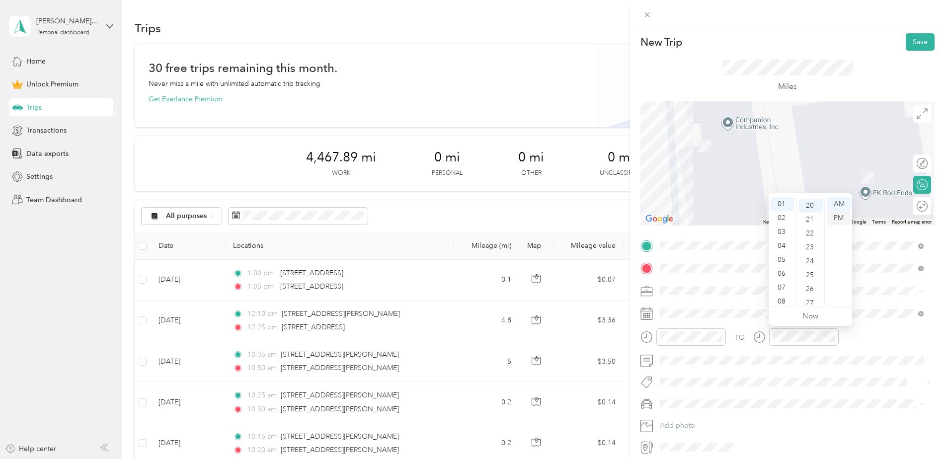
scroll to position [278, 0]
click at [842, 220] on div "PM" at bounding box center [839, 218] width 24 height 14
click at [857, 331] on div "TO" at bounding box center [788, 340] width 294 height 24
click at [917, 39] on button "Save" at bounding box center [920, 41] width 29 height 17
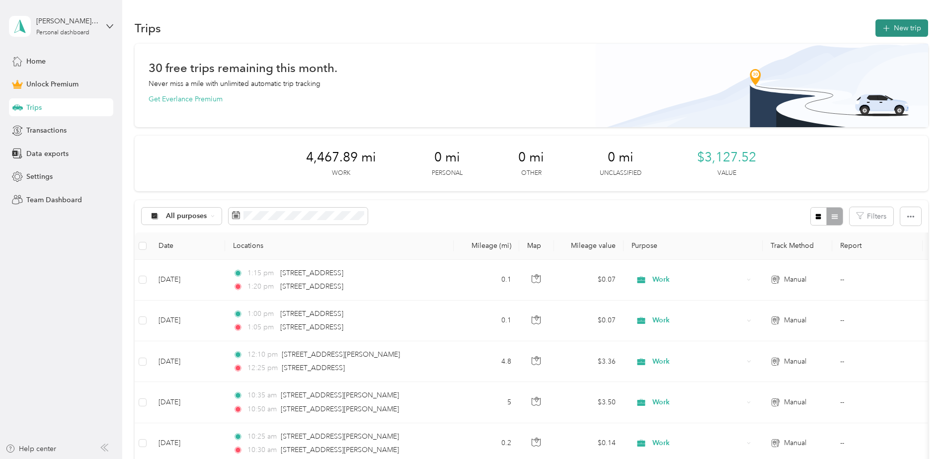
click at [899, 28] on button "New trip" at bounding box center [902, 27] width 53 height 17
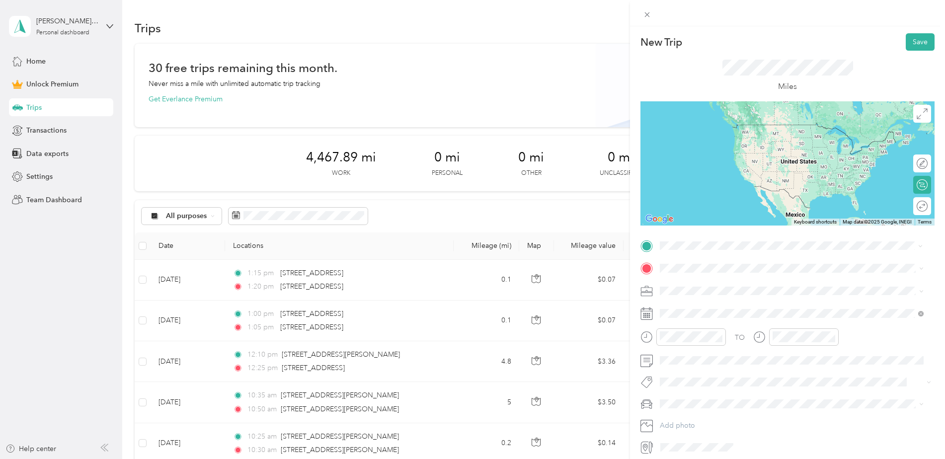
click at [709, 286] on span "[STREET_ADDRESS][US_STATE]" at bounding box center [728, 281] width 99 height 9
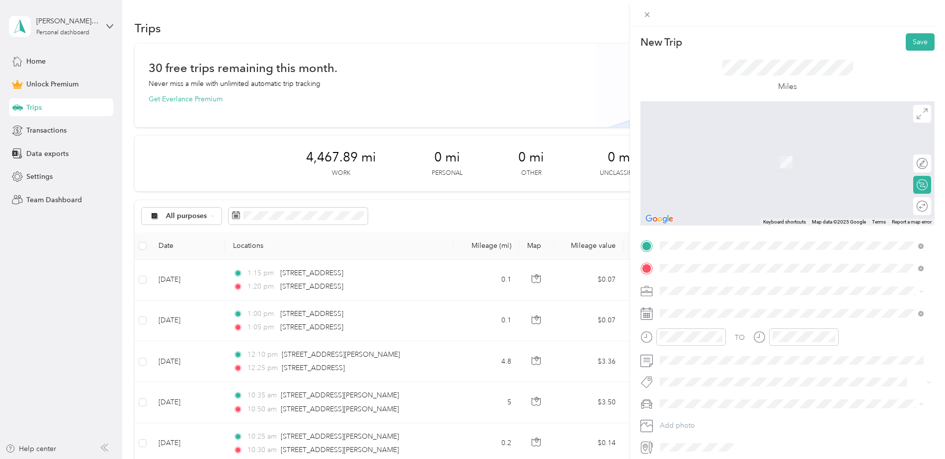
click at [700, 306] on span "[STREET_ADDRESS][US_STATE]" at bounding box center [728, 304] width 99 height 9
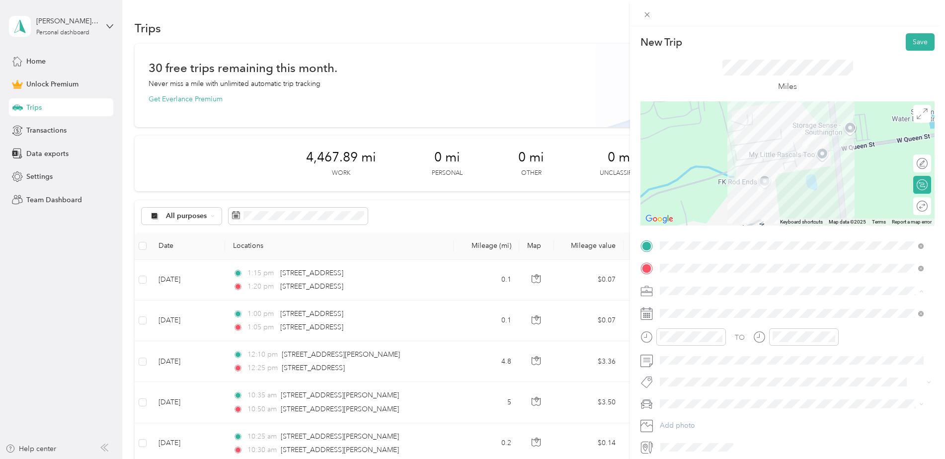
click at [685, 310] on div "Work" at bounding box center [791, 308] width 257 height 10
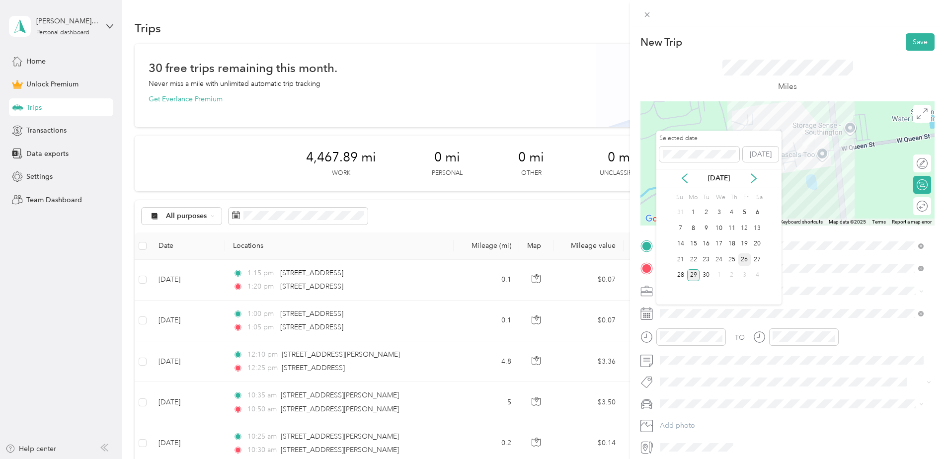
click at [744, 261] on div "26" at bounding box center [744, 259] width 13 height 12
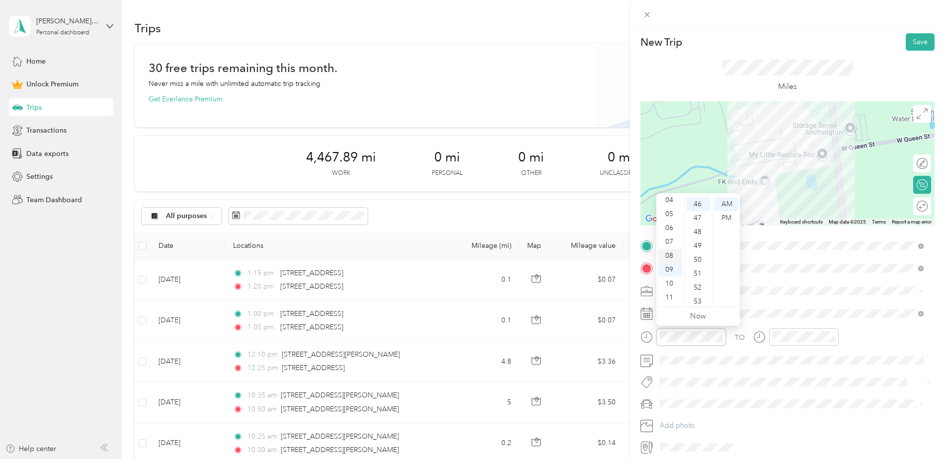
scroll to position [0, 0]
click at [673, 222] on div "01" at bounding box center [670, 218] width 24 height 14
click at [702, 231] on div "30" at bounding box center [699, 230] width 24 height 14
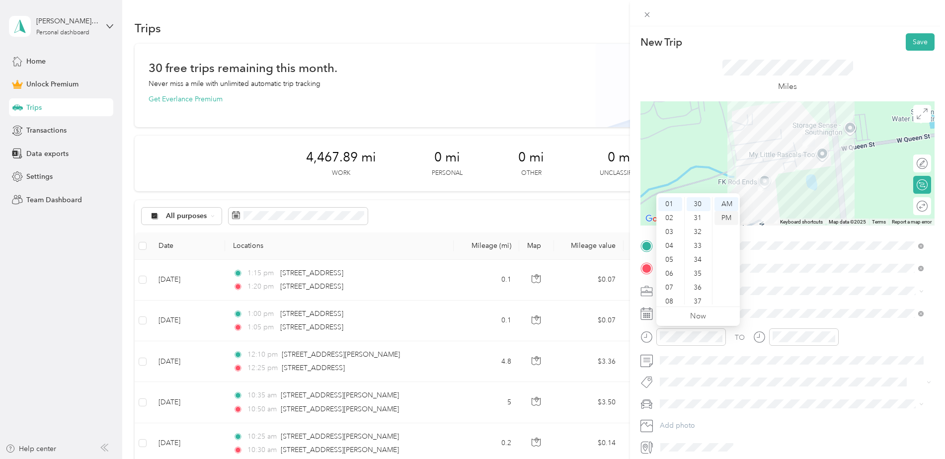
click at [727, 219] on div "PM" at bounding box center [727, 218] width 24 height 14
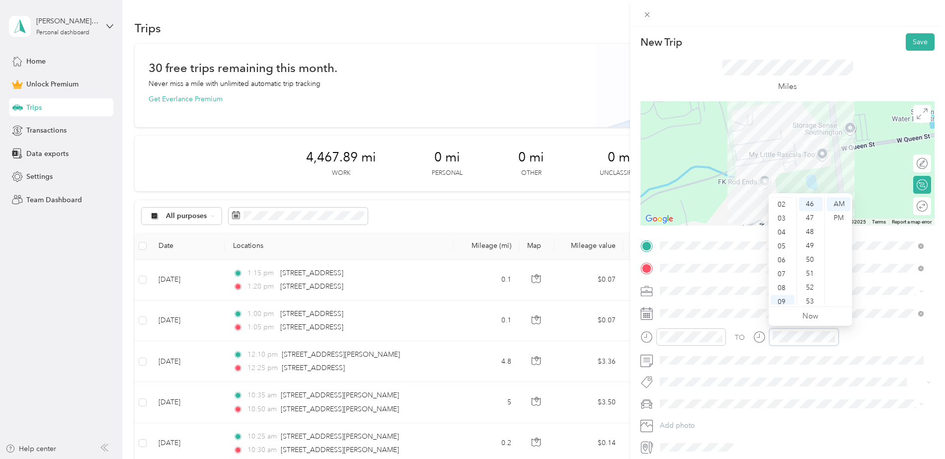
scroll to position [0, 0]
click at [786, 218] on div "01" at bounding box center [783, 218] width 24 height 14
click at [809, 204] on div "35" at bounding box center [811, 200] width 24 height 14
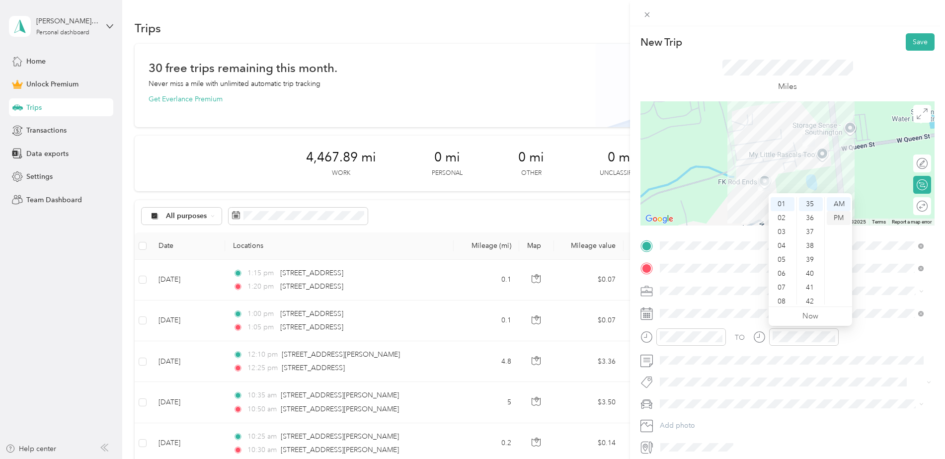
click at [830, 215] on div "PM" at bounding box center [839, 218] width 24 height 14
click at [872, 328] on div "TO" at bounding box center [788, 340] width 294 height 24
click at [917, 39] on button "Save" at bounding box center [920, 41] width 29 height 17
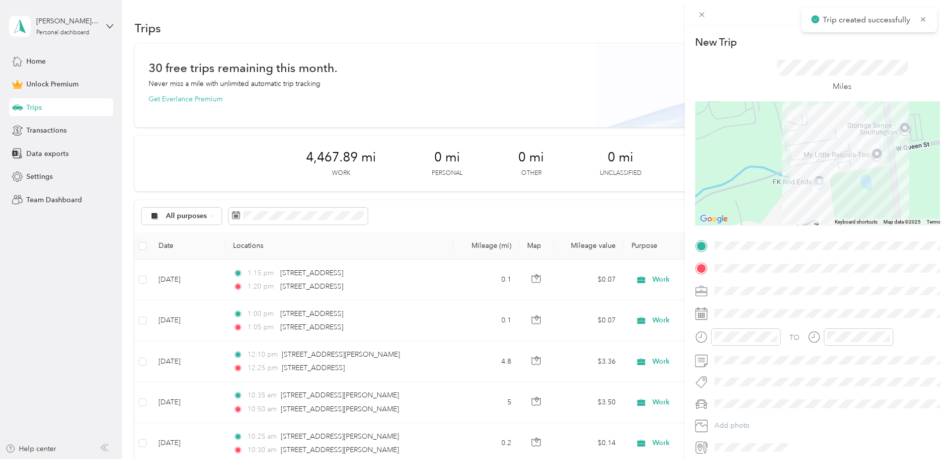
click at [773, 45] on div at bounding box center [472, 229] width 945 height 459
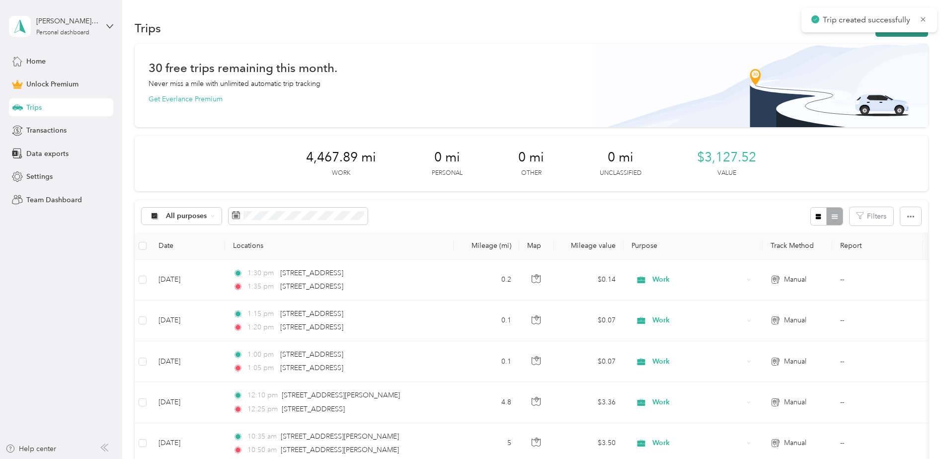
click at [899, 35] on button "New trip" at bounding box center [902, 27] width 53 height 17
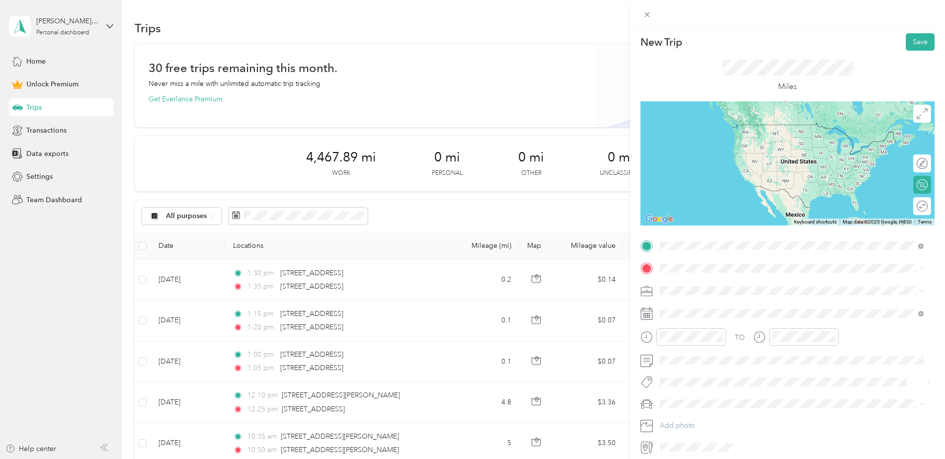
click at [727, 281] on span "[STREET_ADDRESS][US_STATE]" at bounding box center [728, 281] width 99 height 9
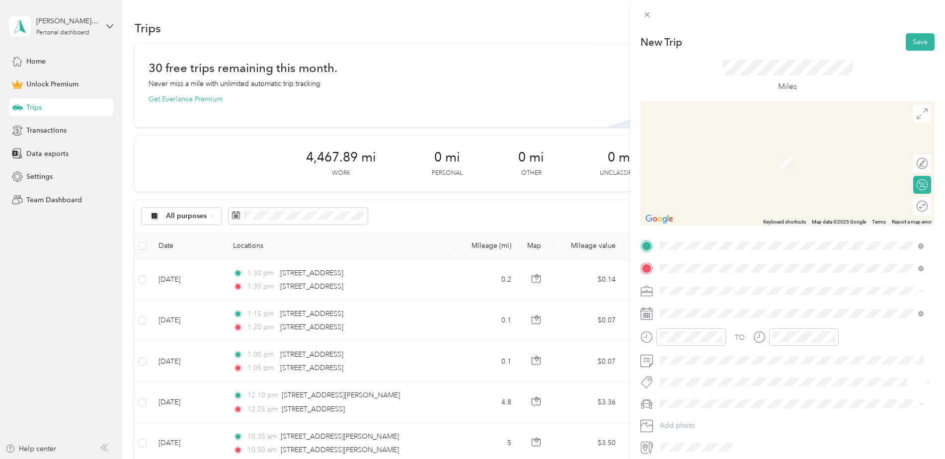
click at [707, 295] on li "[STREET_ADDRESS][US_STATE]" at bounding box center [791, 305] width 271 height 20
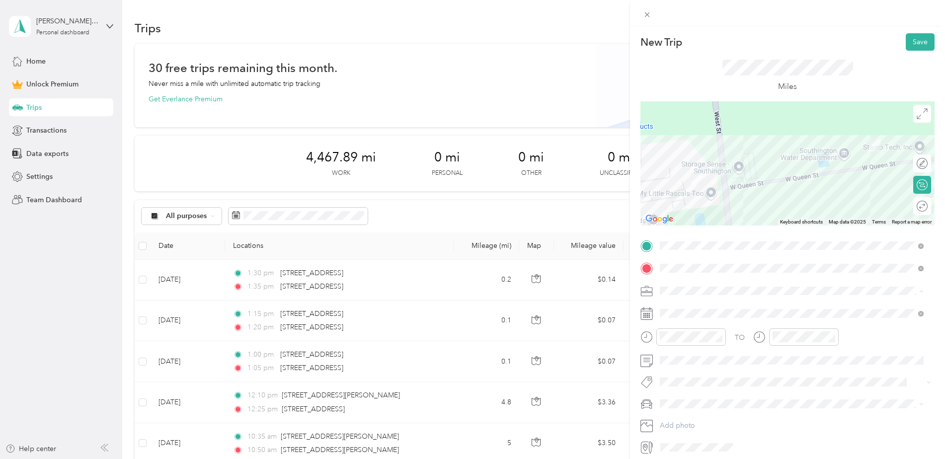
click at [689, 310] on div "Work" at bounding box center [791, 308] width 257 height 10
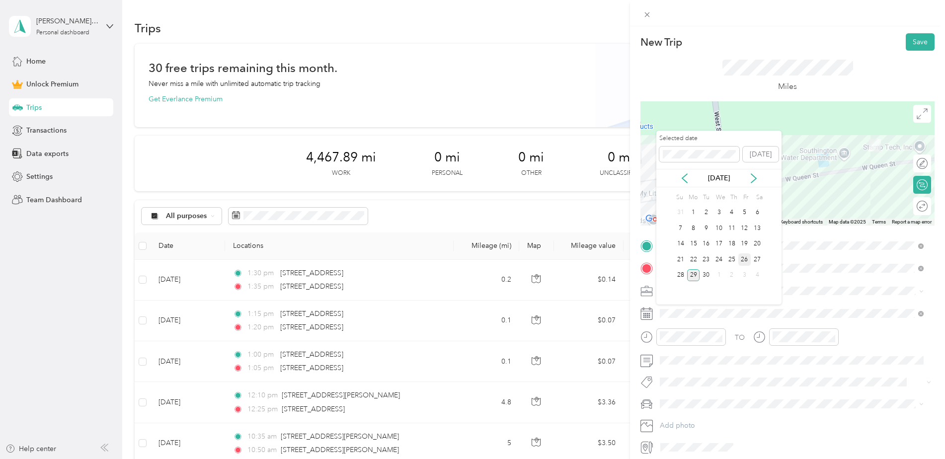
click at [745, 261] on div "26" at bounding box center [744, 259] width 13 height 12
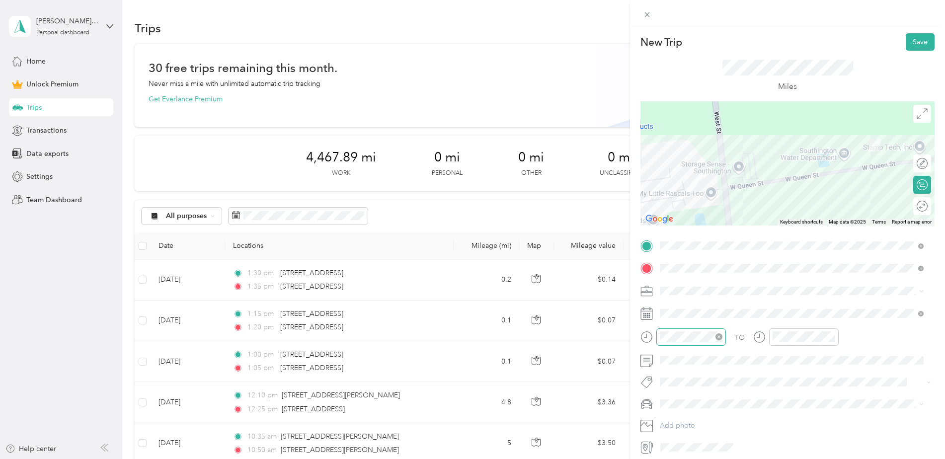
click at [703, 344] on div at bounding box center [691, 336] width 70 height 17
click at [672, 217] on div "01" at bounding box center [670, 218] width 24 height 14
click at [700, 241] on div "45" at bounding box center [699, 240] width 24 height 14
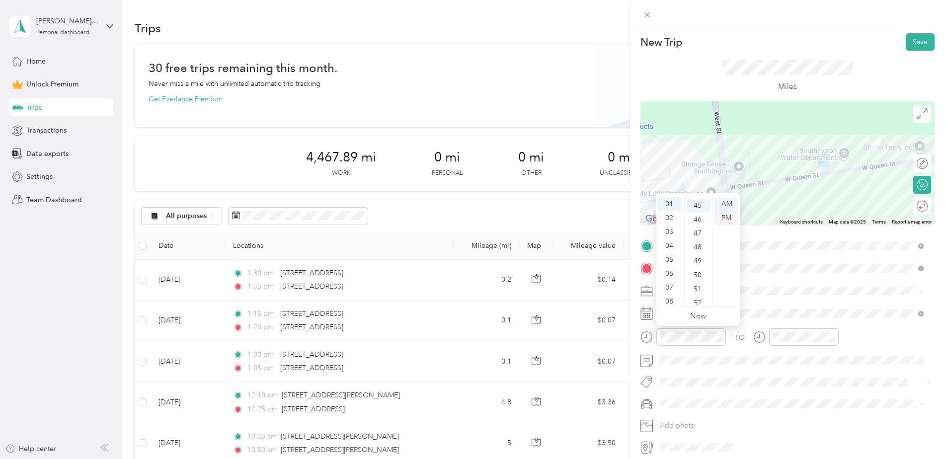
scroll to position [626, 0]
click at [726, 218] on div "PM" at bounding box center [727, 218] width 24 height 14
click at [782, 217] on div "01" at bounding box center [783, 218] width 24 height 14
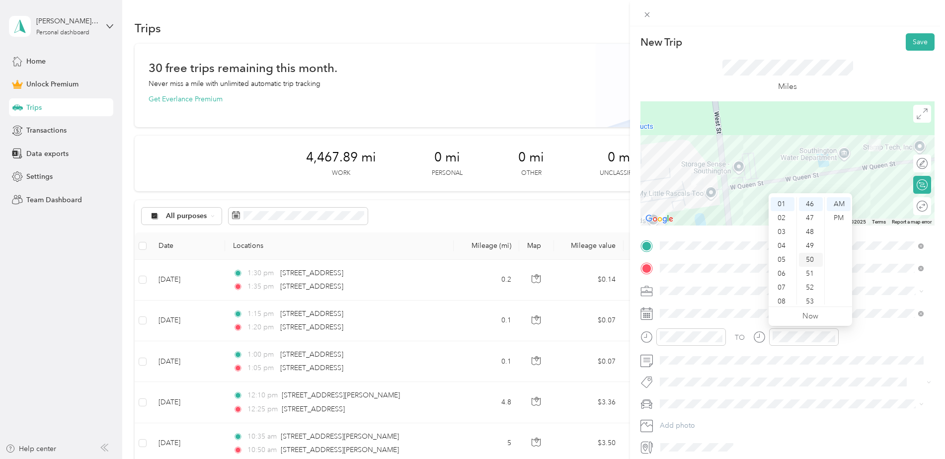
click at [810, 258] on div "50" at bounding box center [811, 260] width 24 height 14
click at [841, 222] on div "PM" at bounding box center [839, 218] width 24 height 14
click at [858, 334] on div "TO" at bounding box center [788, 340] width 294 height 24
click at [914, 39] on button "Save" at bounding box center [920, 41] width 29 height 17
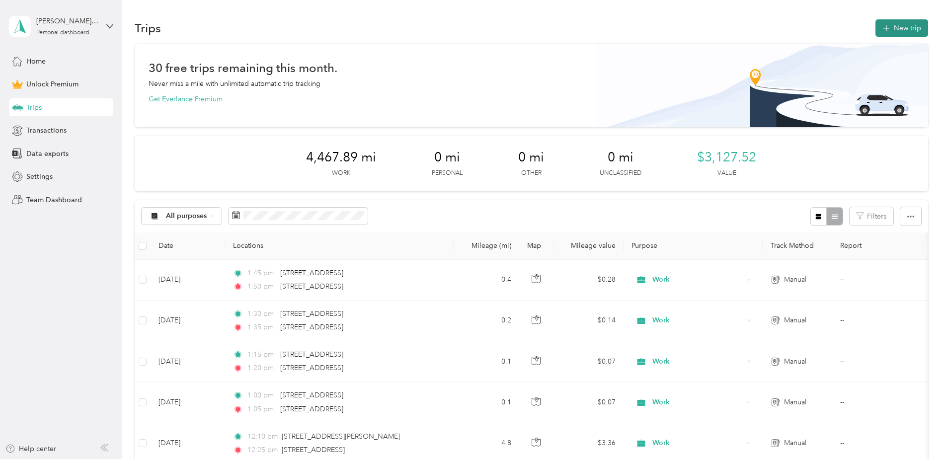
click at [890, 25] on button "New trip" at bounding box center [902, 27] width 53 height 17
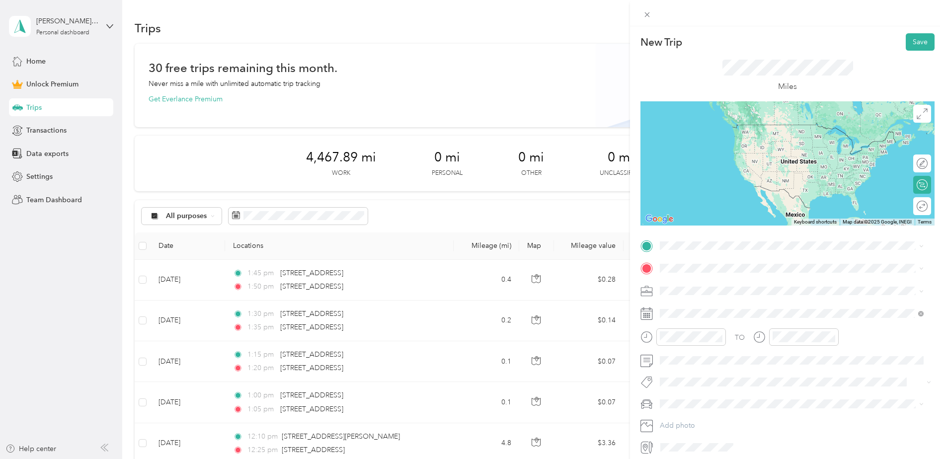
click at [733, 284] on span "[STREET_ADDRESS][US_STATE]" at bounding box center [728, 280] width 99 height 9
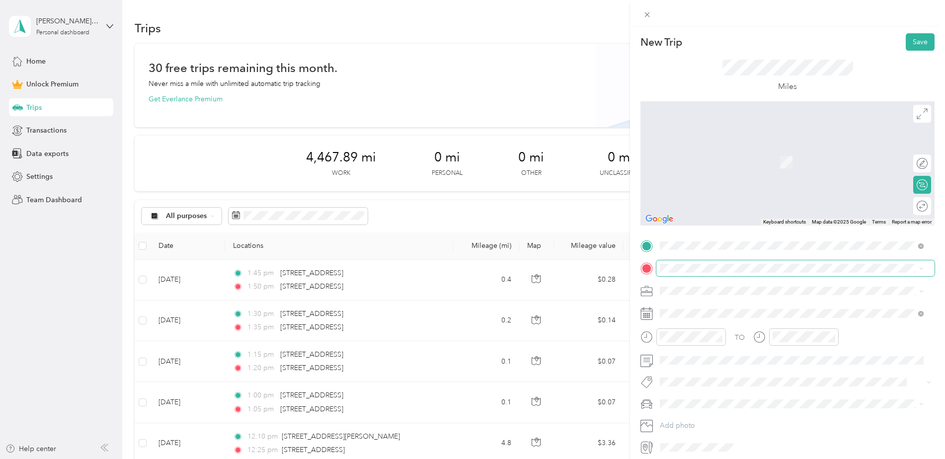
click at [675, 273] on span at bounding box center [795, 268] width 278 height 16
click at [703, 309] on span "[STREET_ADDRESS][US_STATE]" at bounding box center [728, 304] width 99 height 9
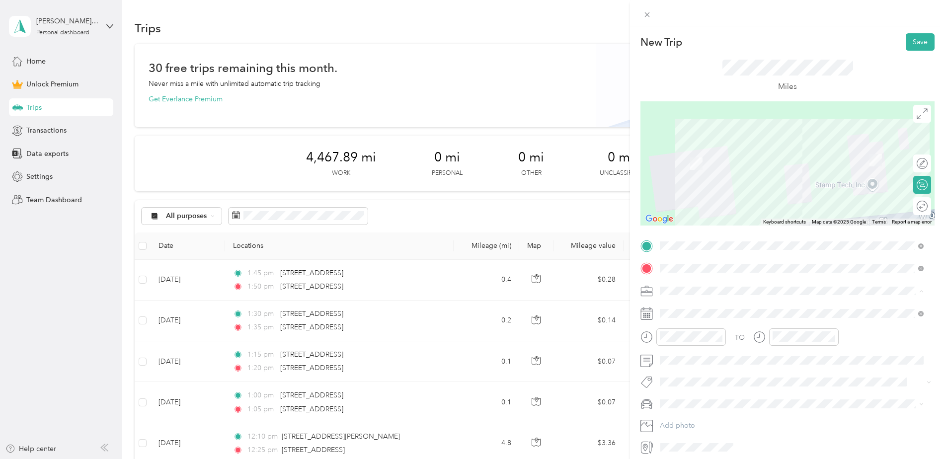
click at [681, 307] on div "Work" at bounding box center [791, 308] width 257 height 10
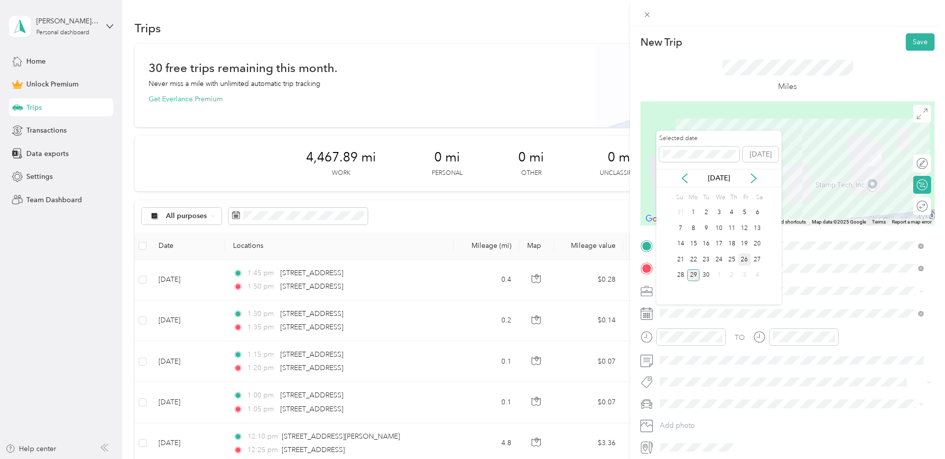
click at [746, 259] on div "26" at bounding box center [744, 259] width 13 height 12
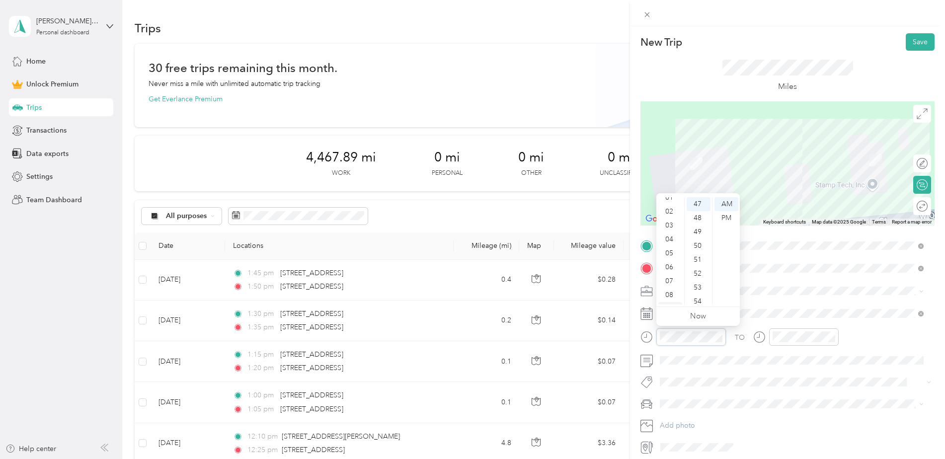
scroll to position [0, 0]
click at [671, 228] on div "02" at bounding box center [670, 232] width 24 height 14
click at [700, 204] on div "00" at bounding box center [699, 204] width 24 height 14
click at [731, 220] on div "PM" at bounding box center [727, 218] width 24 height 14
click at [785, 233] on div "02" at bounding box center [783, 232] width 24 height 14
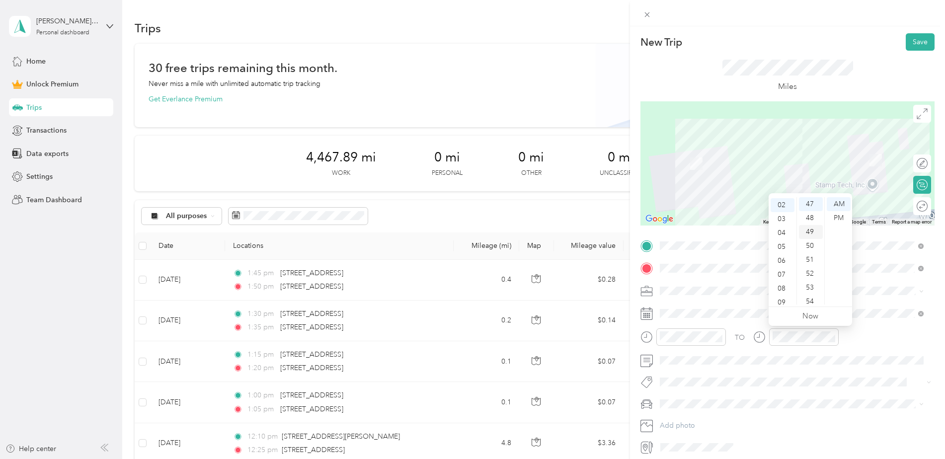
scroll to position [28, 0]
click at [811, 217] on div "05" at bounding box center [811, 216] width 24 height 14
click at [836, 223] on div "PM" at bounding box center [839, 218] width 24 height 14
click at [859, 345] on div "TO" at bounding box center [788, 340] width 294 height 24
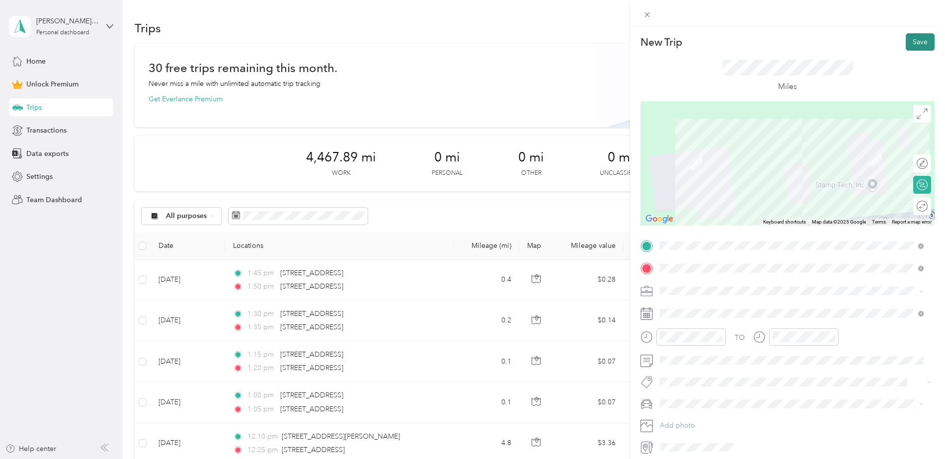
click at [907, 48] on button "Save" at bounding box center [920, 41] width 29 height 17
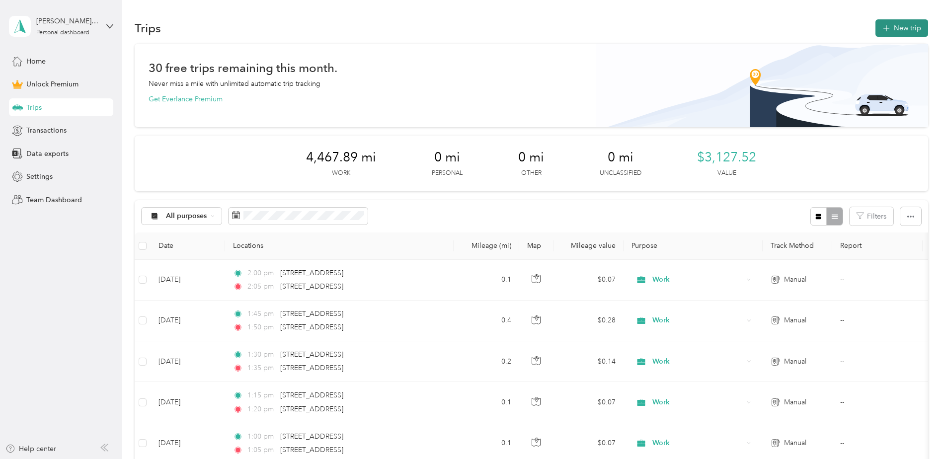
click at [897, 31] on button "New trip" at bounding box center [902, 27] width 53 height 17
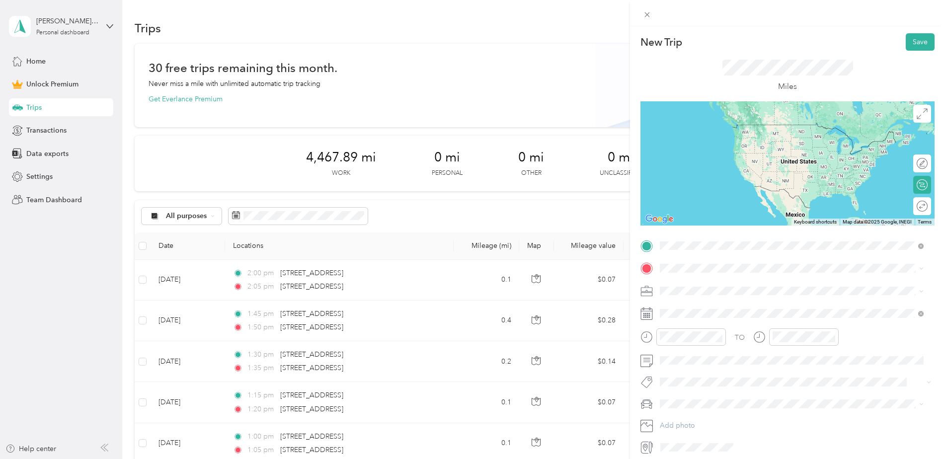
click at [705, 284] on span "[STREET_ADDRESS][US_STATE]" at bounding box center [728, 281] width 99 height 9
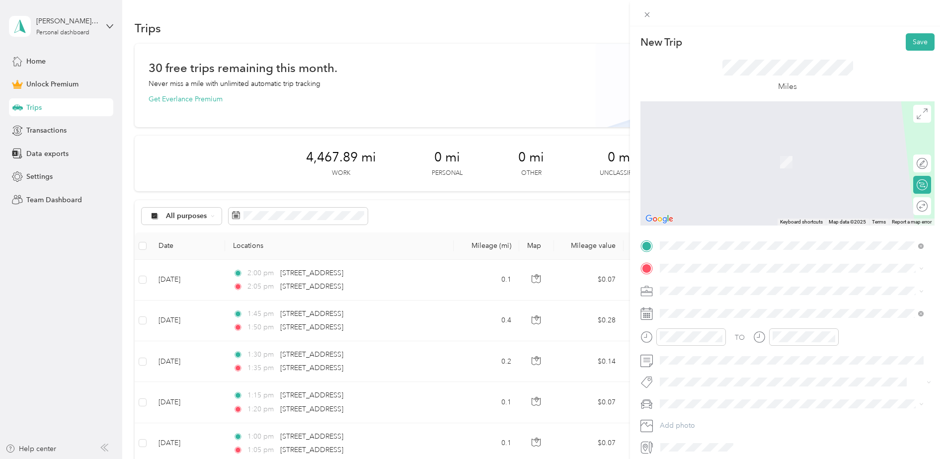
click at [701, 305] on span "[STREET_ADDRESS][PERSON_NAME][US_STATE]" at bounding box center [756, 303] width 155 height 9
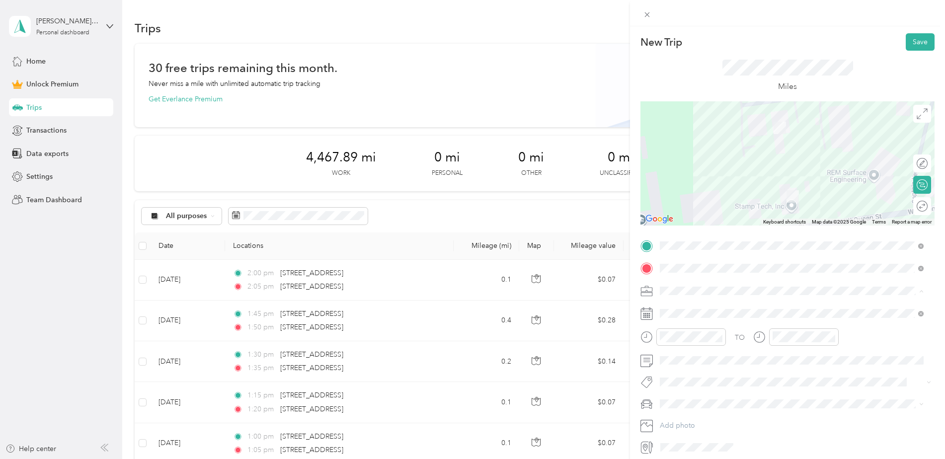
click at [682, 322] on span "Personal" at bounding box center [676, 326] width 26 height 8
click at [679, 308] on span "Work" at bounding box center [671, 307] width 17 height 8
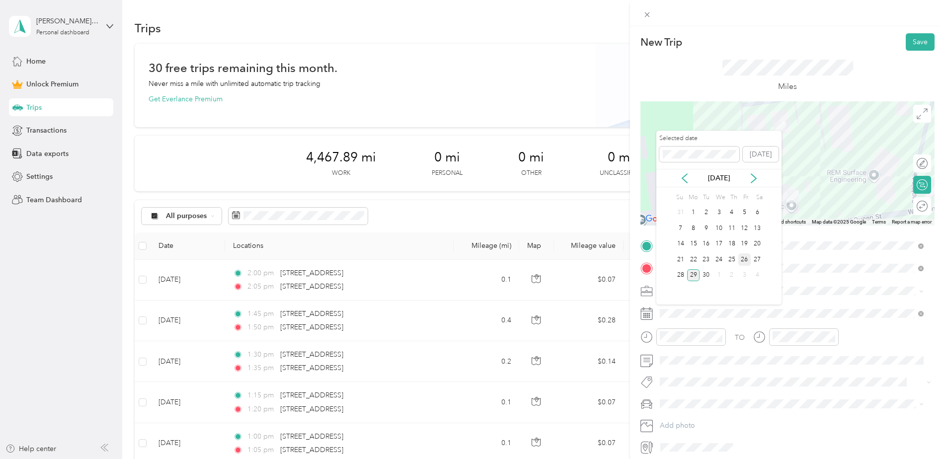
click at [745, 258] on div "26" at bounding box center [744, 259] width 13 height 12
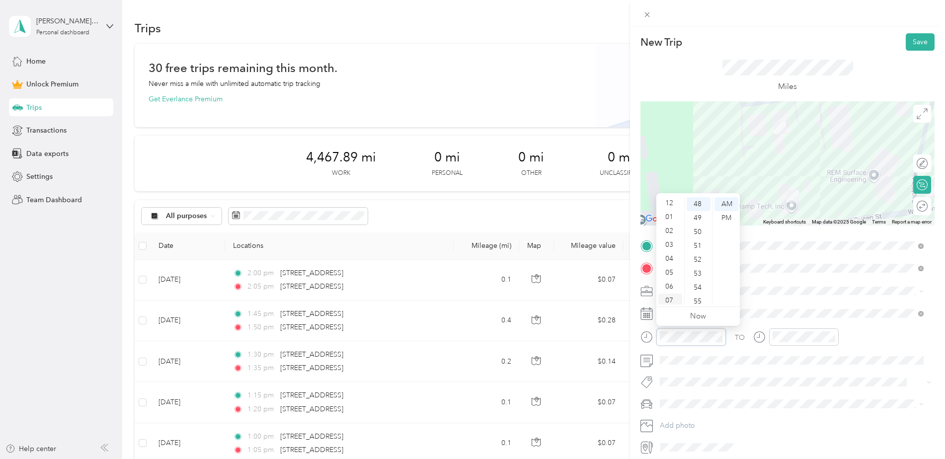
scroll to position [0, 0]
click at [675, 234] on div "02" at bounding box center [670, 232] width 24 height 14
click at [697, 225] on div "10" at bounding box center [699, 222] width 24 height 14
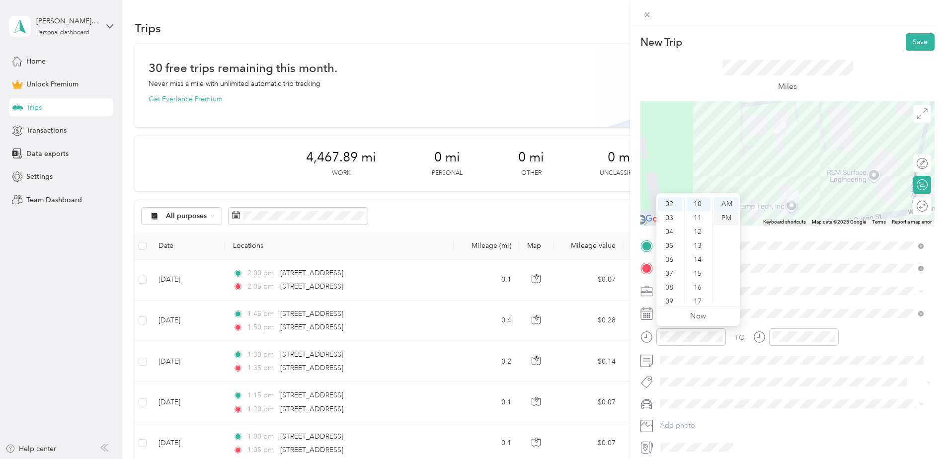
click at [724, 218] on div "PM" at bounding box center [727, 218] width 24 height 14
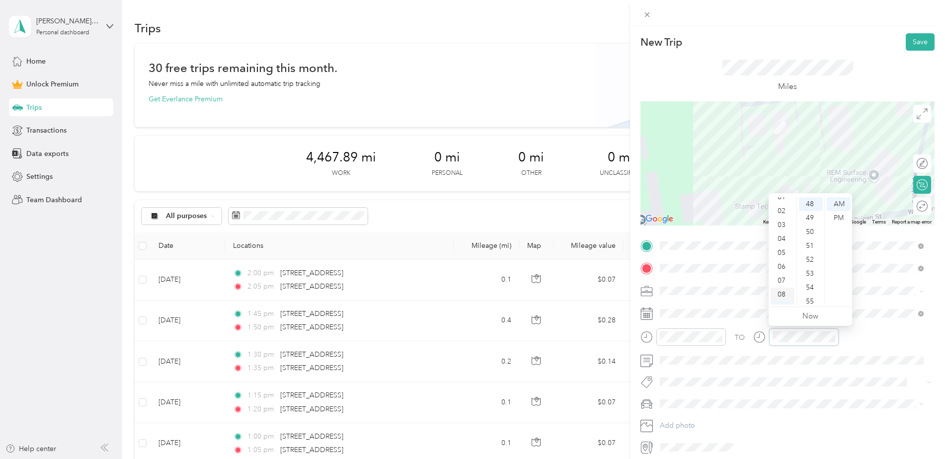
scroll to position [0, 0]
click at [782, 233] on div "02" at bounding box center [783, 232] width 24 height 14
click at [813, 240] on div "15" at bounding box center [811, 242] width 24 height 14
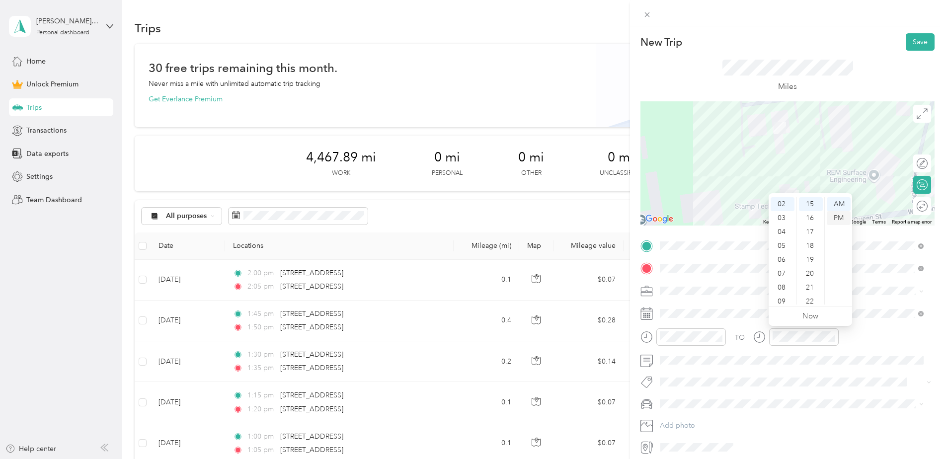
click at [839, 220] on div "PM" at bounding box center [839, 218] width 24 height 14
click at [876, 341] on div "TO" at bounding box center [788, 340] width 294 height 24
click at [913, 40] on button "Save" at bounding box center [920, 41] width 29 height 17
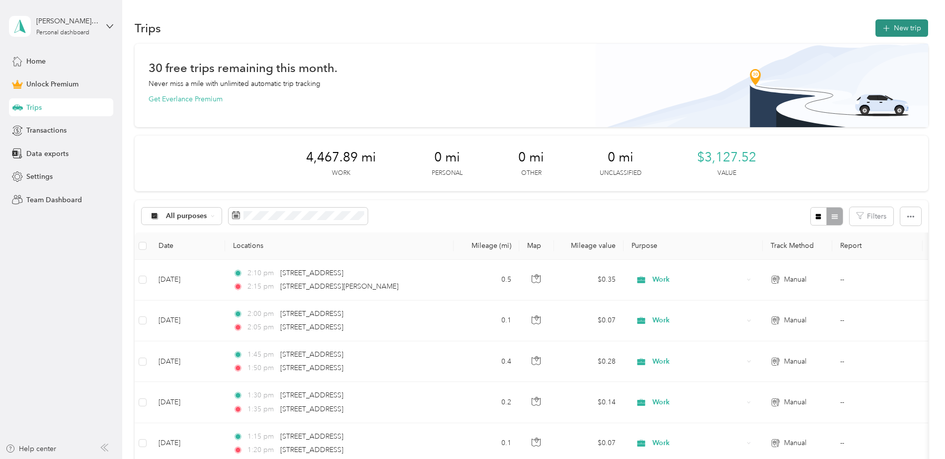
click at [887, 33] on button "New trip" at bounding box center [902, 27] width 53 height 17
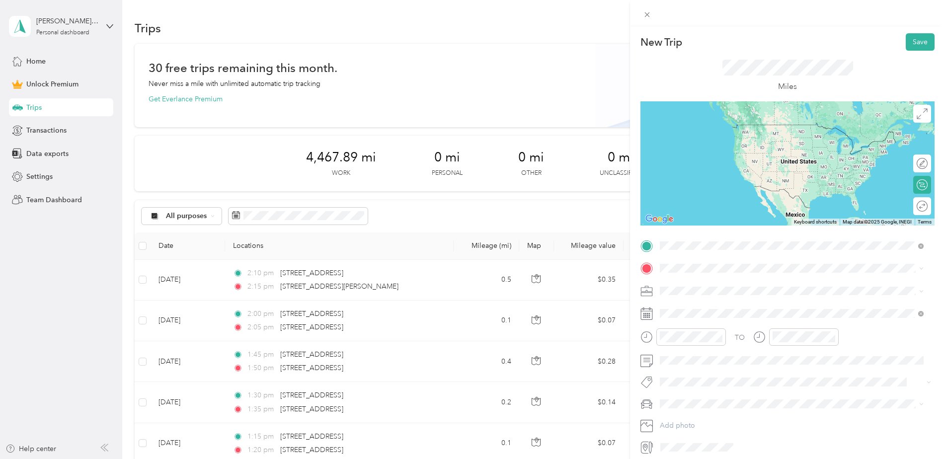
click at [706, 286] on span "[STREET_ADDRESS][PERSON_NAME][US_STATE]" at bounding box center [756, 281] width 155 height 9
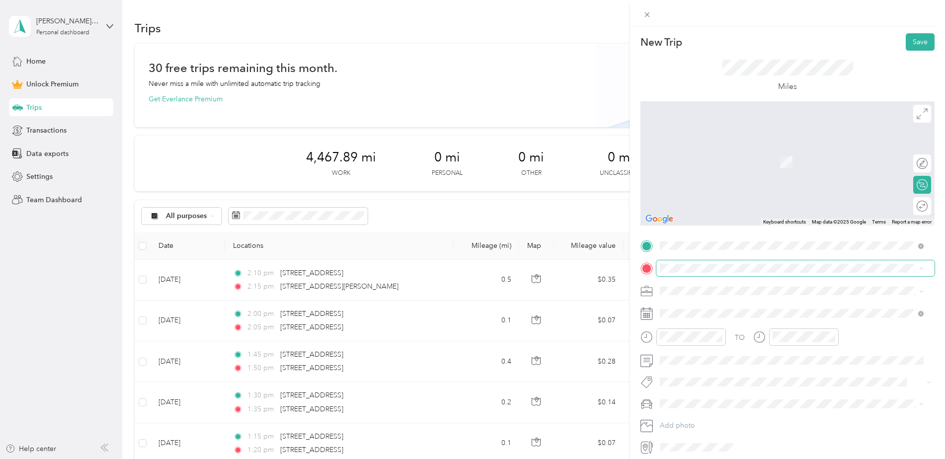
click at [716, 260] on span at bounding box center [795, 268] width 278 height 16
click at [717, 300] on span "[STREET_ADDRESS][US_STATE]" at bounding box center [728, 303] width 99 height 9
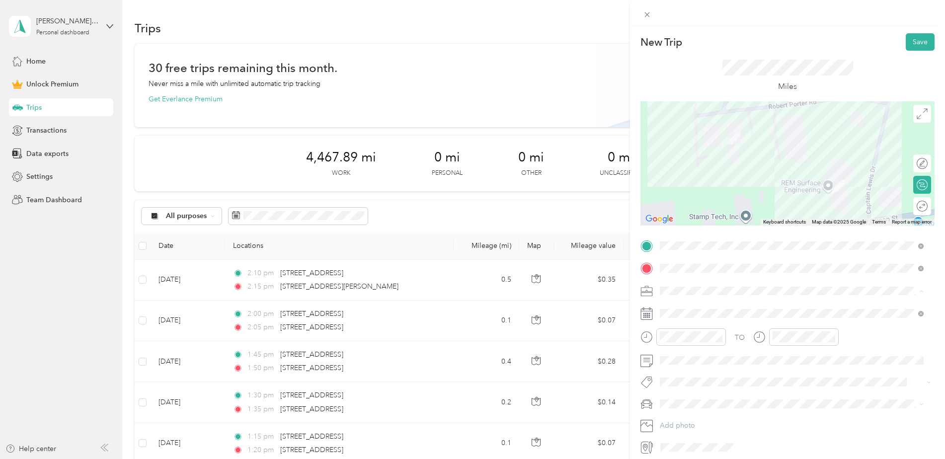
click at [682, 306] on div "Work" at bounding box center [791, 308] width 257 height 10
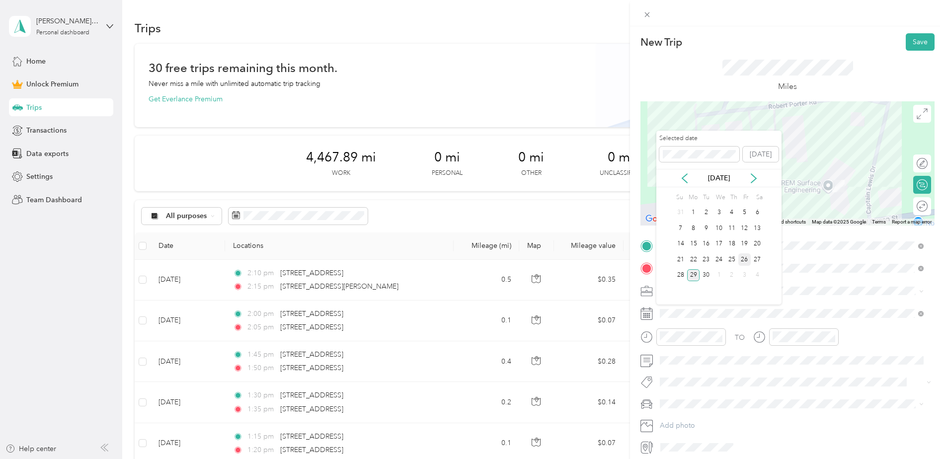
click at [744, 262] on div "26" at bounding box center [744, 259] width 13 height 12
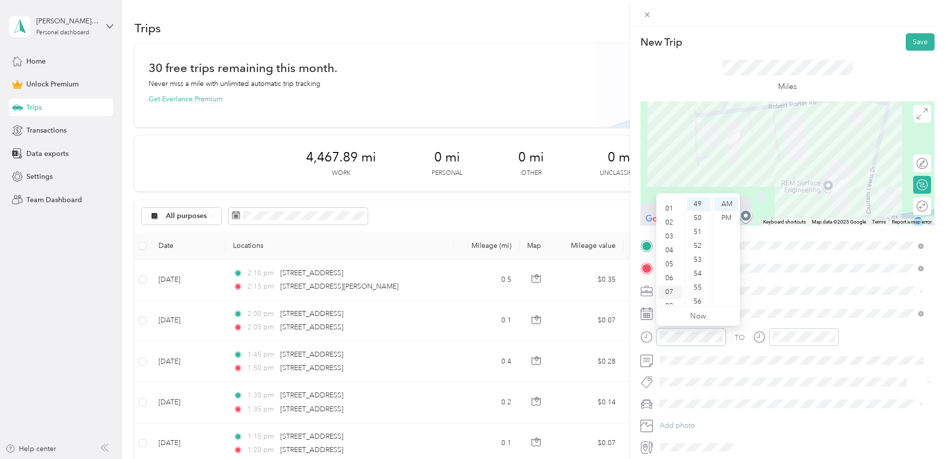
scroll to position [0, 0]
click at [669, 230] on div "02" at bounding box center [670, 232] width 24 height 14
click at [698, 236] on div "30" at bounding box center [699, 238] width 24 height 14
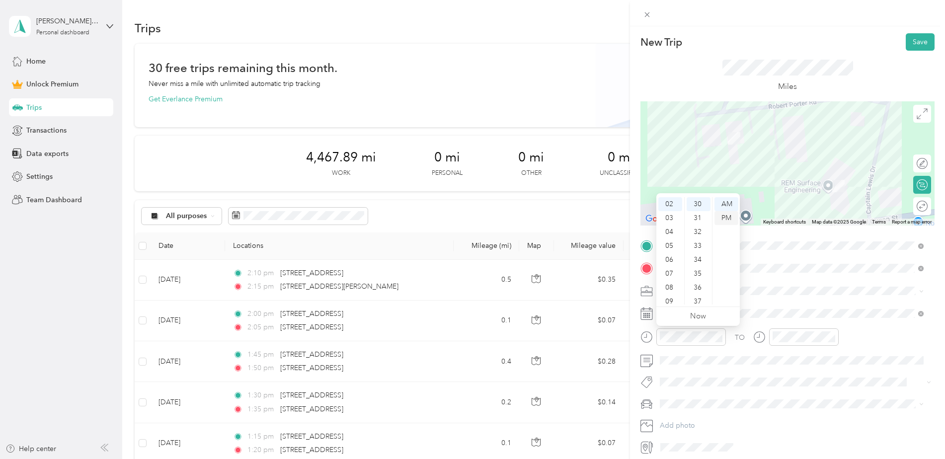
click at [728, 215] on div "PM" at bounding box center [727, 218] width 24 height 14
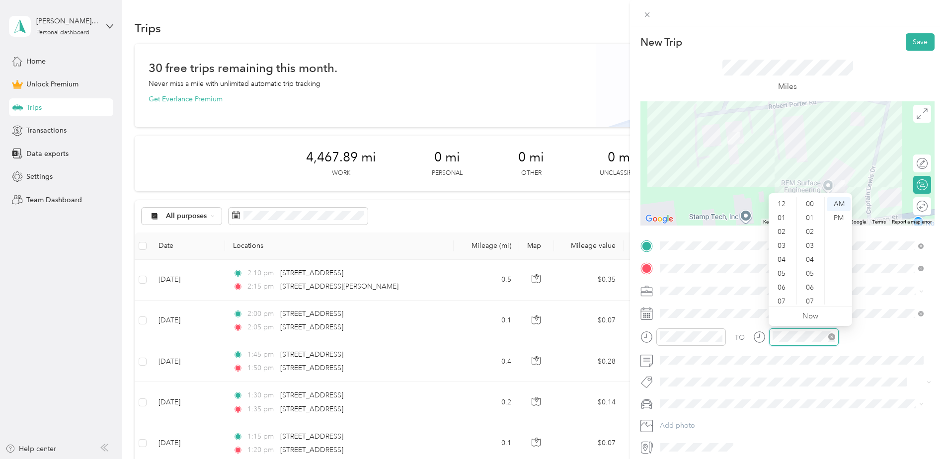
scroll to position [60, 0]
click at [782, 224] on div "02" at bounding box center [783, 222] width 24 height 14
click at [813, 208] on div "35" at bounding box center [811, 208] width 24 height 14
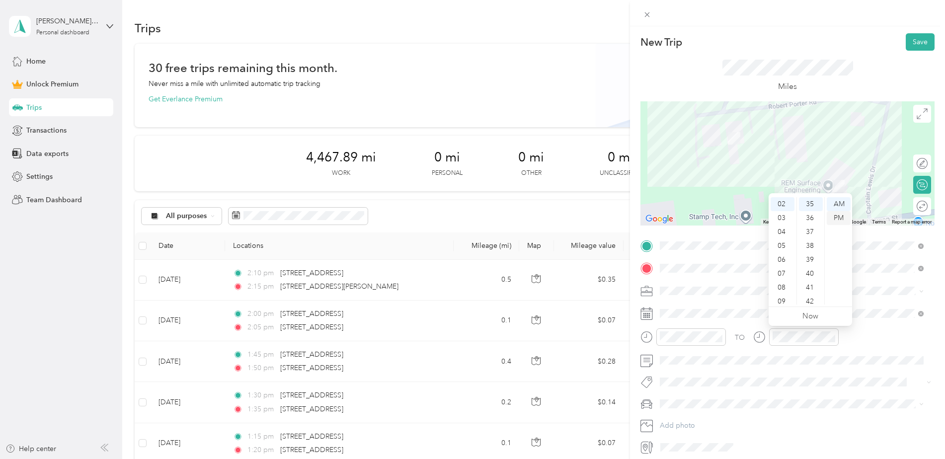
click at [849, 219] on div "PM" at bounding box center [839, 218] width 24 height 14
click at [842, 219] on div "PM" at bounding box center [839, 218] width 24 height 14
click at [879, 325] on div "TO Add photo" at bounding box center [788, 347] width 294 height 218
click at [916, 44] on button "Save" at bounding box center [920, 41] width 29 height 17
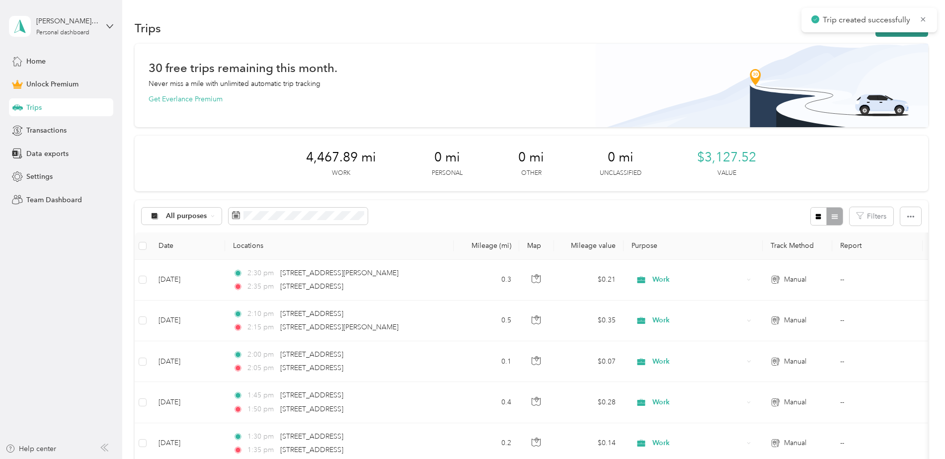
click at [911, 34] on button "New trip" at bounding box center [902, 27] width 53 height 17
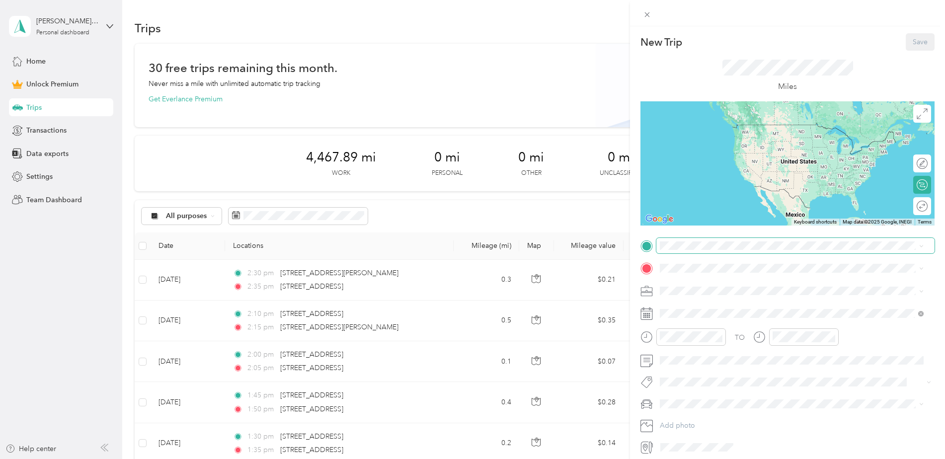
click at [704, 241] on span at bounding box center [795, 246] width 278 height 16
click at [719, 283] on span "[STREET_ADDRESS][US_STATE]" at bounding box center [728, 281] width 99 height 9
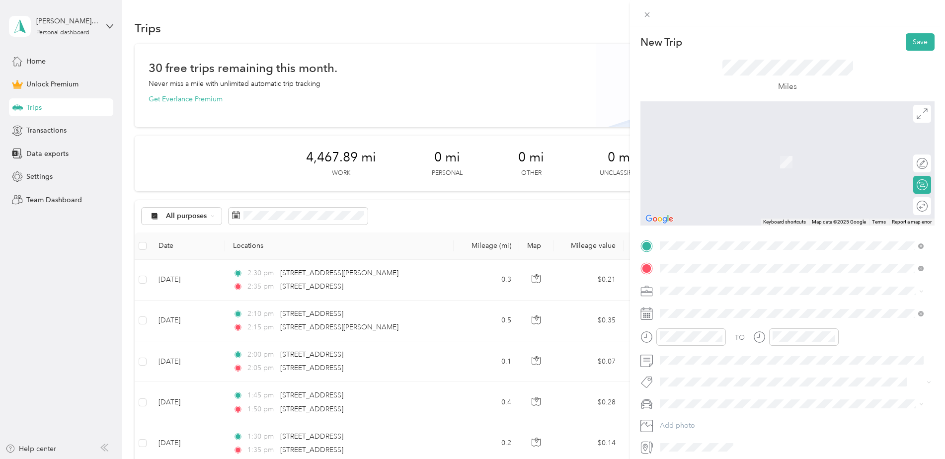
click at [713, 308] on span "[STREET_ADDRESS][PERSON_NAME][US_STATE]" at bounding box center [756, 304] width 155 height 9
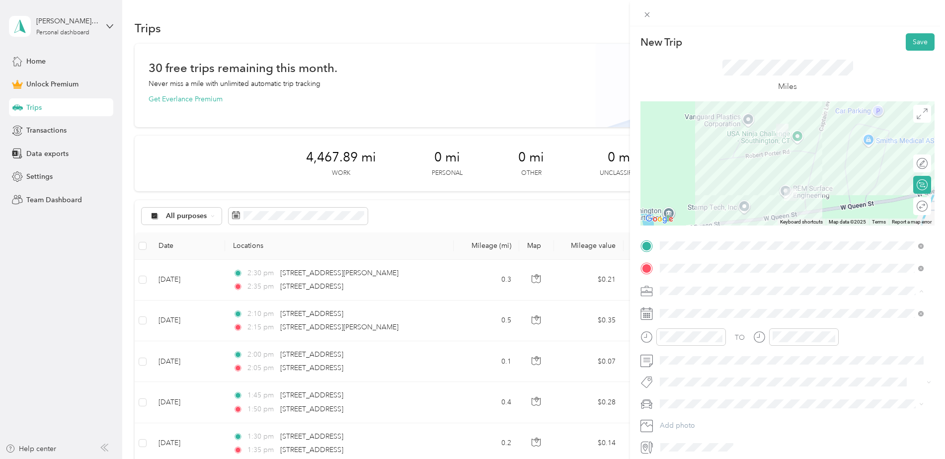
click at [687, 306] on div "Work" at bounding box center [791, 308] width 257 height 10
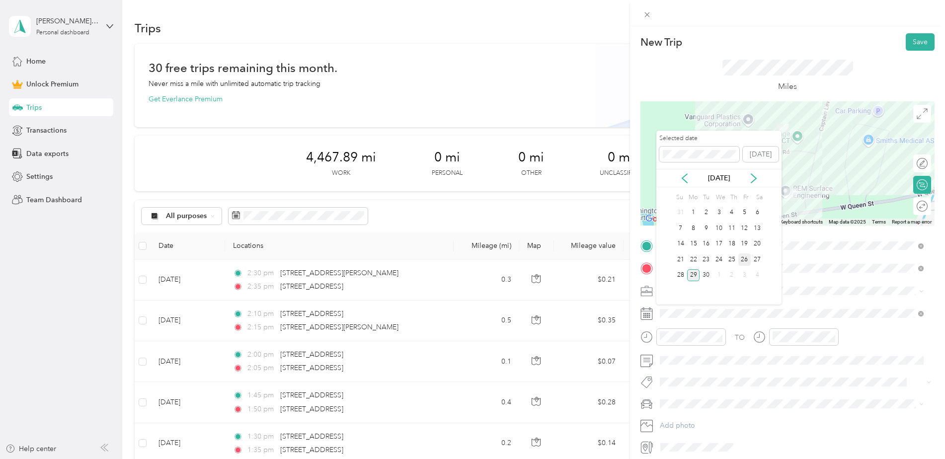
click at [746, 259] on div "26" at bounding box center [744, 259] width 13 height 12
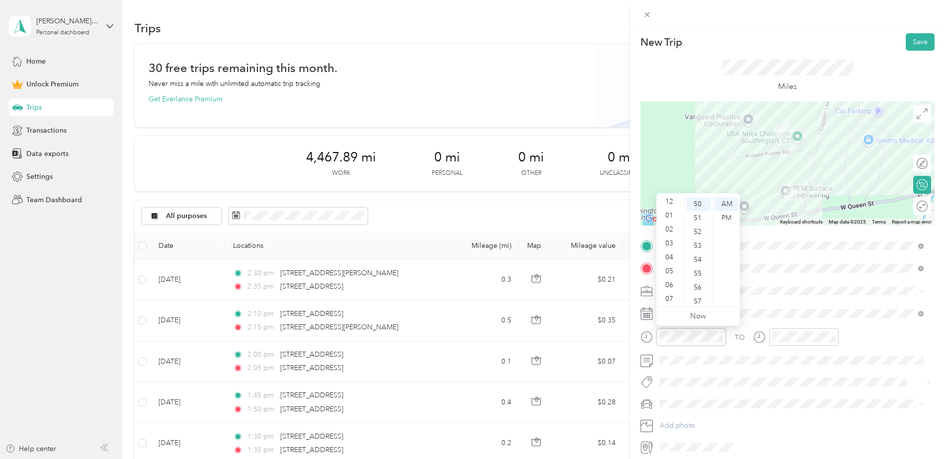
scroll to position [0, 0]
click at [669, 232] on div "02" at bounding box center [670, 232] width 24 height 14
click at [702, 282] on div "45" at bounding box center [699, 284] width 24 height 14
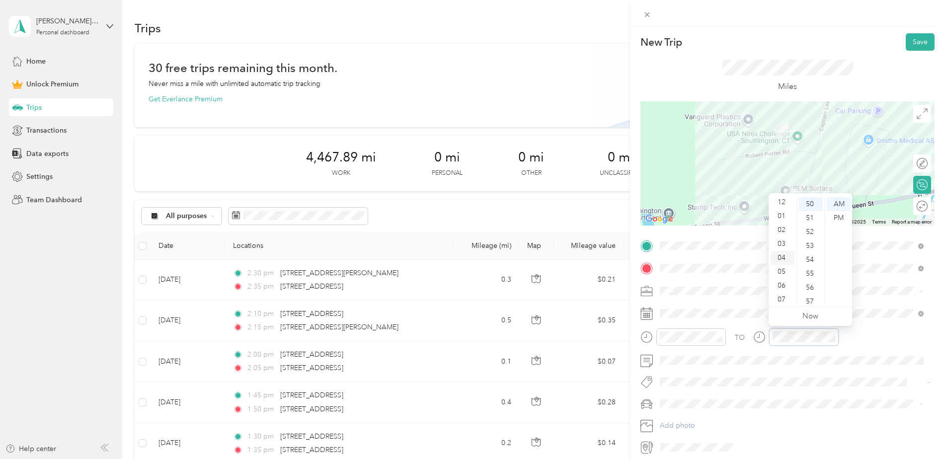
scroll to position [0, 0]
click at [784, 229] on div "02" at bounding box center [783, 232] width 24 height 14
click at [811, 205] on div "50" at bounding box center [811, 204] width 24 height 14
click at [835, 213] on div "PM" at bounding box center [839, 218] width 24 height 14
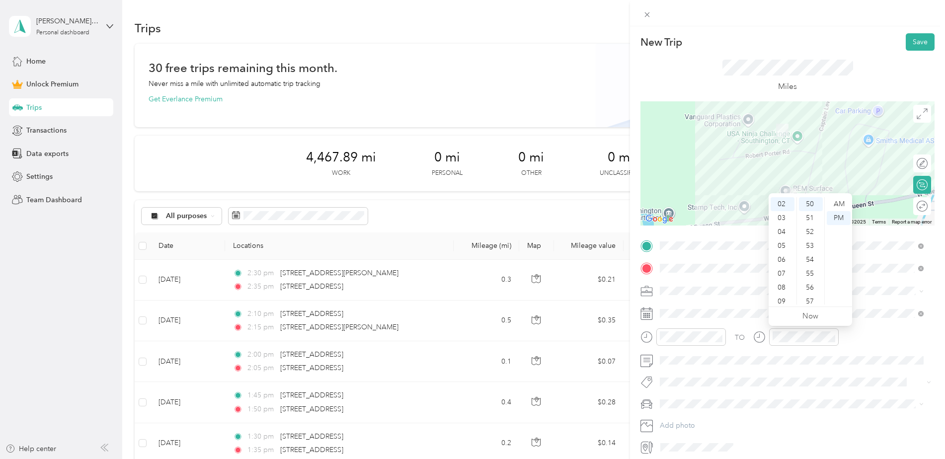
click at [866, 343] on div "TO" at bounding box center [788, 340] width 294 height 24
click at [911, 43] on button "Save" at bounding box center [920, 41] width 29 height 17
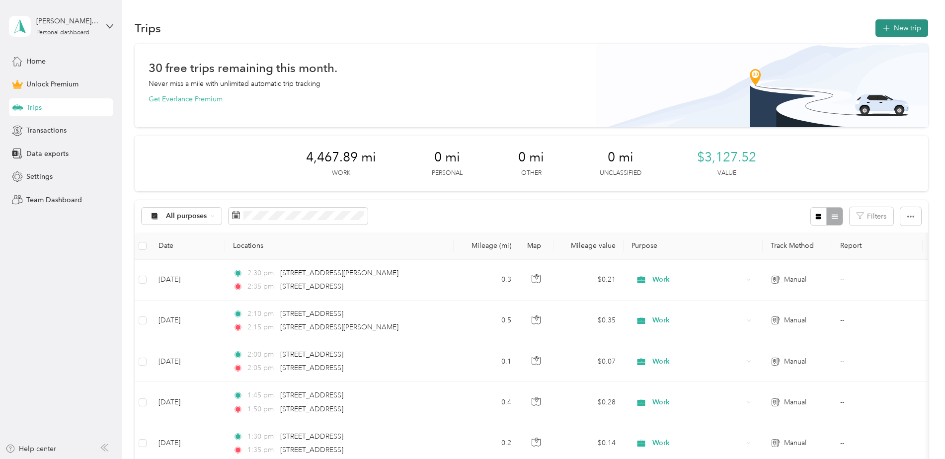
click at [895, 33] on button "New trip" at bounding box center [902, 27] width 53 height 17
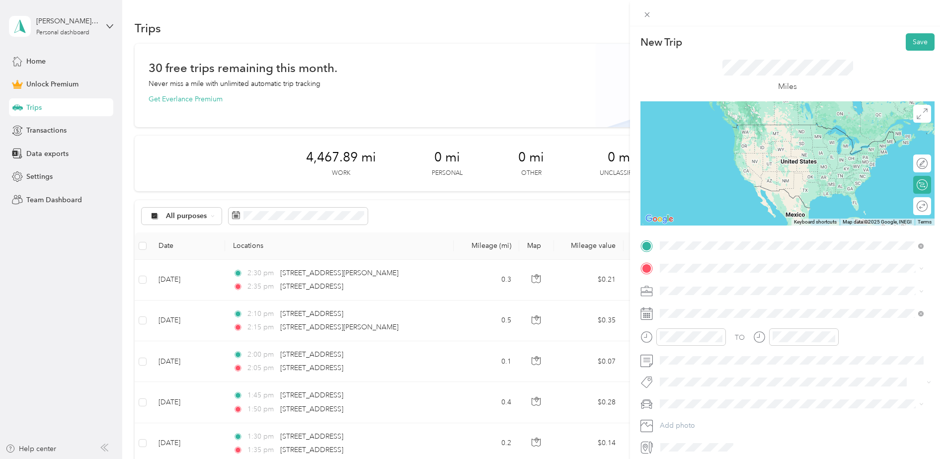
click at [719, 280] on span "[STREET_ADDRESS][PERSON_NAME][US_STATE]" at bounding box center [756, 281] width 155 height 9
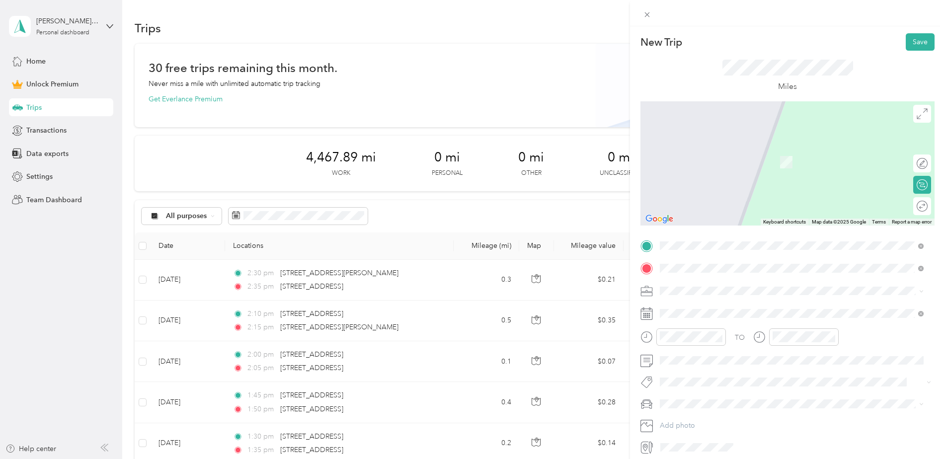
click at [694, 304] on span "[STREET_ADDRESS][PERSON_NAME][US_STATE]" at bounding box center [756, 304] width 155 height 9
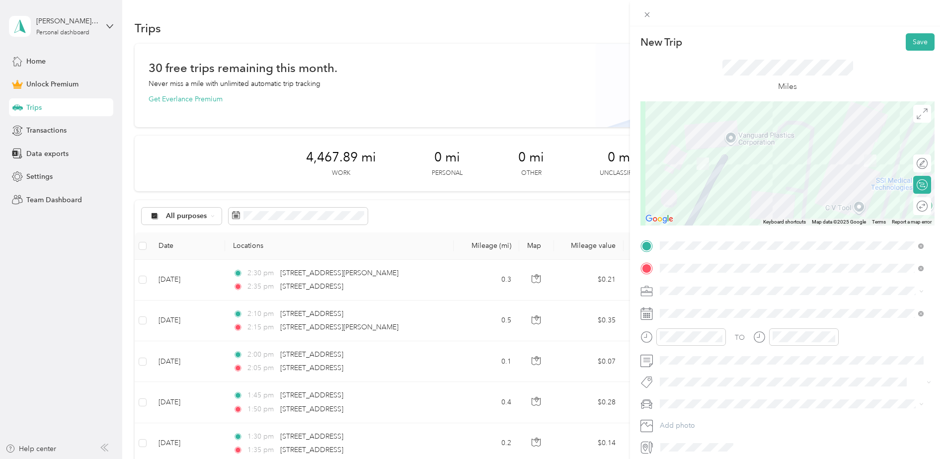
click at [683, 309] on li "Work" at bounding box center [791, 307] width 271 height 17
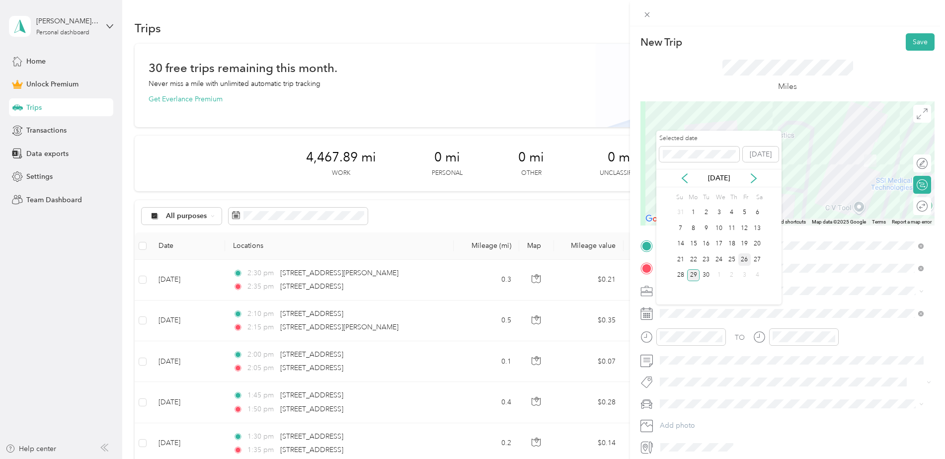
click at [743, 258] on div "26" at bounding box center [744, 259] width 13 height 12
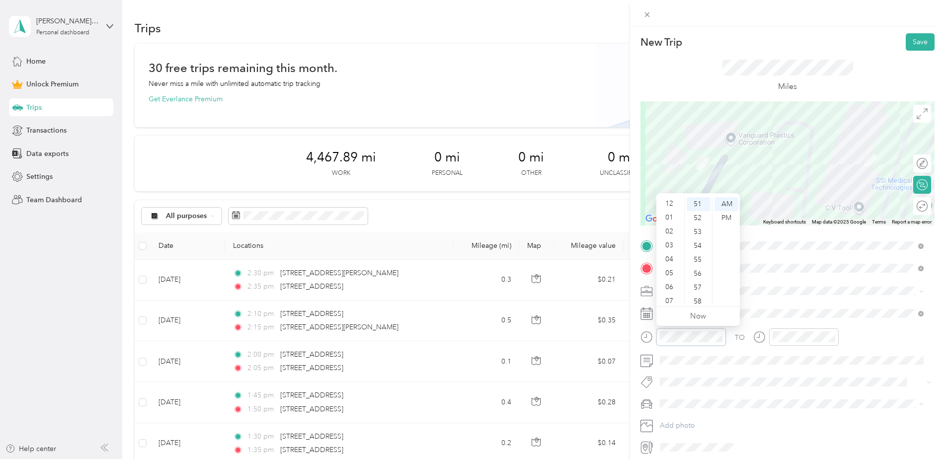
scroll to position [0, 0]
click at [673, 233] on div "02" at bounding box center [670, 232] width 24 height 14
click at [698, 220] on div "45" at bounding box center [699, 220] width 24 height 14
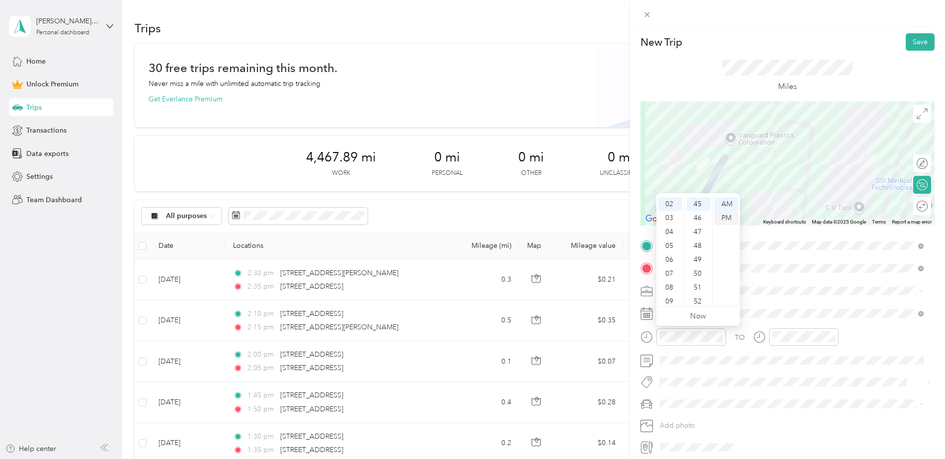
click at [727, 216] on div "PM" at bounding box center [727, 218] width 24 height 14
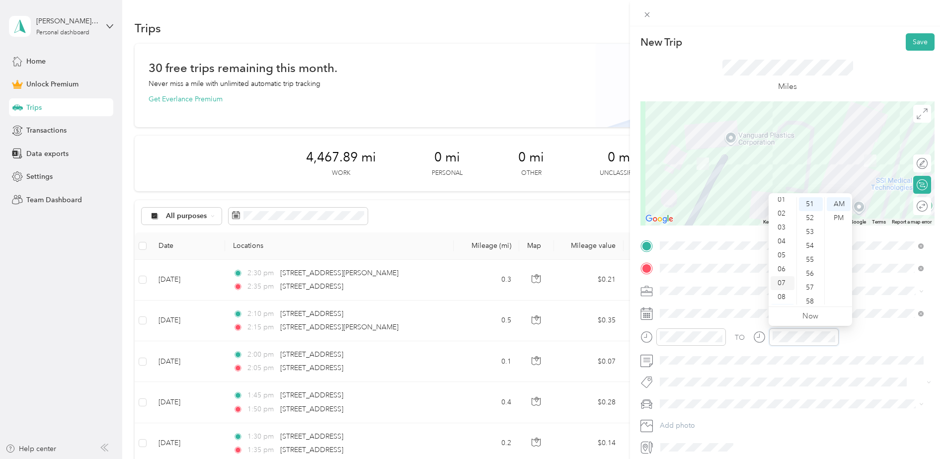
scroll to position [0, 0]
click at [783, 229] on div "02" at bounding box center [783, 232] width 24 height 14
click at [811, 239] on div "50" at bounding box center [811, 240] width 24 height 14
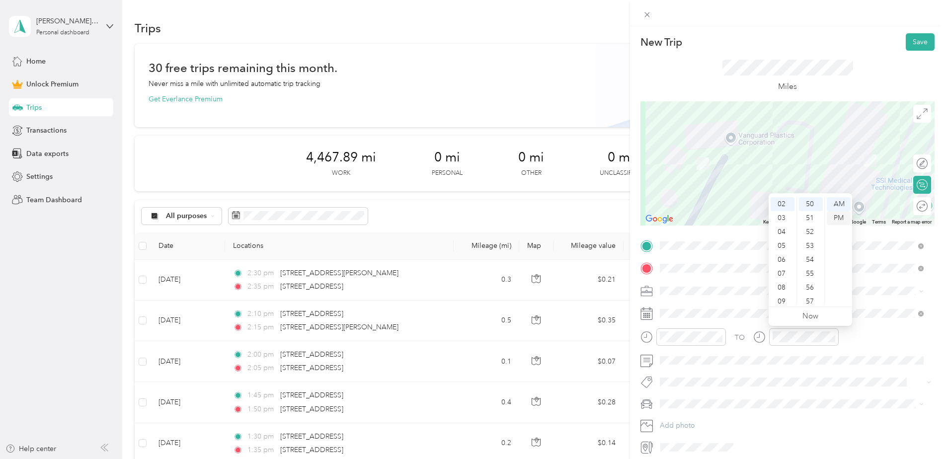
click at [841, 221] on div "PM" at bounding box center [839, 218] width 24 height 14
click at [858, 331] on div "TO" at bounding box center [788, 340] width 294 height 24
click at [913, 42] on button "Save" at bounding box center [920, 41] width 29 height 17
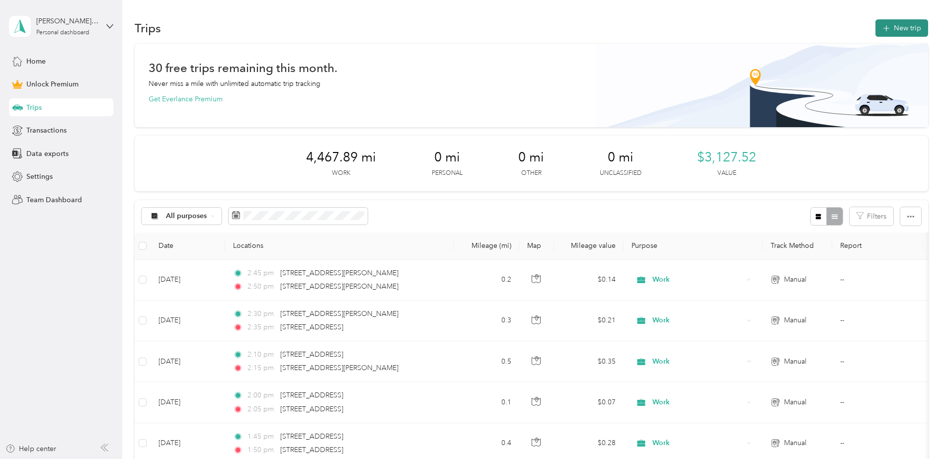
click at [908, 30] on button "New trip" at bounding box center [902, 27] width 53 height 17
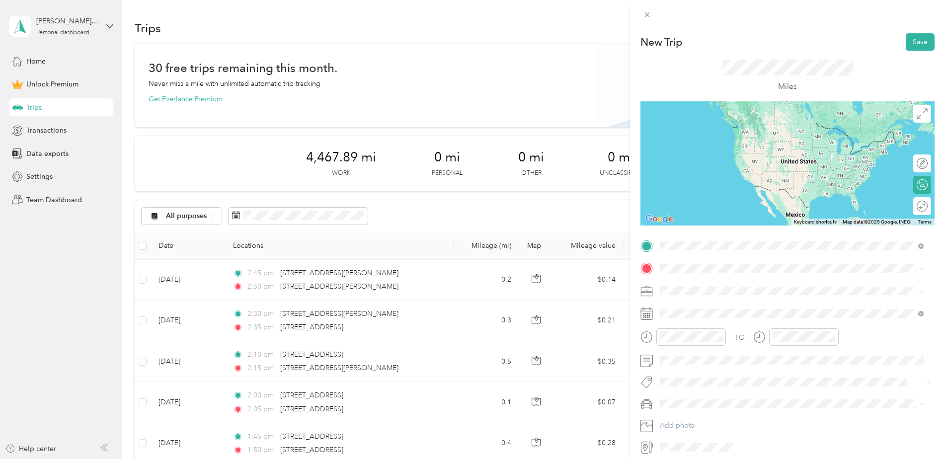
click at [718, 284] on span "[STREET_ADDRESS][PERSON_NAME][US_STATE]" at bounding box center [756, 281] width 155 height 9
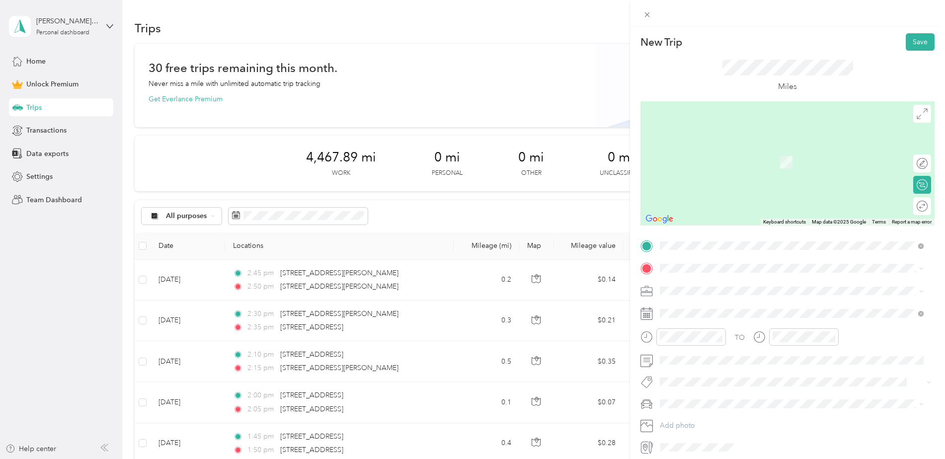
click at [696, 309] on strong "Home" at bounding box center [688, 305] width 19 height 9
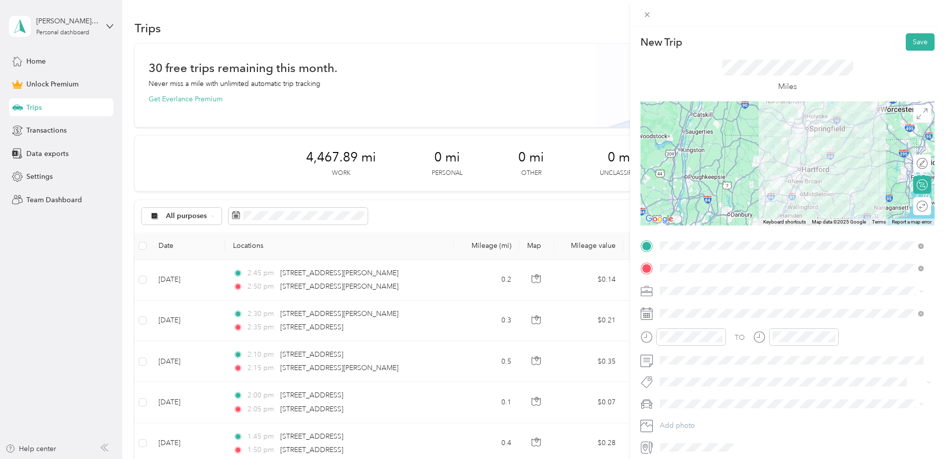
click at [684, 309] on div "Work" at bounding box center [791, 308] width 257 height 10
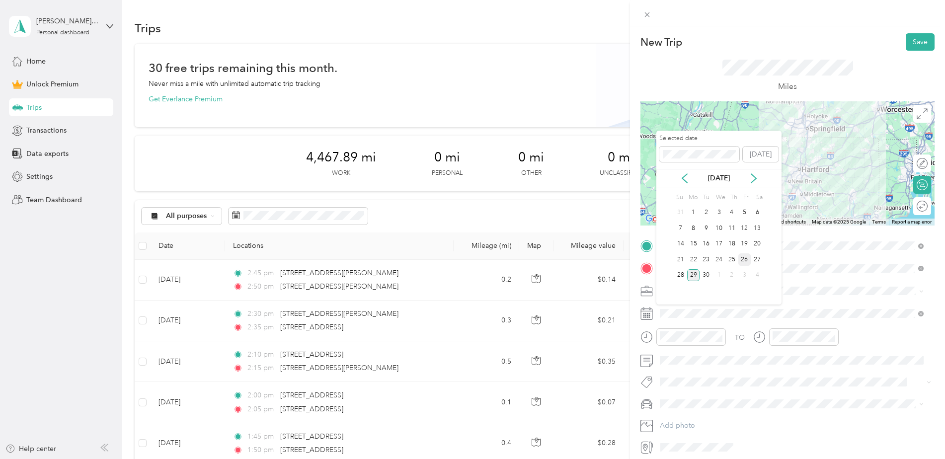
click at [746, 259] on div "26" at bounding box center [744, 259] width 13 height 12
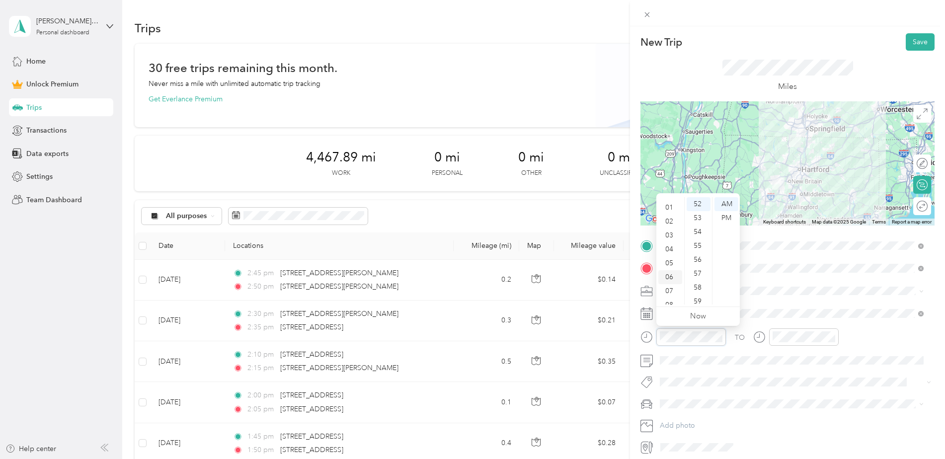
scroll to position [10, 0]
click at [672, 231] on div "03" at bounding box center [670, 236] width 24 height 14
click at [699, 204] on div "00" at bounding box center [699, 204] width 24 height 14
click at [718, 214] on div "PM" at bounding box center [727, 218] width 24 height 14
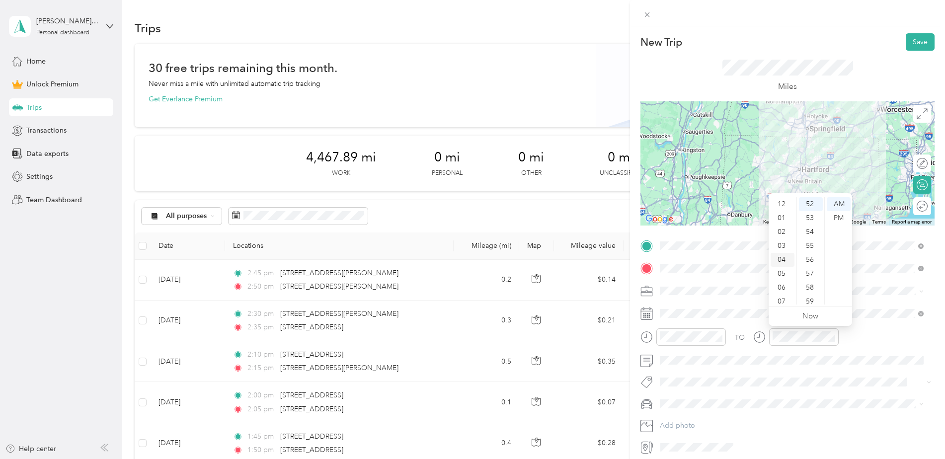
click at [787, 261] on div "04" at bounding box center [783, 260] width 24 height 14
click at [812, 204] on div "00" at bounding box center [811, 204] width 24 height 14
click at [843, 218] on div "PM" at bounding box center [839, 218] width 24 height 14
click at [867, 331] on div "TO" at bounding box center [788, 340] width 294 height 24
click at [917, 42] on button "Save" at bounding box center [920, 41] width 29 height 17
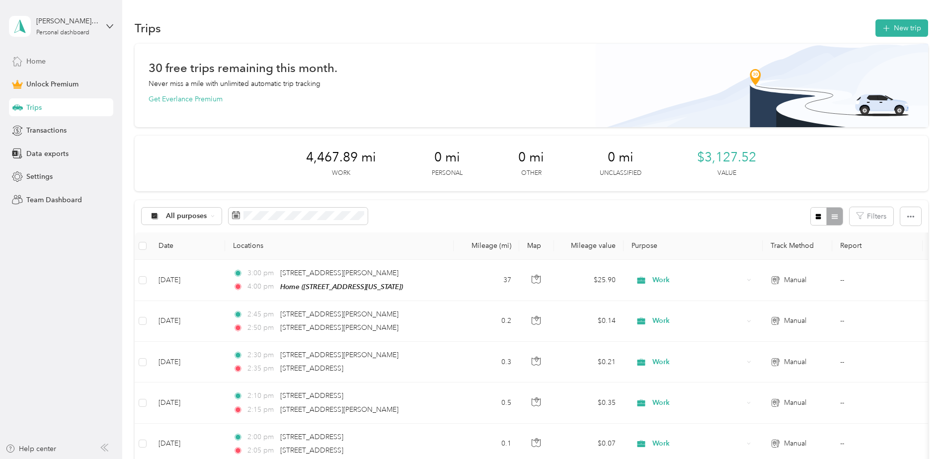
click at [45, 61] on span "Home" at bounding box center [35, 61] width 19 height 10
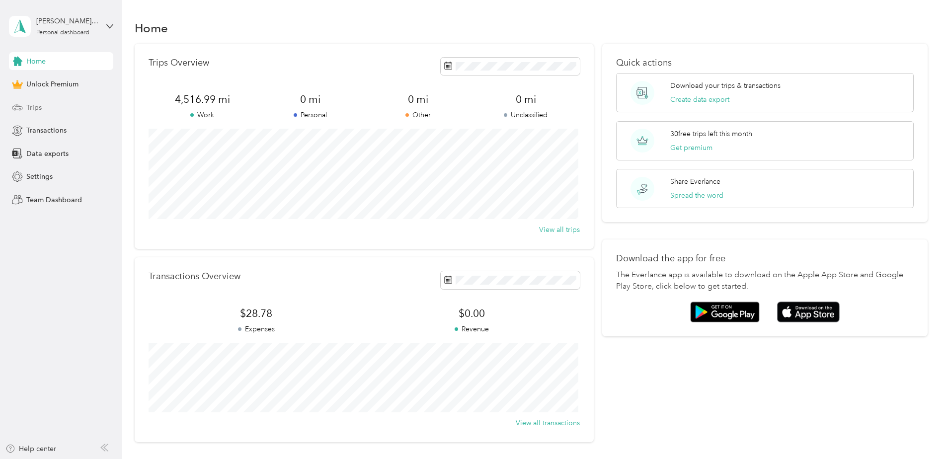
click at [39, 109] on span "Trips" at bounding box center [33, 107] width 15 height 10
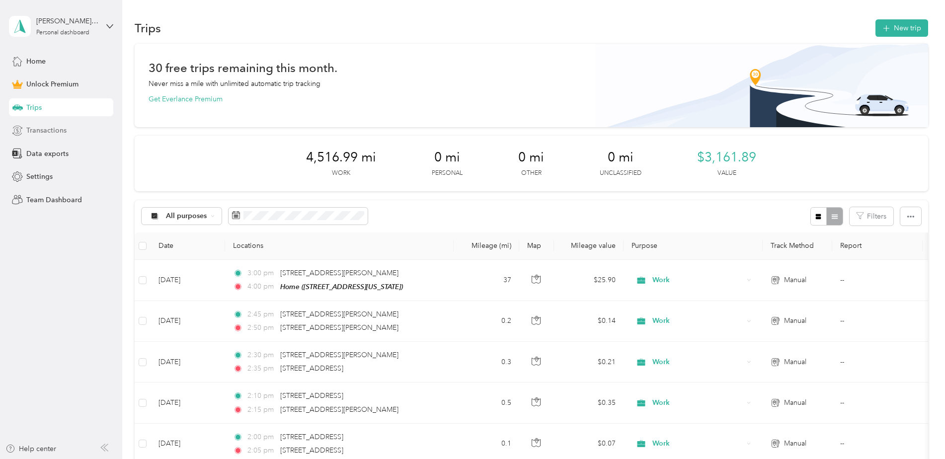
click at [48, 130] on span "Transactions" at bounding box center [46, 130] width 40 height 10
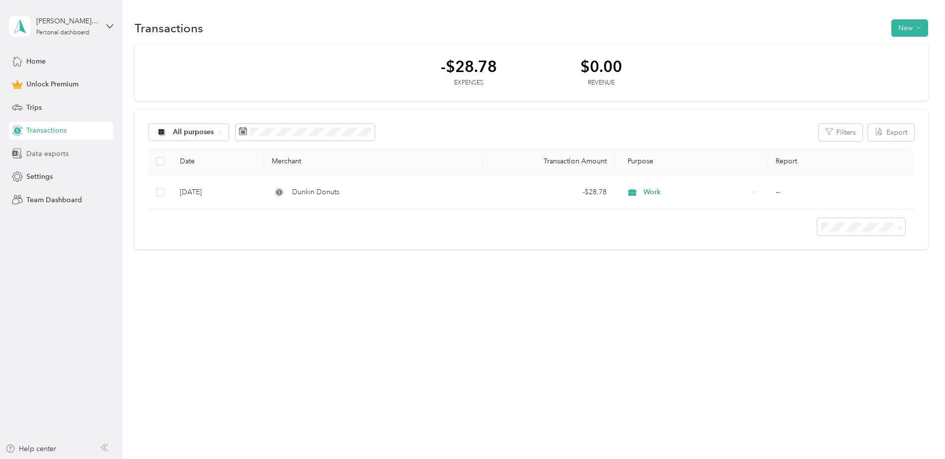
click at [36, 151] on span "Data exports" at bounding box center [47, 154] width 42 height 10
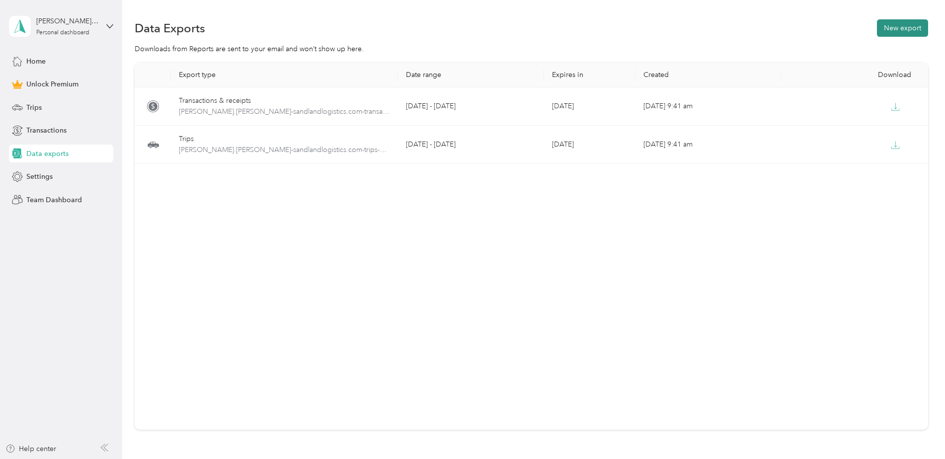
click at [908, 29] on button "New export" at bounding box center [902, 27] width 51 height 17
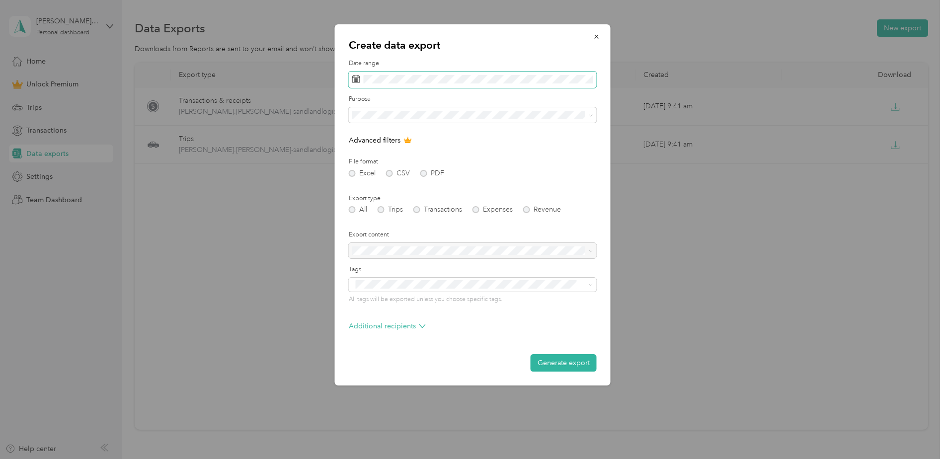
click at [379, 74] on span at bounding box center [473, 80] width 248 height 17
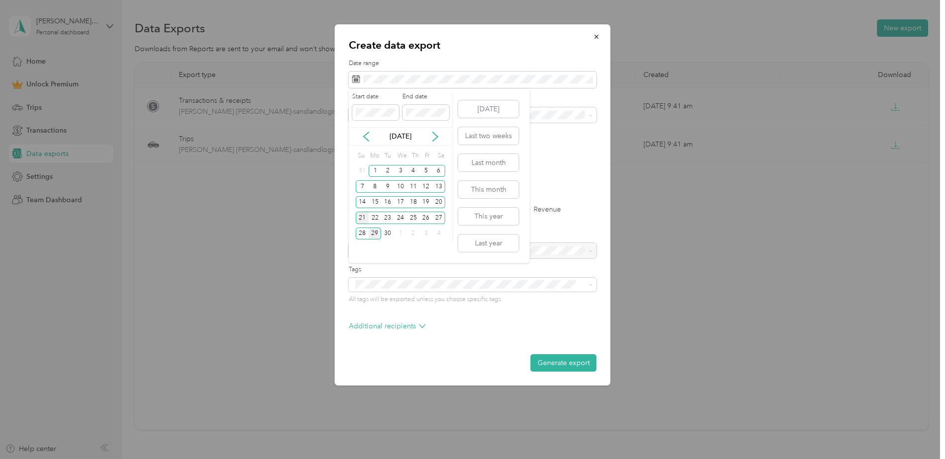
click at [361, 216] on div "21" at bounding box center [362, 218] width 13 height 12
click at [441, 217] on div "27" at bounding box center [438, 218] width 13 height 12
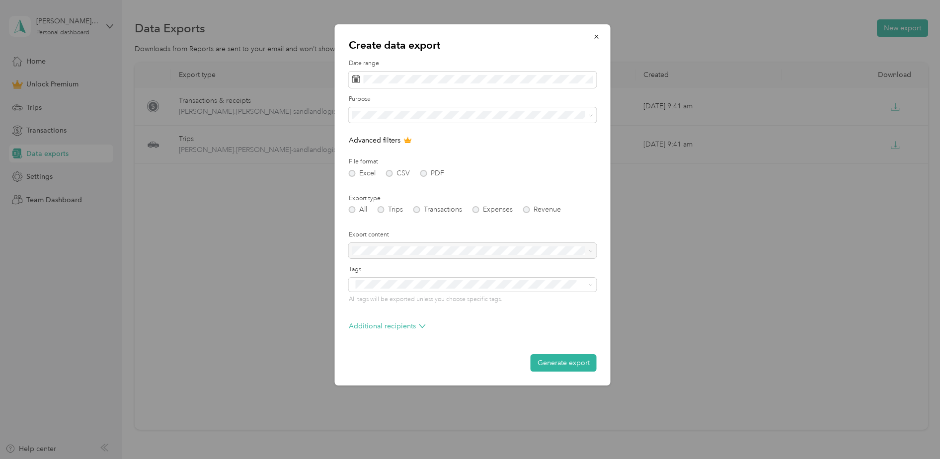
drag, startPoint x: 567, startPoint y: 361, endPoint x: 558, endPoint y: 357, distance: 10.2
click at [567, 361] on button "Generate export" at bounding box center [564, 362] width 66 height 17
click at [241, 269] on div at bounding box center [472, 229] width 945 height 459
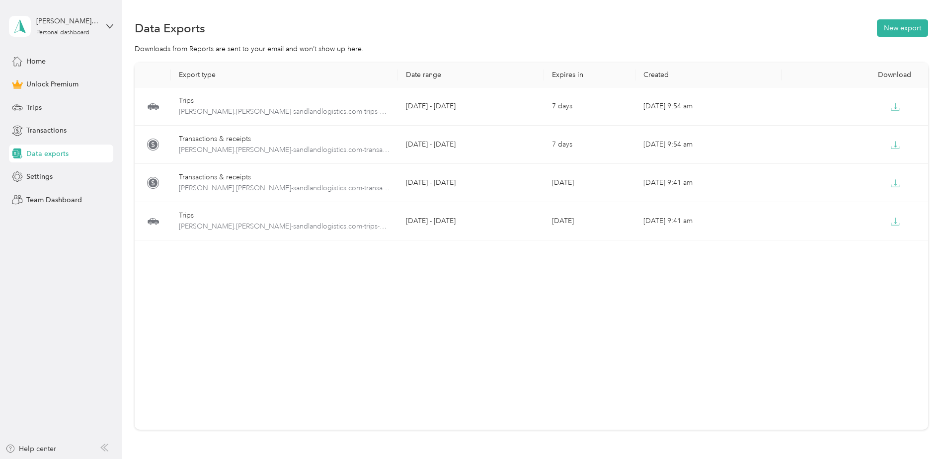
click at [434, 311] on div "Export type Date range Expires in Created Download Trips [PERSON_NAME].[PERSON_…" at bounding box center [532, 246] width 794 height 367
click at [586, 373] on div "Export type Date range Expires in Created Download Trips [PERSON_NAME].[PERSON_…" at bounding box center [532, 246] width 794 height 367
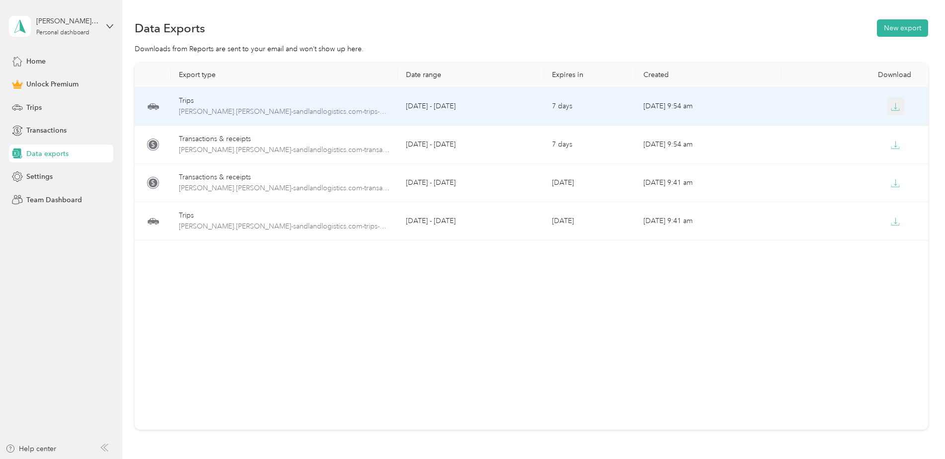
click at [896, 104] on icon "button" at bounding box center [895, 106] width 9 height 9
